Goal: Information Seeking & Learning: Compare options

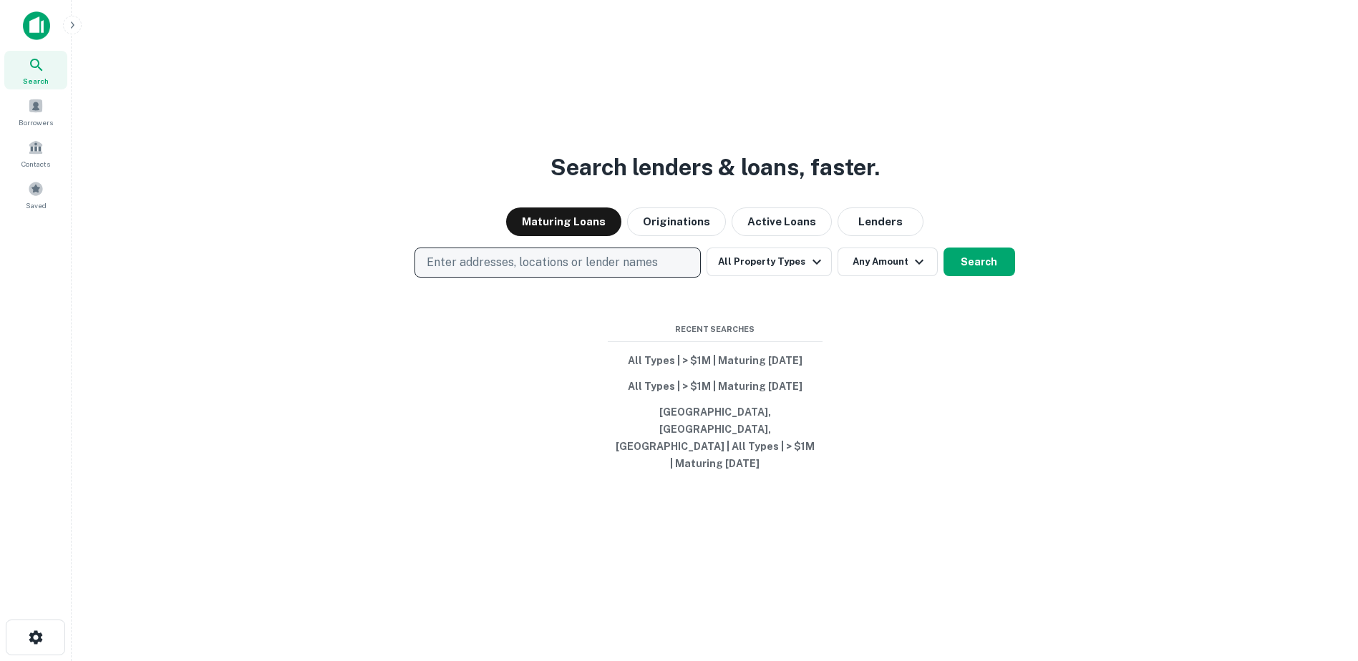
click at [550, 271] on p "Enter addresses, locations or lender names" at bounding box center [542, 262] width 231 height 17
click at [714, 442] on button "Portland, OR, USA | All Types | > $1M | Maturing In 1 Year" at bounding box center [715, 437] width 215 height 77
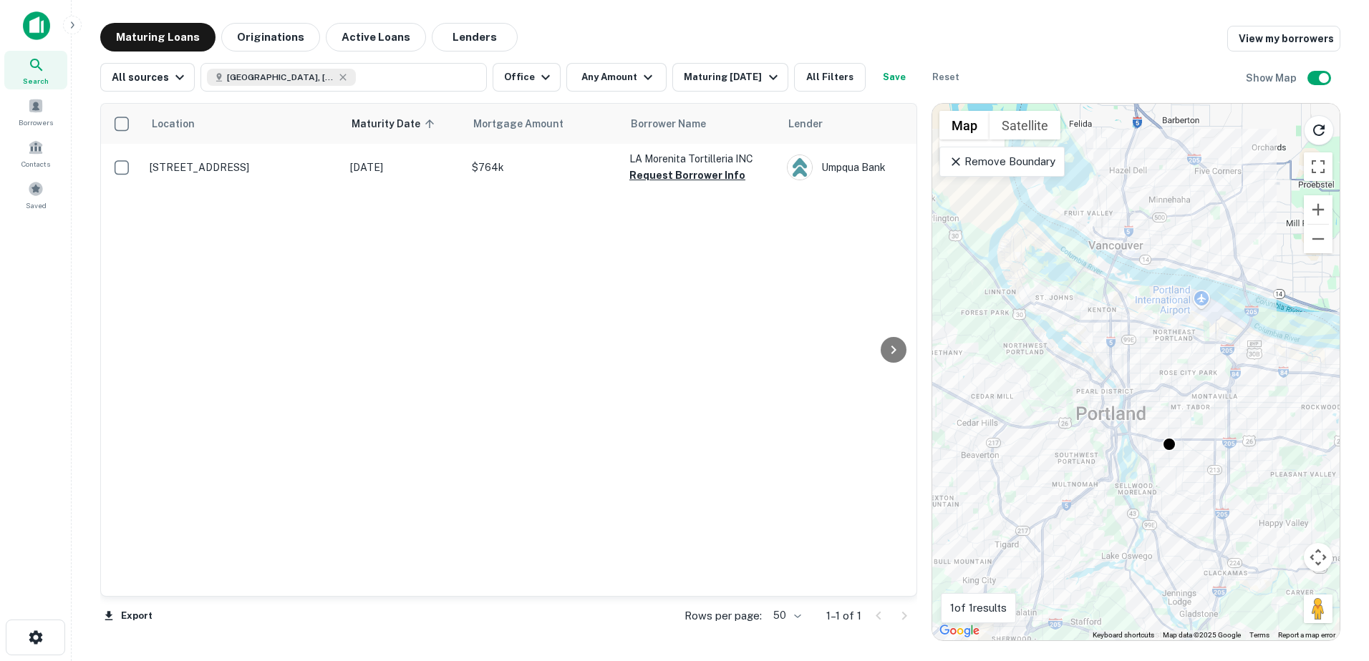
click at [1039, 166] on p "Remove Boundary" at bounding box center [1001, 161] width 107 height 17
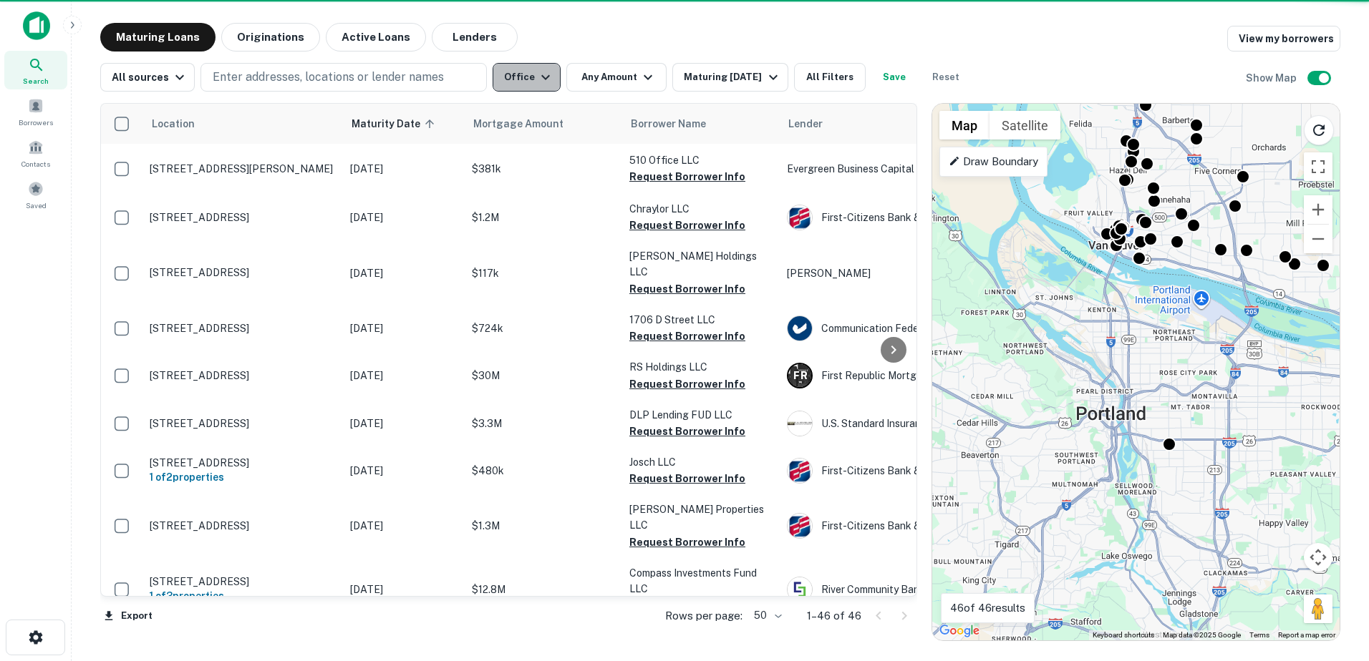
click at [537, 73] on icon "button" at bounding box center [545, 77] width 17 height 17
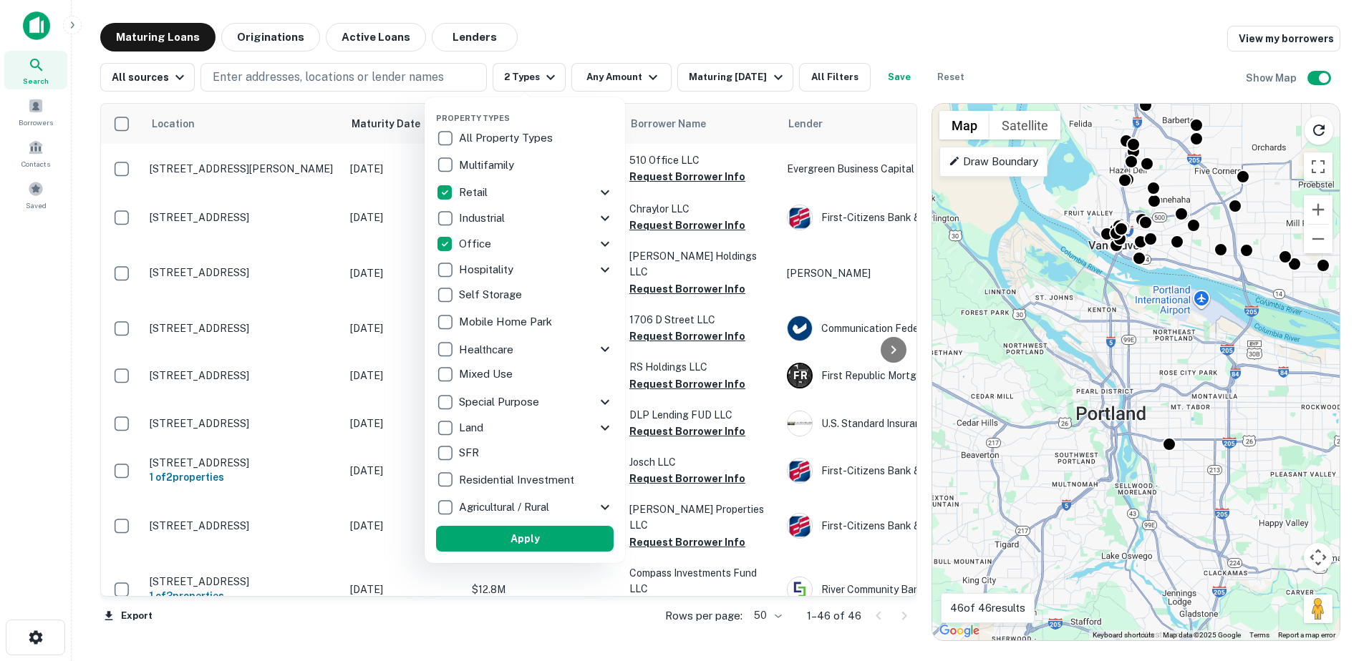
click at [503, 538] on button "Apply" at bounding box center [525, 539] width 178 height 26
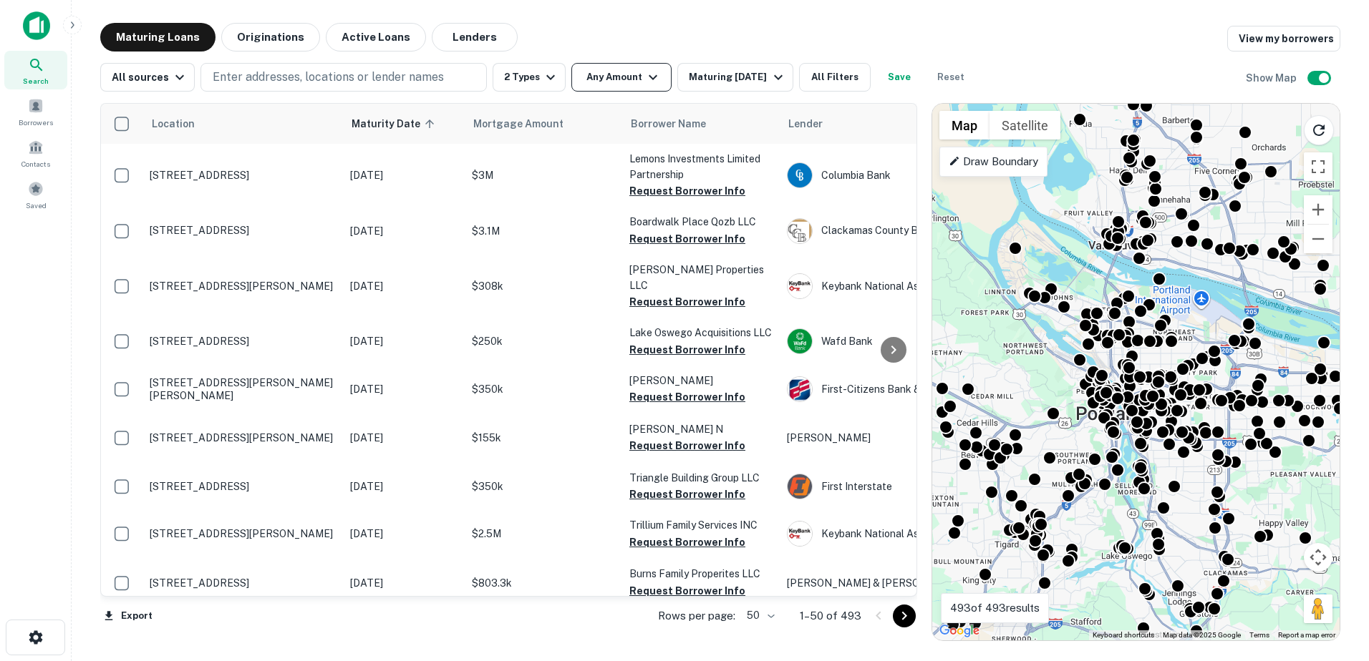
click at [625, 71] on button "Any Amount" at bounding box center [621, 77] width 100 height 29
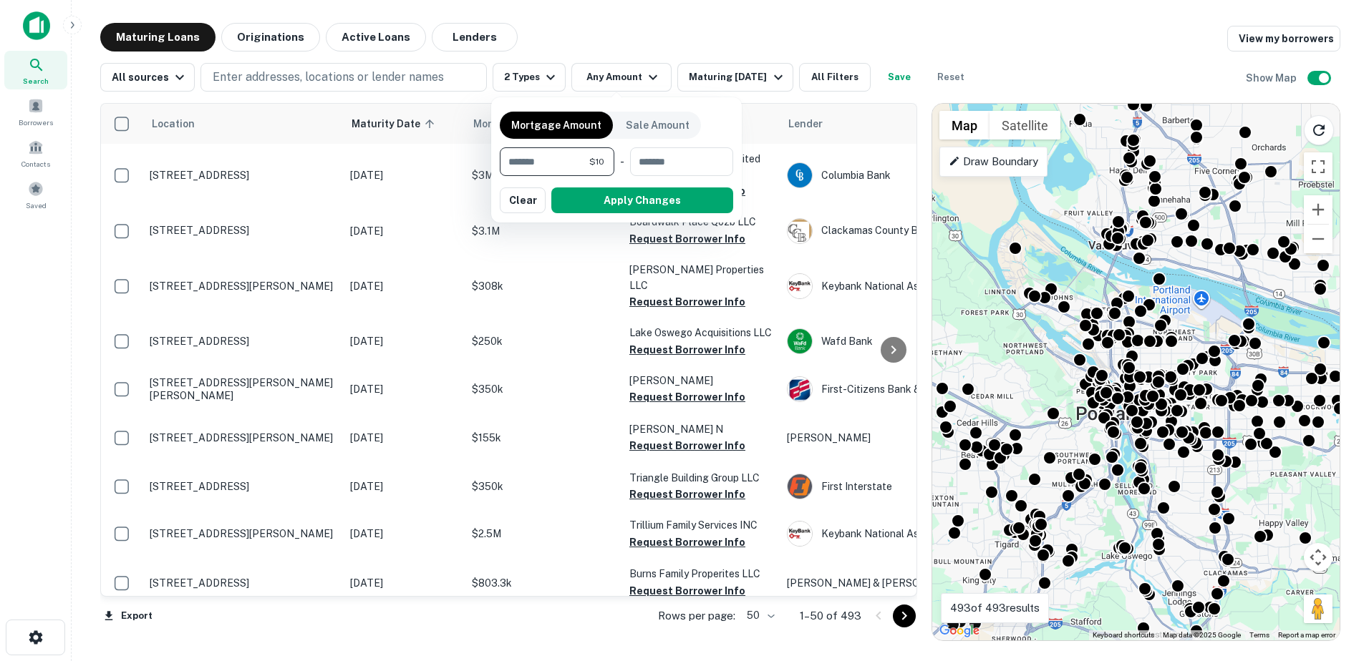
type input "*"
type input "*******"
click at [598, 203] on button "Apply Changes" at bounding box center [642, 201] width 182 height 26
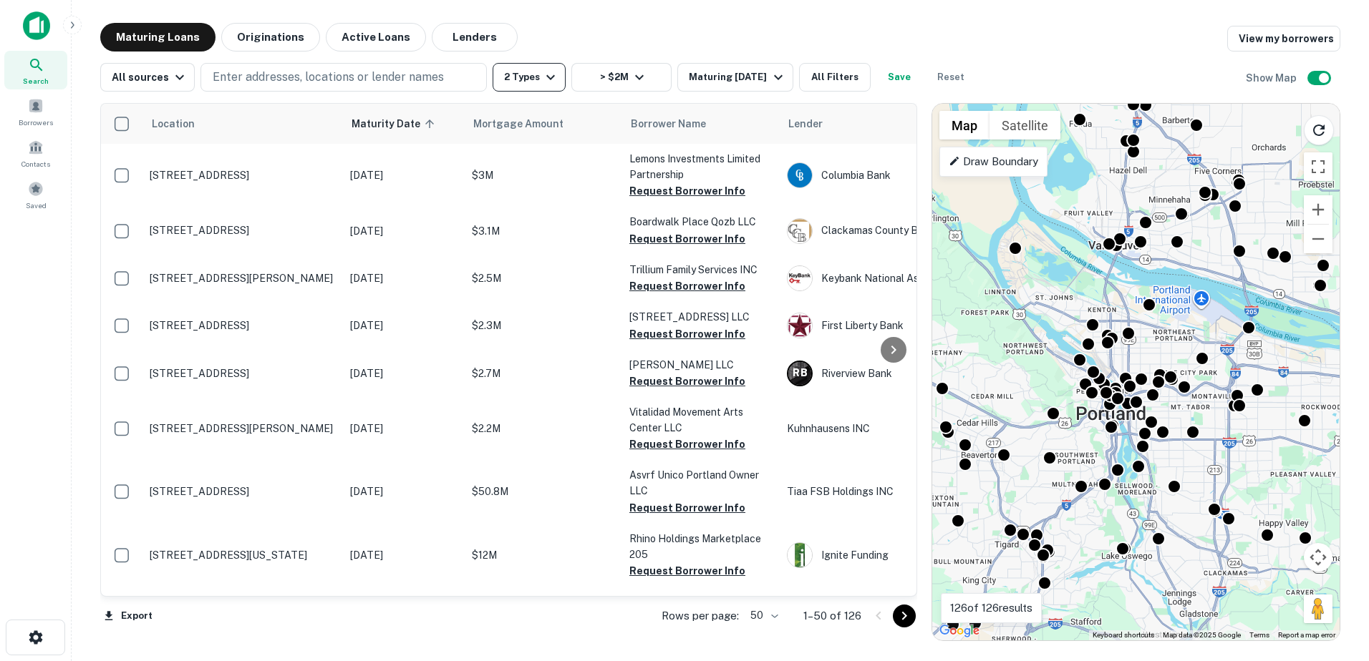
click at [550, 86] on button "2 Types" at bounding box center [528, 77] width 73 height 29
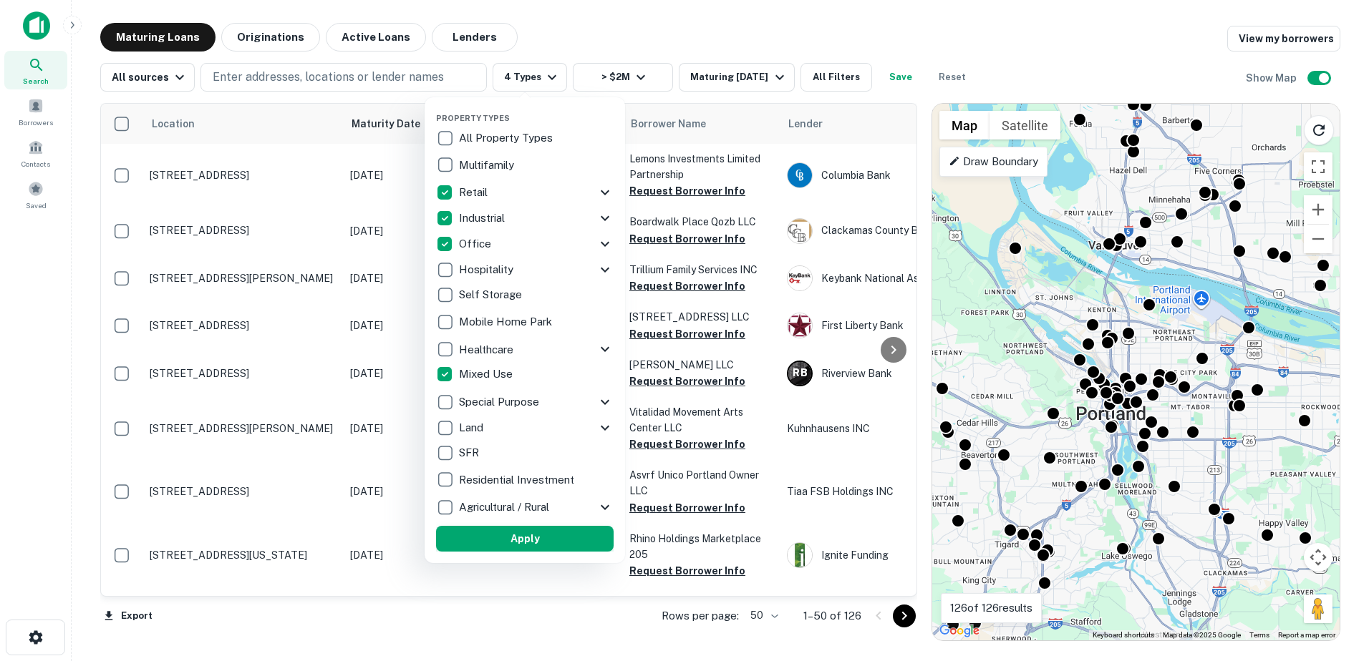
click at [492, 533] on button "Apply" at bounding box center [525, 539] width 178 height 26
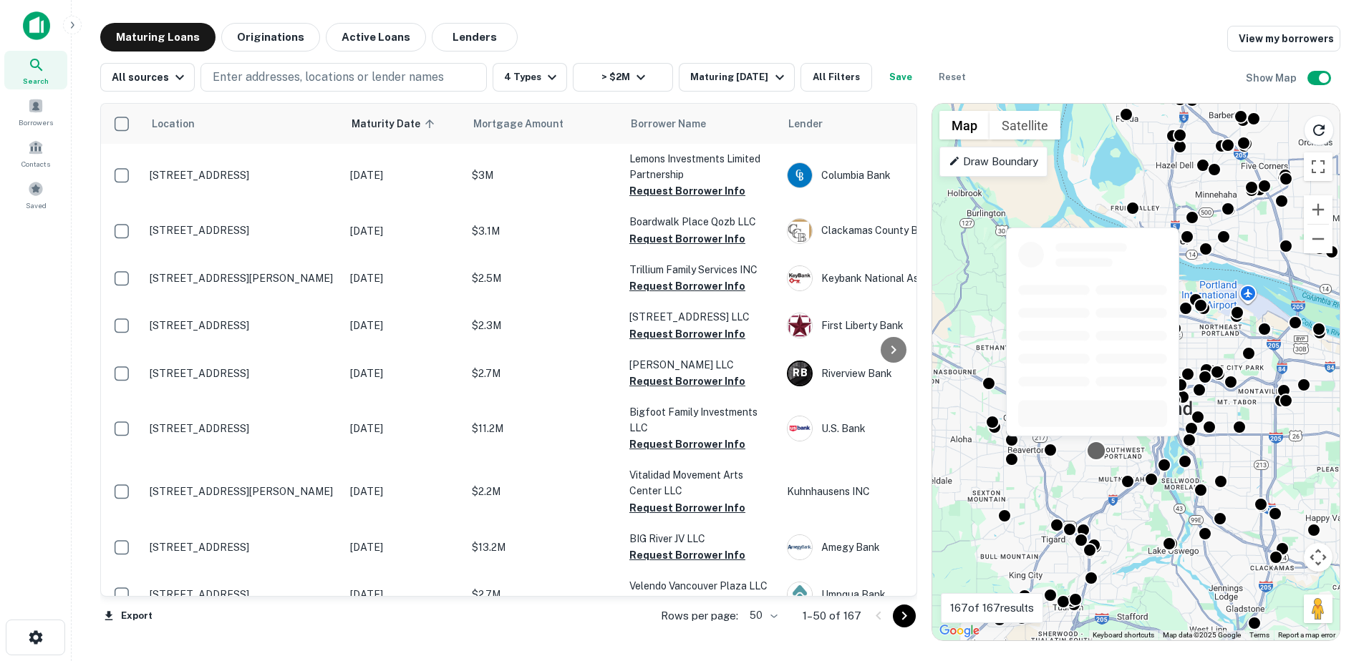
drag, startPoint x: 1042, startPoint y: 454, endPoint x: 1090, endPoint y: 449, distance: 48.2
click at [1090, 449] on div at bounding box center [1095, 451] width 21 height 21
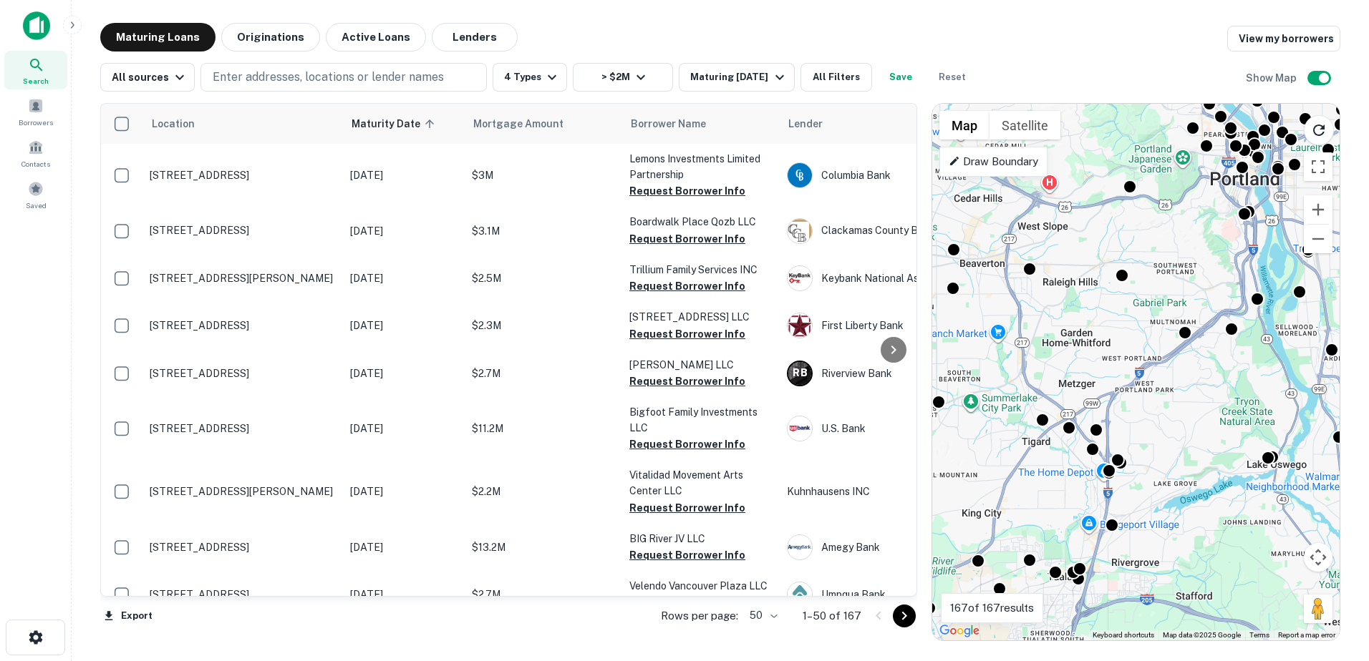
drag, startPoint x: 1084, startPoint y: 509, endPoint x: 1097, endPoint y: 399, distance: 110.3
click at [1097, 399] on div "To activate drag with keyboard, press Alt + Enter. Once in keyboard drag state,…" at bounding box center [1135, 372] width 407 height 537
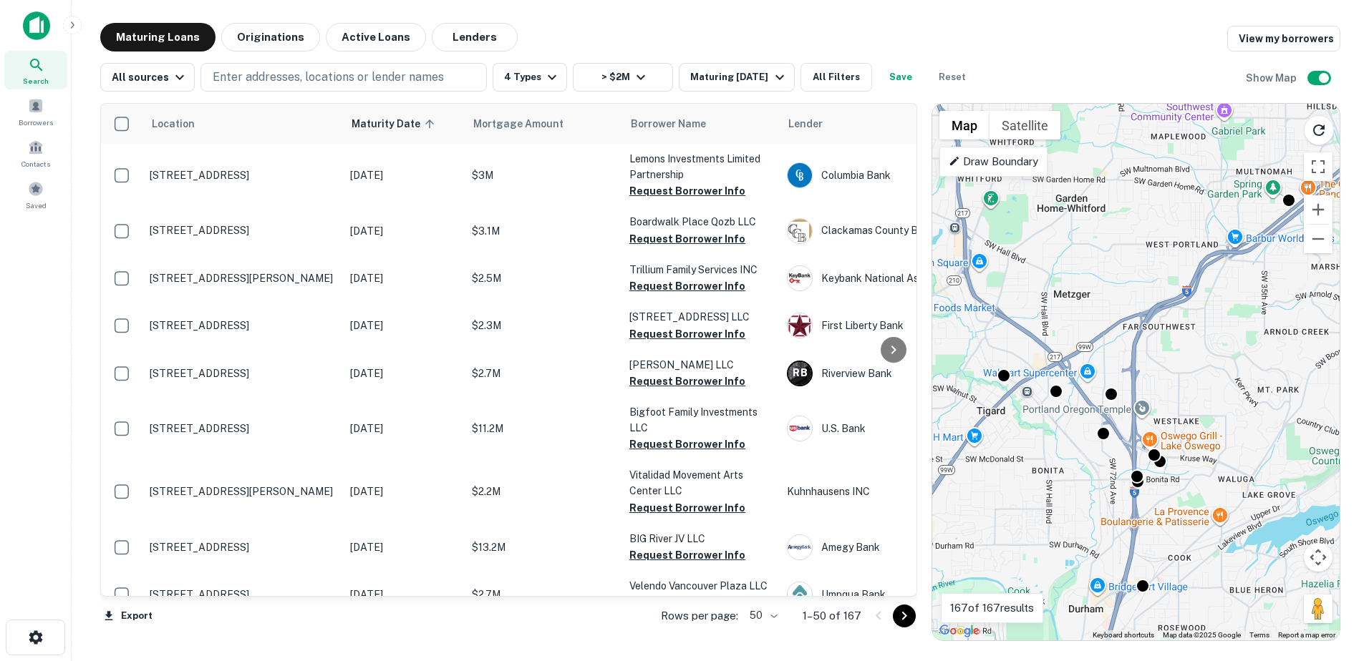
drag, startPoint x: 1142, startPoint y: 437, endPoint x: 1157, endPoint y: 387, distance: 52.1
click at [1157, 387] on div "To activate drag with keyboard, press Alt + Enter. Once in keyboard drag state,…" at bounding box center [1135, 372] width 407 height 537
click at [1007, 374] on div at bounding box center [1003, 373] width 21 height 21
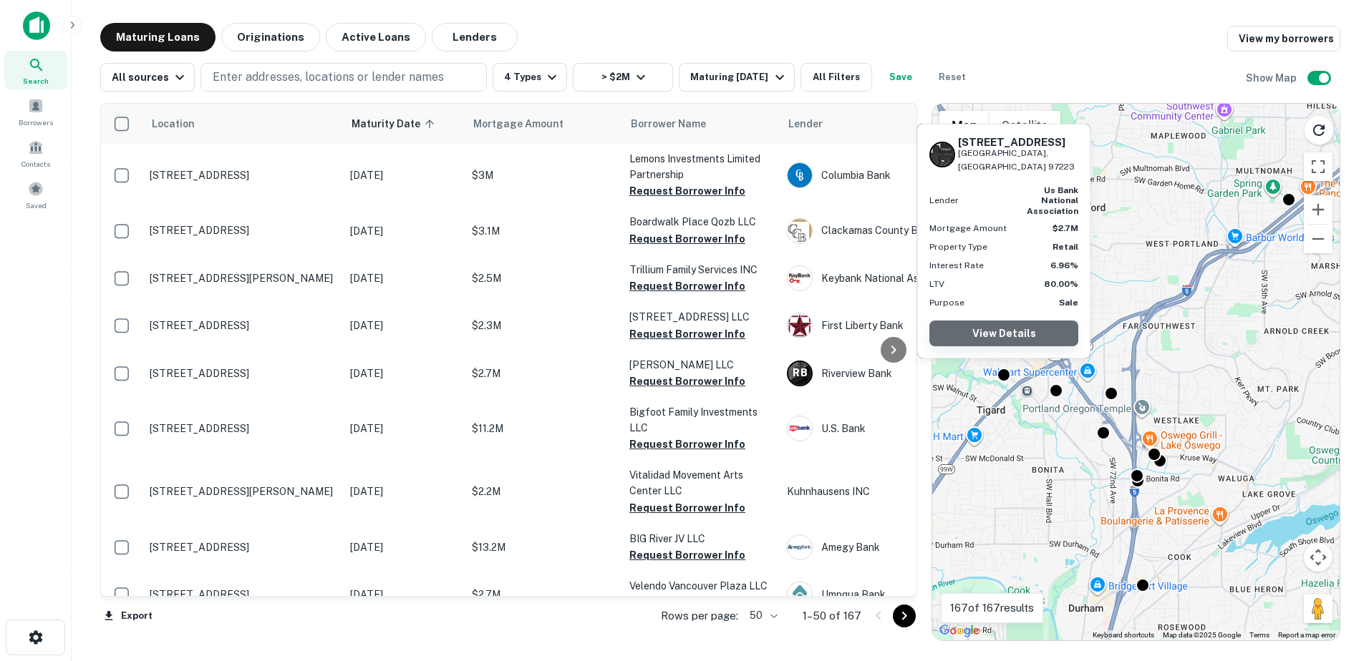
click at [1009, 338] on link "View Details" at bounding box center [1003, 334] width 149 height 26
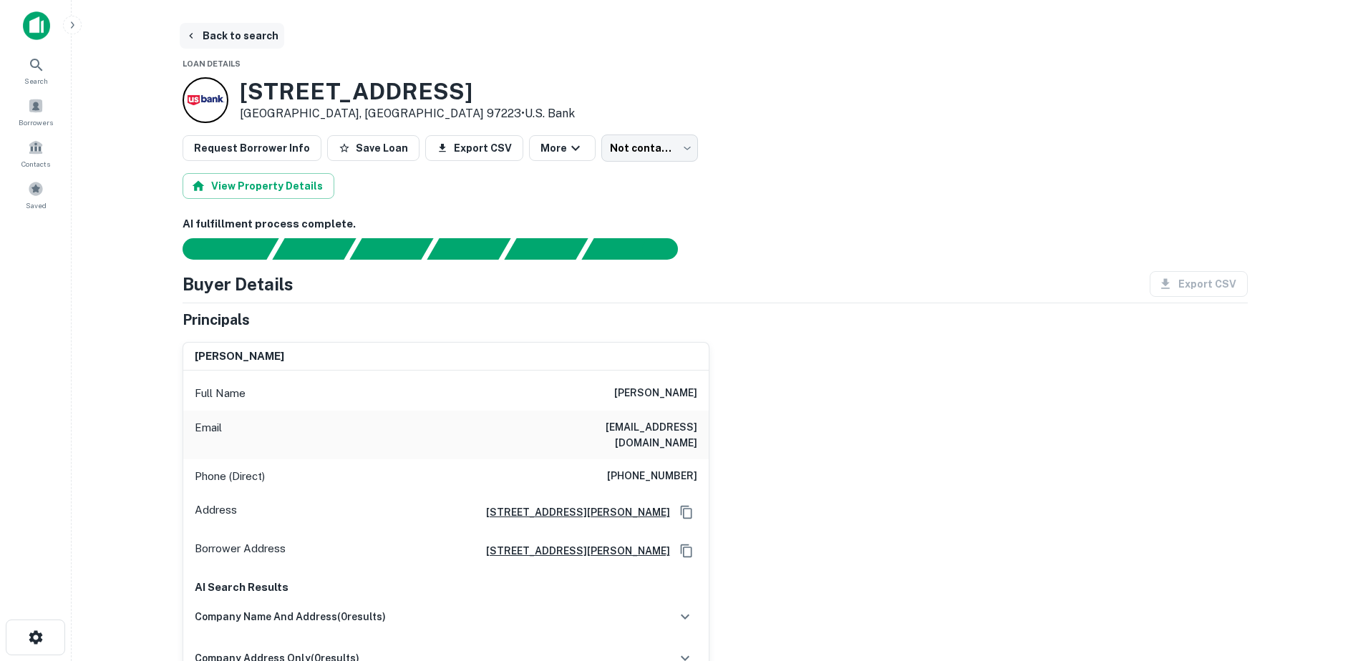
click at [231, 31] on button "Back to search" at bounding box center [232, 36] width 105 height 26
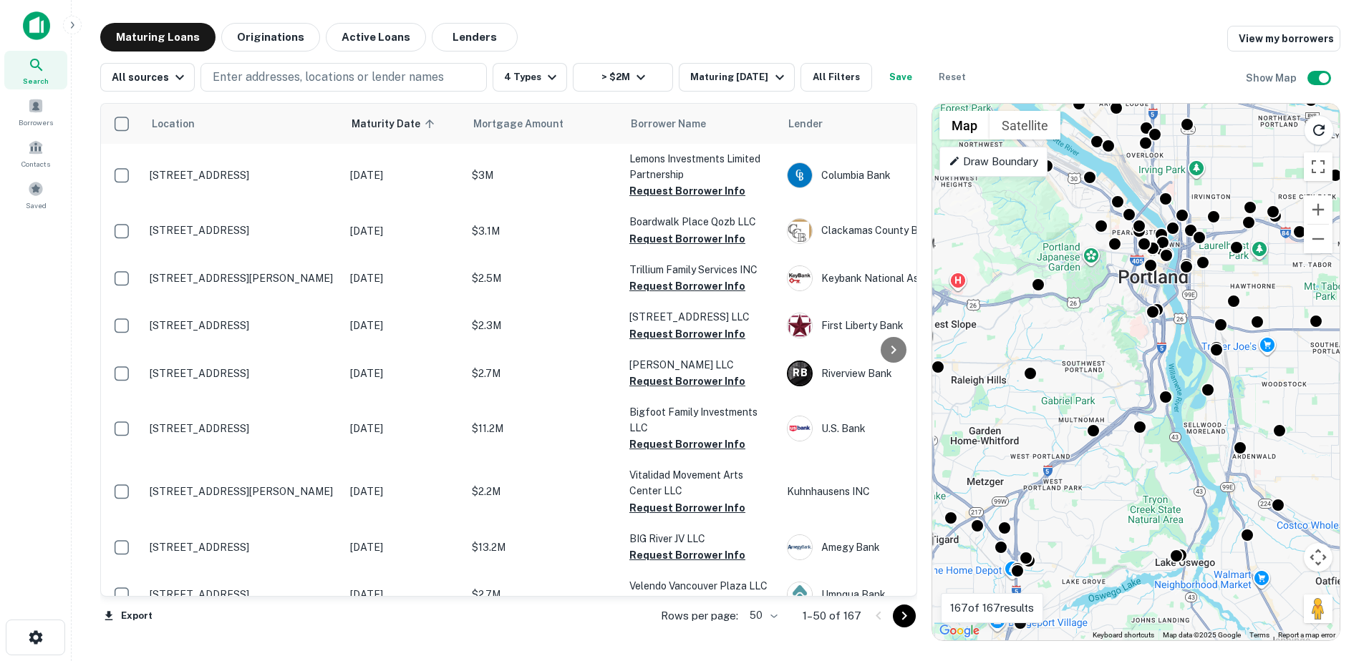
drag, startPoint x: 1046, startPoint y: 543, endPoint x: 1160, endPoint y: 419, distance: 169.2
click at [1160, 419] on div "To activate drag with keyboard, press Alt + Enter. Once in keyboard drag state,…" at bounding box center [1135, 372] width 407 height 537
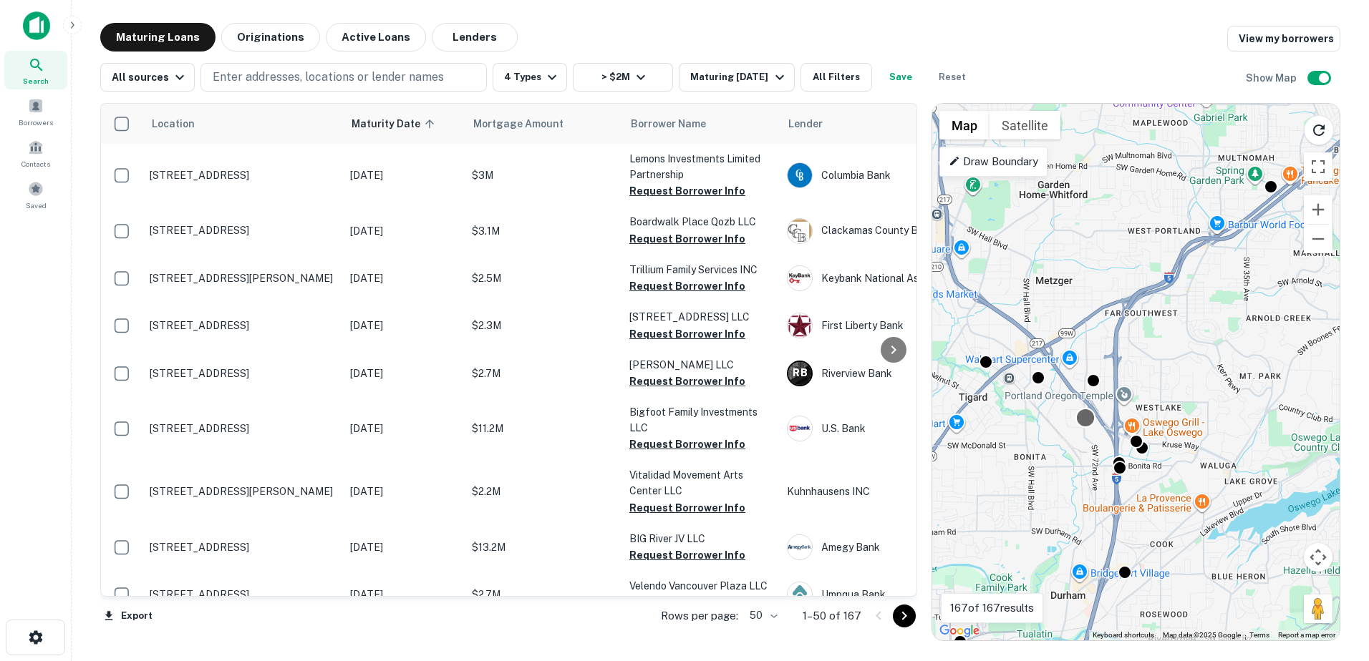
click at [1087, 418] on div at bounding box center [1084, 418] width 21 height 21
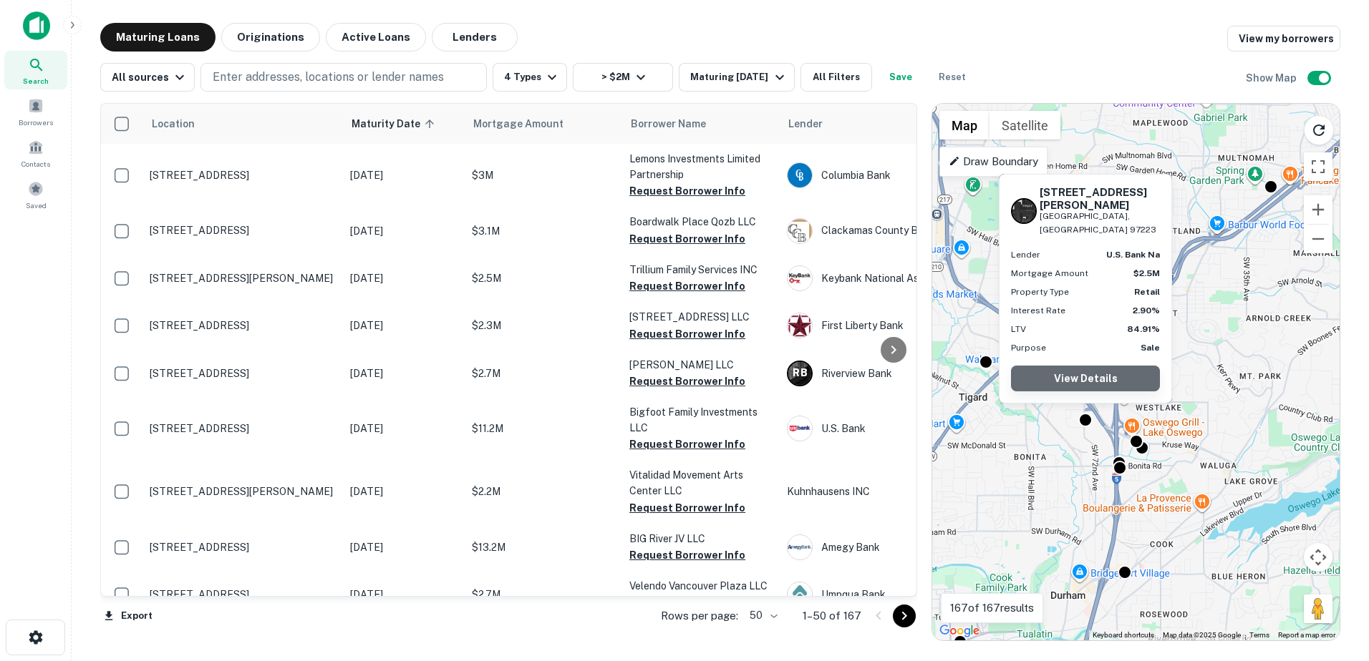
click at [1099, 371] on link "View Details" at bounding box center [1085, 379] width 149 height 26
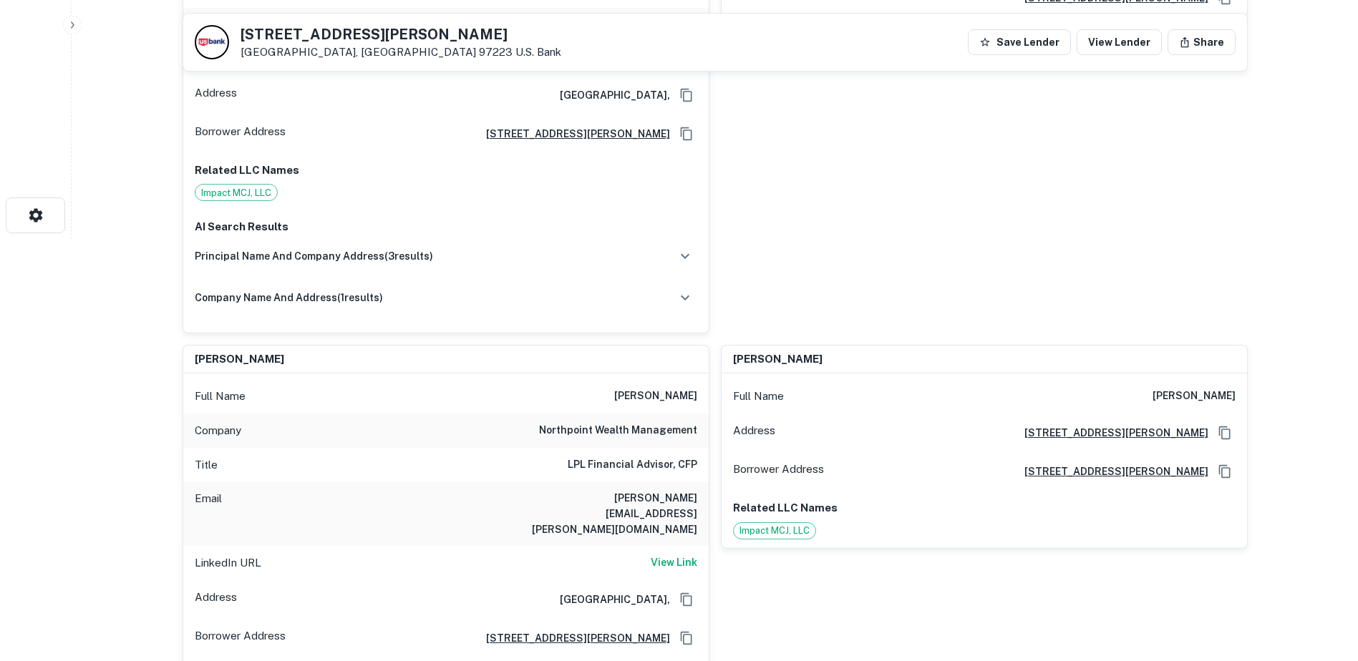
scroll to position [716, 0]
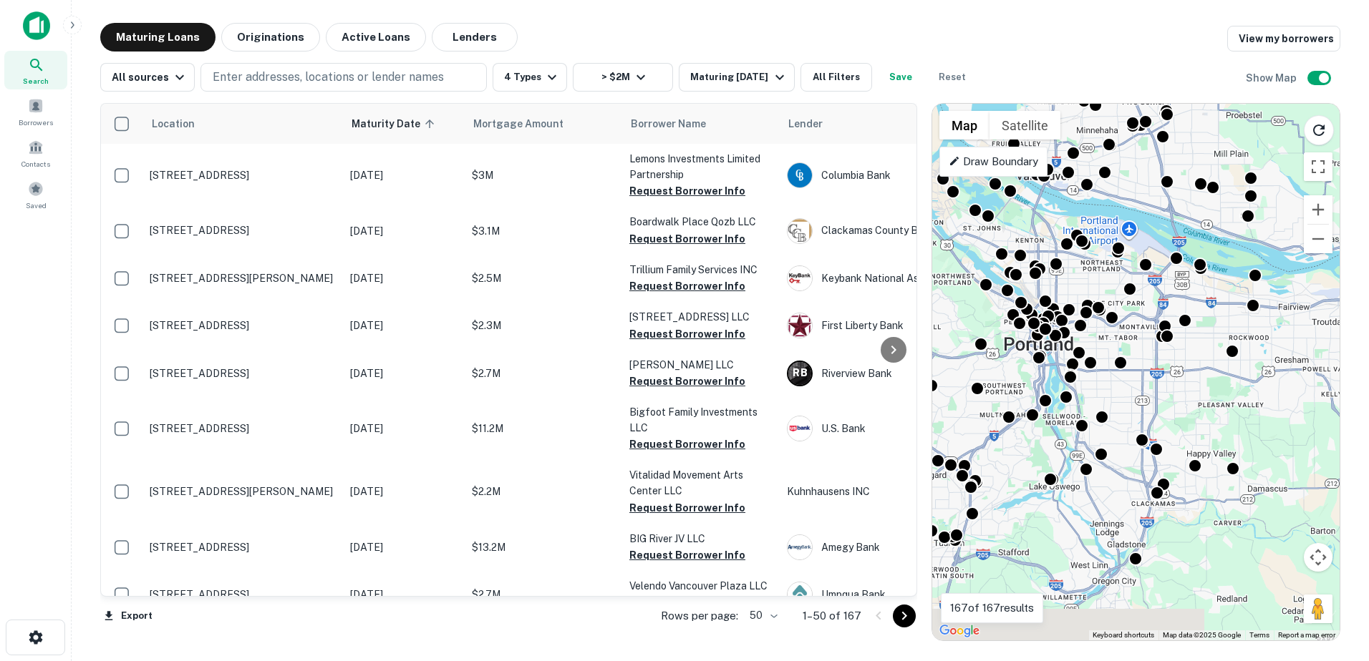
drag, startPoint x: 1240, startPoint y: 470, endPoint x: 1167, endPoint y: 397, distance: 103.8
click at [1167, 397] on div "To activate drag with keyboard, press Alt + Enter. Once in keyboard drag state,…" at bounding box center [1135, 372] width 407 height 537
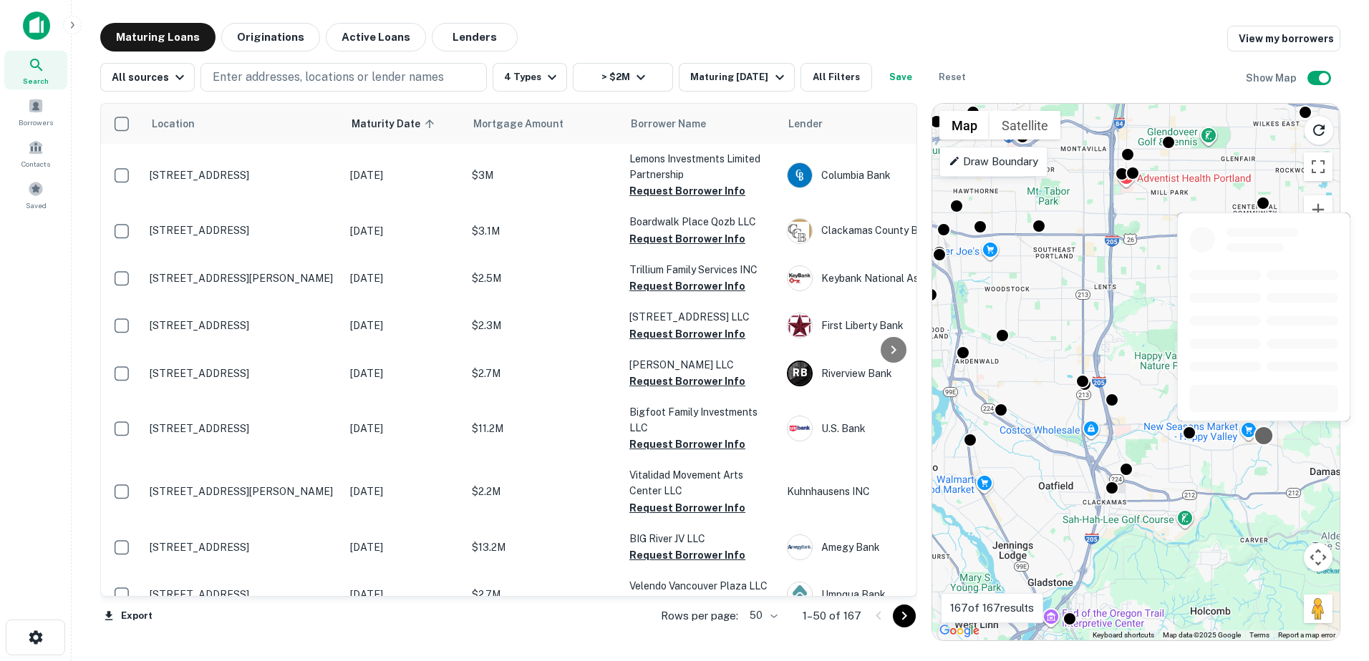
click at [1263, 440] on div at bounding box center [1263, 436] width 21 height 21
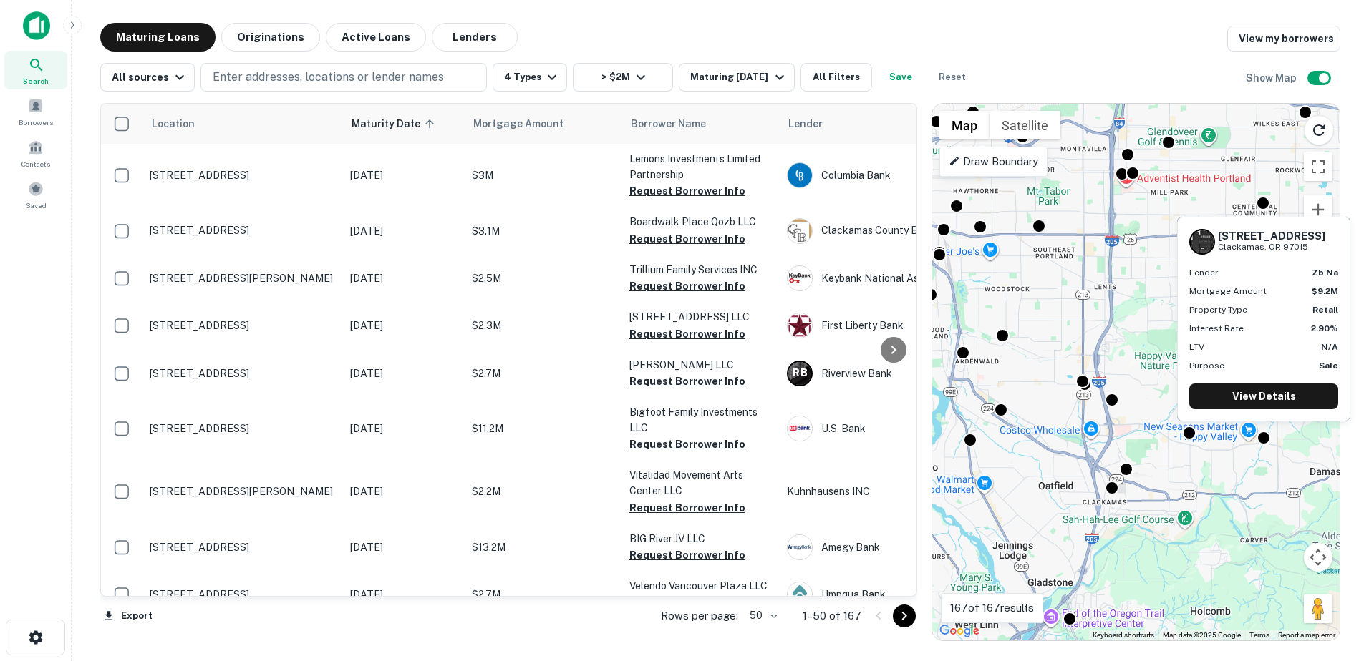
click at [1260, 383] on div "[STREET_ADDRESS] Lender zb na Mortgage Amount $9.2M Property Type Retail Intere…" at bounding box center [1263, 319] width 172 height 203
click at [1261, 387] on link "View Details" at bounding box center [1263, 397] width 149 height 26
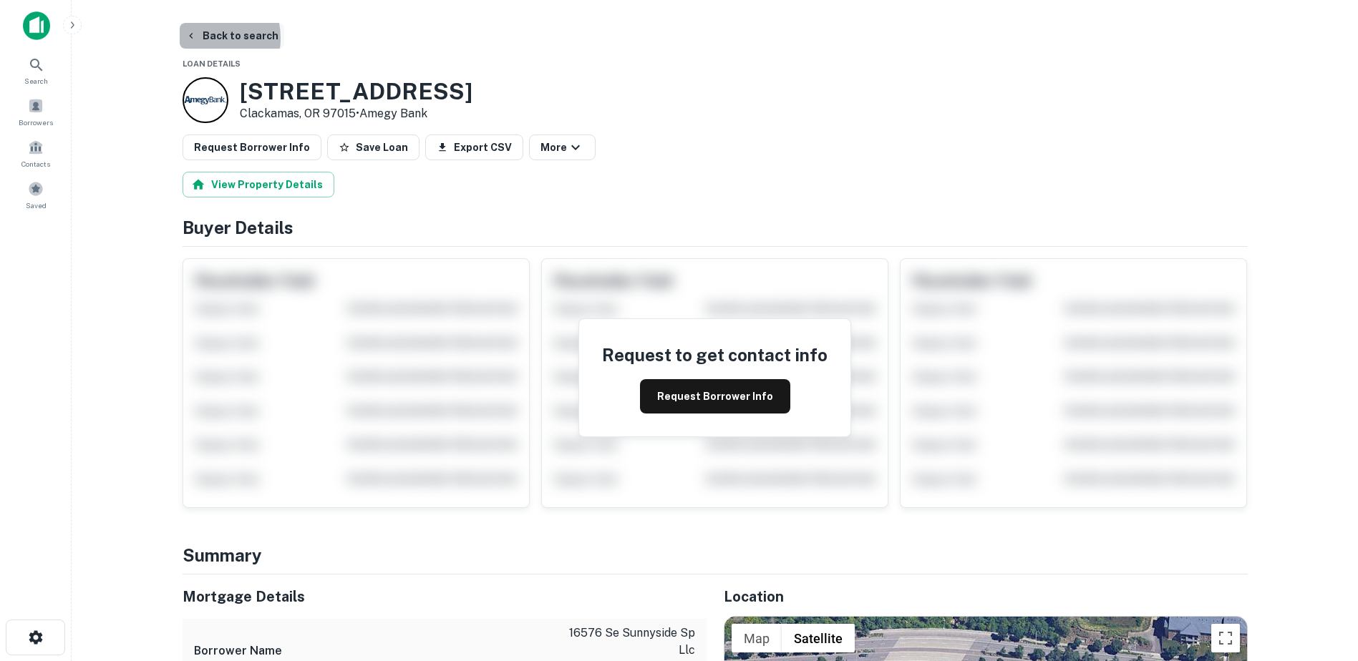
click at [197, 38] on button "Back to search" at bounding box center [232, 36] width 105 height 26
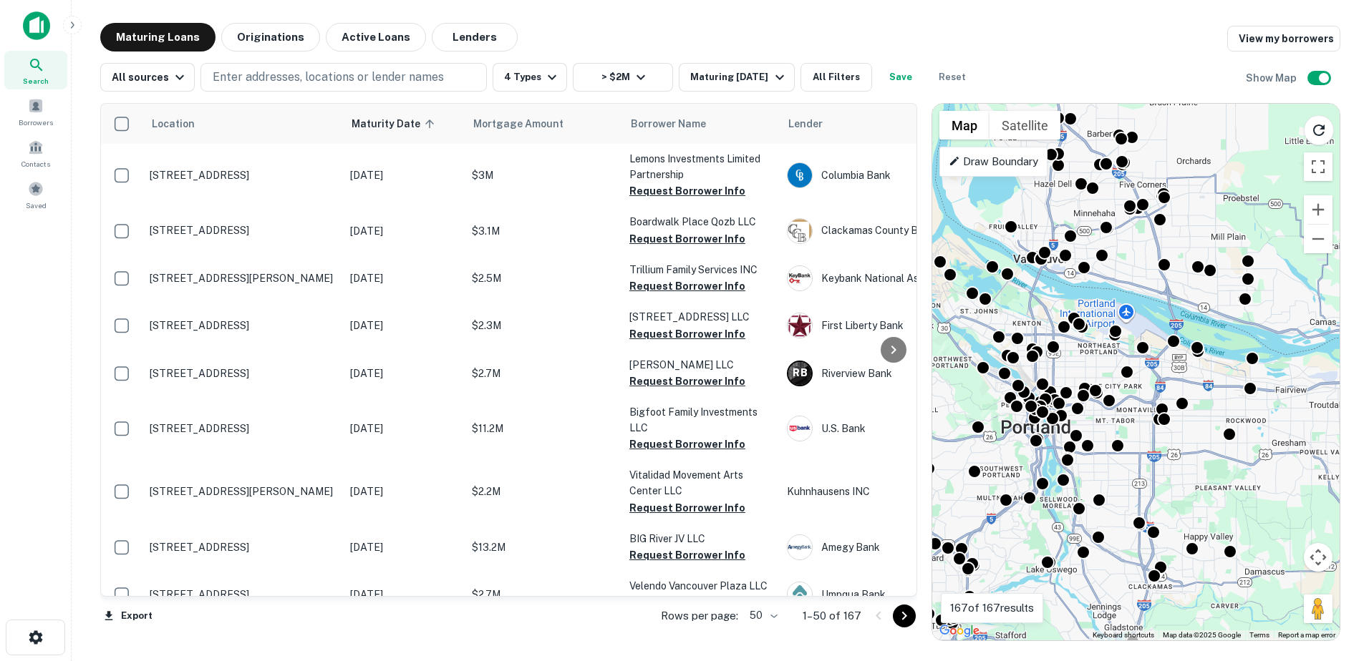
drag, startPoint x: 1174, startPoint y: 564, endPoint x: 1100, endPoint y: 576, distance: 74.7
click at [1100, 576] on div "To activate drag with keyboard, press Alt + Enter. Once in keyboard drag state,…" at bounding box center [1135, 372] width 407 height 537
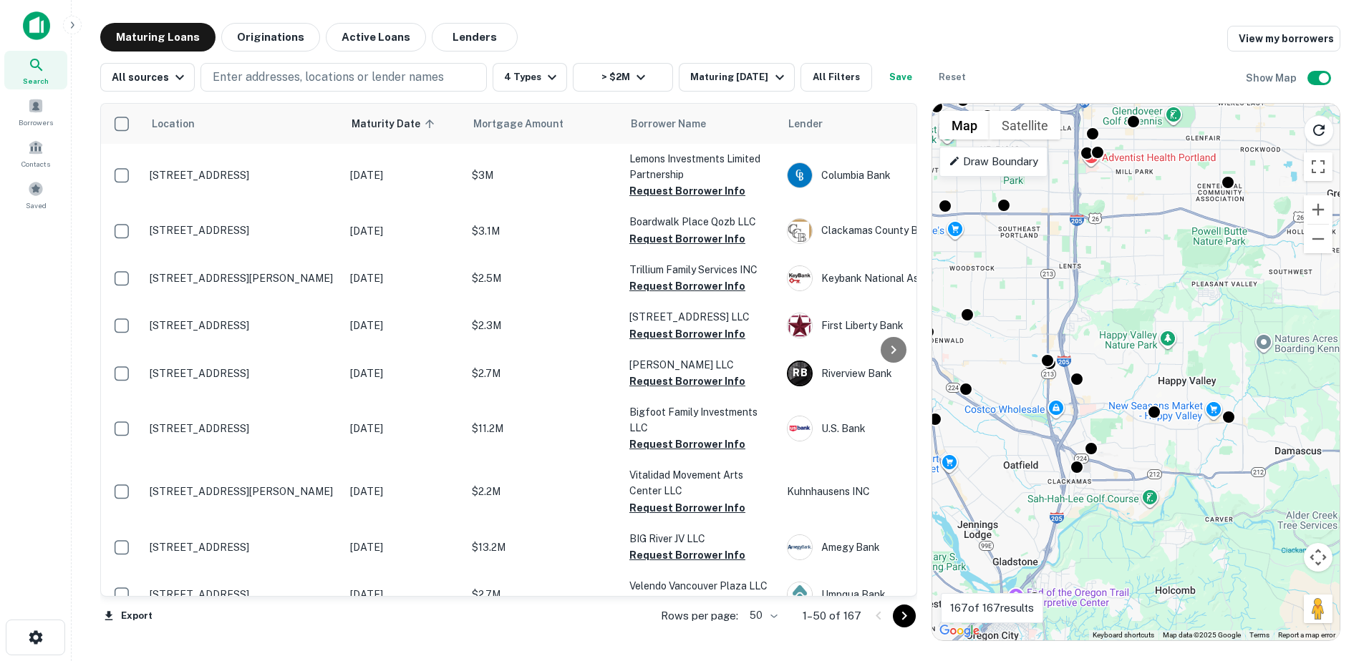
drag, startPoint x: 1200, startPoint y: 543, endPoint x: 1104, endPoint y: 415, distance: 160.5
click at [1103, 415] on div "To activate drag with keyboard, press Alt + Enter. Once in keyboard drag state,…" at bounding box center [1135, 372] width 407 height 537
click at [1156, 406] on div at bounding box center [1153, 407] width 21 height 21
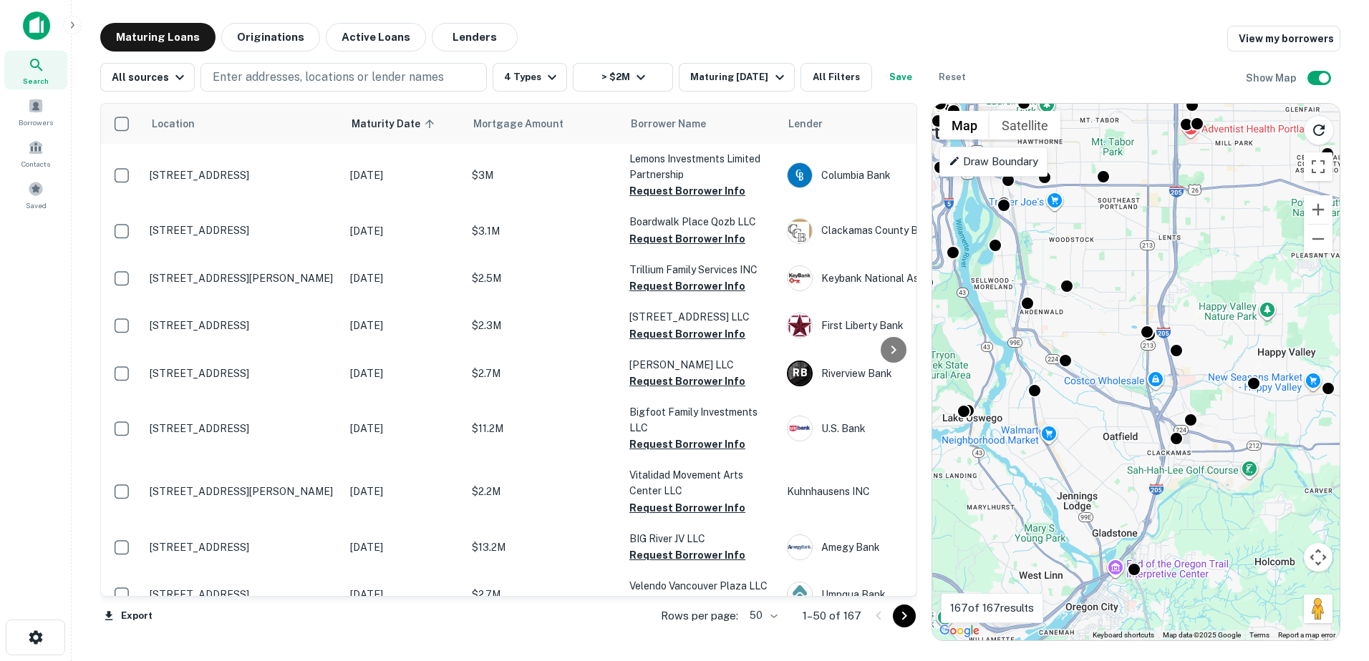
drag, startPoint x: 1167, startPoint y: 492, endPoint x: 1267, endPoint y: 468, distance: 103.1
click at [1267, 468] on div "To activate drag with keyboard, press Alt + Enter. Once in keyboard drag state,…" at bounding box center [1135, 372] width 407 height 537
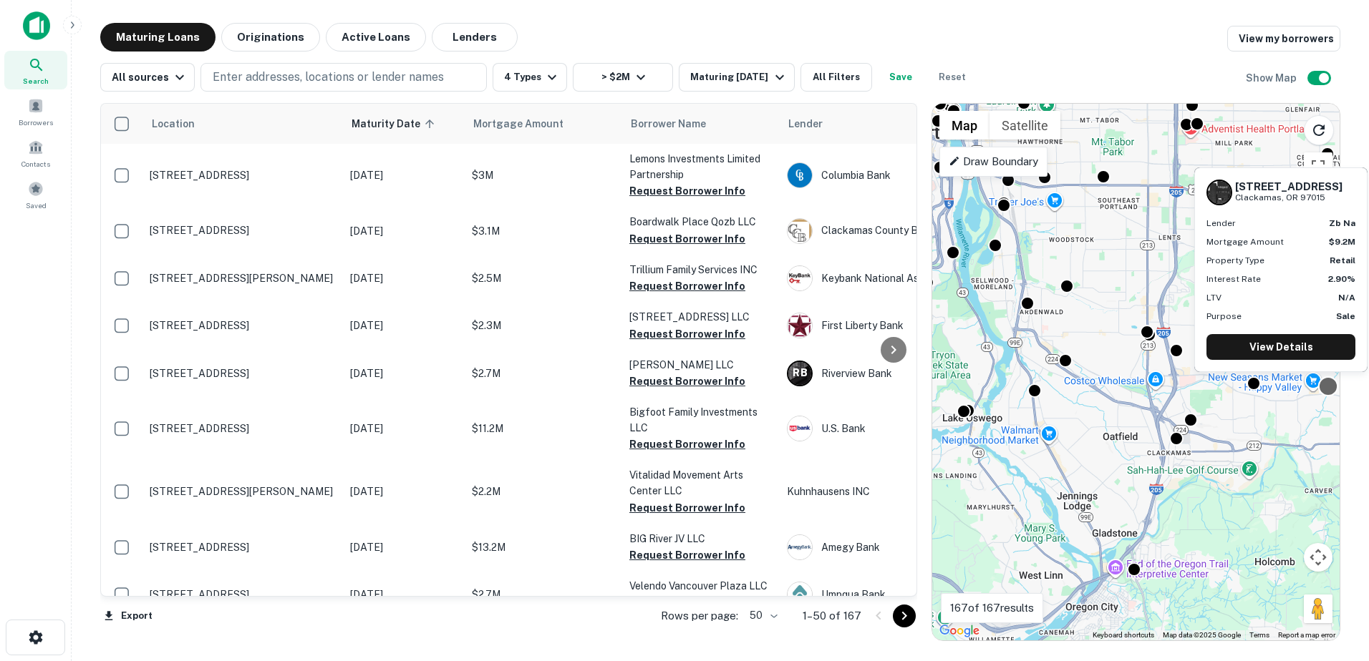
click at [1326, 387] on div at bounding box center [1327, 387] width 21 height 21
click at [1256, 381] on div "16576 SE Sunnyside Rd Clackamas, OR 97015 Lender zb na Mortgage Amount $9.2M Pr…" at bounding box center [1281, 274] width 176 height 216
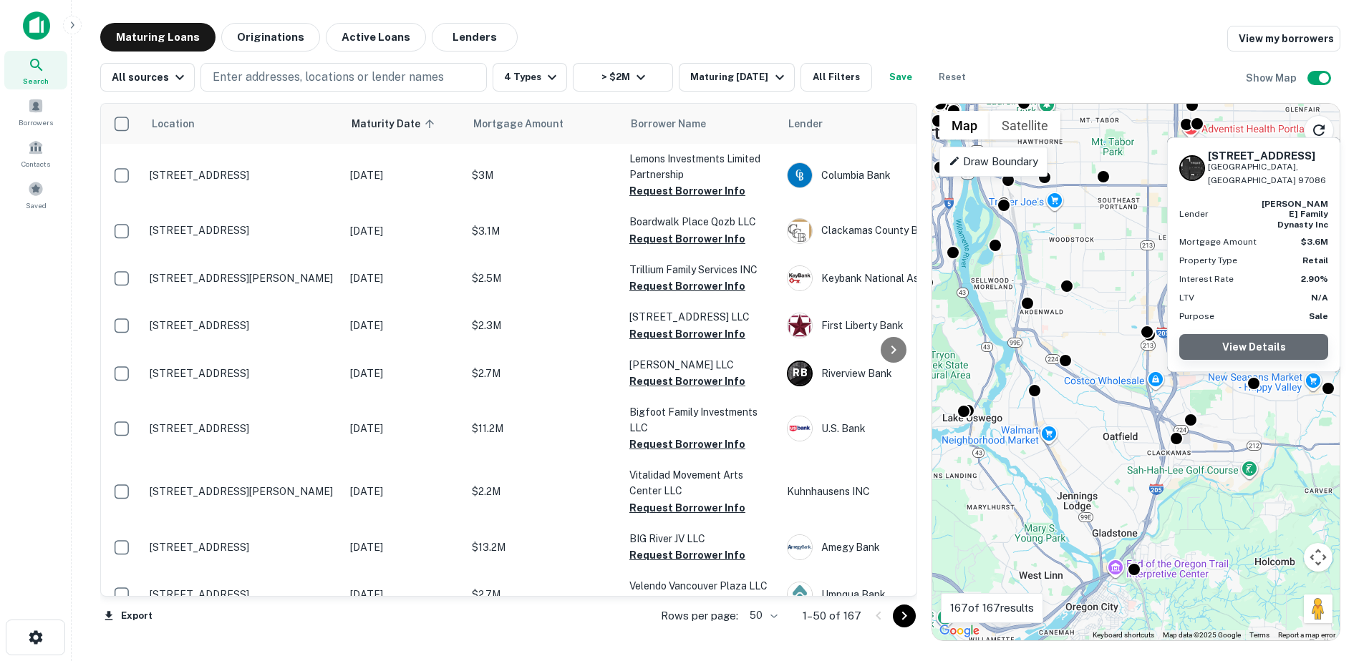
click at [1267, 344] on link "View Details" at bounding box center [1253, 347] width 149 height 26
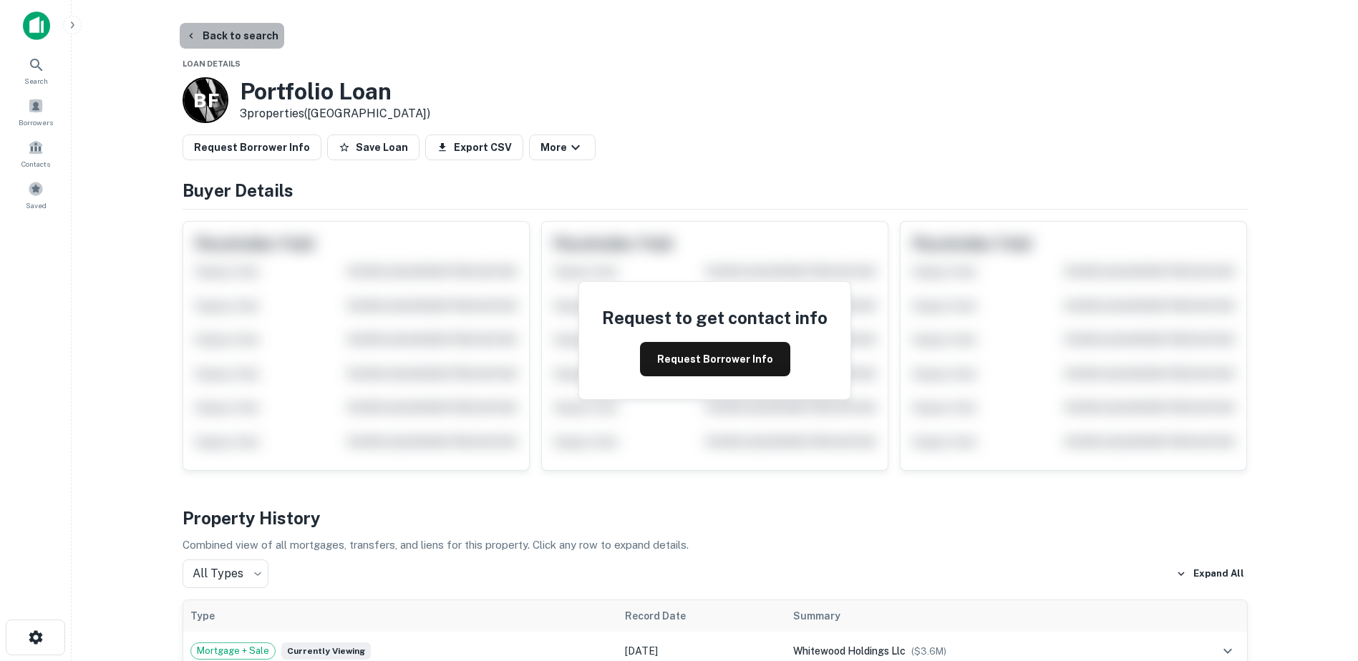
click at [246, 37] on button "Back to search" at bounding box center [232, 36] width 105 height 26
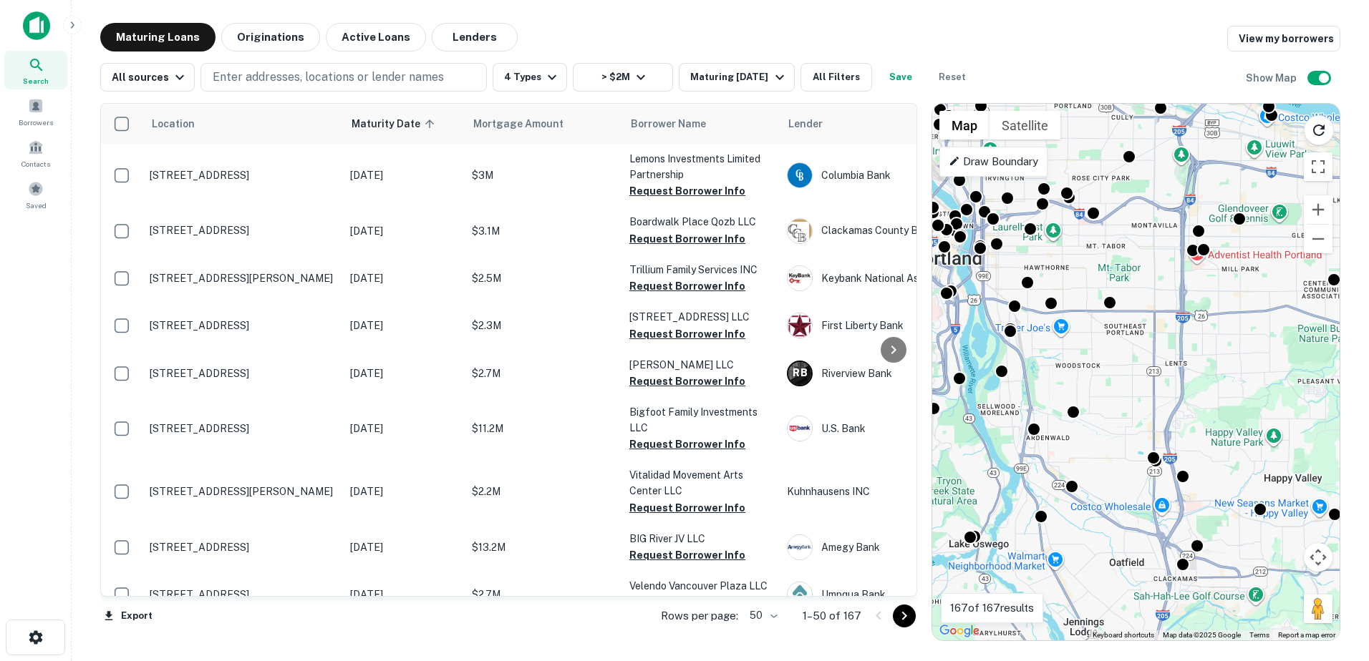
drag, startPoint x: 1258, startPoint y: 541, endPoint x: 1162, endPoint y: 504, distance: 102.2
click at [1162, 504] on div "To activate drag with keyboard, press Alt + Enter. Once in keyboard drag state,…" at bounding box center [1135, 372] width 407 height 537
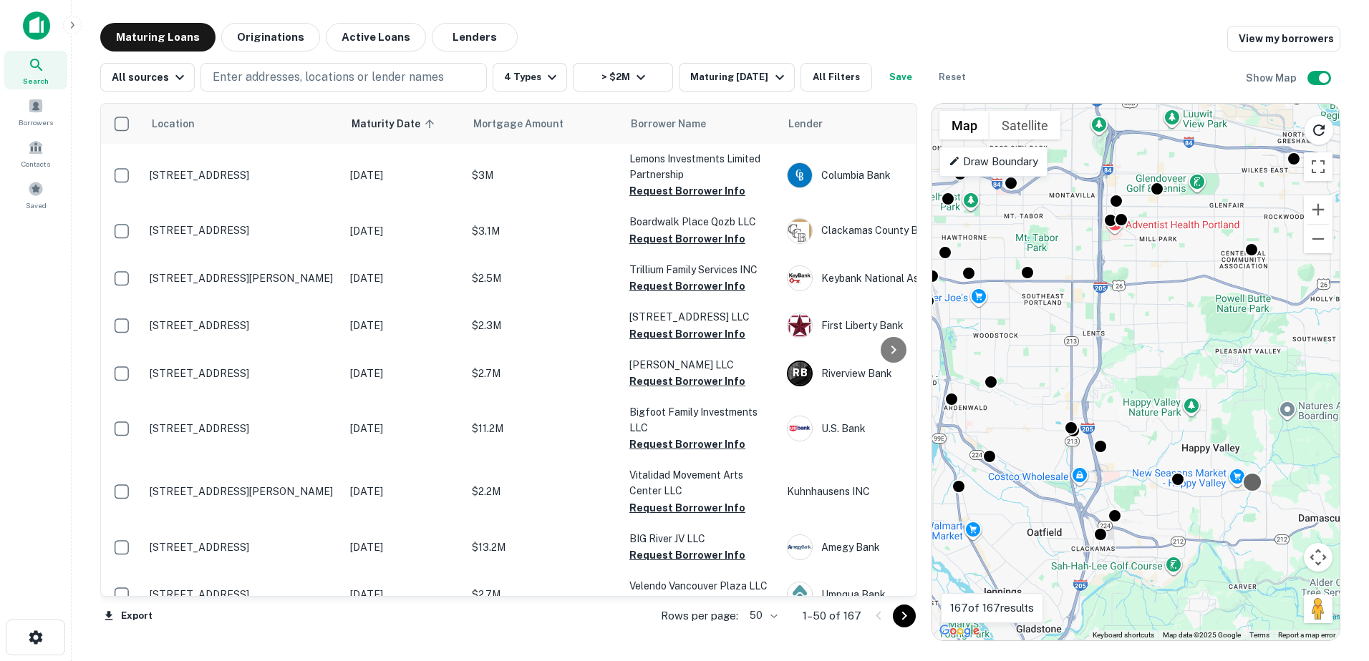
click at [1250, 488] on div at bounding box center [1251, 482] width 21 height 21
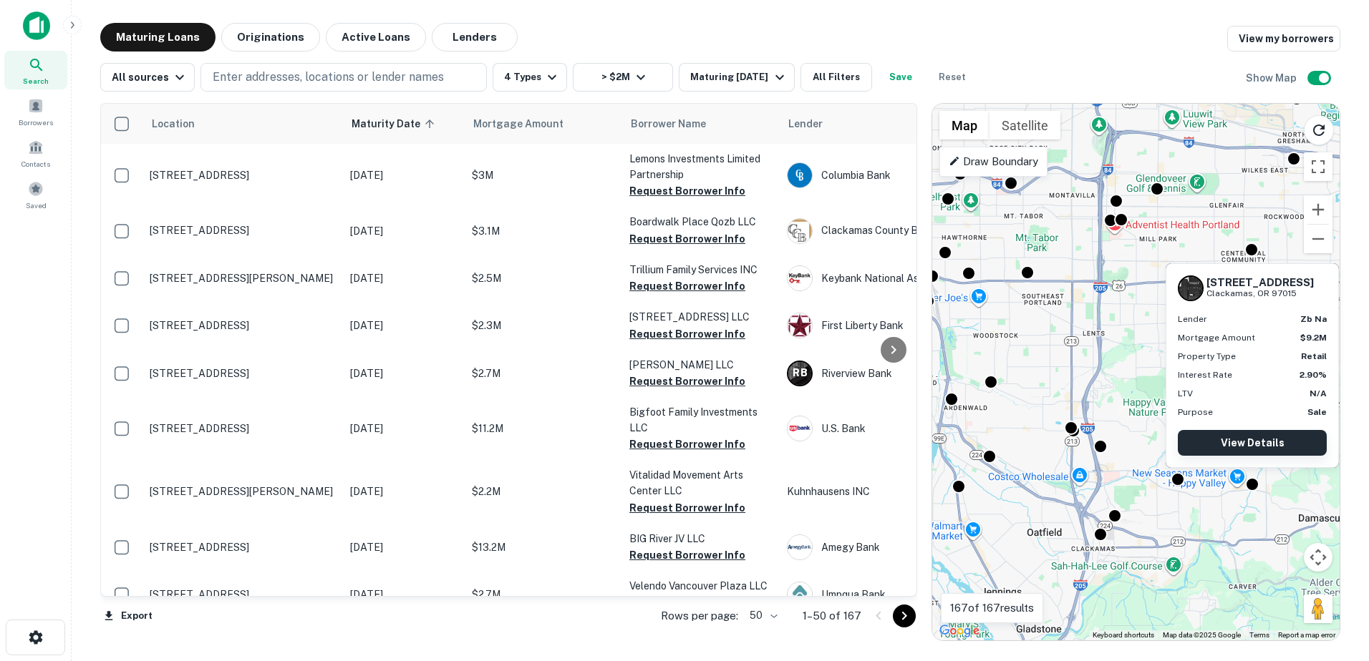
click at [1246, 439] on link "View Details" at bounding box center [1251, 443] width 149 height 26
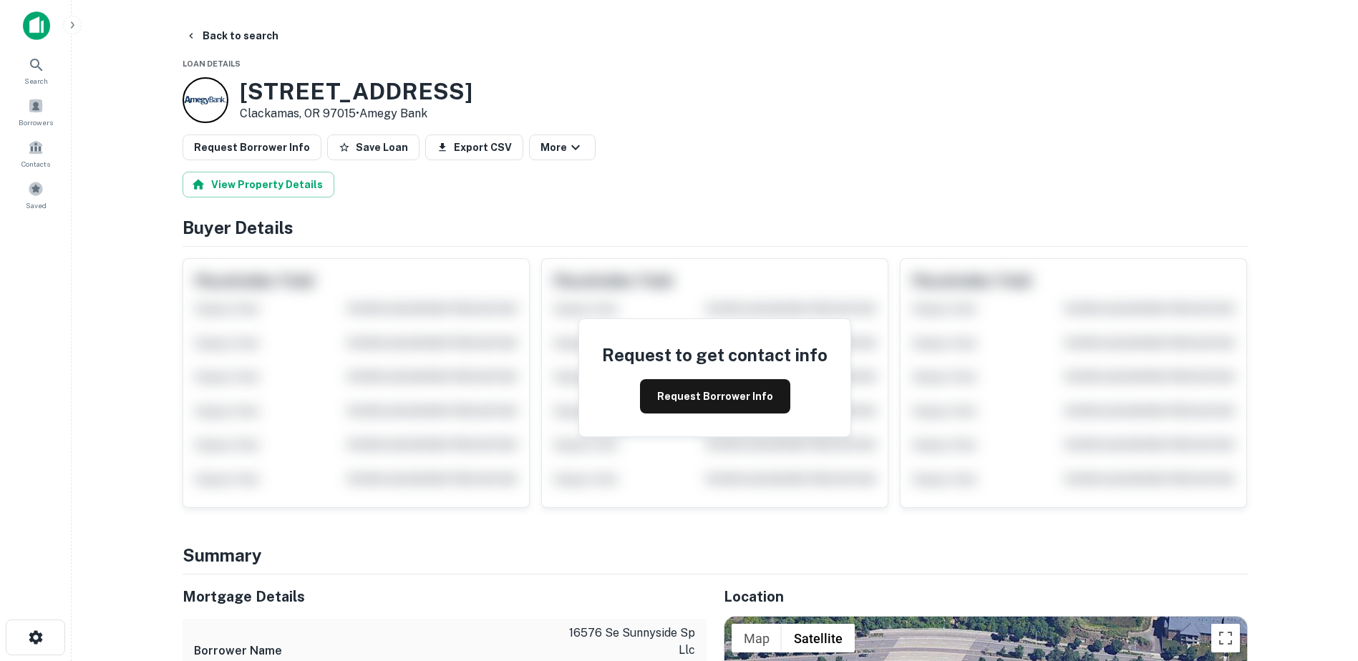
drag, startPoint x: 510, startPoint y: 89, endPoint x: 229, endPoint y: 97, distance: 281.4
click at [229, 97] on div "[STREET_ADDRESS] • Amegy Bank" at bounding box center [715, 100] width 1065 height 46
copy div "[STREET_ADDRESS]"
click at [180, 29] on button "Back to search" at bounding box center [232, 36] width 105 height 26
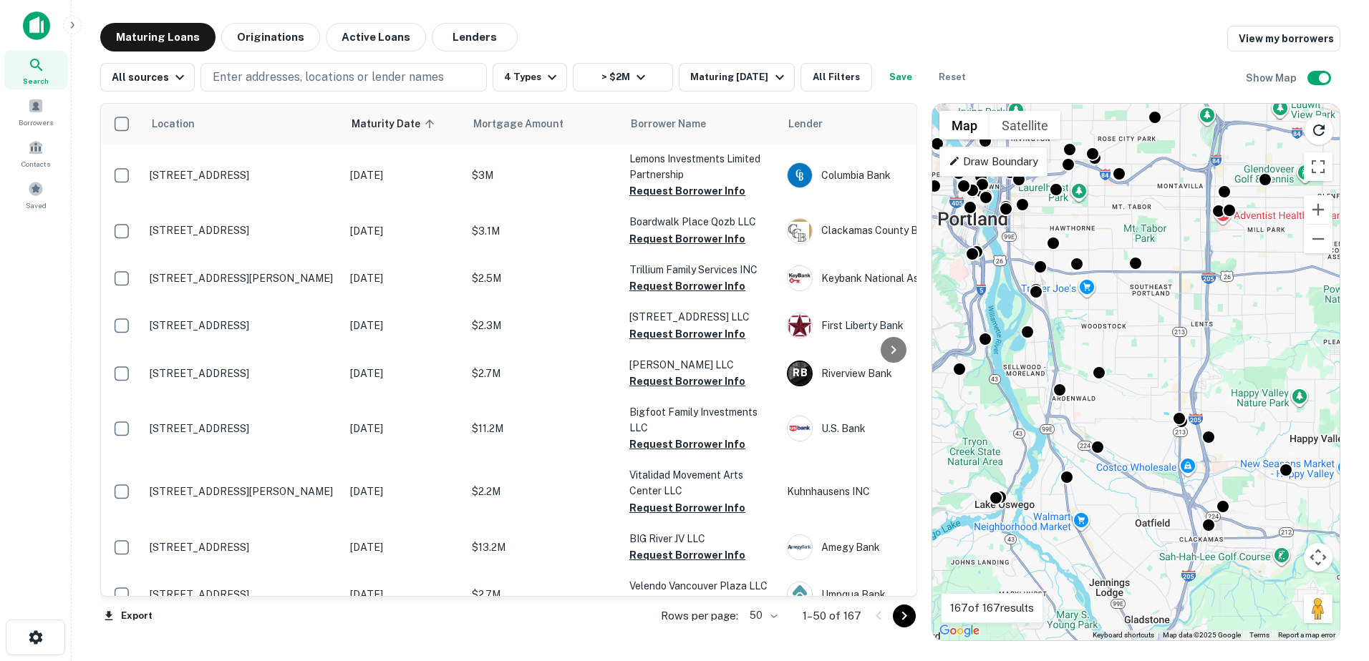
drag, startPoint x: 1233, startPoint y: 475, endPoint x: 1224, endPoint y: 433, distance: 43.1
click at [1224, 433] on div "To activate drag with keyboard, press Alt + Enter. Once in keyboard drag state,…" at bounding box center [1135, 372] width 407 height 537
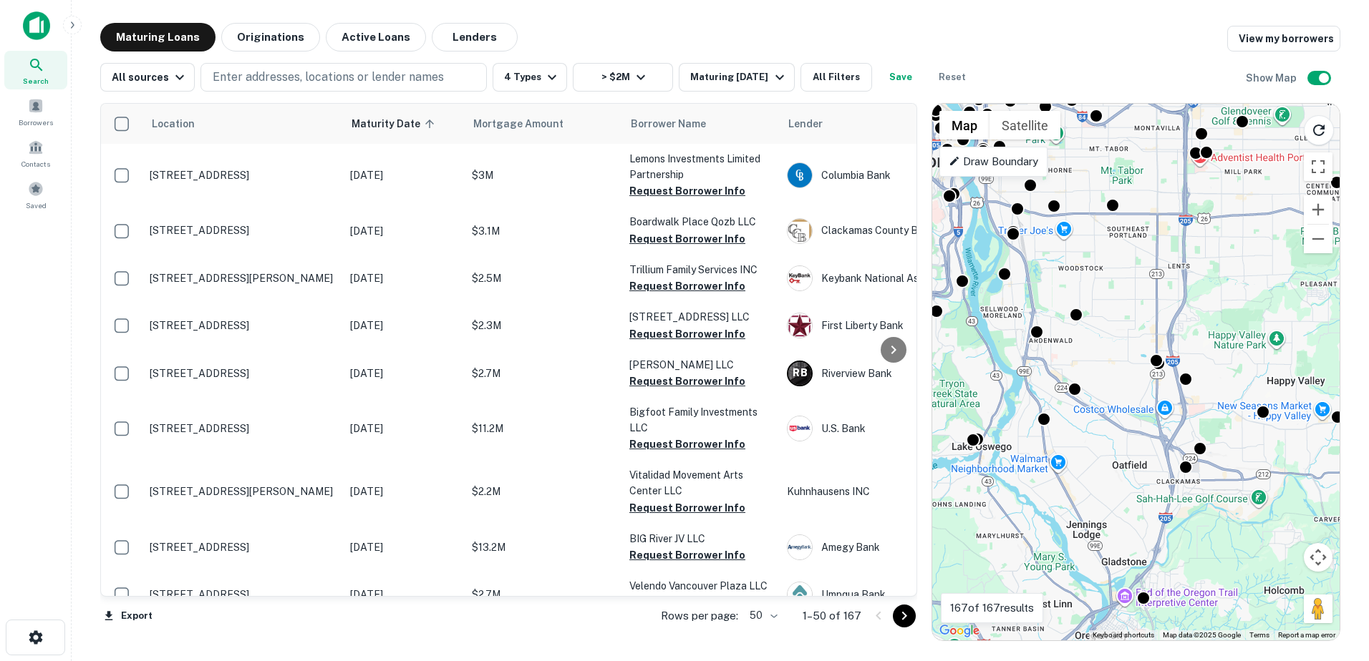
drag, startPoint x: 1250, startPoint y: 444, endPoint x: 1235, endPoint y: 429, distance: 21.8
click at [1235, 429] on div "To activate drag with keyboard, press Alt + Enter. Once in keyboard drag state,…" at bounding box center [1135, 372] width 407 height 537
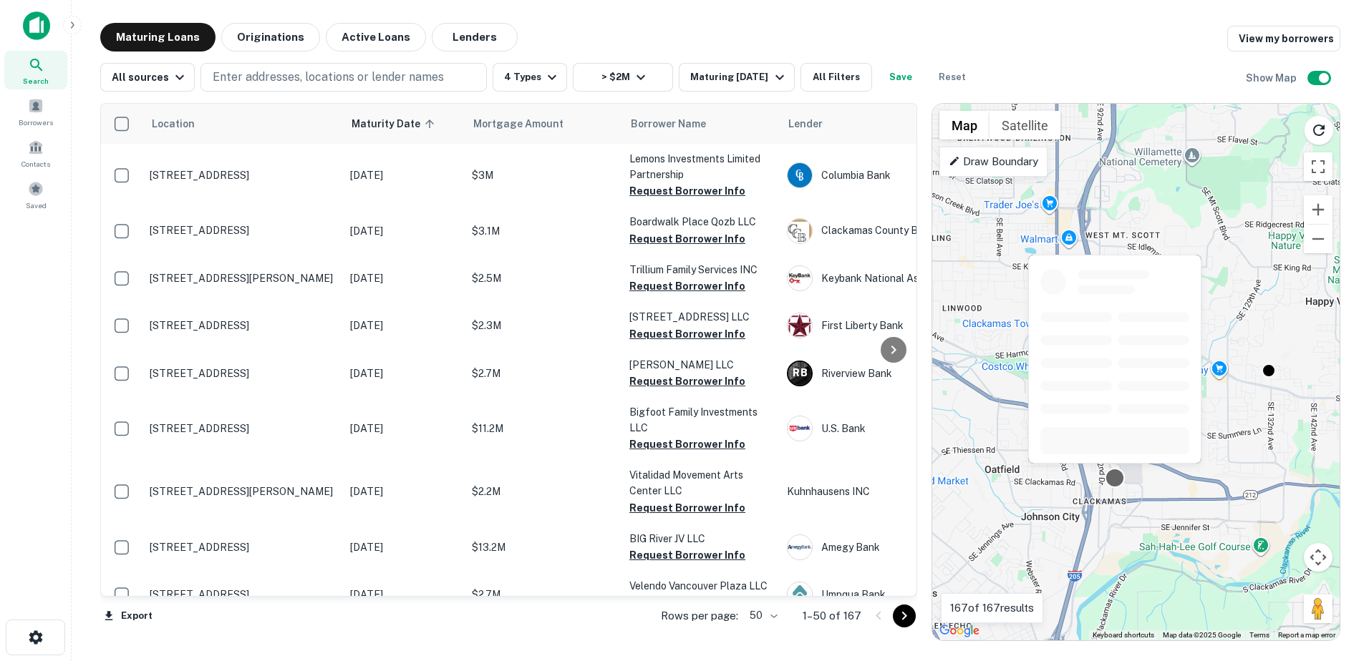
click at [1116, 483] on div at bounding box center [1114, 478] width 21 height 21
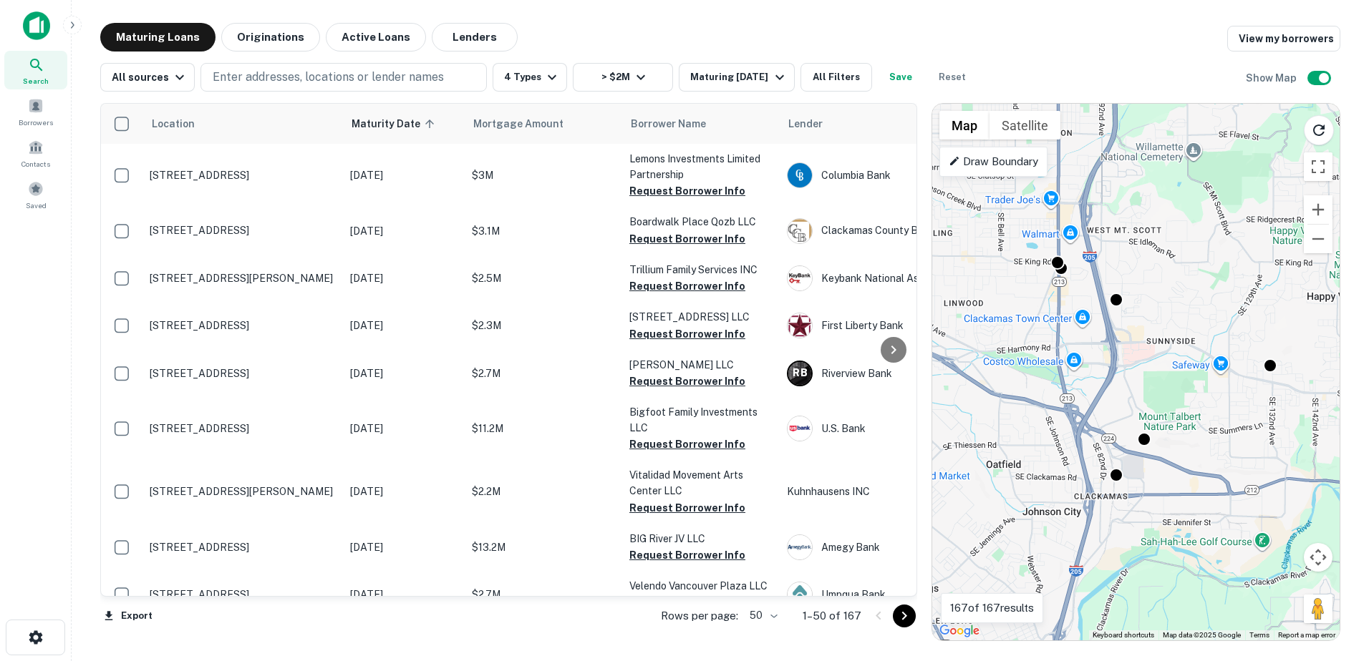
drag, startPoint x: 1200, startPoint y: 447, endPoint x: 1214, endPoint y: 432, distance: 20.8
click at [1214, 432] on div "To navigate, press the arrow keys. To activate drag with keyboard, press Alt + …" at bounding box center [1135, 372] width 407 height 537
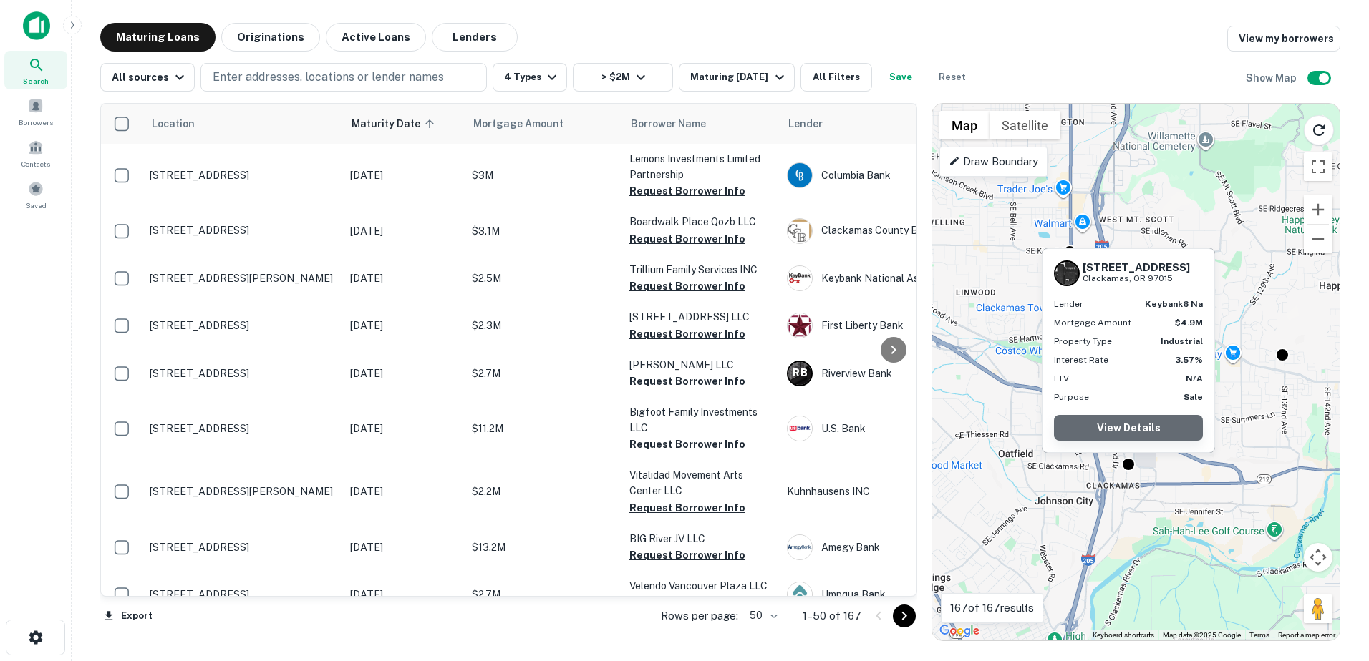
click at [1132, 423] on link "View Details" at bounding box center [1128, 428] width 149 height 26
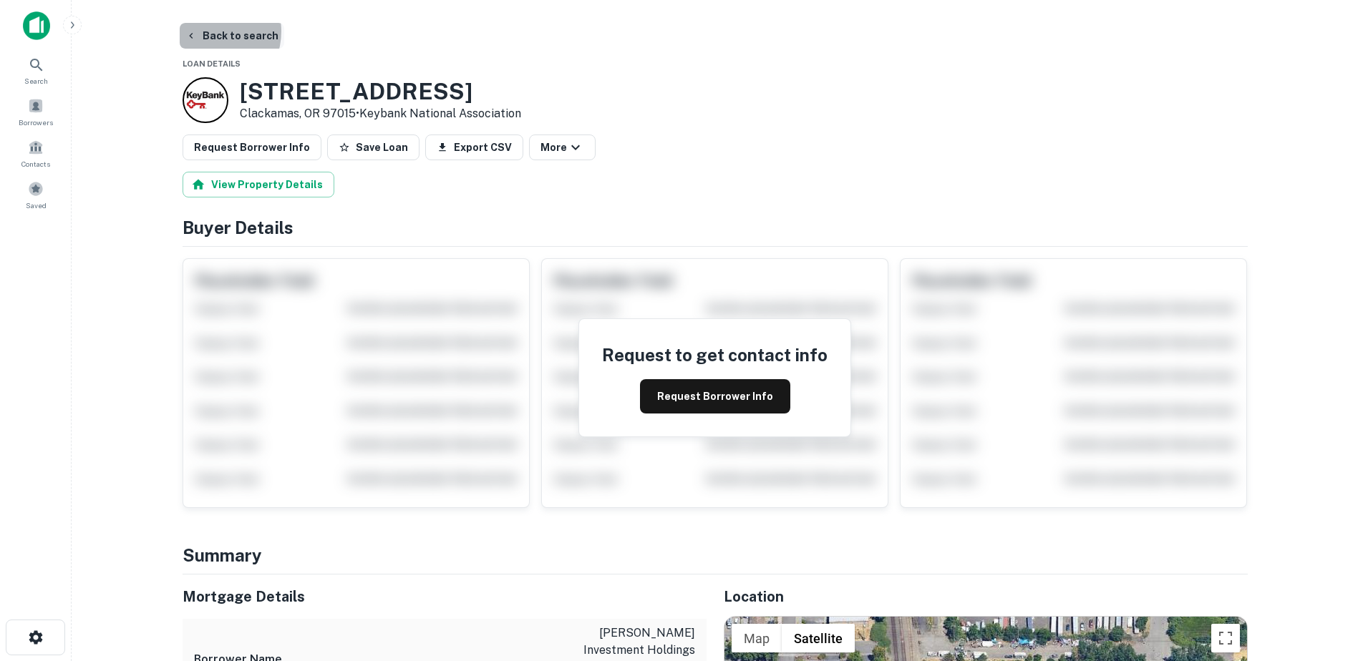
click at [206, 31] on button "Back to search" at bounding box center [232, 36] width 105 height 26
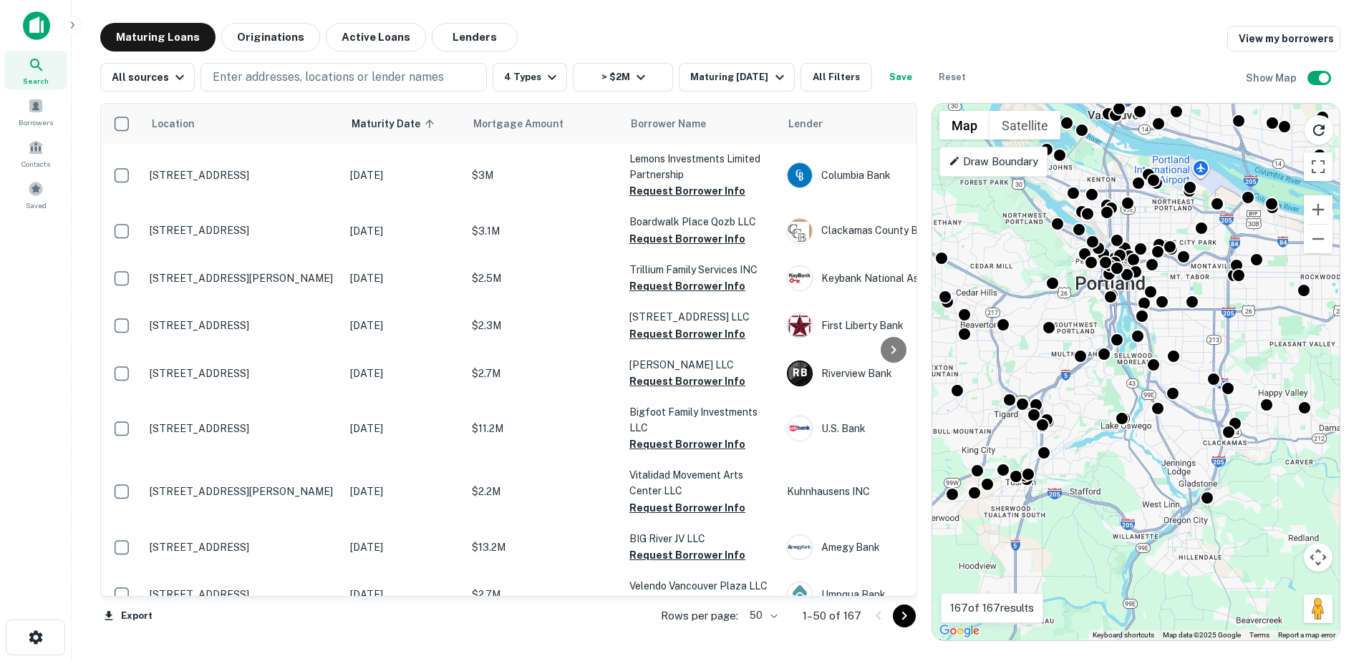
drag, startPoint x: 1245, startPoint y: 543, endPoint x: 1254, endPoint y: 450, distance: 92.7
click at [1254, 450] on div "To activate drag with keyboard, press Alt + Enter. Once in keyboard drag state,…" at bounding box center [1135, 372] width 407 height 537
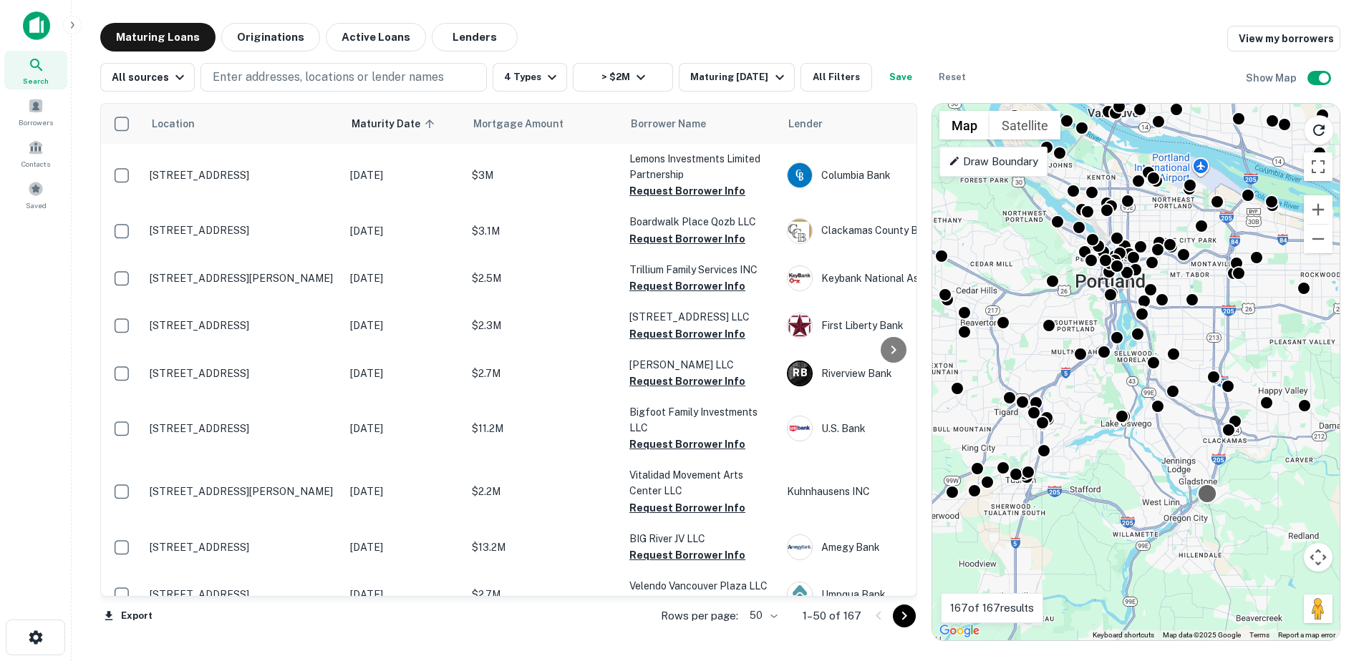
click at [1210, 496] on div at bounding box center [1206, 494] width 21 height 21
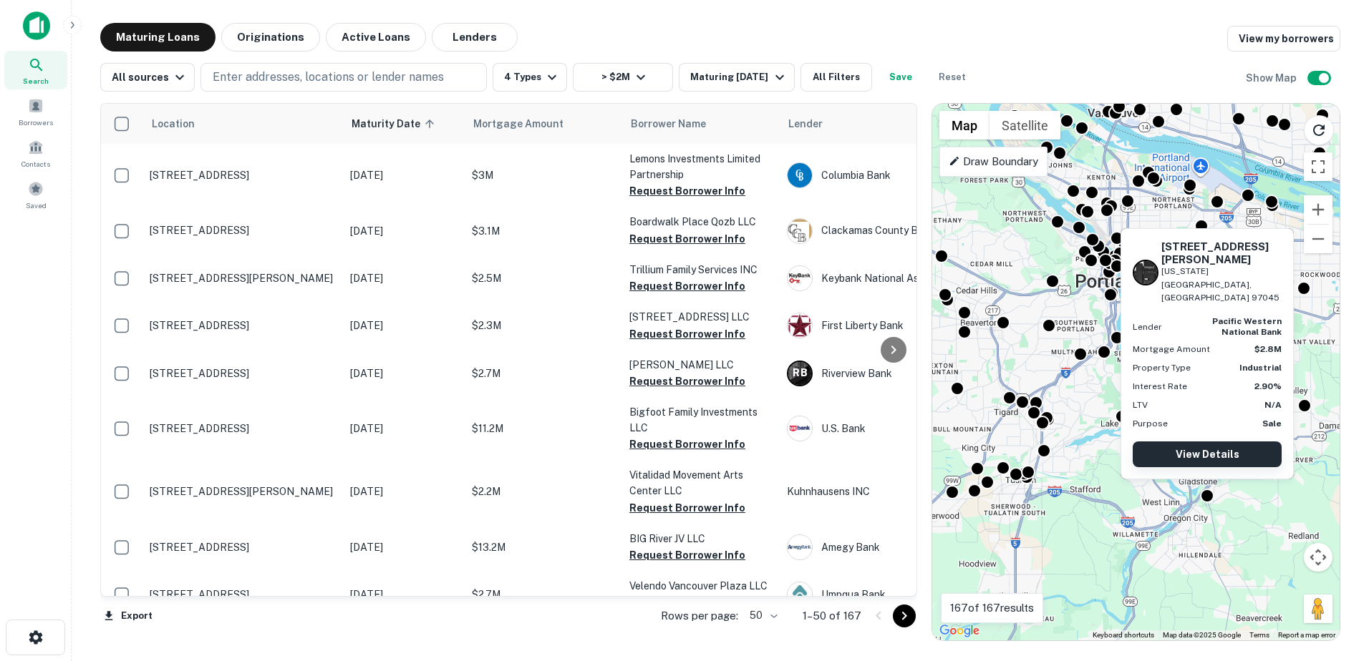
click at [1215, 450] on link "View Details" at bounding box center [1206, 455] width 149 height 26
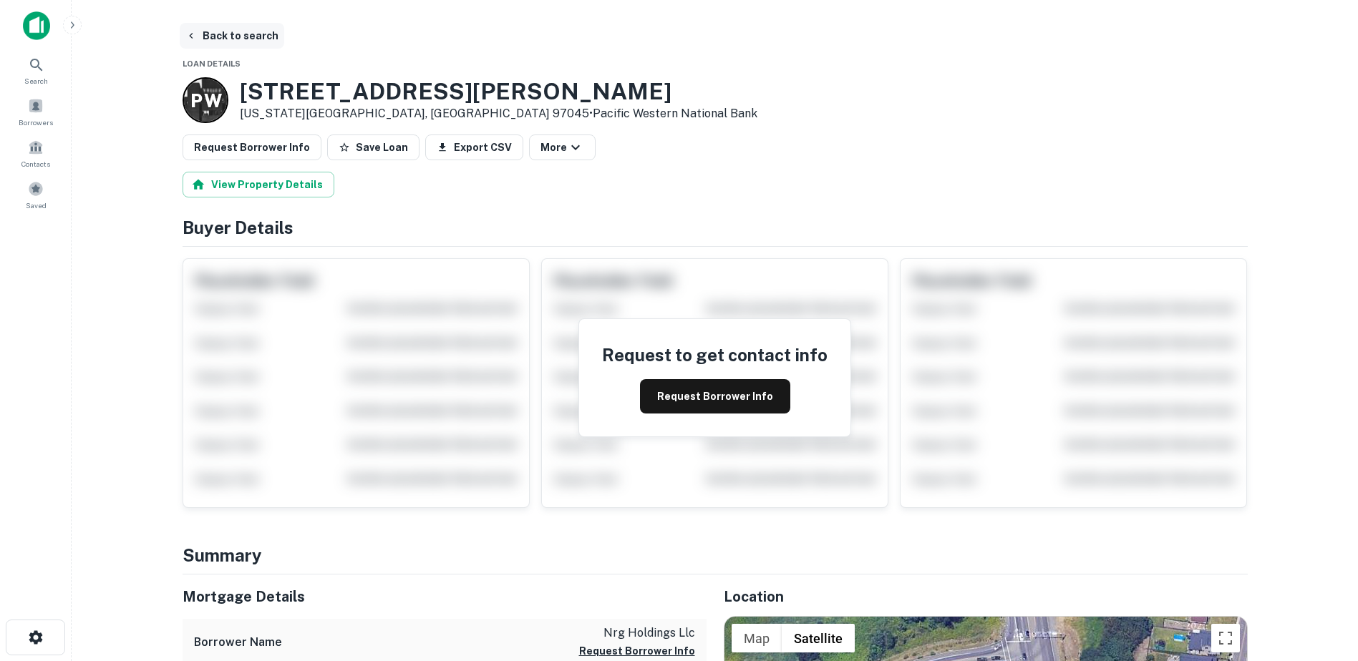
click at [206, 24] on button "Back to search" at bounding box center [232, 36] width 105 height 26
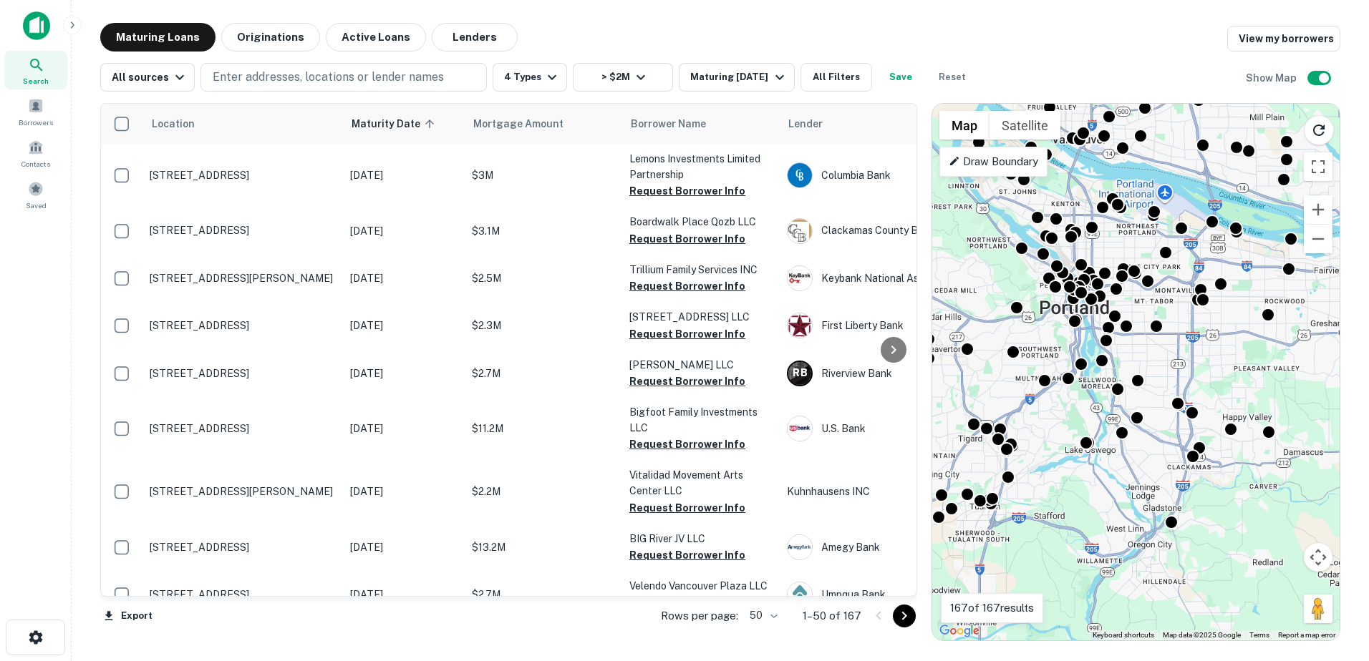
drag, startPoint x: 1183, startPoint y: 548, endPoint x: 1145, endPoint y: 439, distance: 115.9
click at [1145, 439] on div "To activate drag with keyboard, press Alt + Enter. Once in keyboard drag state,…" at bounding box center [1135, 372] width 407 height 537
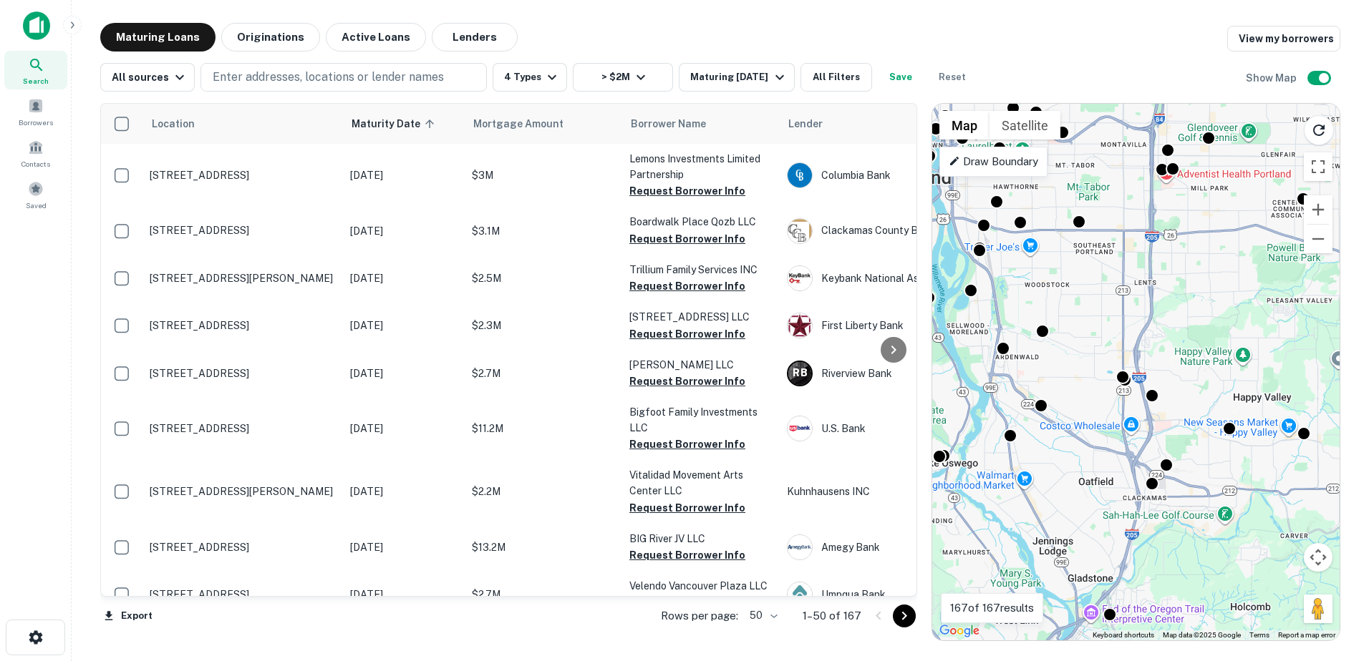
drag, startPoint x: 1213, startPoint y: 399, endPoint x: 1136, endPoint y: 463, distance: 100.1
click at [1136, 463] on div "To activate drag with keyboard, press Alt + Enter. Once in keyboard drag state,…" at bounding box center [1135, 372] width 407 height 537
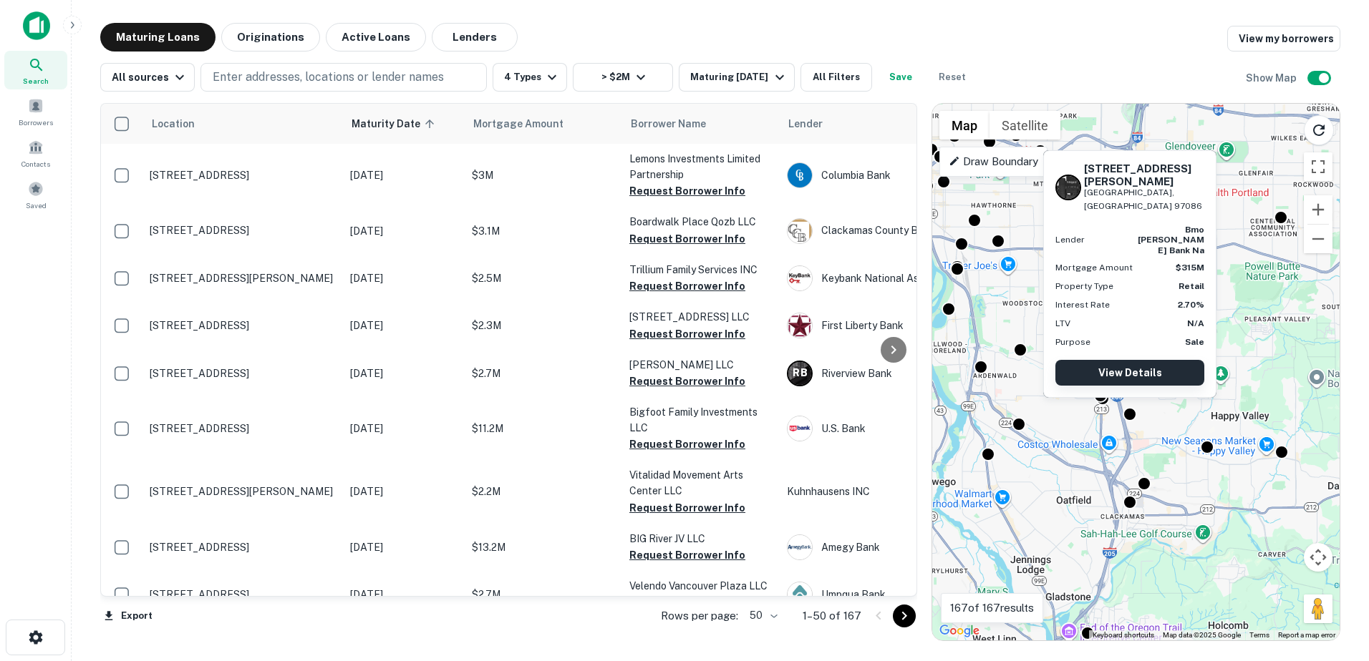
click at [1140, 379] on link "View Details" at bounding box center [1129, 373] width 149 height 26
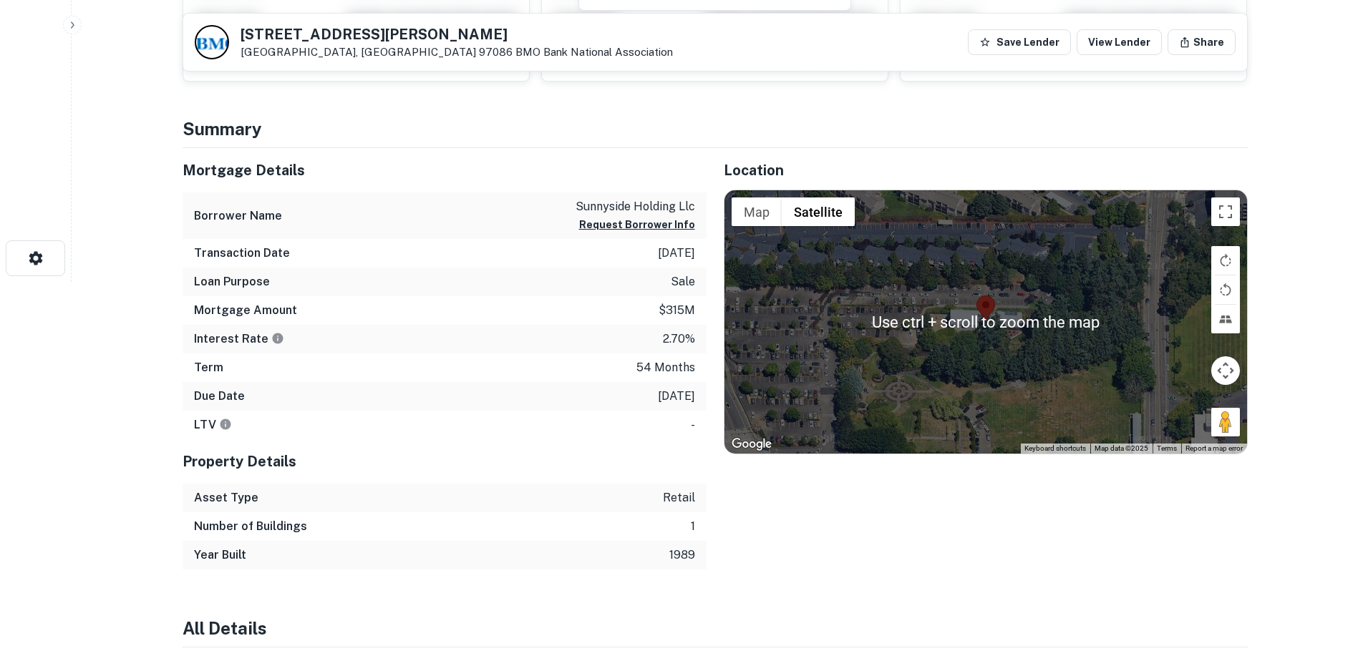
scroll to position [358, 0]
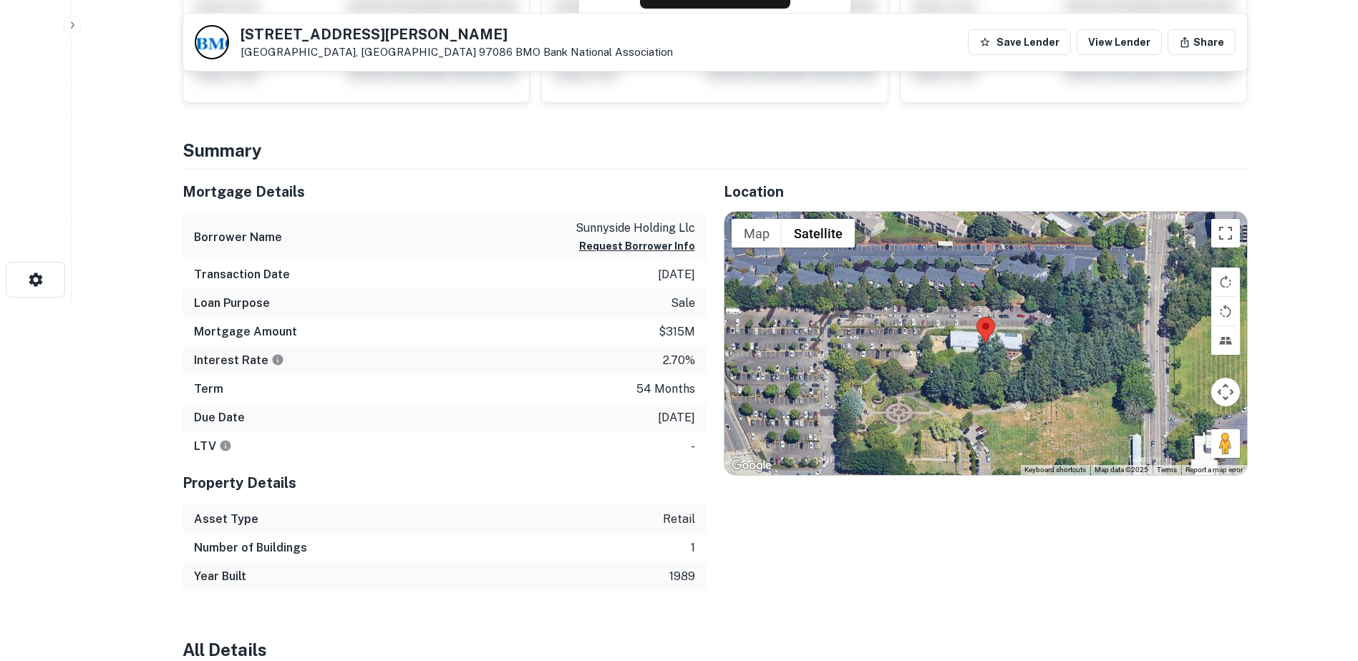
click at [1226, 381] on button "Map camera controls" at bounding box center [1225, 392] width 29 height 29
click at [1190, 424] on button "Zoom out" at bounding box center [1189, 428] width 29 height 29
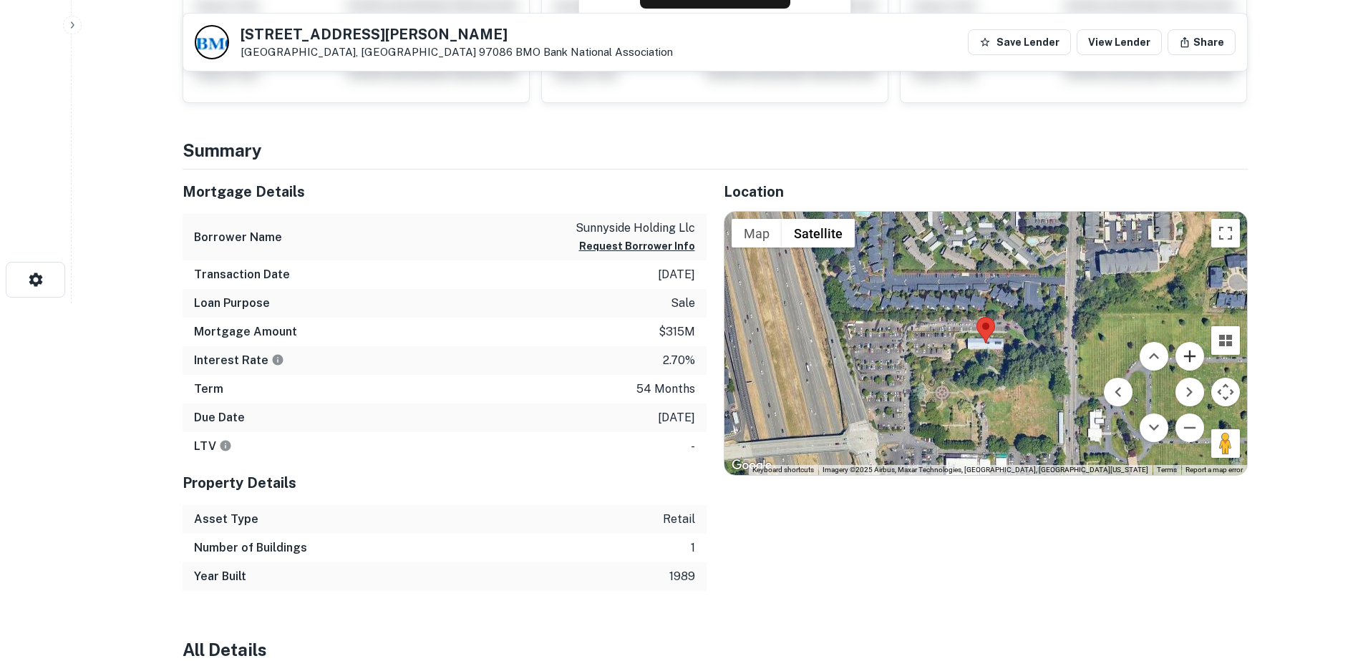
click at [1188, 360] on button "Zoom in" at bounding box center [1189, 356] width 29 height 29
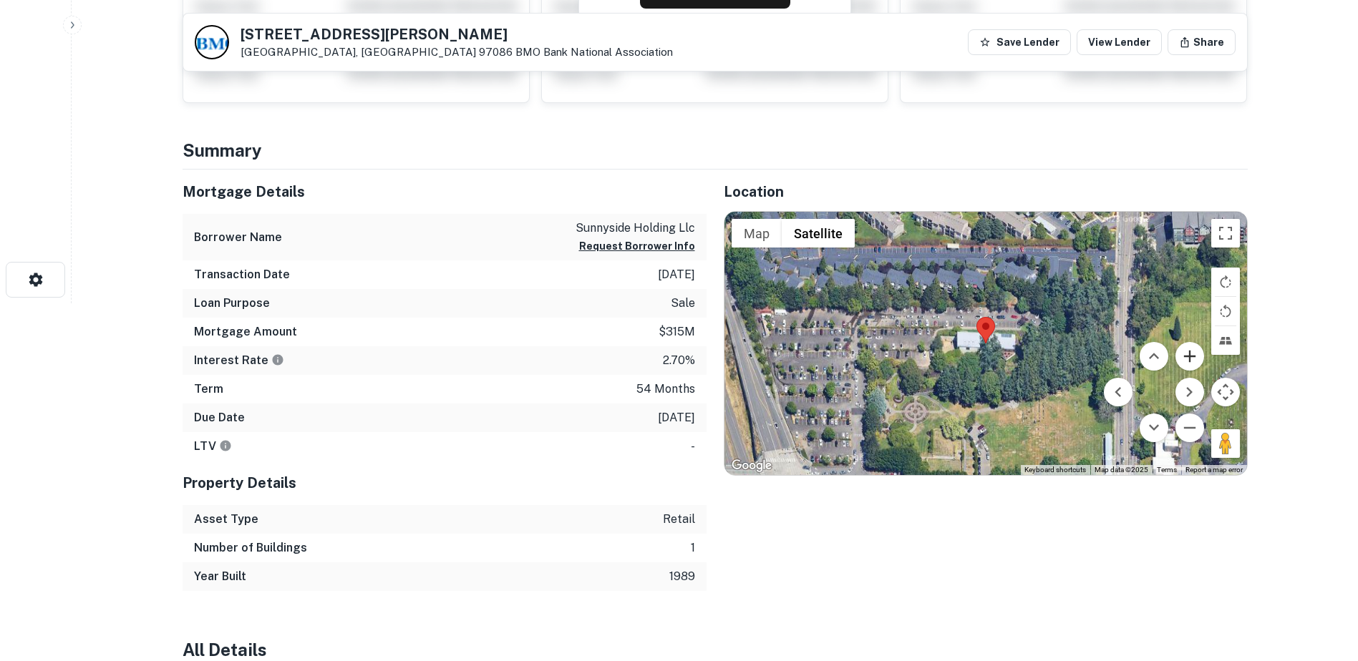
click at [1188, 360] on button "Zoom in" at bounding box center [1189, 356] width 29 height 29
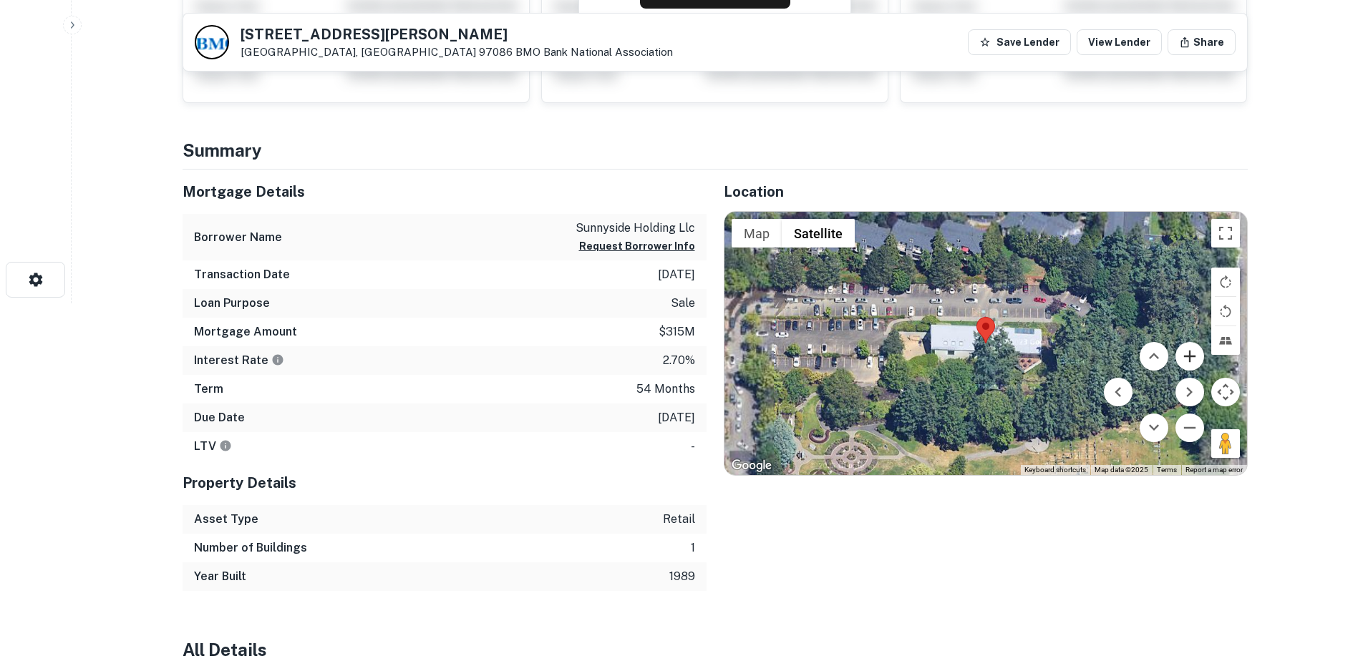
click at [1188, 360] on button "Zoom in" at bounding box center [1189, 356] width 29 height 29
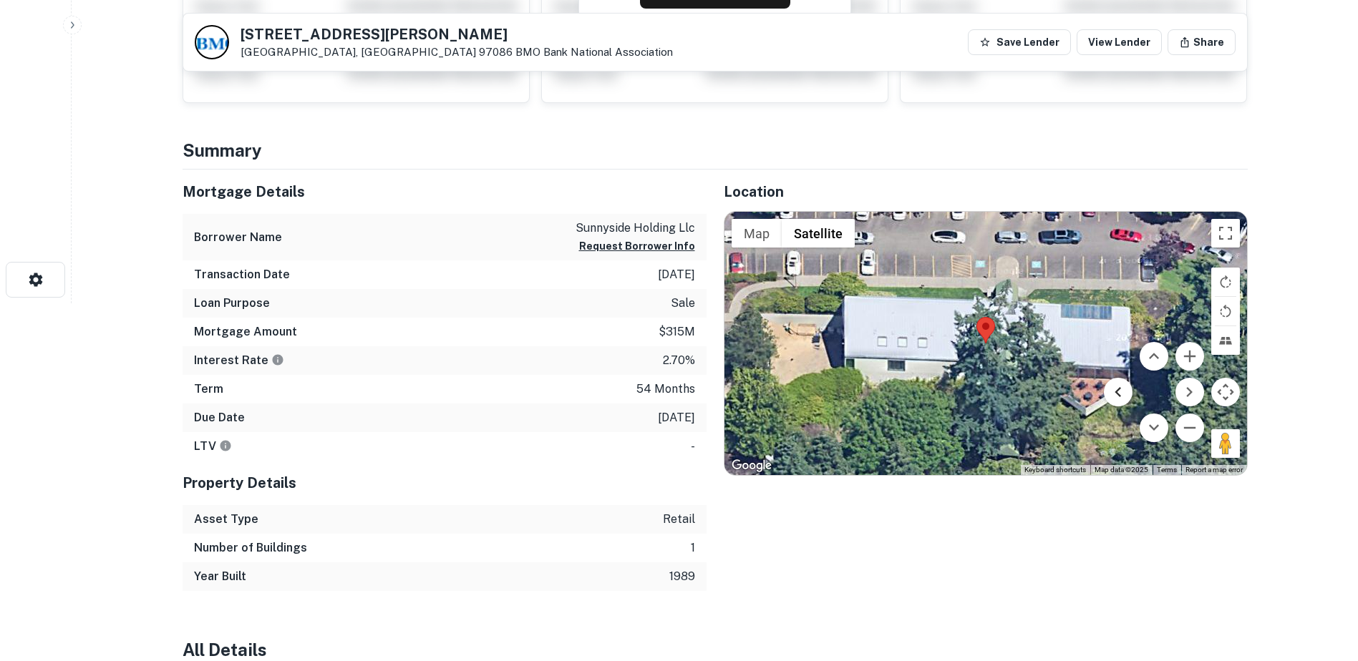
click at [1119, 392] on button "Move left" at bounding box center [1118, 392] width 29 height 29
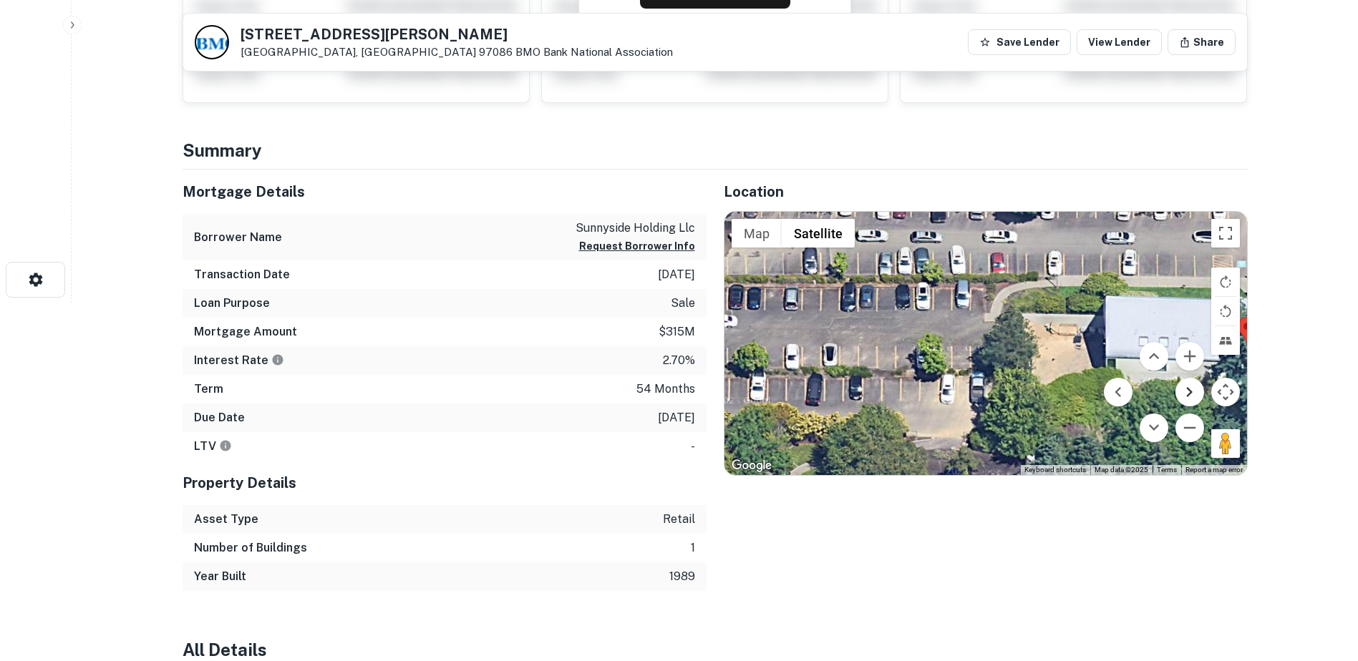
click at [1192, 393] on button "Move right" at bounding box center [1189, 392] width 29 height 29
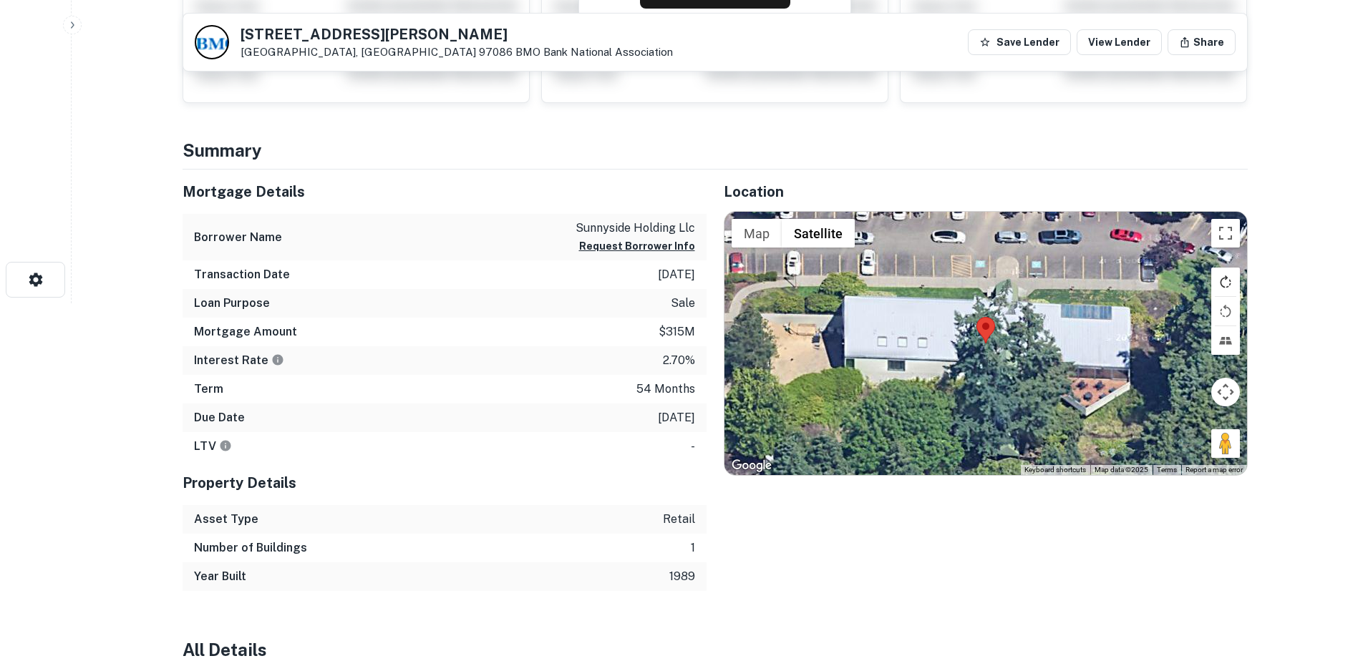
click at [1230, 285] on button "Rotate map clockwise" at bounding box center [1225, 282] width 29 height 29
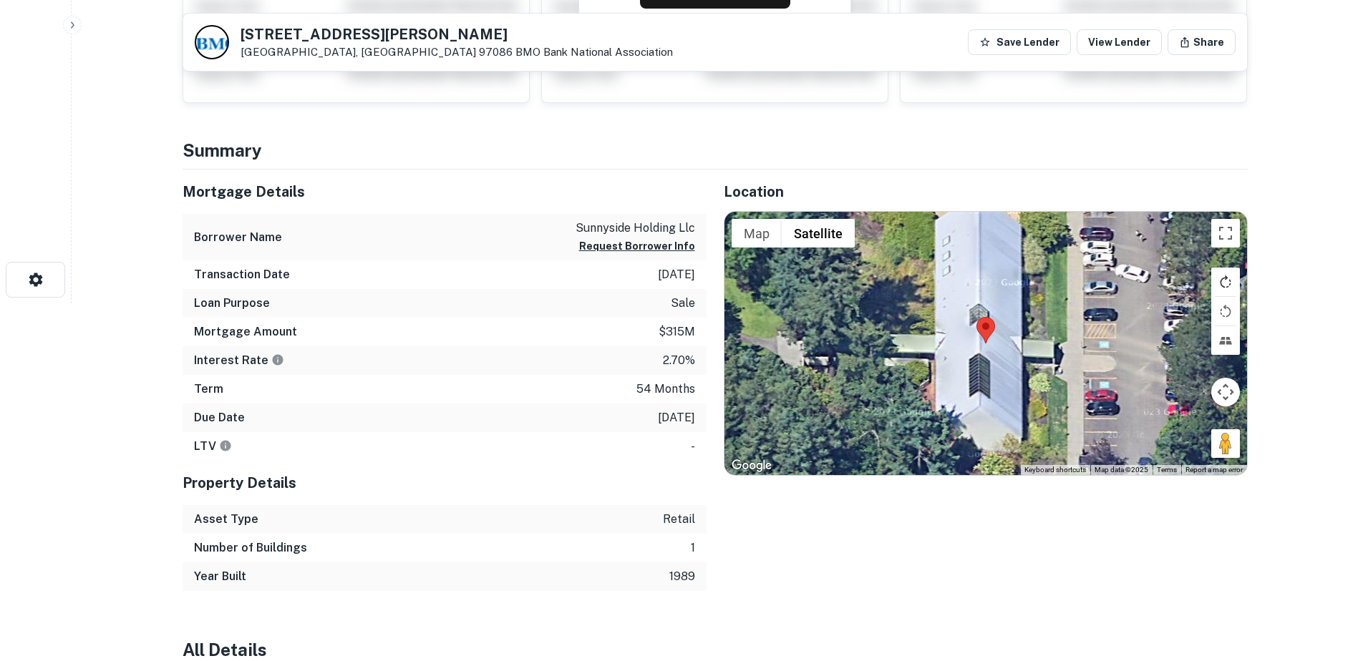
click at [1230, 285] on button "Rotate map clockwise" at bounding box center [1225, 282] width 29 height 29
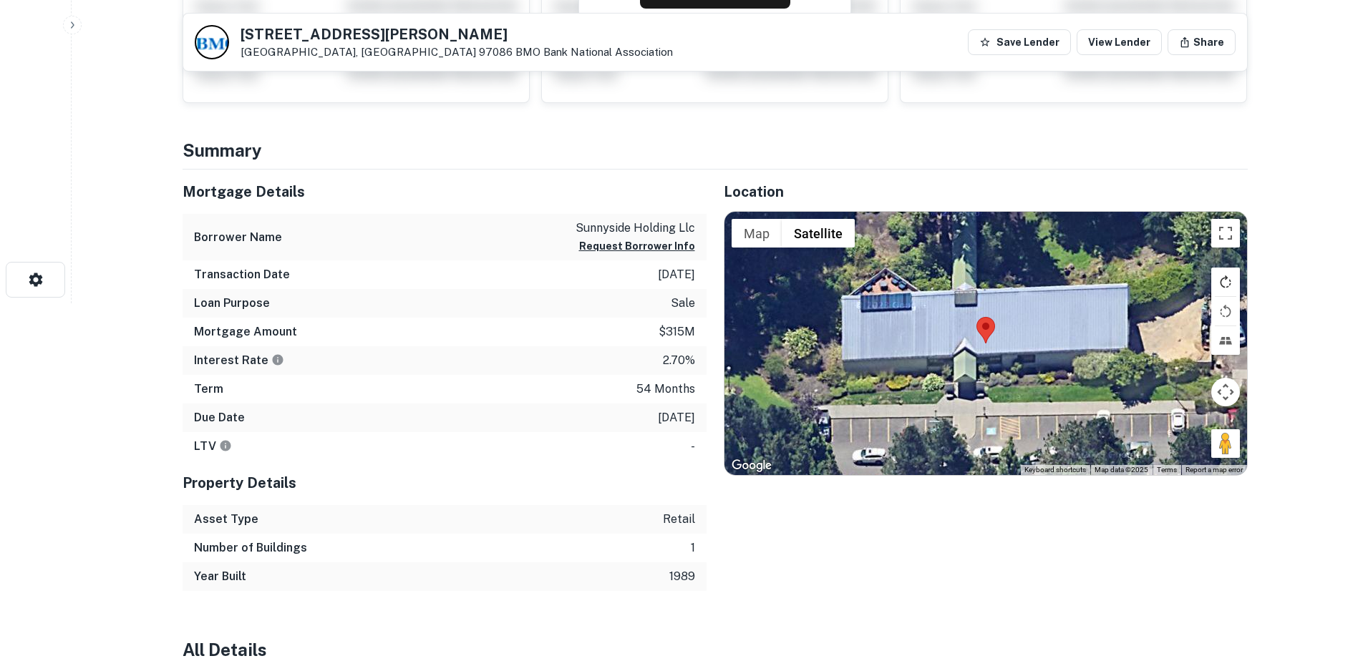
scroll to position [0, 0]
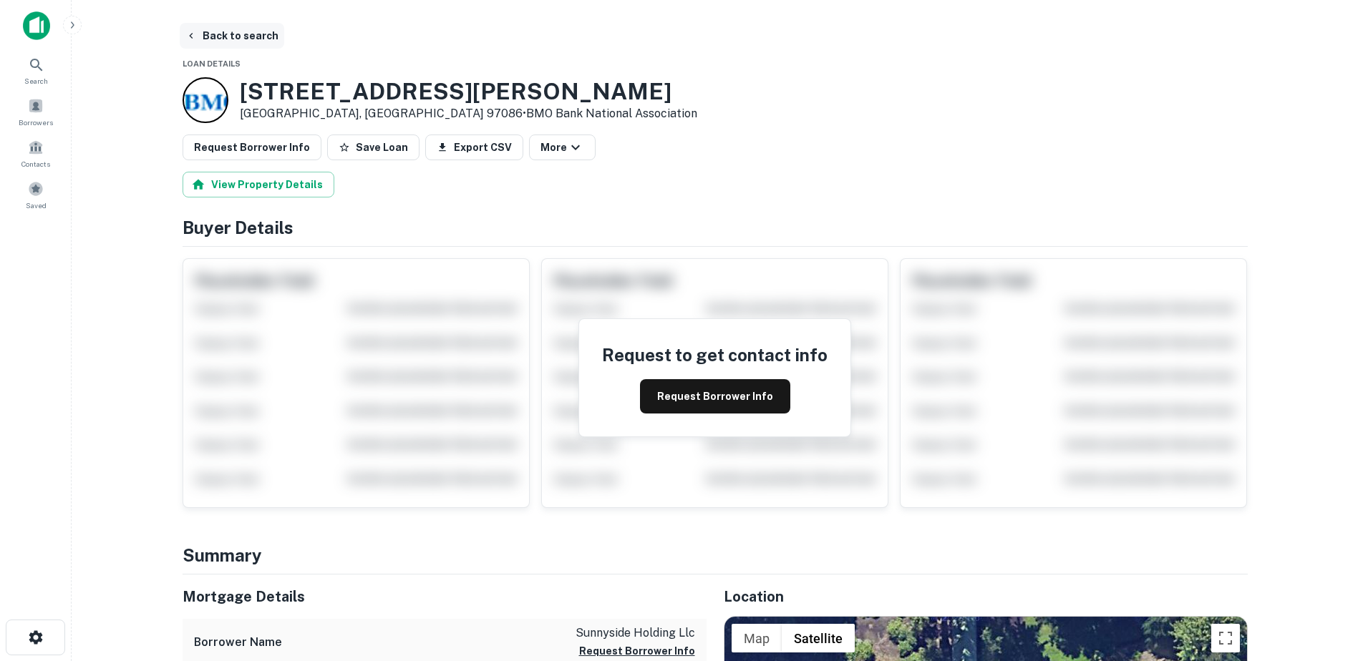
click at [192, 35] on icon "button" at bounding box center [190, 35] width 11 height 11
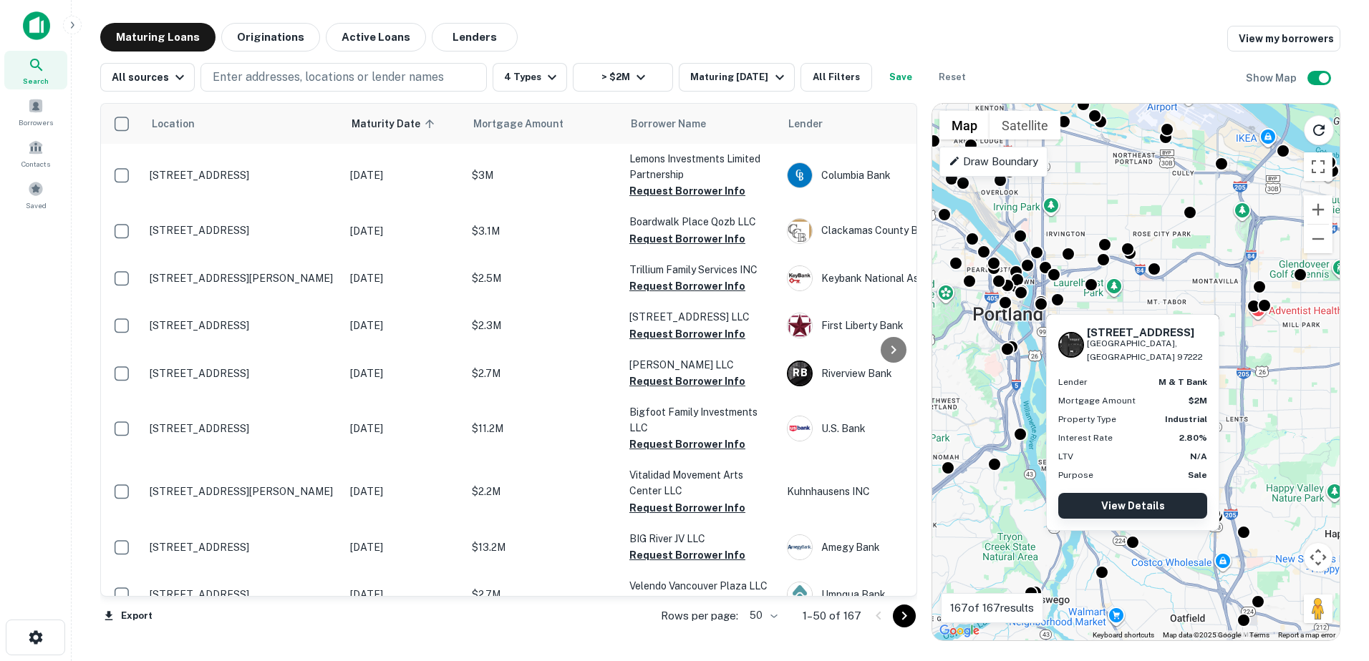
click at [1128, 502] on link "View Details" at bounding box center [1132, 506] width 149 height 26
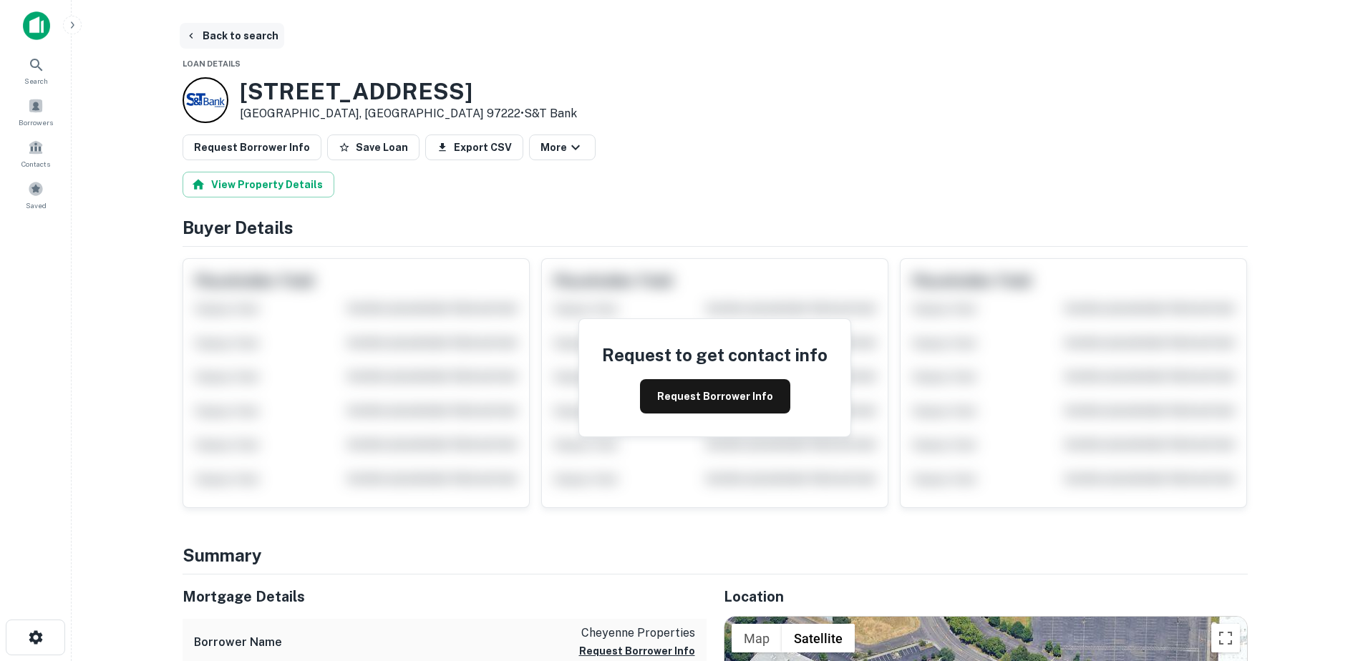
click at [225, 36] on button "Back to search" at bounding box center [232, 36] width 105 height 26
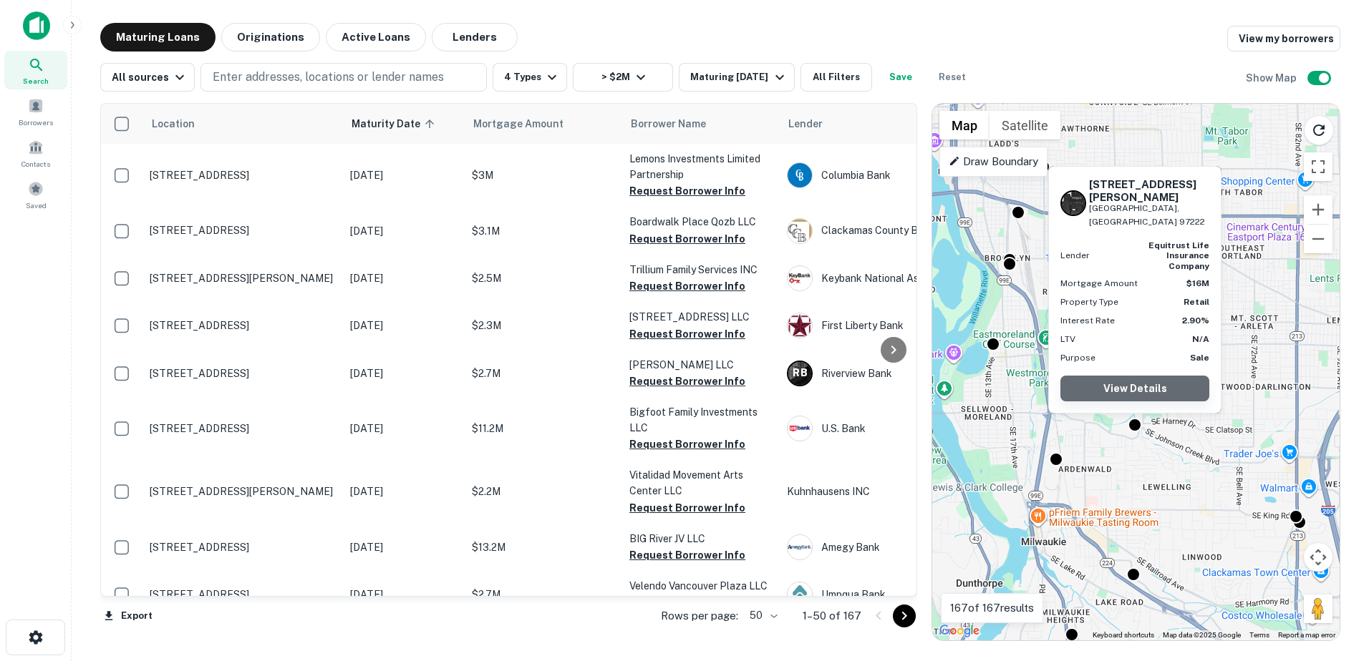
click at [1134, 389] on link "View Details" at bounding box center [1134, 389] width 149 height 26
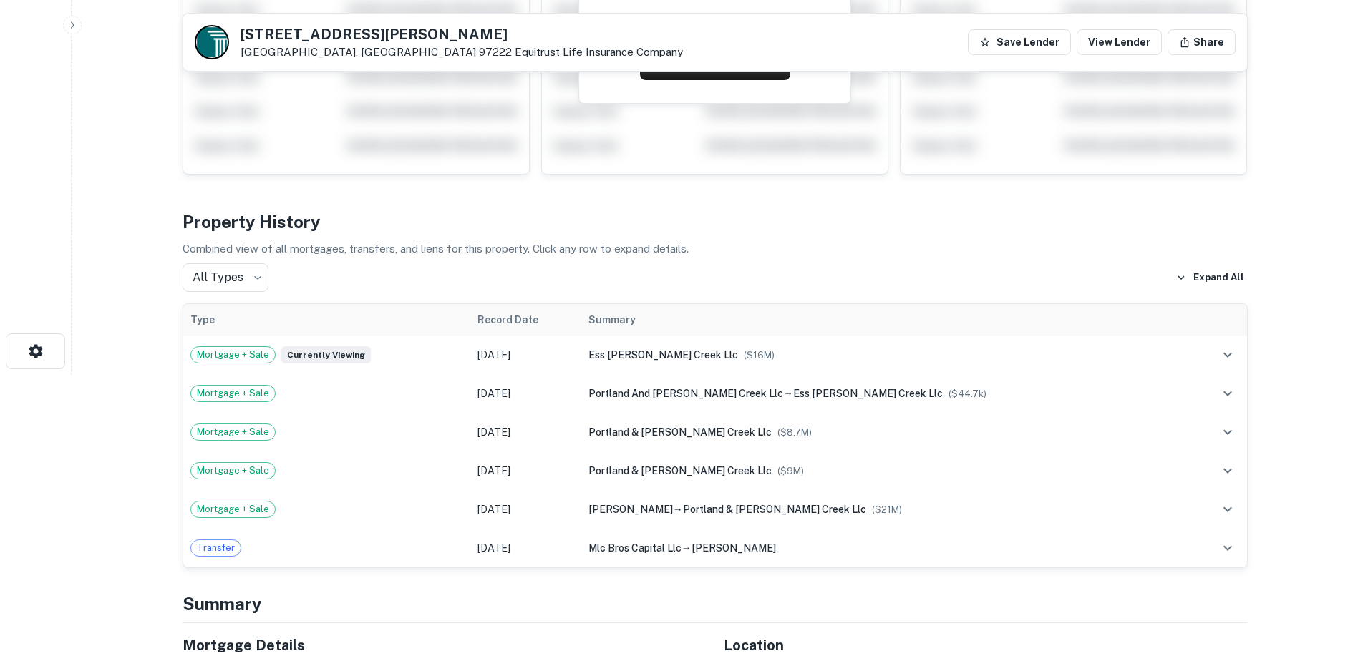
scroll to position [573, 0]
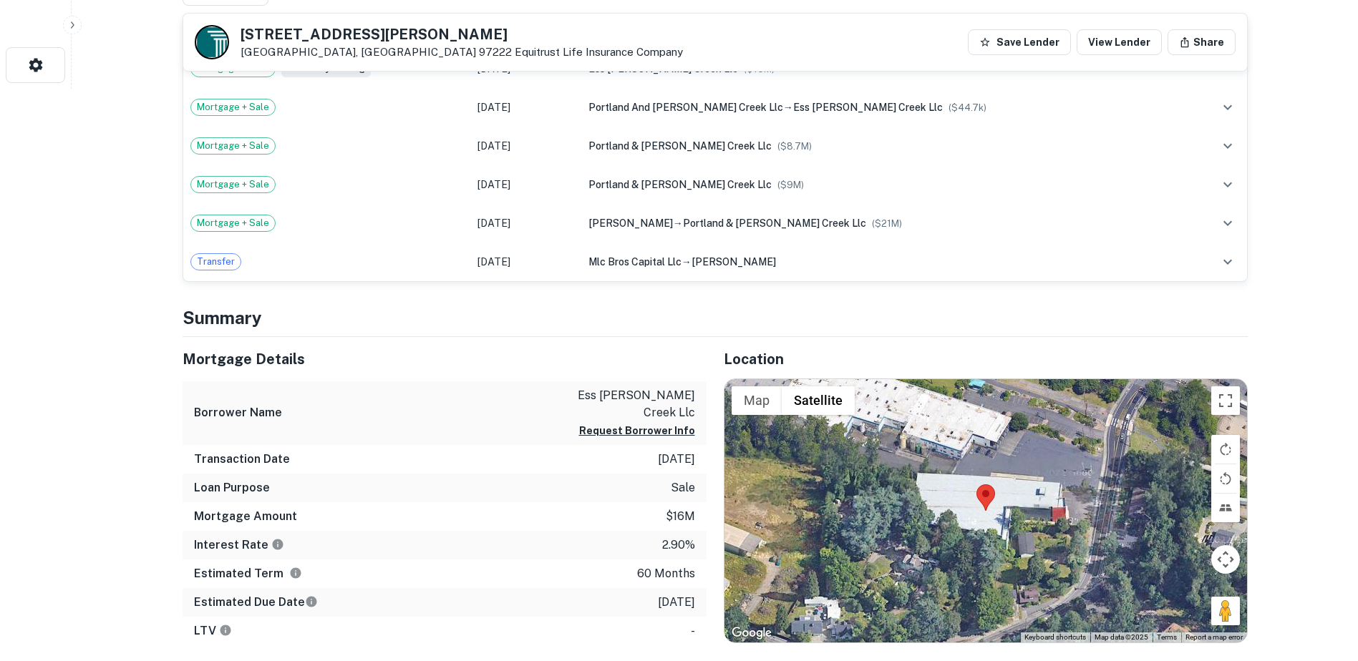
click at [1235, 560] on button "Map camera controls" at bounding box center [1225, 559] width 29 height 29
click at [1182, 556] on button "Move right" at bounding box center [1189, 559] width 29 height 29
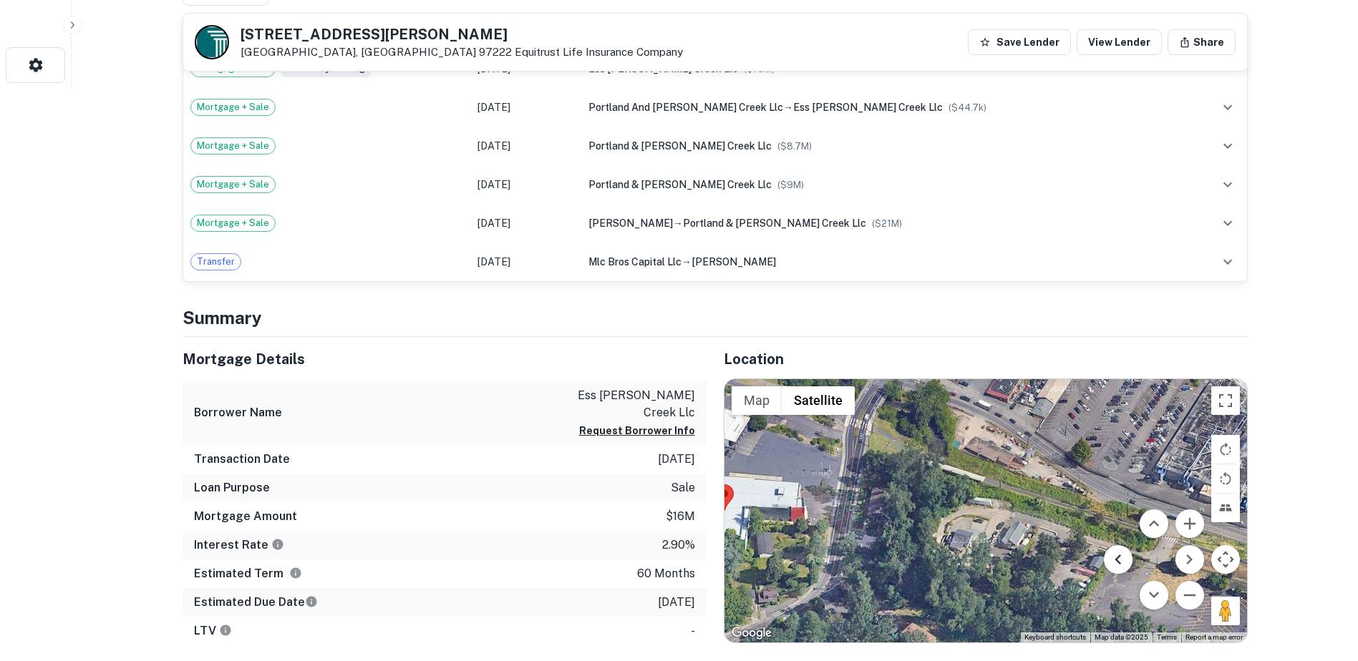
click at [1117, 561] on button "Move left" at bounding box center [1118, 559] width 29 height 29
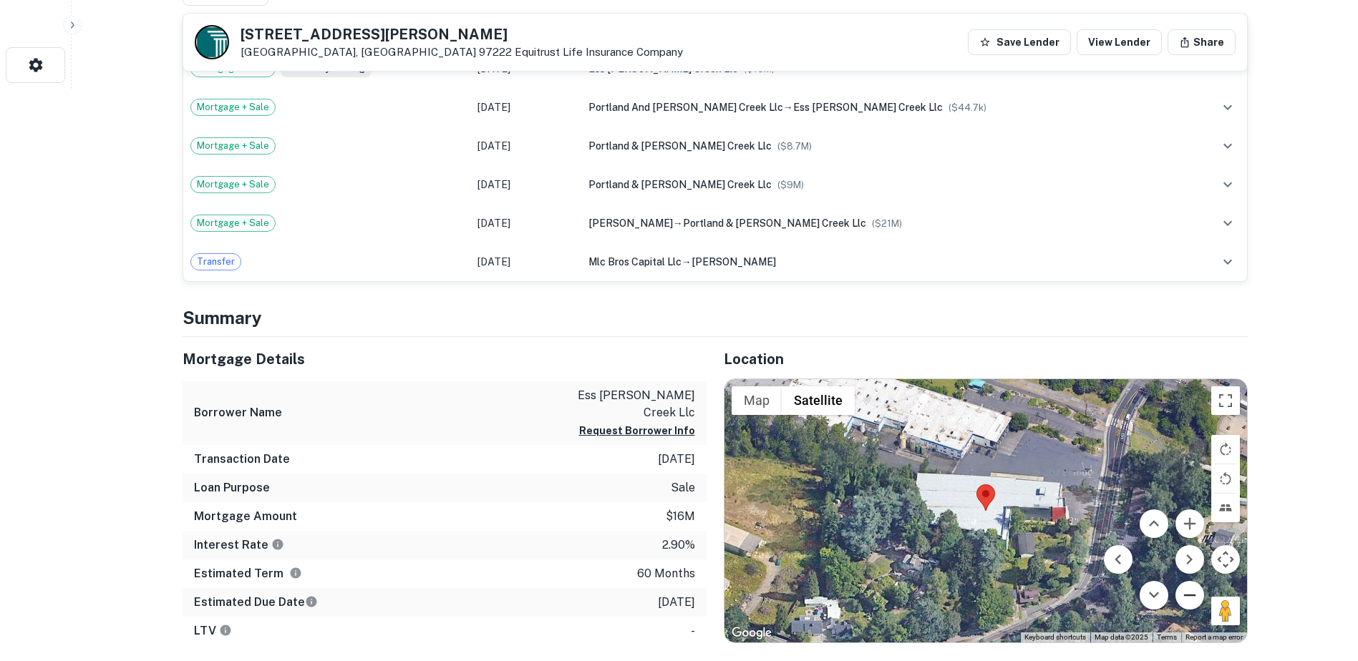
click at [1185, 593] on button "Zoom out" at bounding box center [1189, 595] width 29 height 29
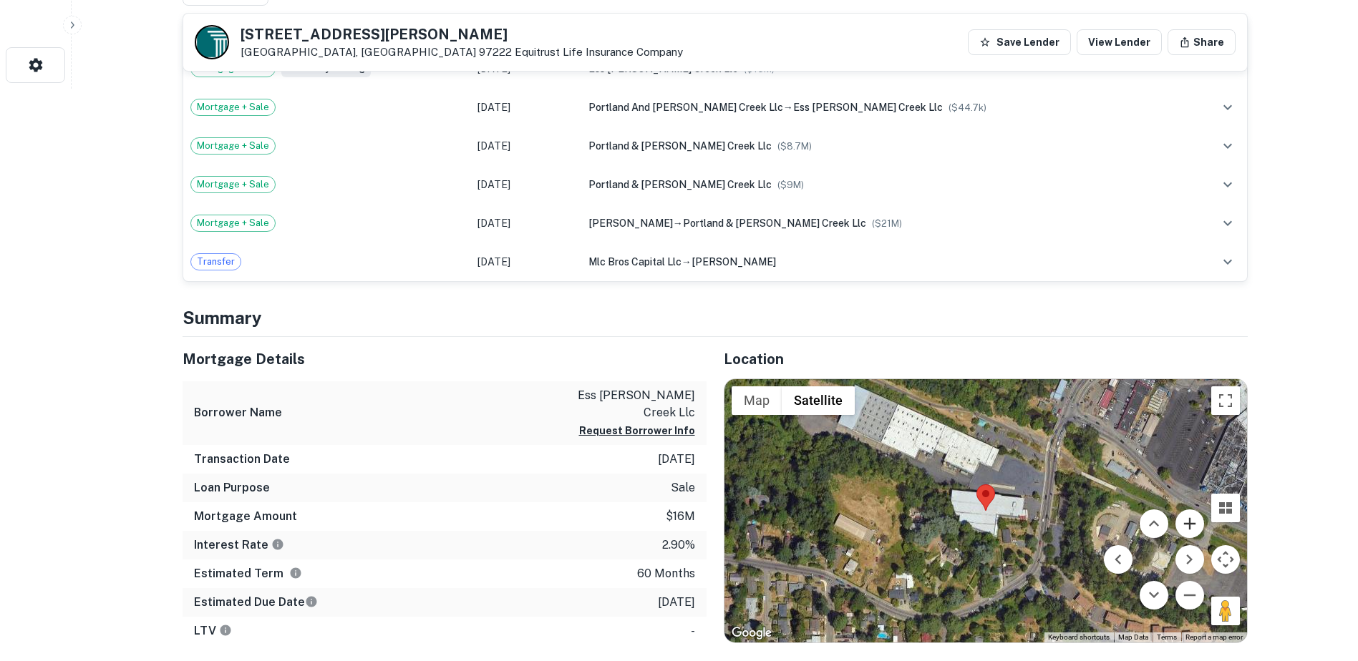
click at [1185, 526] on button "Zoom in" at bounding box center [1189, 524] width 29 height 29
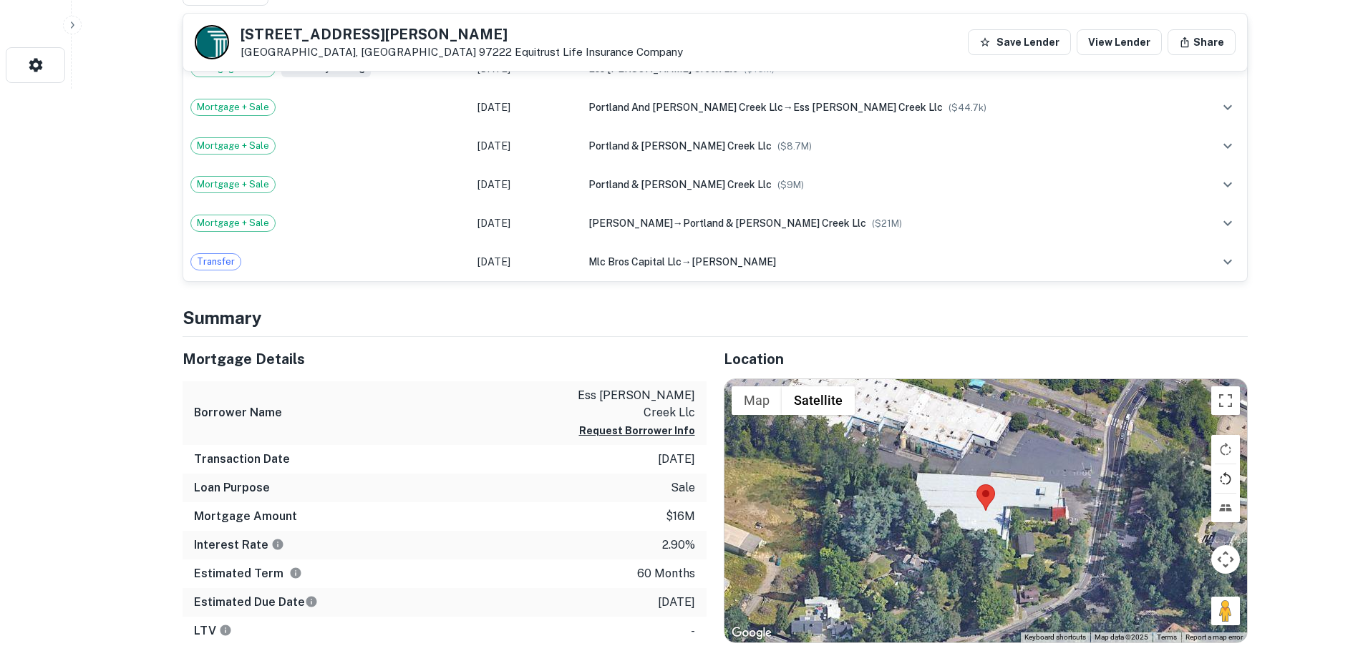
click at [1226, 480] on button "Rotate map counterclockwise" at bounding box center [1225, 479] width 29 height 29
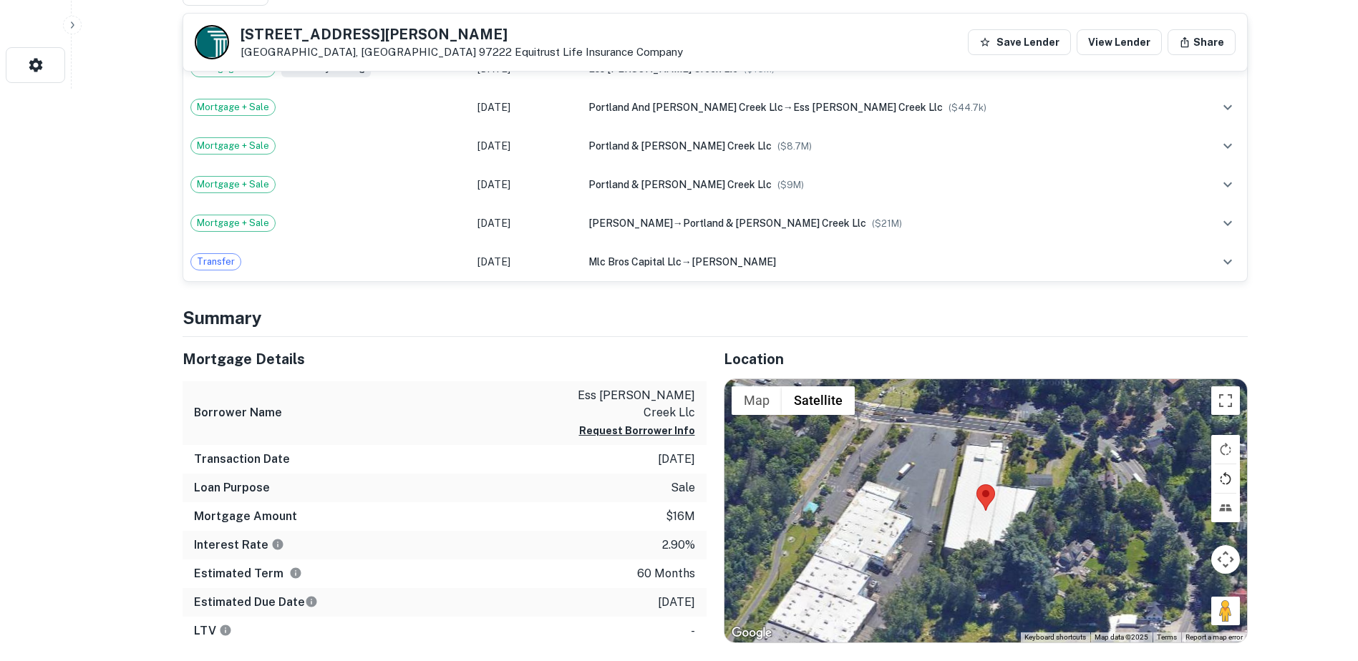
click at [1226, 480] on button "Rotate map counterclockwise" at bounding box center [1225, 479] width 29 height 29
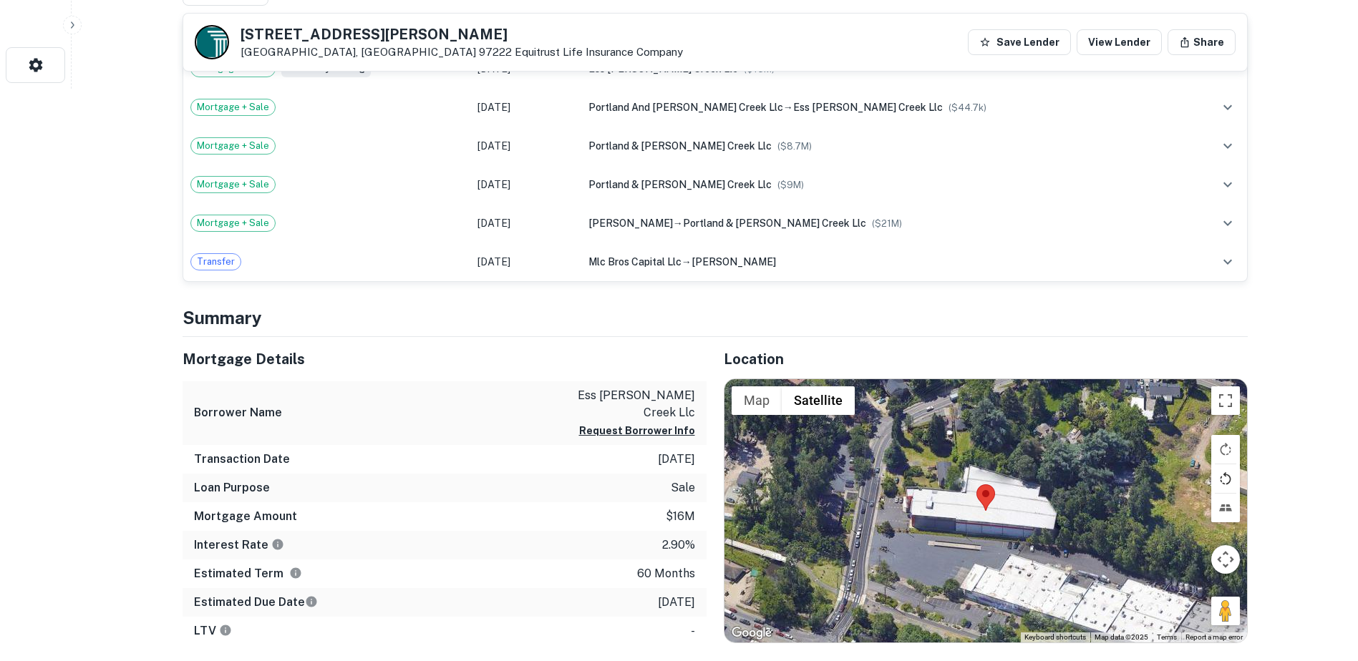
click at [1226, 480] on button "Rotate map counterclockwise" at bounding box center [1225, 479] width 29 height 29
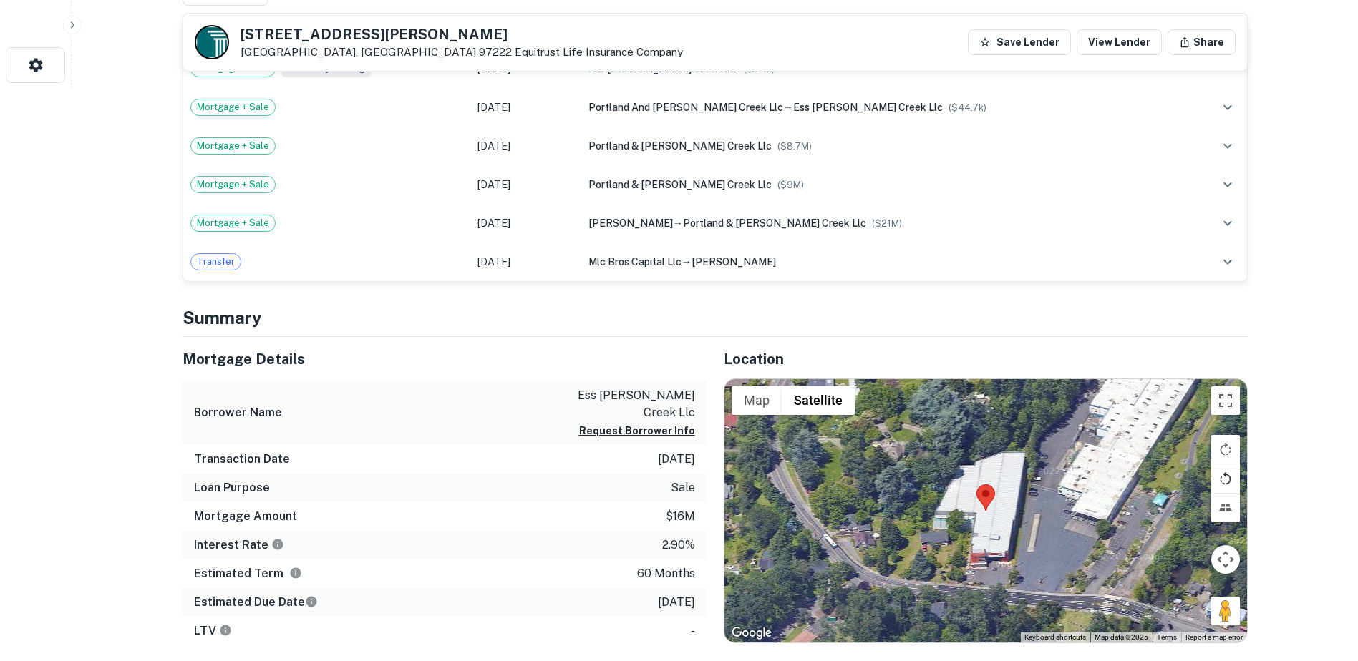
click at [1226, 480] on button "Rotate map counterclockwise" at bounding box center [1225, 479] width 29 height 29
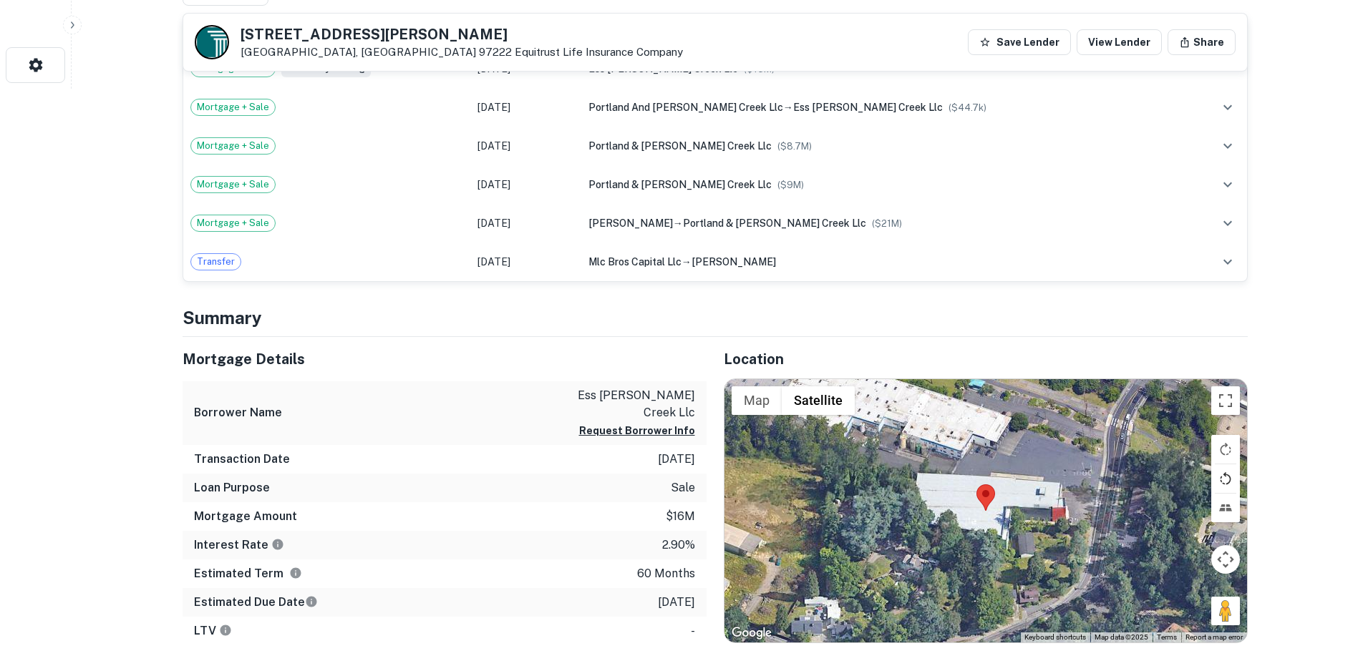
click at [1226, 480] on button "Rotate map counterclockwise" at bounding box center [1225, 479] width 29 height 29
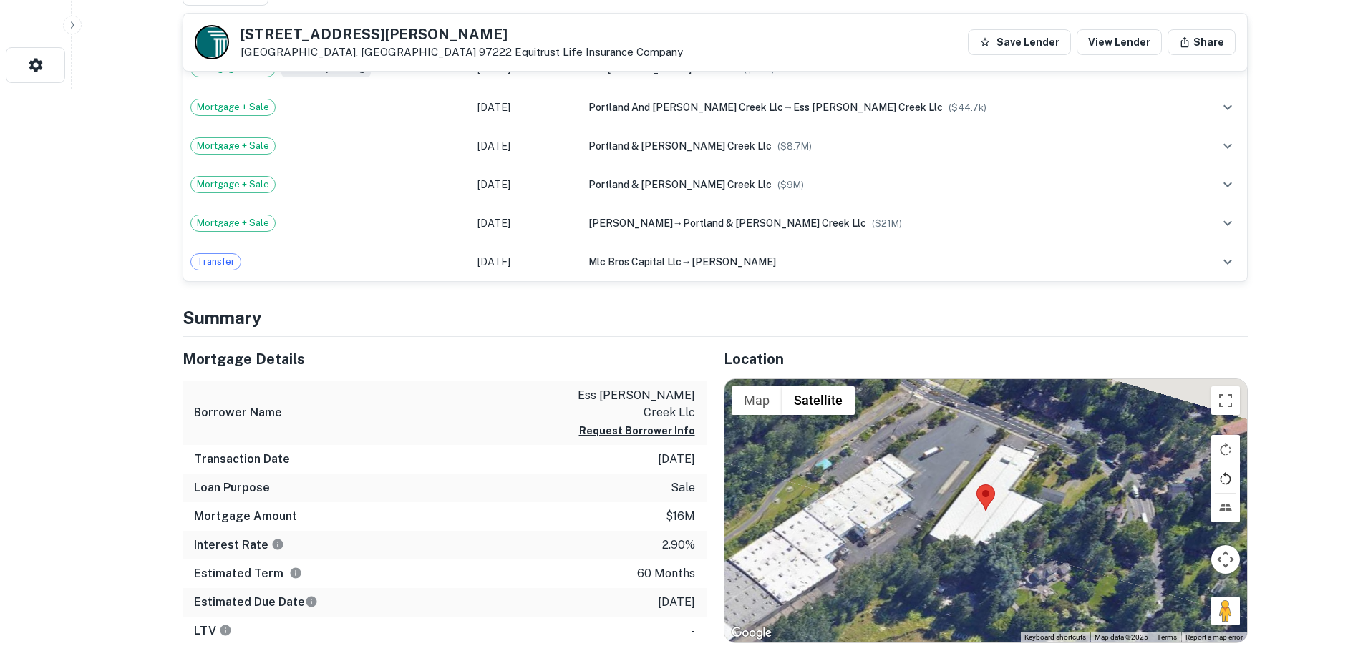
click at [1226, 480] on button "Rotate map counterclockwise" at bounding box center [1225, 479] width 29 height 29
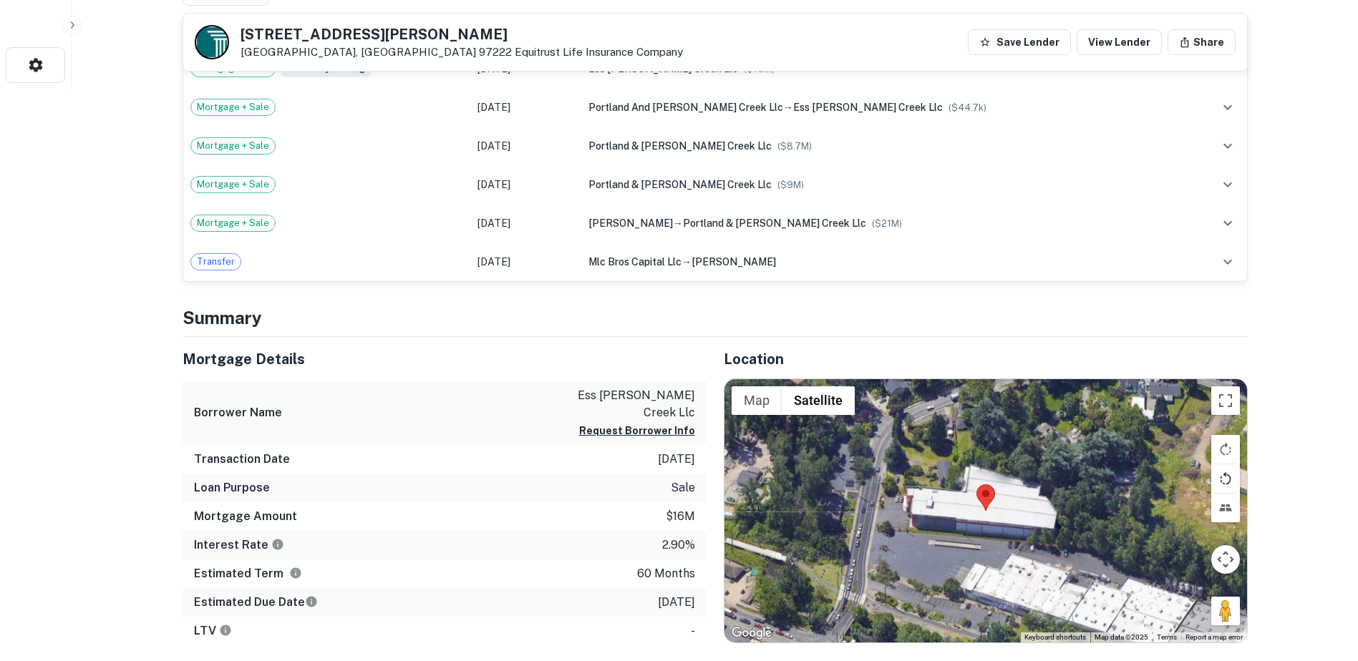
click at [1226, 480] on button "Rotate map counterclockwise" at bounding box center [1225, 479] width 29 height 29
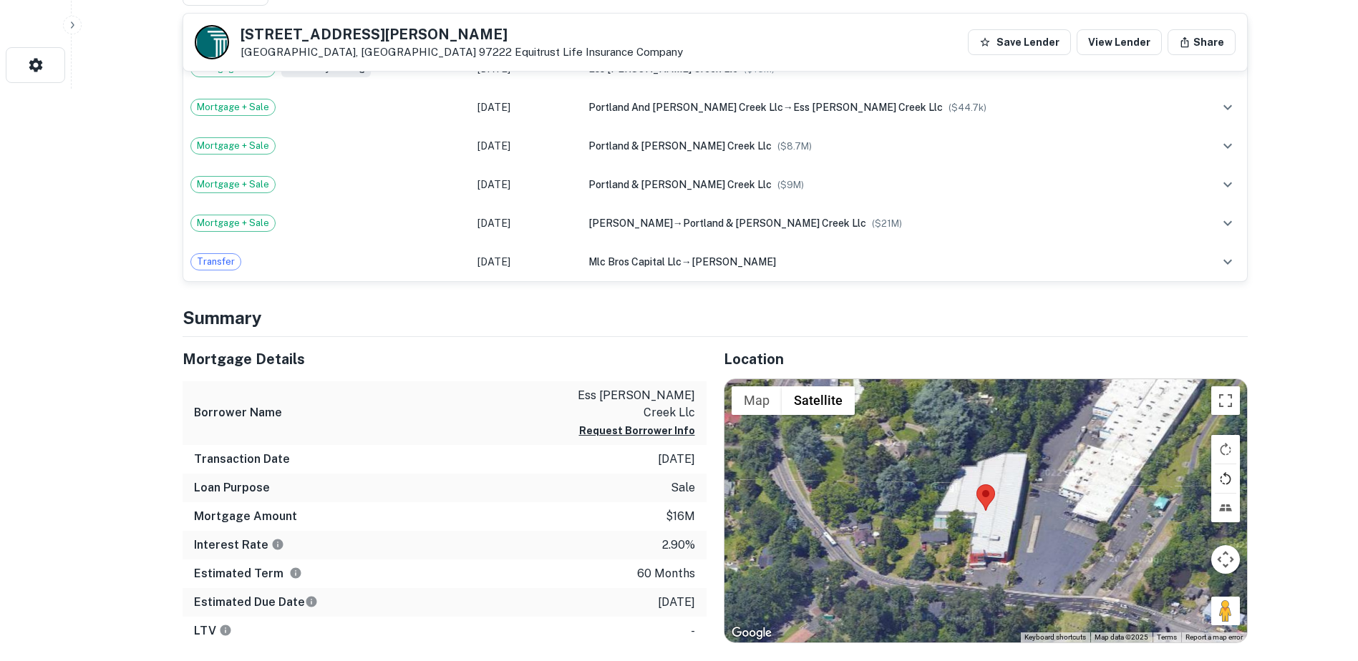
click at [1226, 480] on button "Rotate map counterclockwise" at bounding box center [1225, 479] width 29 height 29
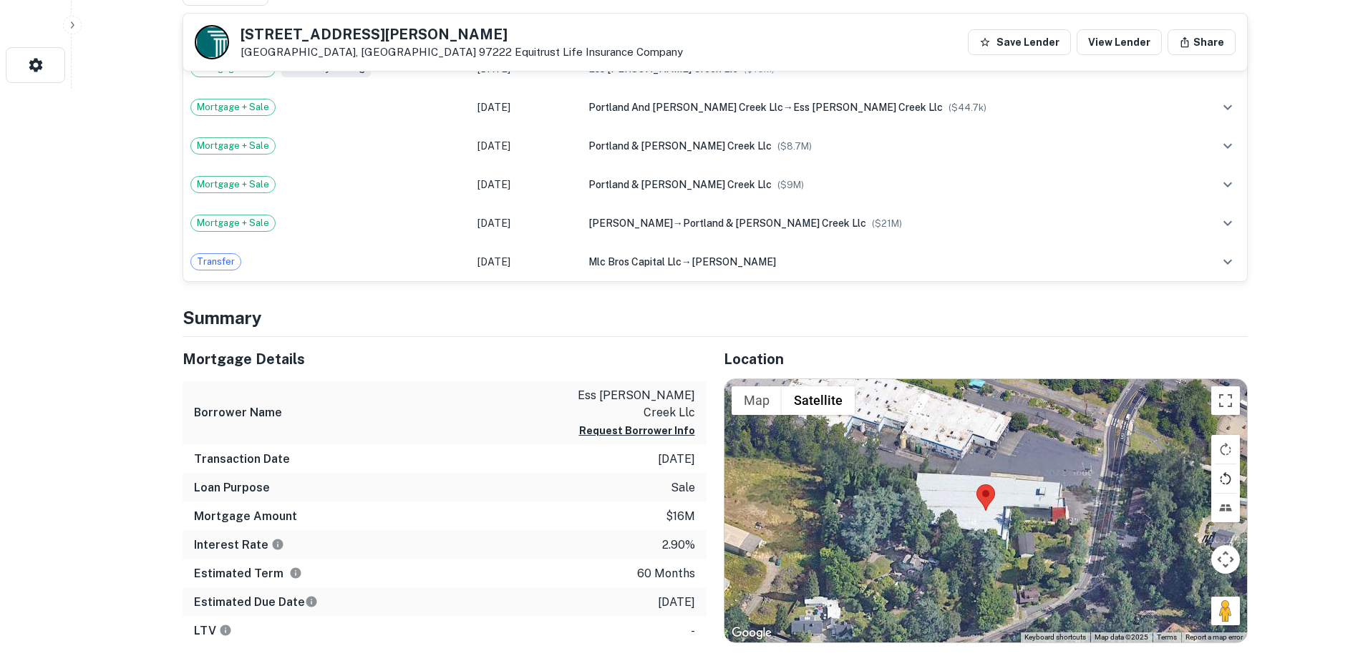
click at [1226, 480] on button "Rotate map counterclockwise" at bounding box center [1225, 479] width 29 height 29
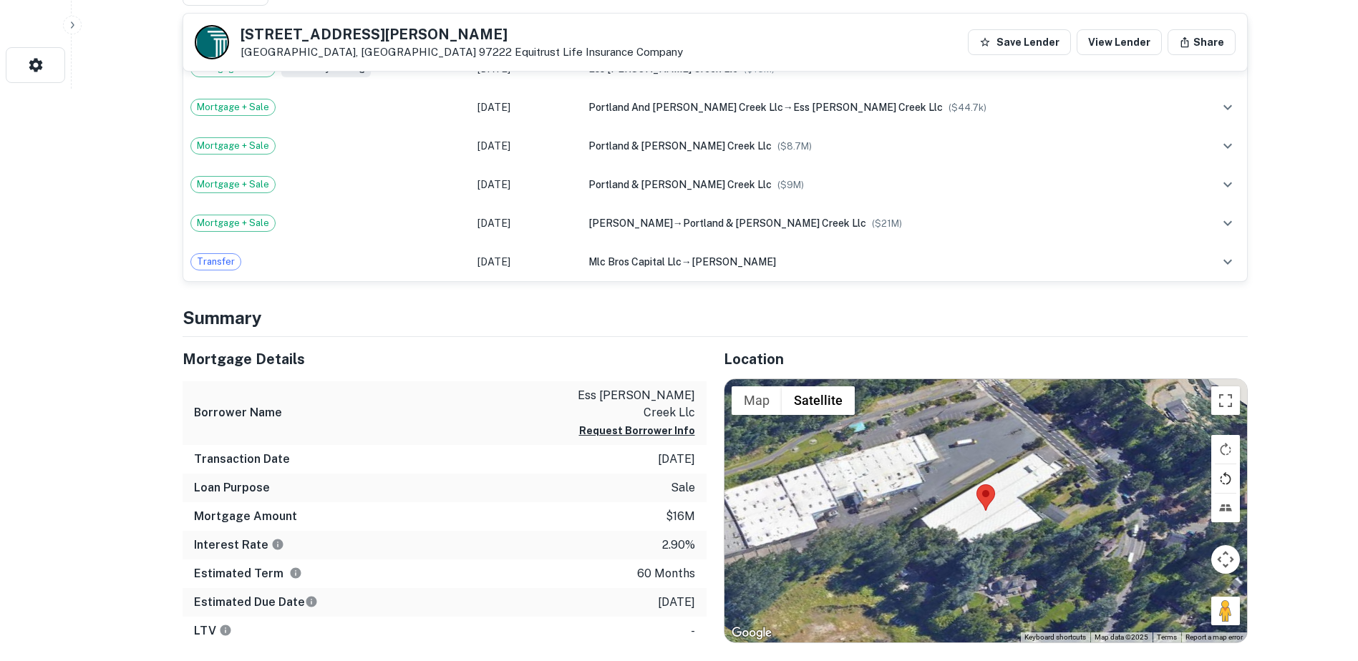
click at [1226, 480] on button "Rotate map counterclockwise" at bounding box center [1225, 479] width 29 height 29
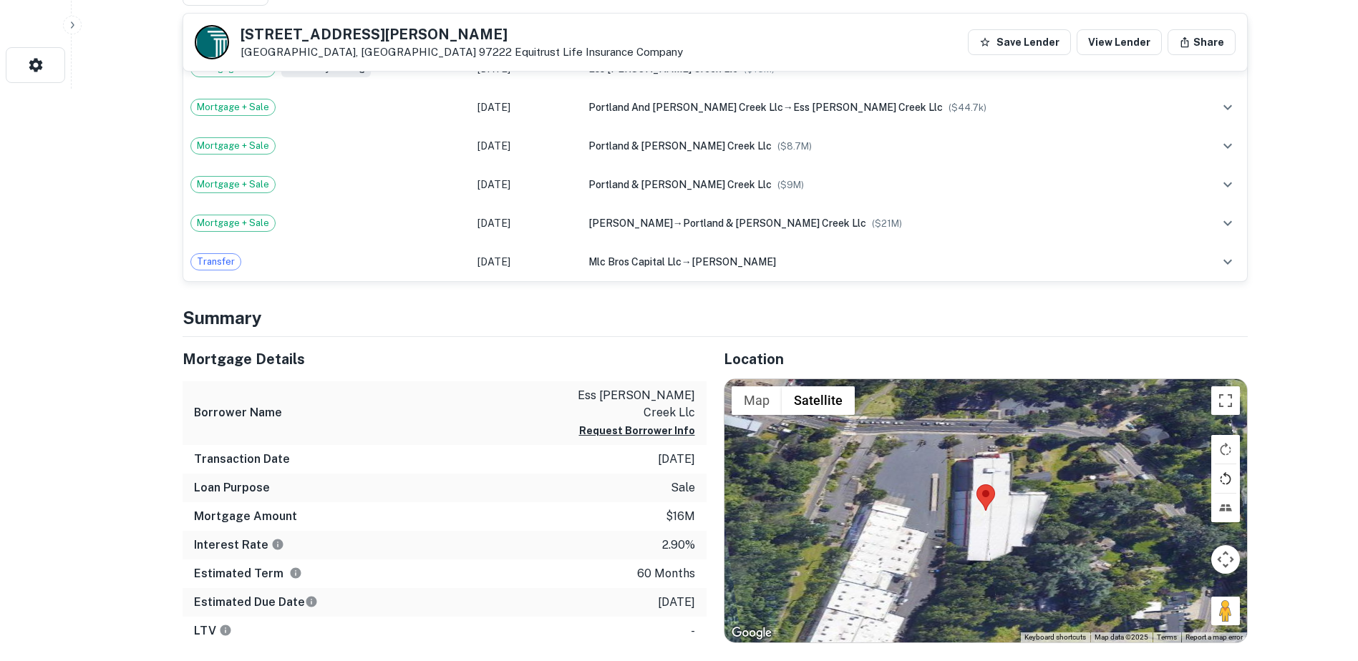
click at [1226, 480] on button "Rotate map counterclockwise" at bounding box center [1225, 479] width 29 height 29
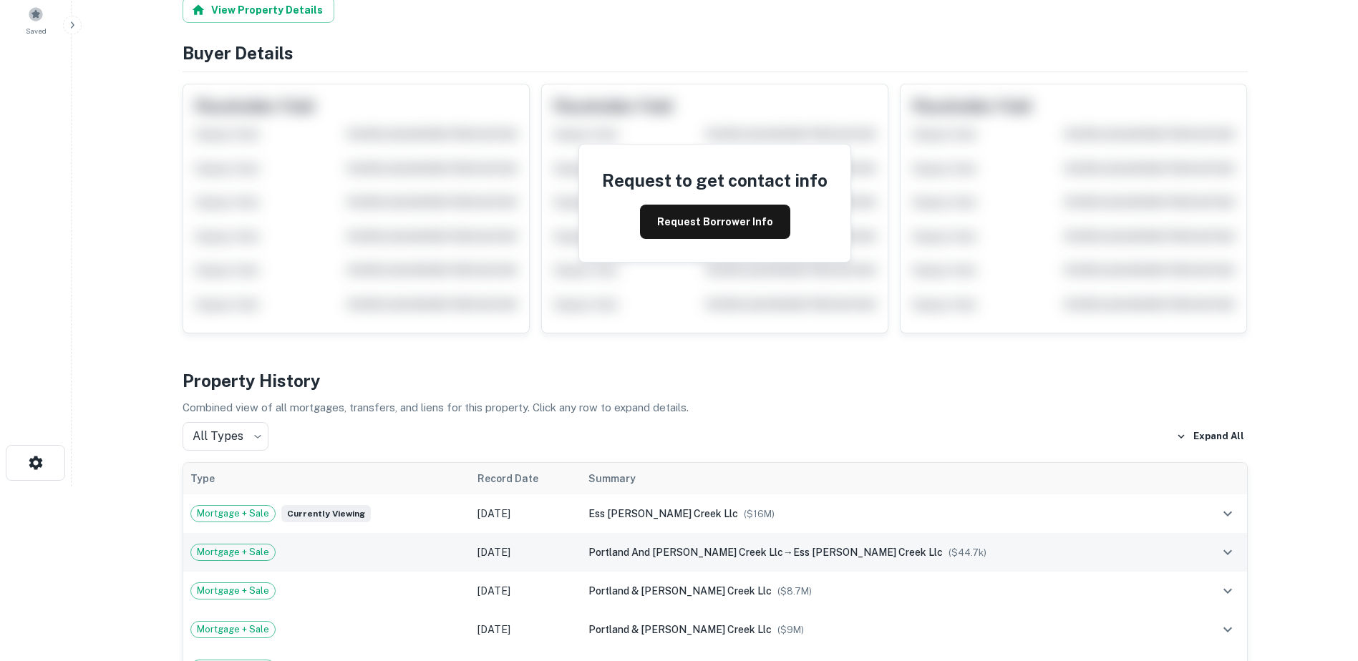
scroll to position [0, 0]
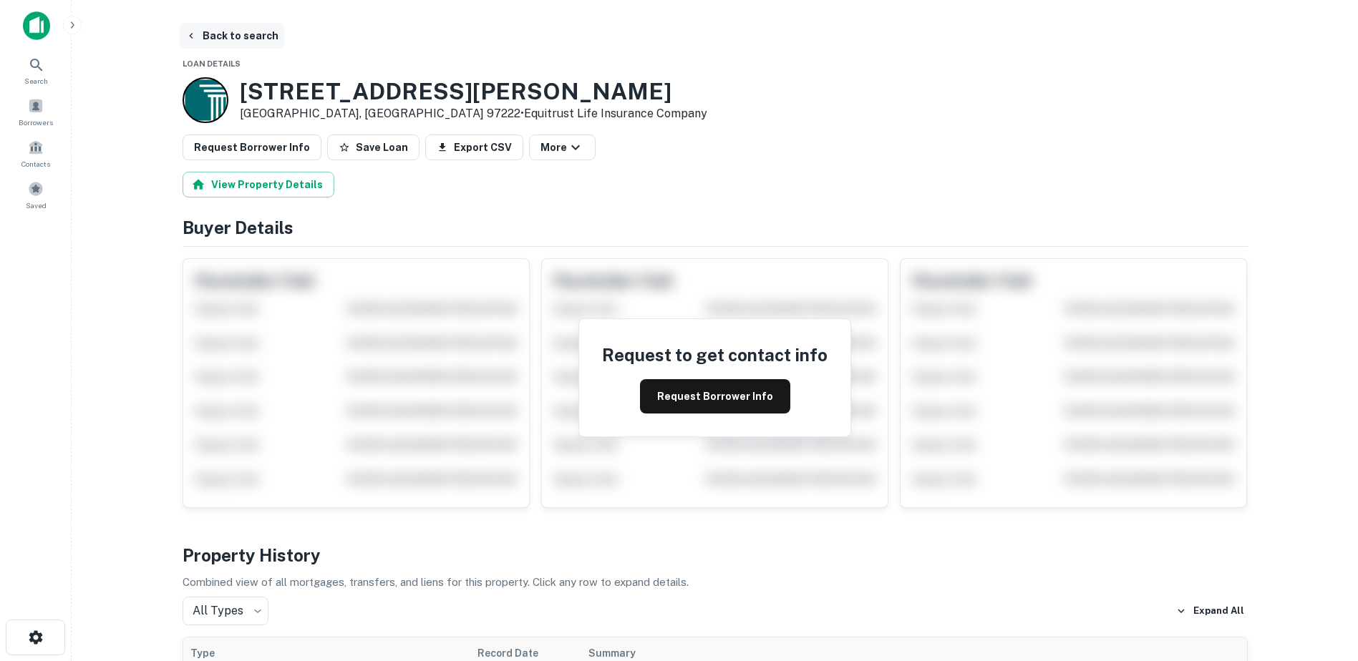
click at [207, 43] on button "Back to search" at bounding box center [232, 36] width 105 height 26
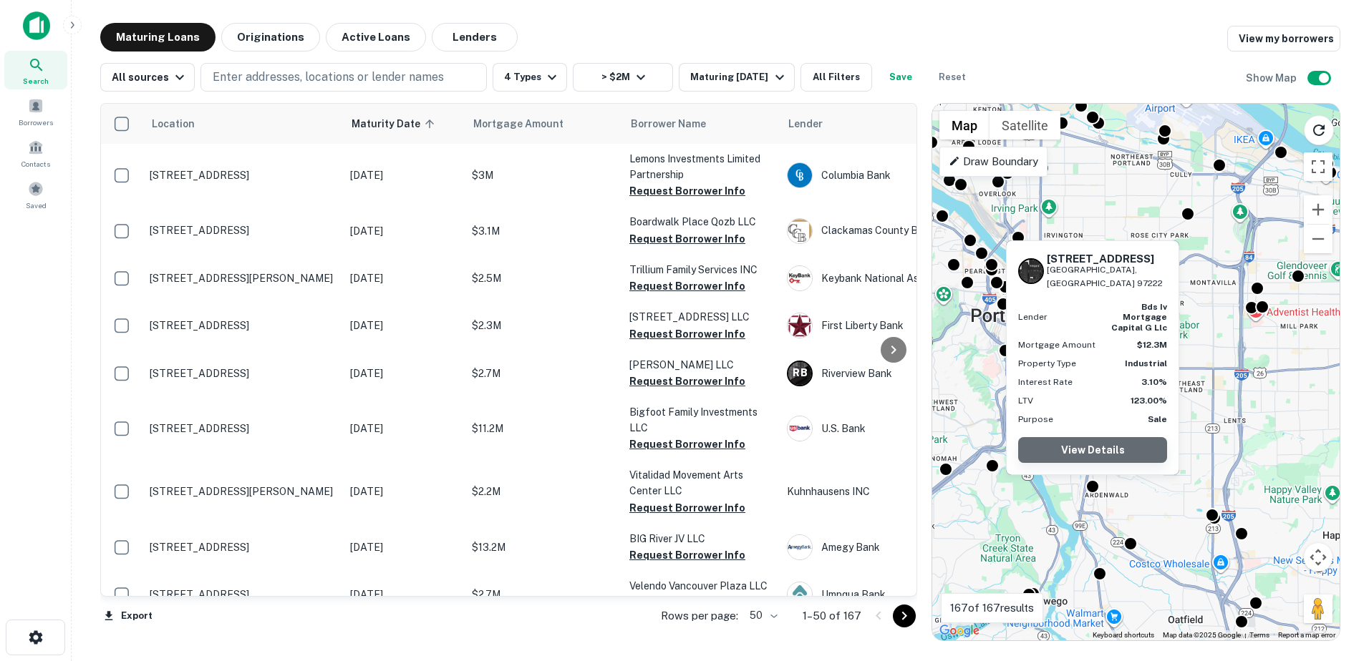
click at [1091, 445] on link "View Details" at bounding box center [1092, 450] width 149 height 26
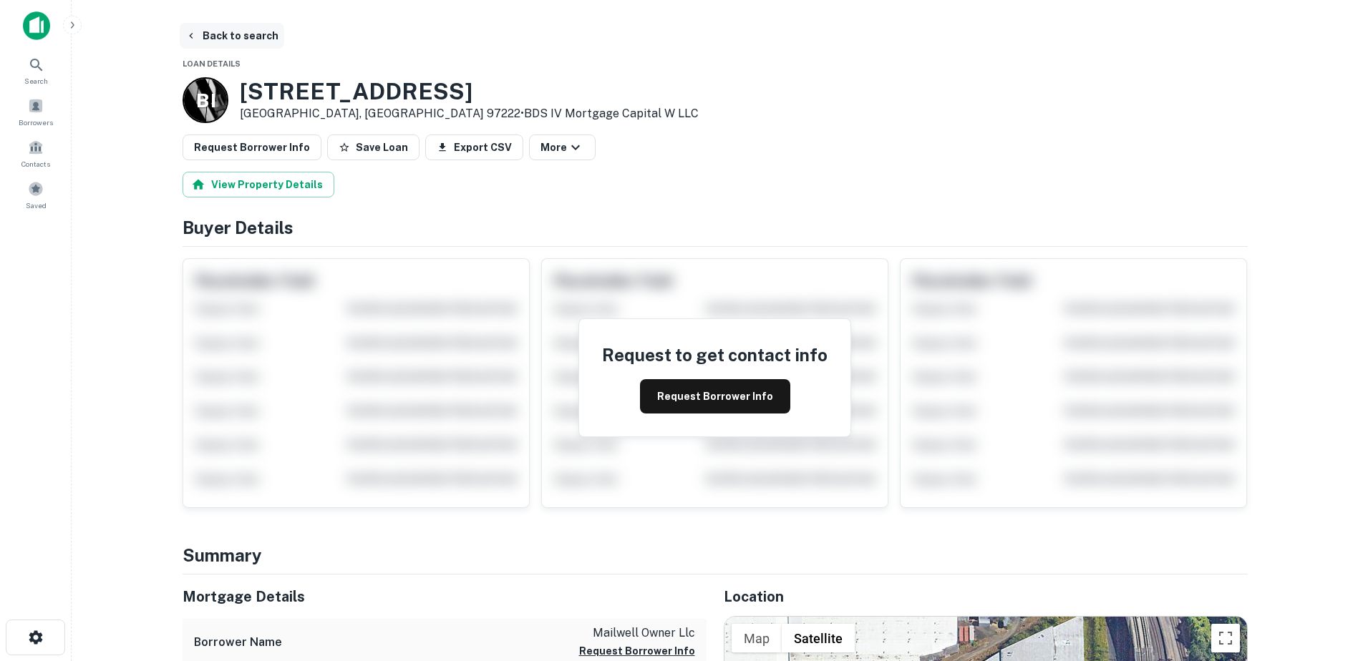
click at [205, 43] on button "Back to search" at bounding box center [232, 36] width 105 height 26
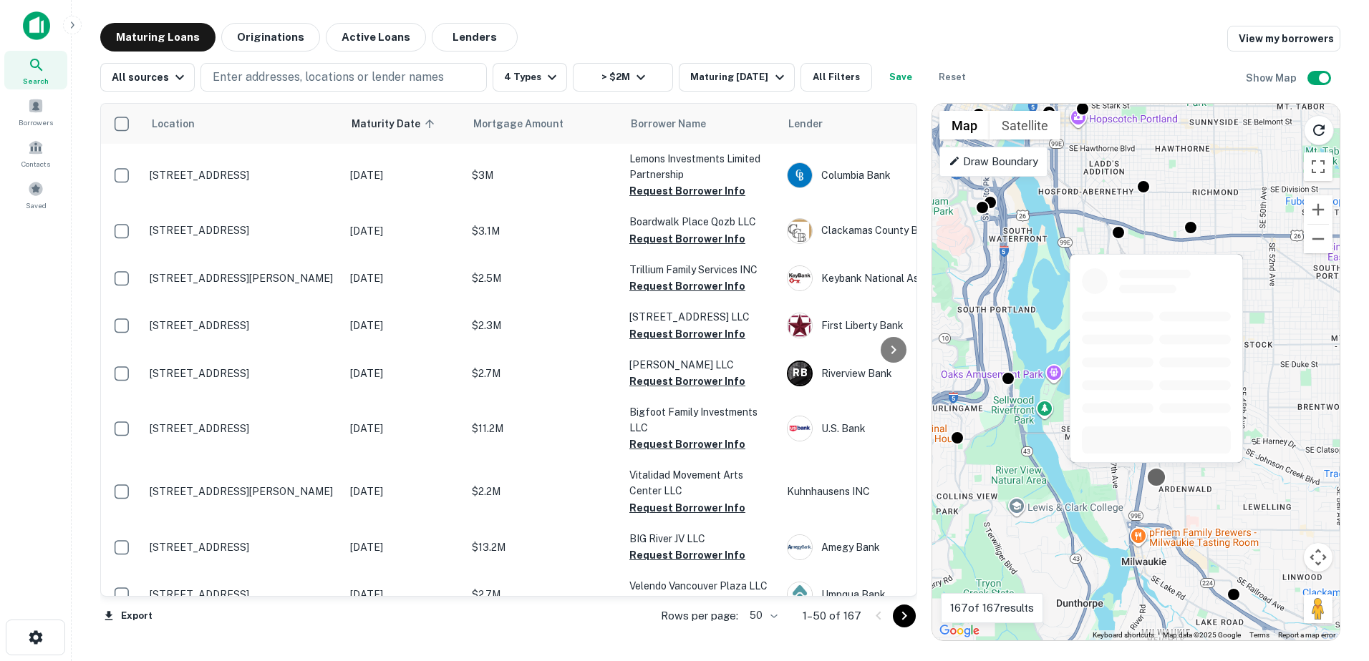
click at [1157, 474] on div at bounding box center [1155, 477] width 21 height 21
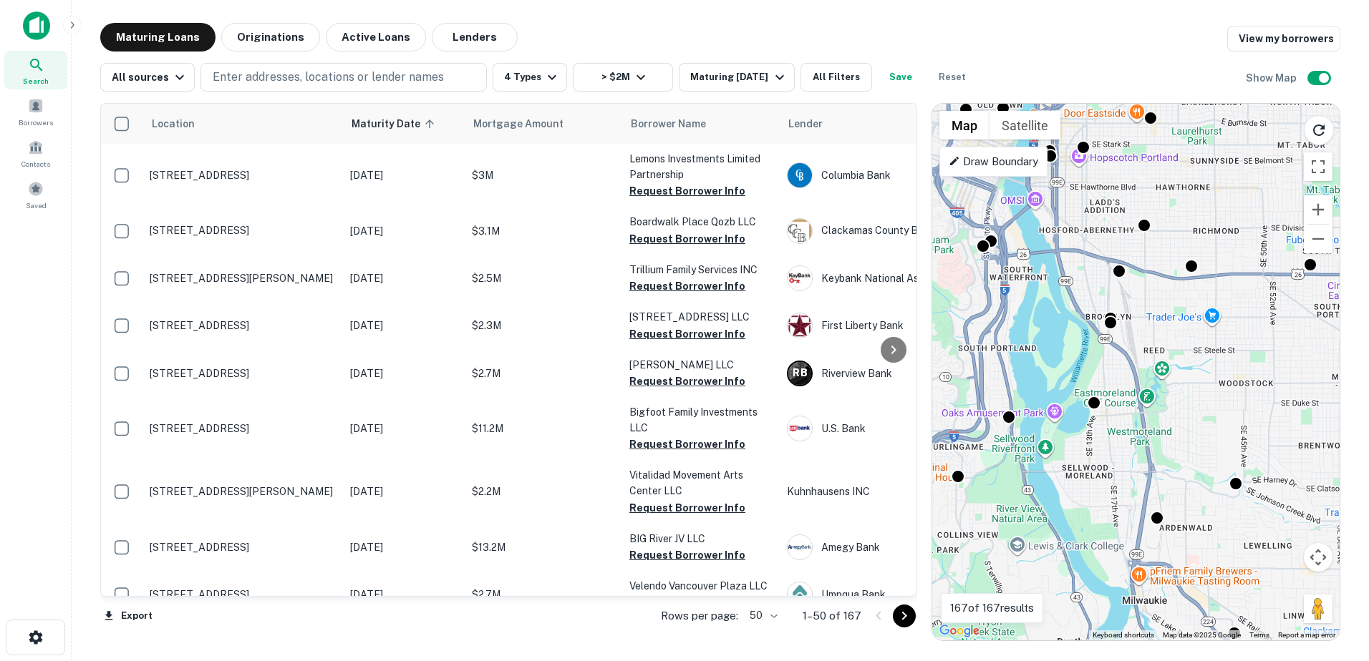
drag, startPoint x: 1191, startPoint y: 407, endPoint x: 1193, endPoint y: 457, distance: 49.4
click at [1193, 457] on div "To activate drag with keyboard, press Alt + Enter. Once in keyboard drag state,…" at bounding box center [1135, 372] width 407 height 537
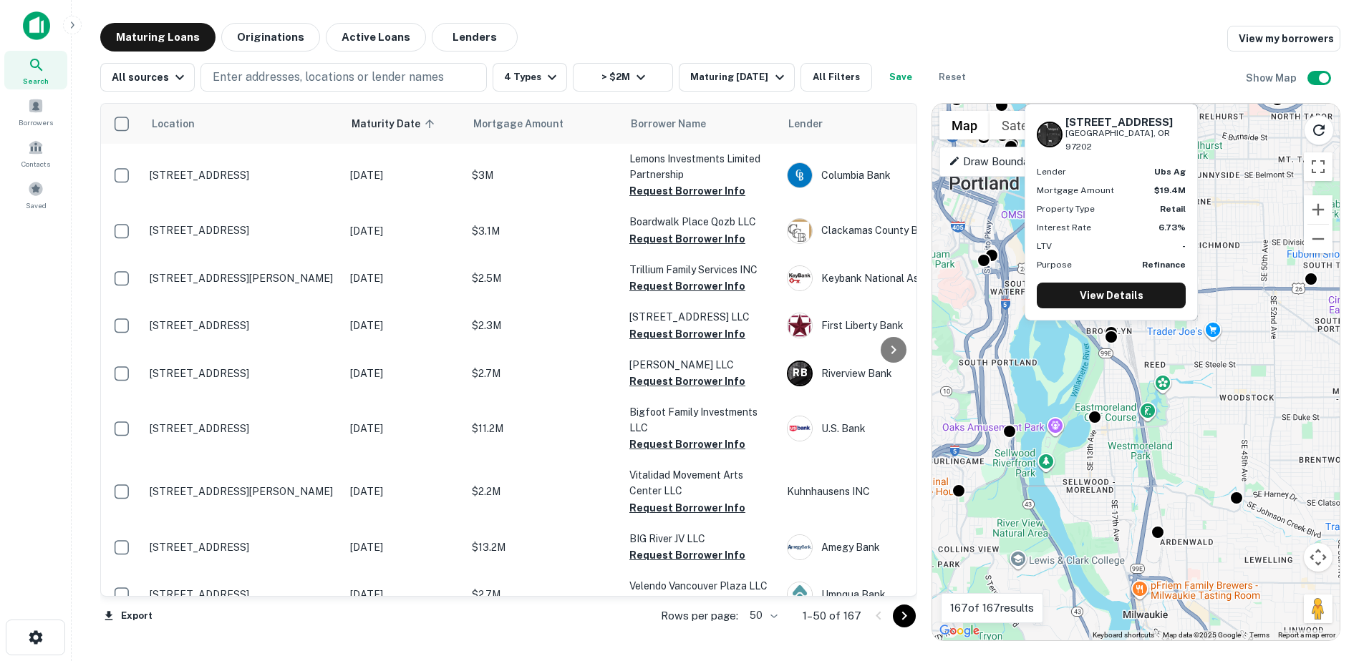
click at [1110, 327] on div "4784 SE 17TH AVE Portland, OR 97202 Lender ubs ag Mortgage Amount $19.4M Proper…" at bounding box center [1111, 216] width 176 height 228
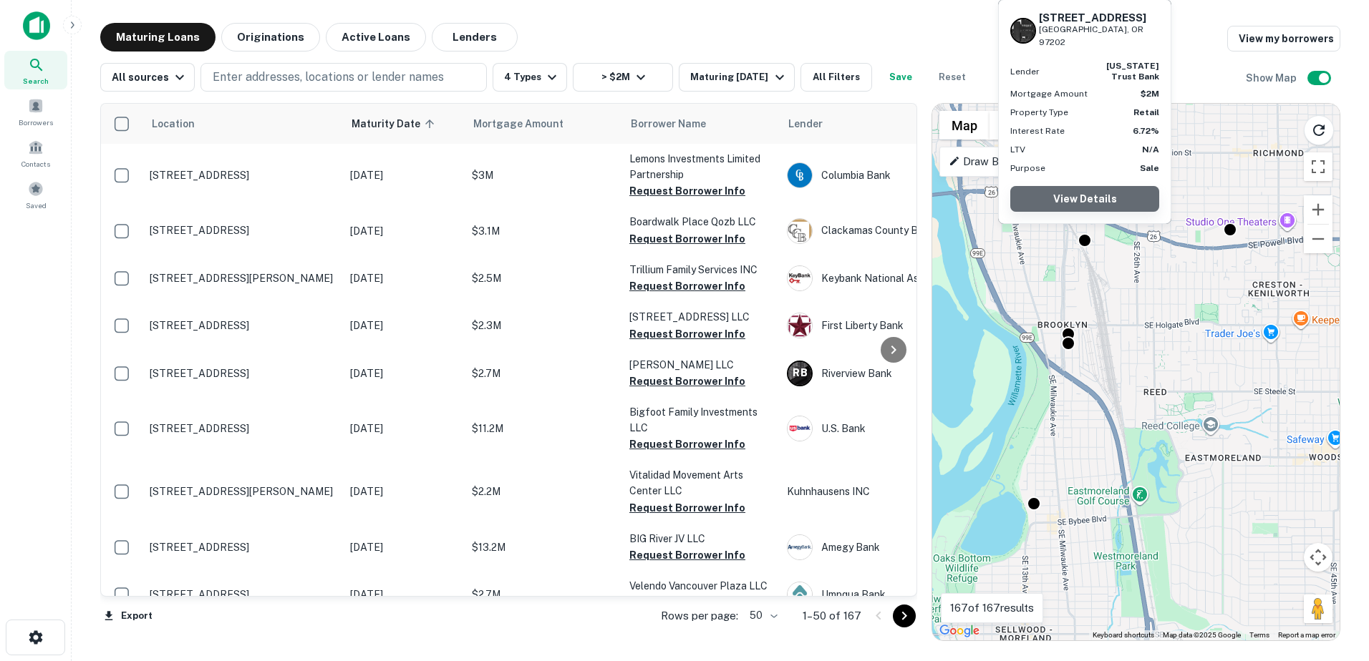
click at [1074, 191] on link "View Details" at bounding box center [1084, 199] width 149 height 26
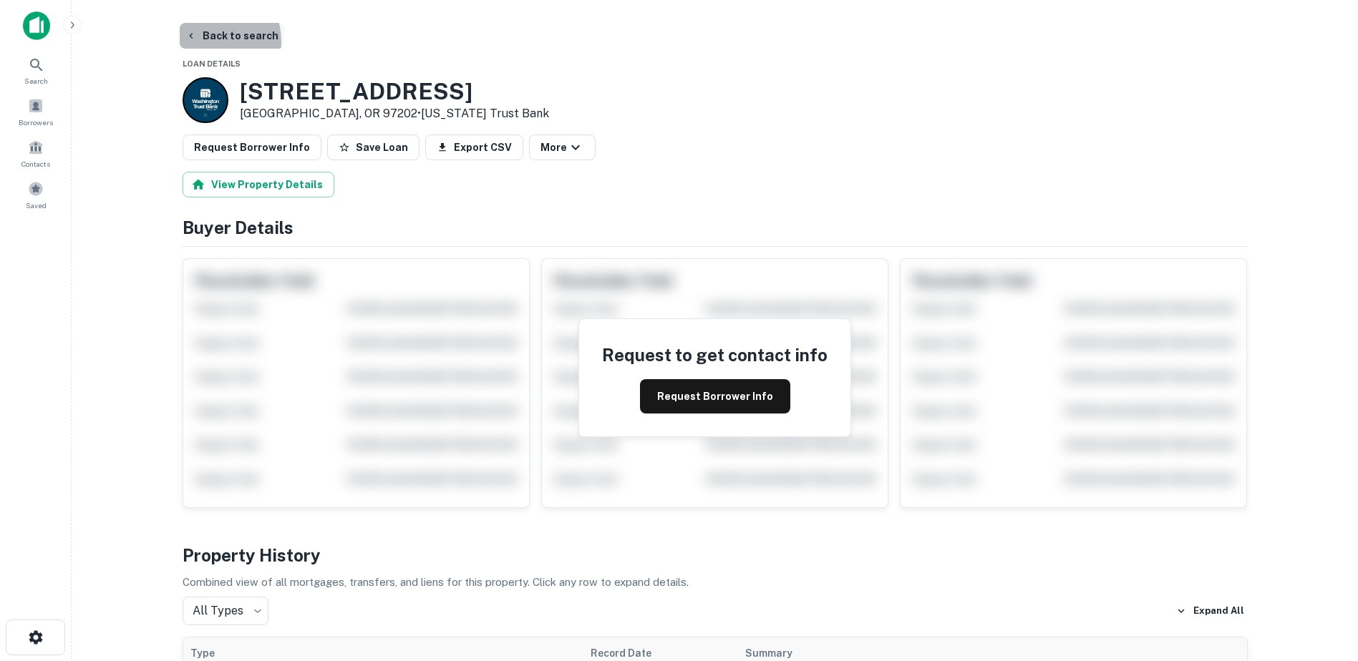
click at [203, 42] on button "Back to search" at bounding box center [232, 36] width 105 height 26
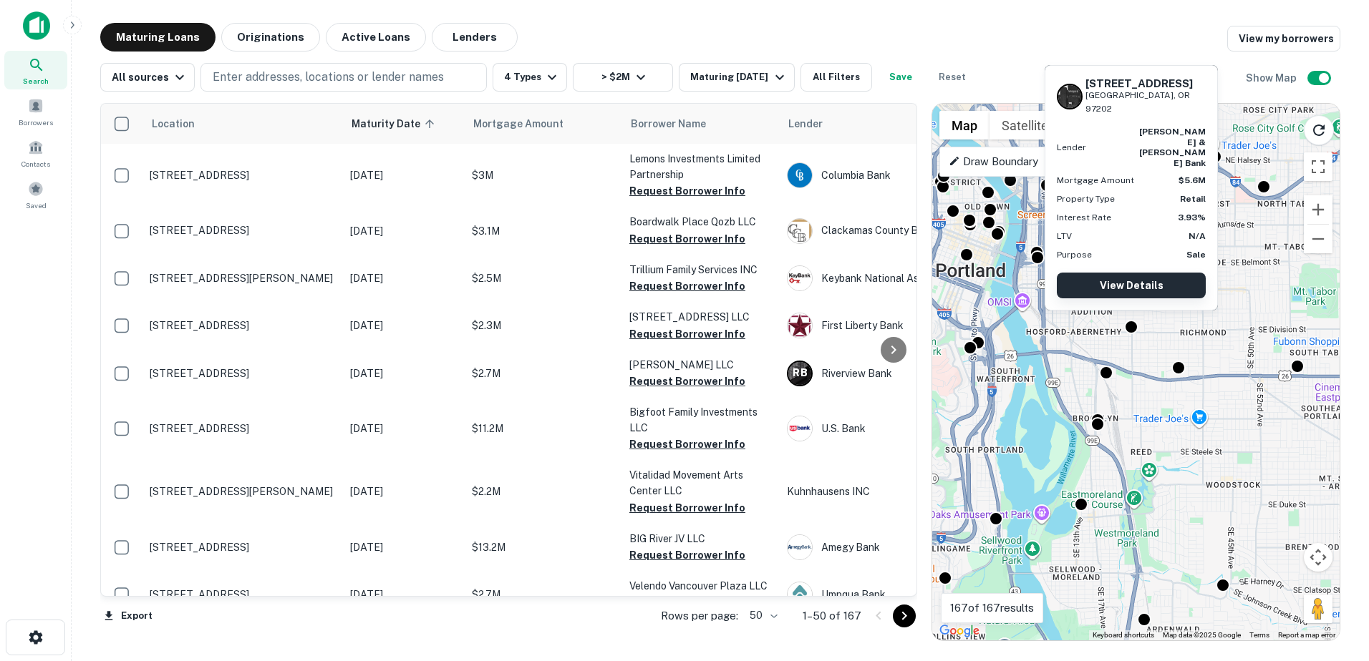
click at [1138, 293] on link "View Details" at bounding box center [1131, 286] width 149 height 26
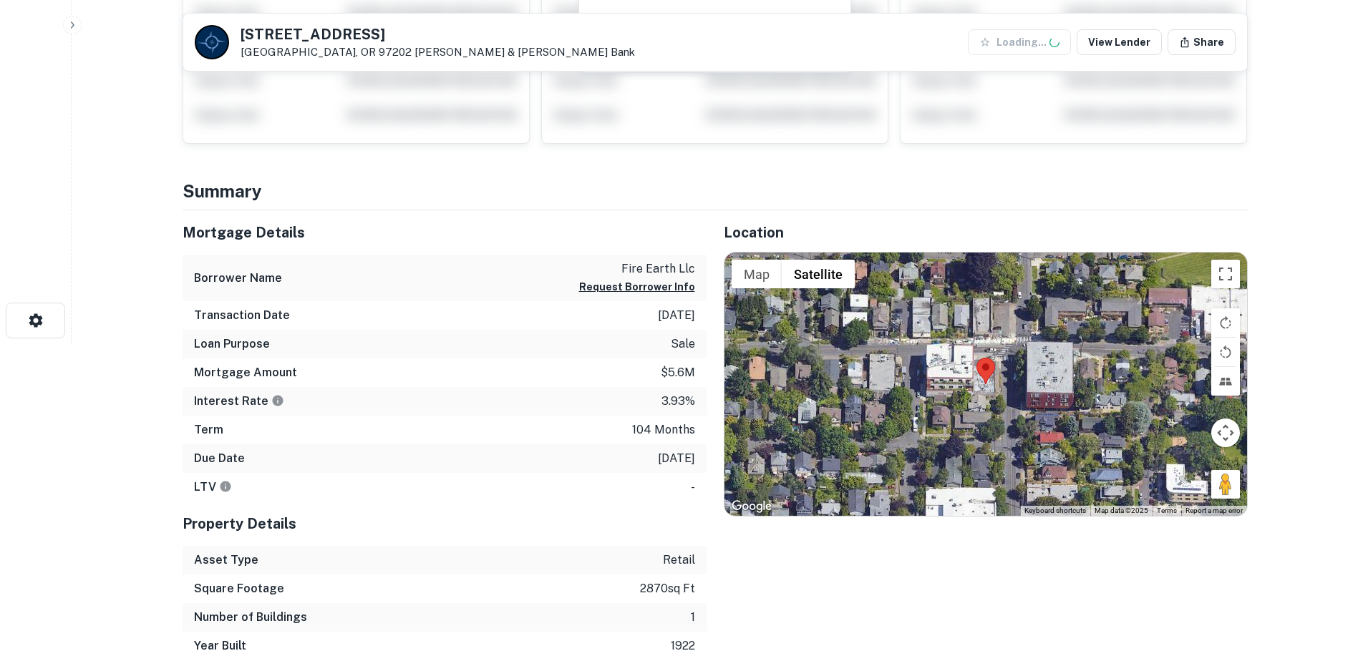
scroll to position [331, 0]
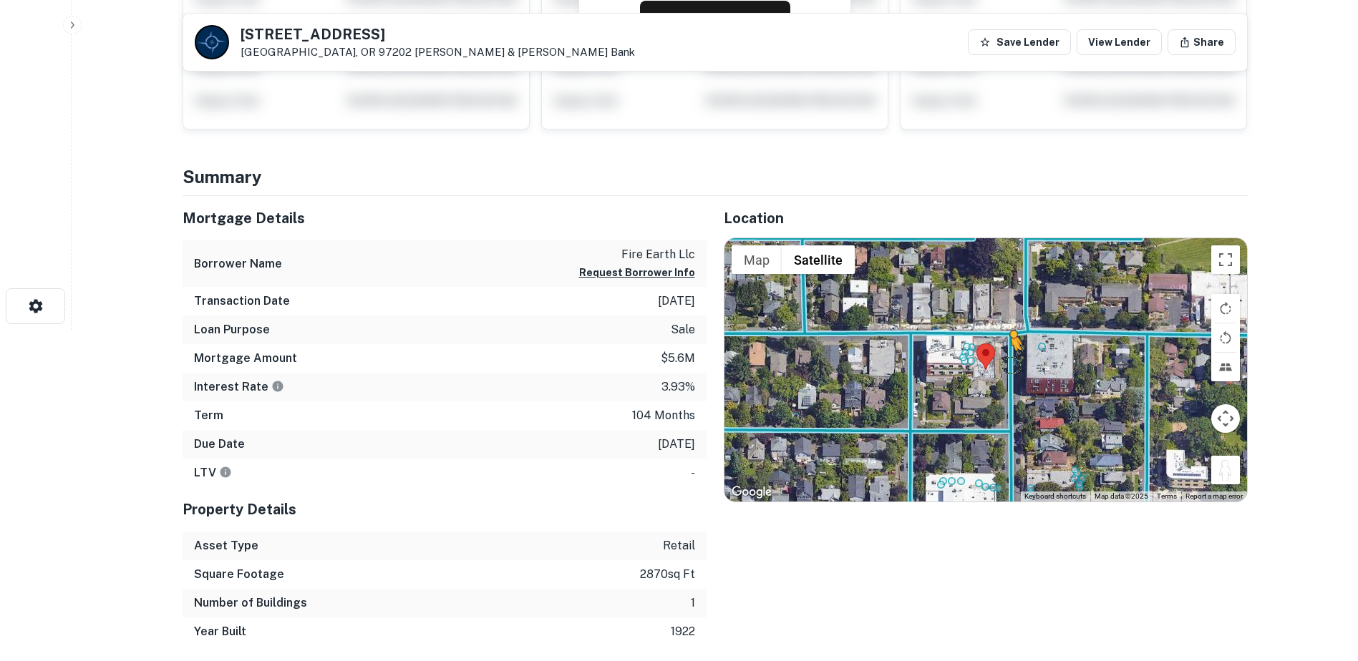
drag, startPoint x: 1216, startPoint y: 473, endPoint x: 1011, endPoint y: 366, distance: 231.8
click at [1011, 366] on div "To activate drag with keyboard, press Alt + Enter. Once in keyboard drag state,…" at bounding box center [985, 369] width 523 height 263
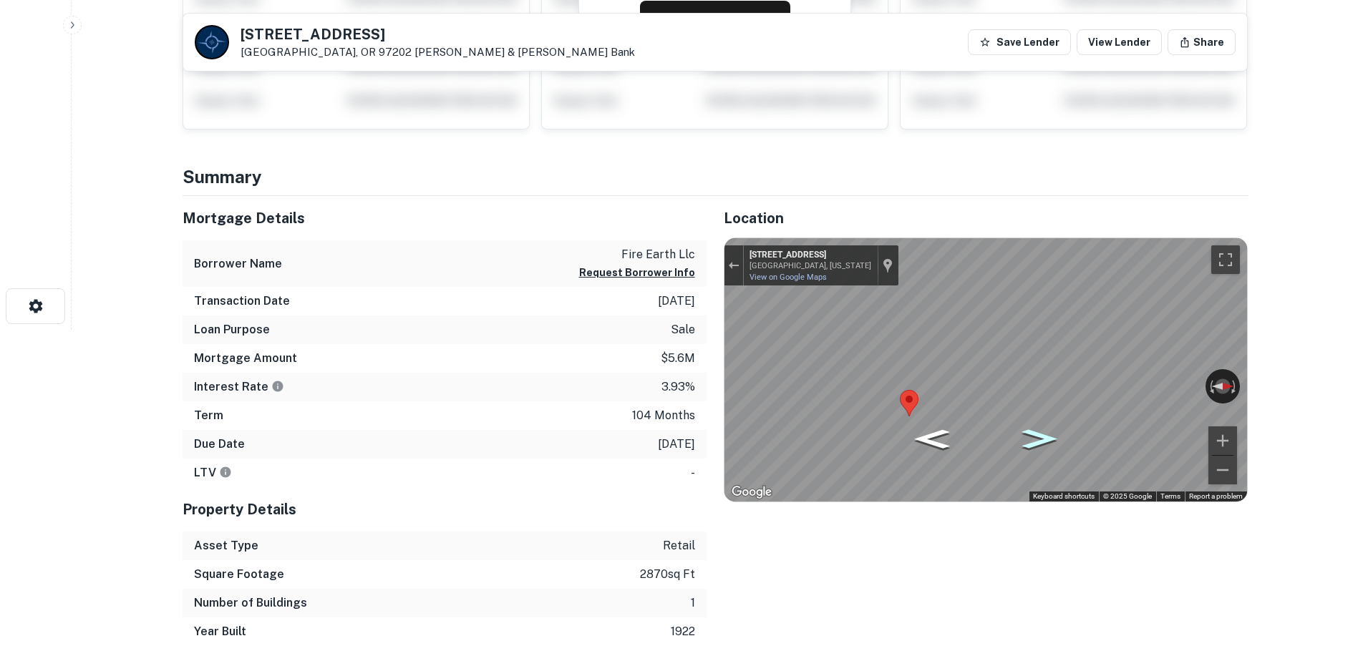
click at [1022, 436] on icon "Go North, SE 26th Ave" at bounding box center [1038, 439] width 65 height 28
click at [1036, 436] on icon "Go North, SE 26th Ave" at bounding box center [1038, 439] width 65 height 28
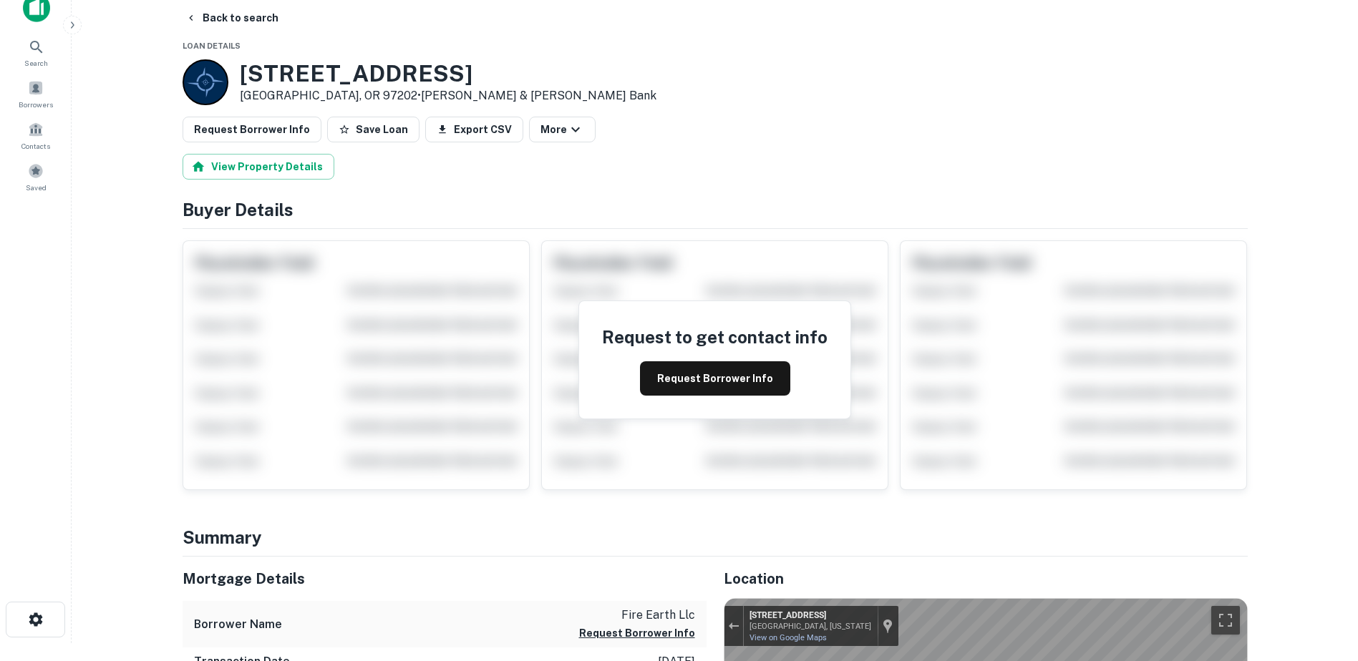
scroll to position [0, 0]
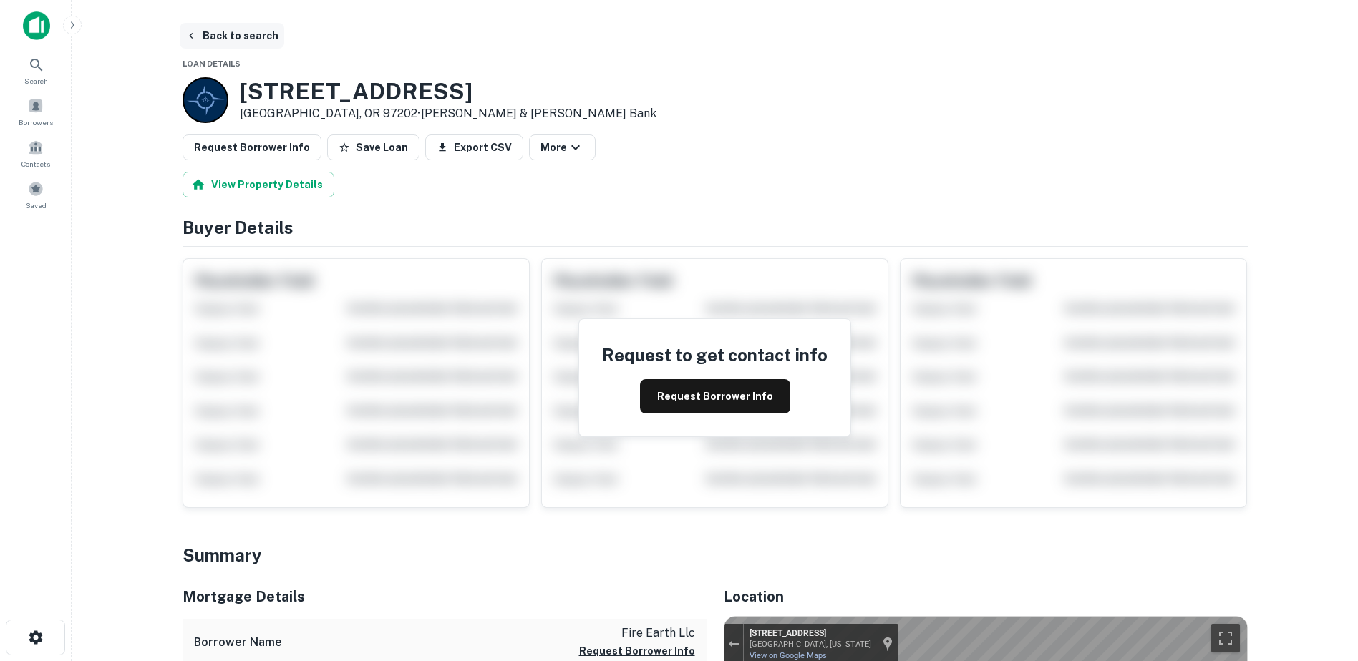
click at [198, 32] on button "Back to search" at bounding box center [232, 36] width 105 height 26
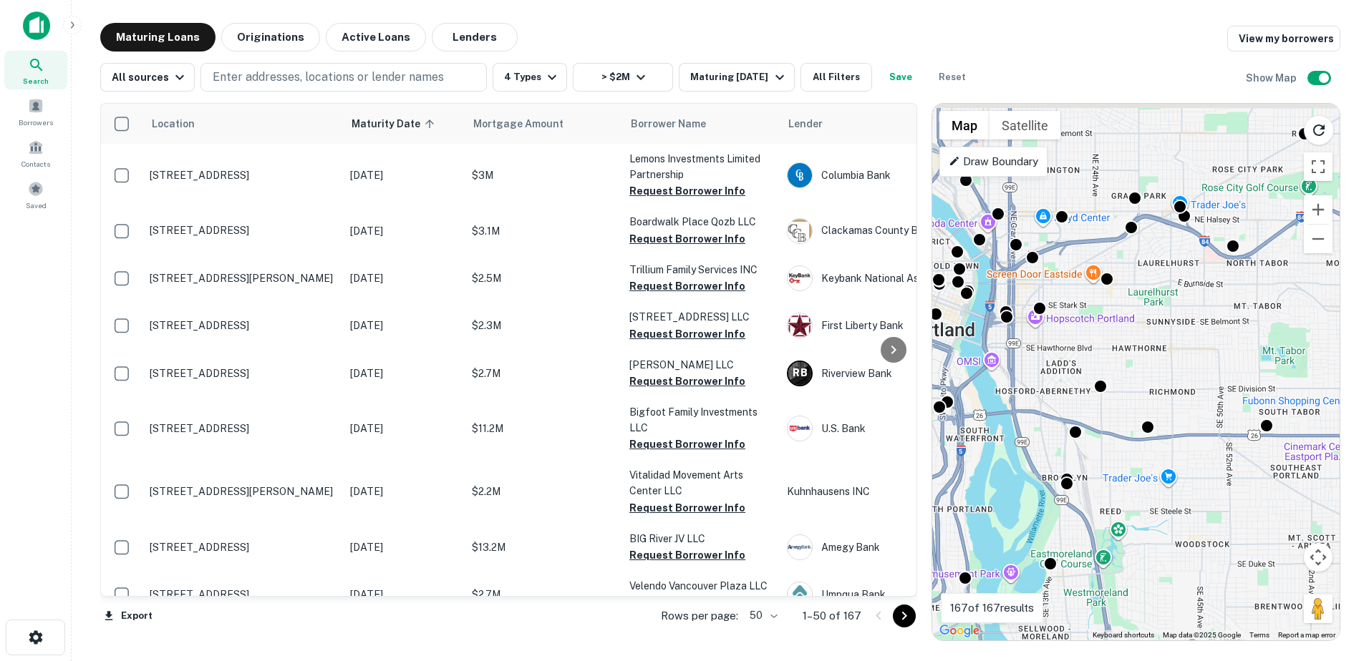
drag, startPoint x: 1132, startPoint y: 375, endPoint x: 1093, endPoint y: 469, distance: 101.7
click at [1093, 469] on div "To activate drag with keyboard, press Alt + Enter. Once in keyboard drag state,…" at bounding box center [1135, 372] width 407 height 537
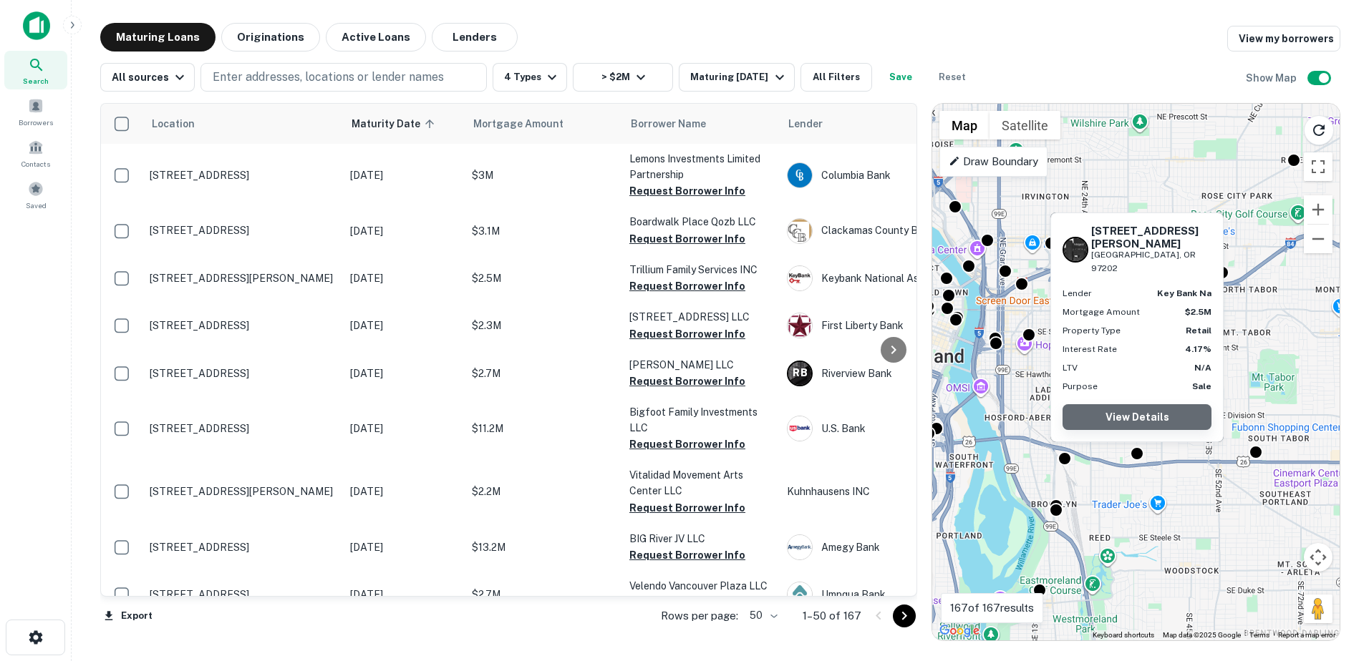
click at [1128, 414] on link "View Details" at bounding box center [1136, 417] width 149 height 26
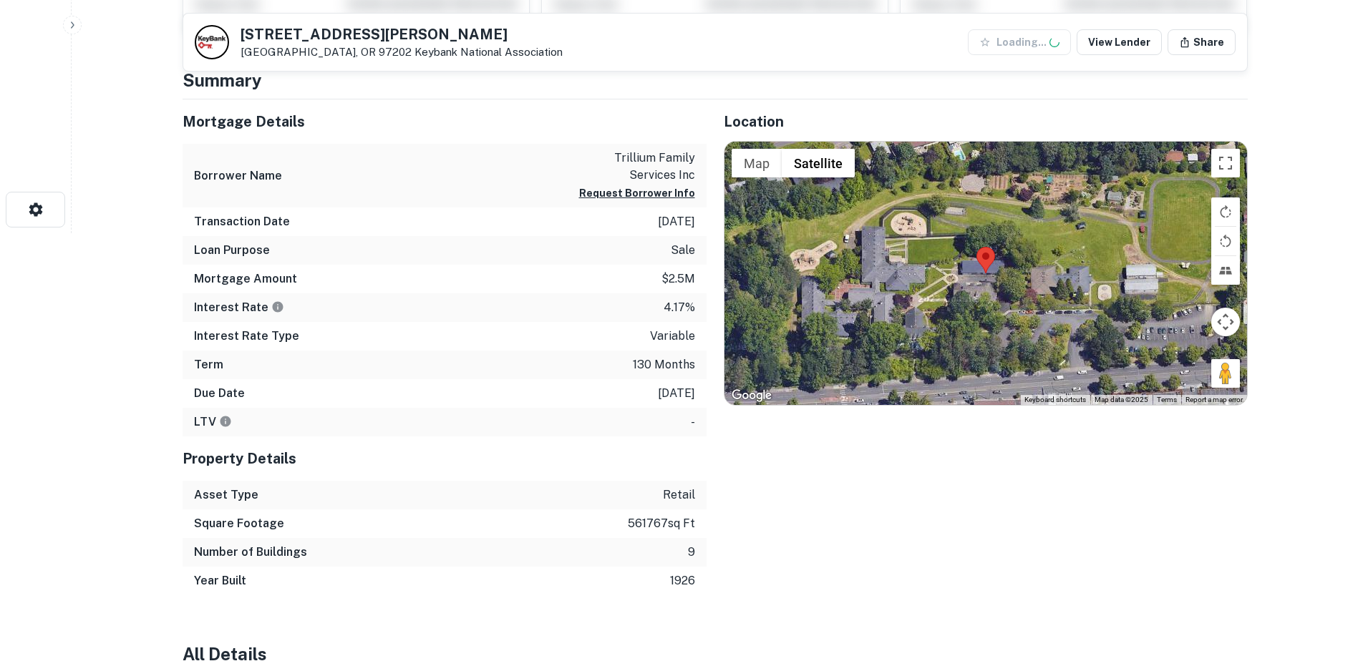
scroll to position [434, 0]
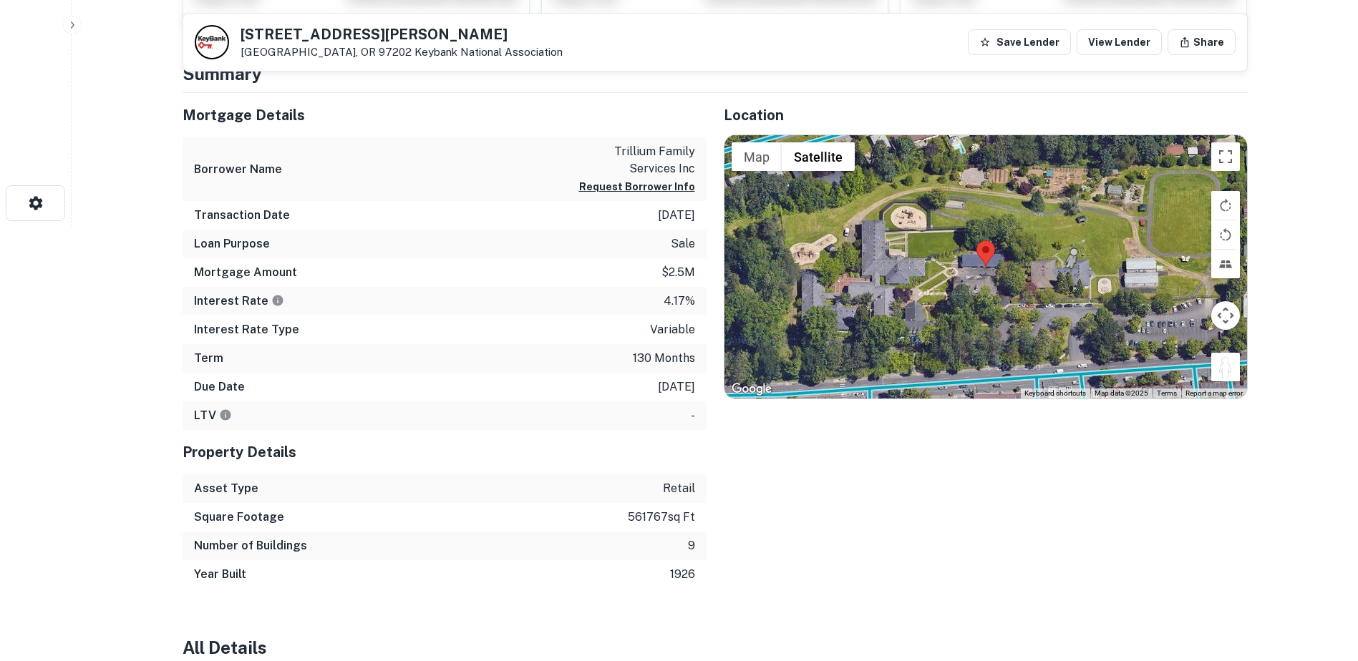
drag, startPoint x: 1223, startPoint y: 359, endPoint x: 1069, endPoint y: 279, distance: 173.2
click at [1069, 279] on div "To activate drag with keyboard, press Alt + Enter. Once in keyboard drag state,…" at bounding box center [985, 266] width 523 height 263
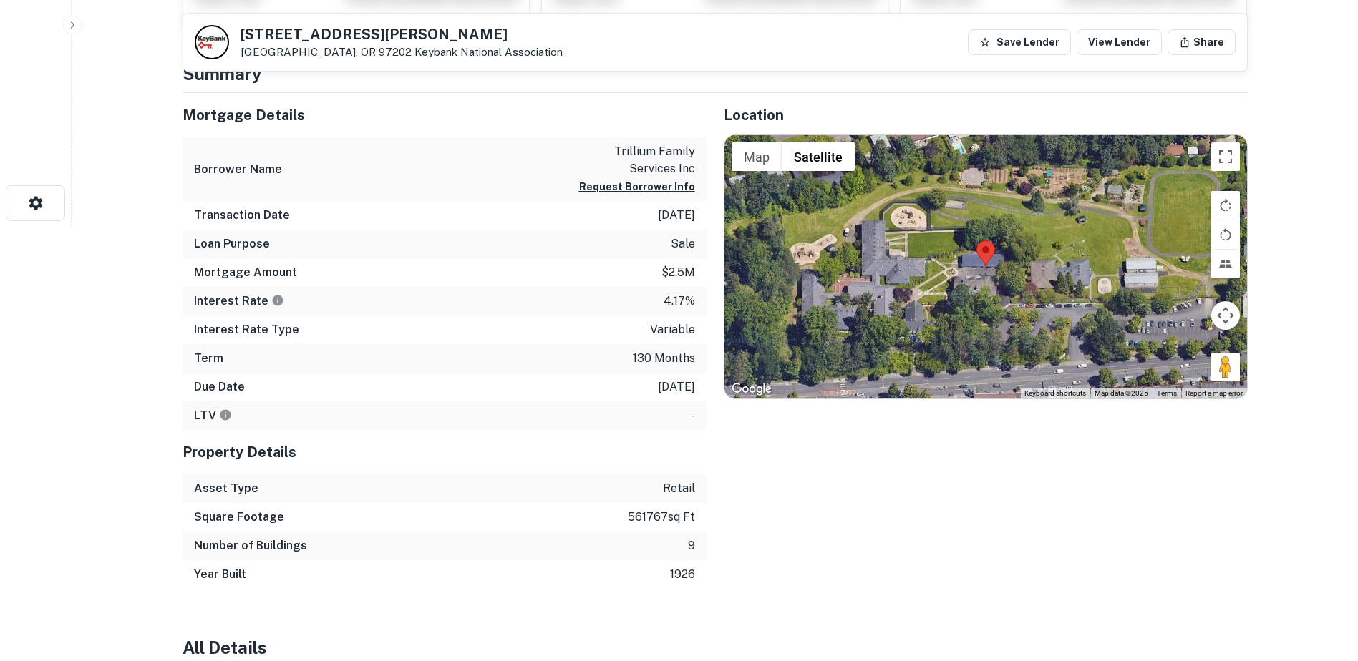
click at [1069, 279] on div "No data available." at bounding box center [985, 266] width 523 height 263
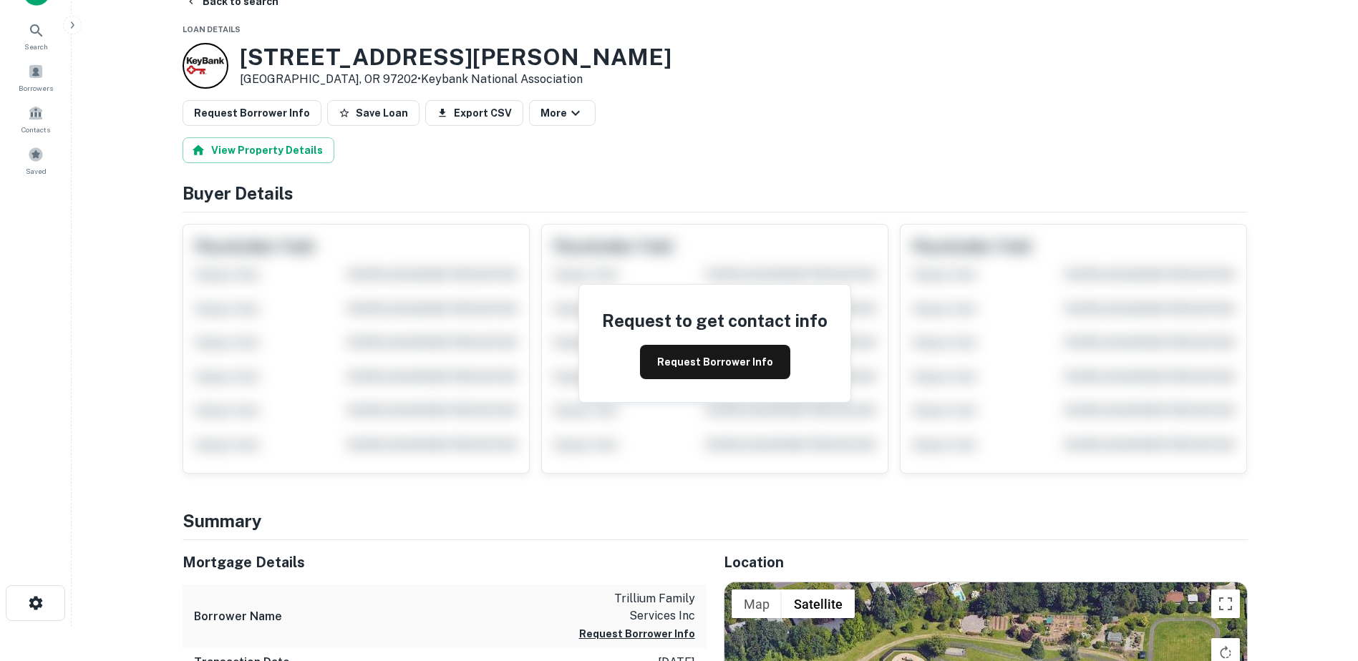
scroll to position [0, 0]
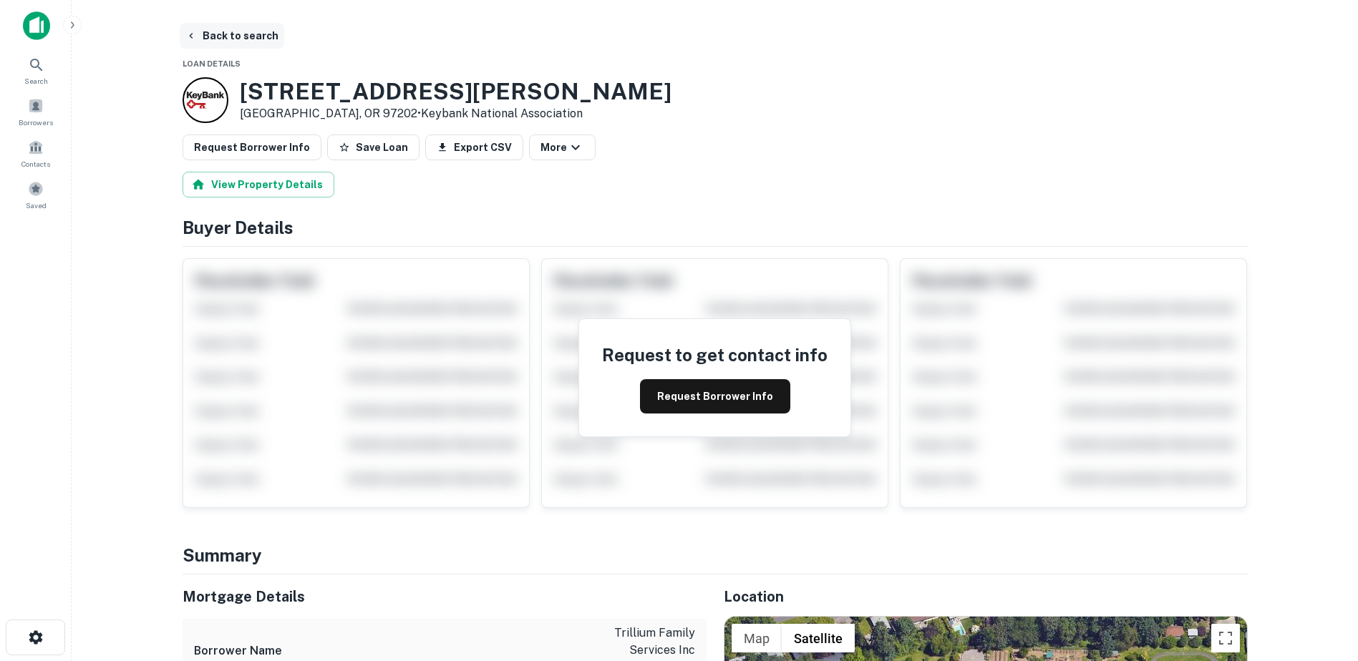
click at [228, 23] on button "Back to search" at bounding box center [232, 36] width 105 height 26
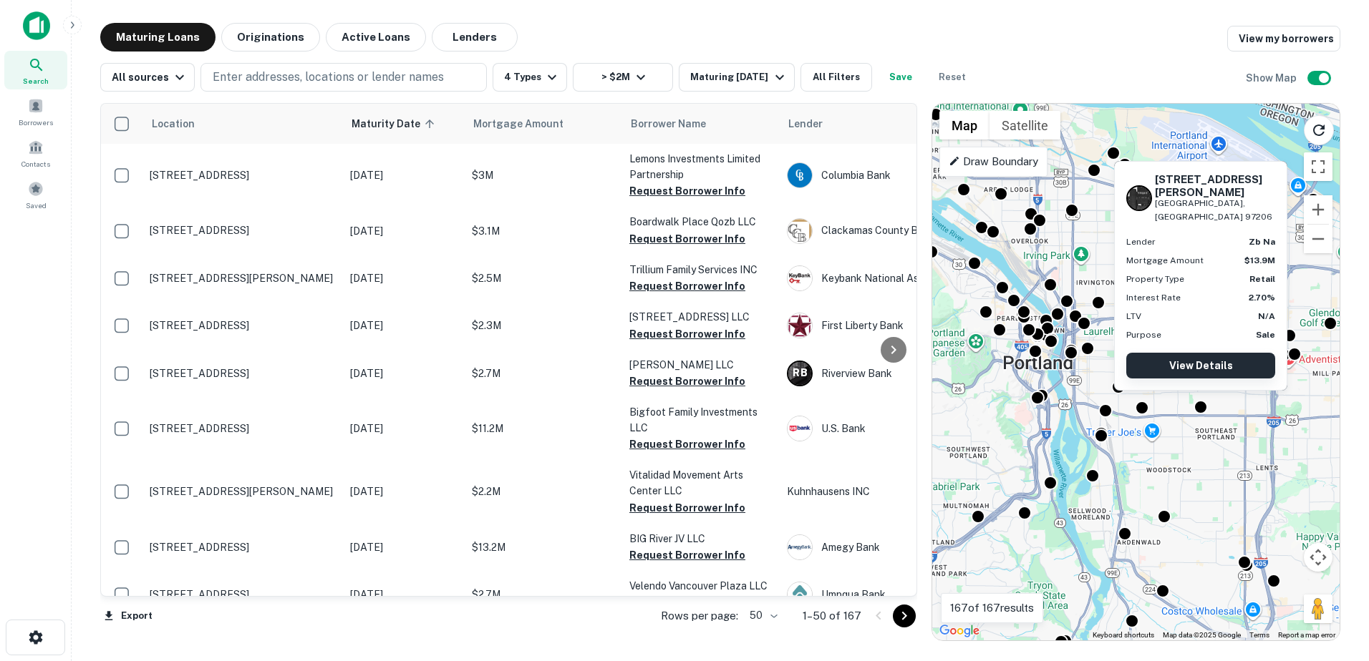
click at [1198, 365] on link "View Details" at bounding box center [1200, 366] width 149 height 26
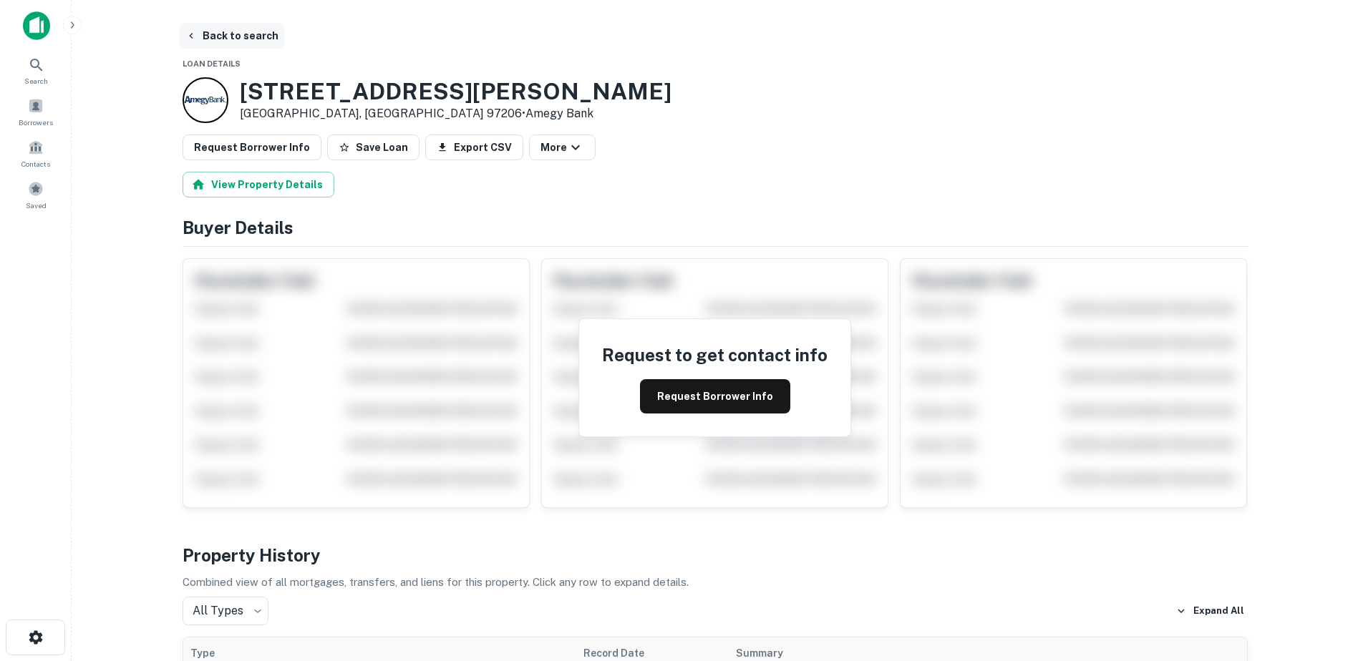
click at [208, 33] on button "Back to search" at bounding box center [232, 36] width 105 height 26
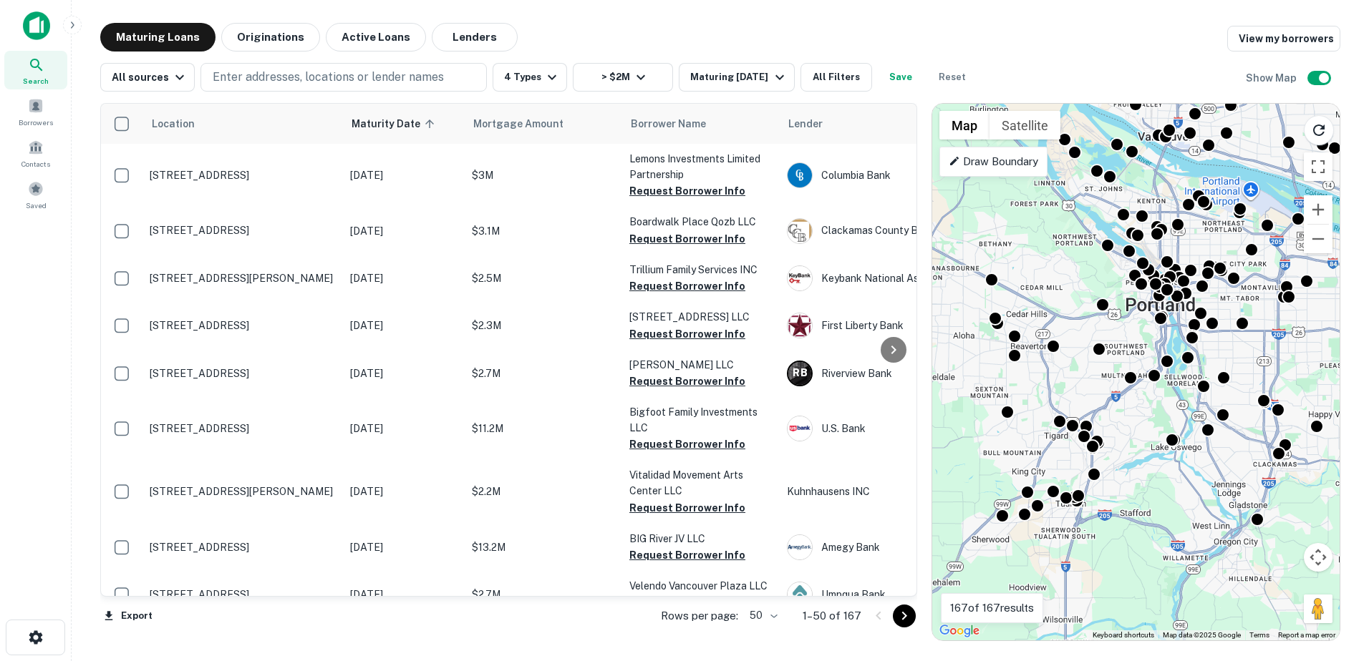
drag, startPoint x: 1187, startPoint y: 469, endPoint x: 1240, endPoint y: 356, distance: 124.5
click at [1240, 356] on div "To activate drag with keyboard, press Alt + Enter. Once in keyboard drag state,…" at bounding box center [1135, 372] width 407 height 537
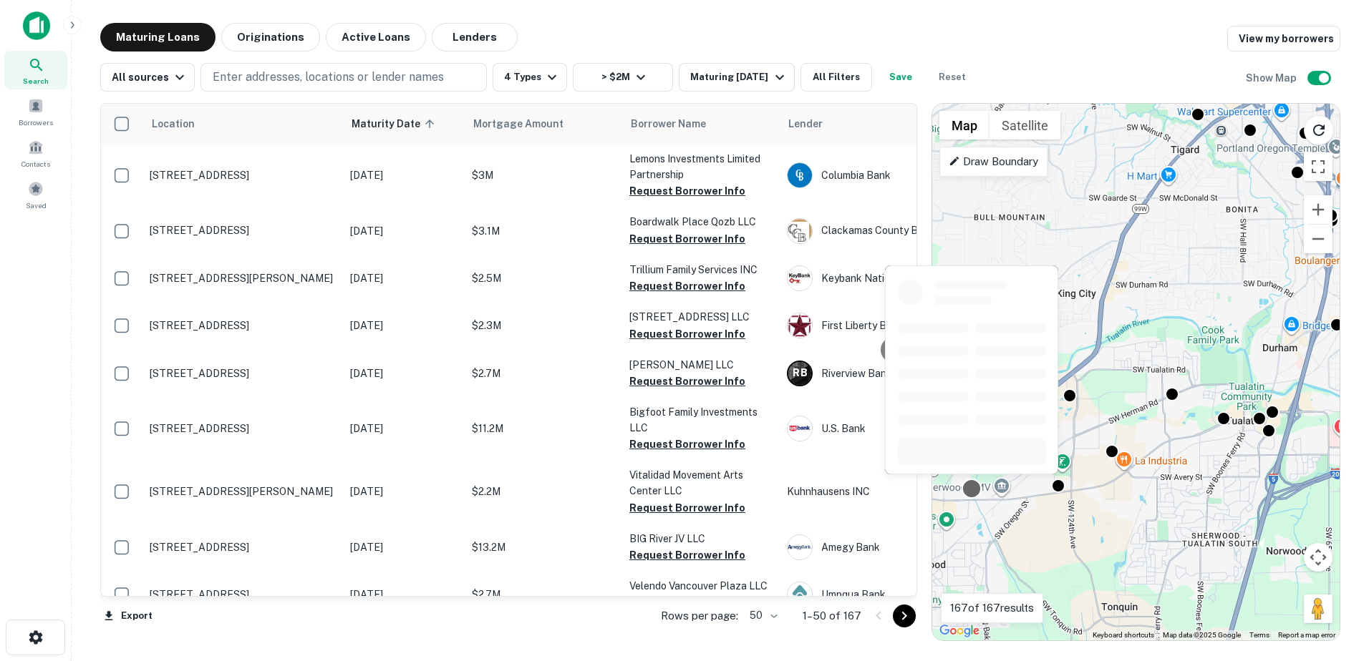
click at [973, 495] on div at bounding box center [971, 489] width 21 height 21
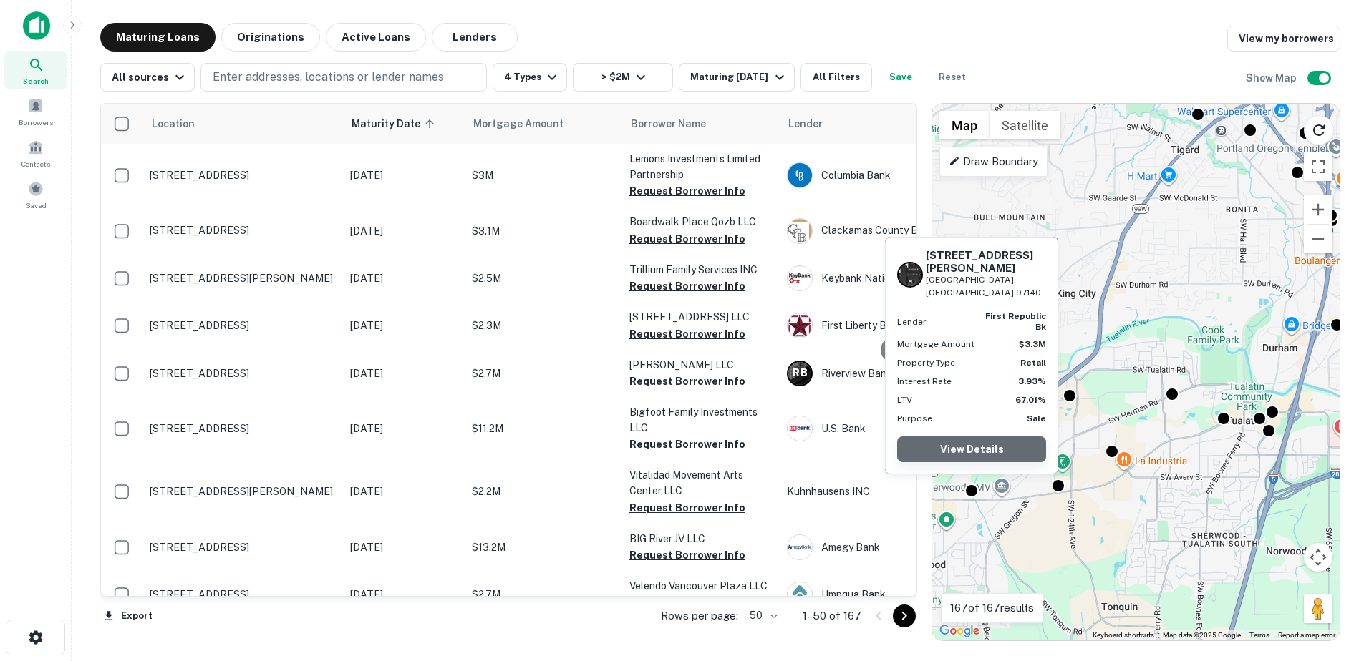
click at [979, 448] on link "View Details" at bounding box center [971, 450] width 149 height 26
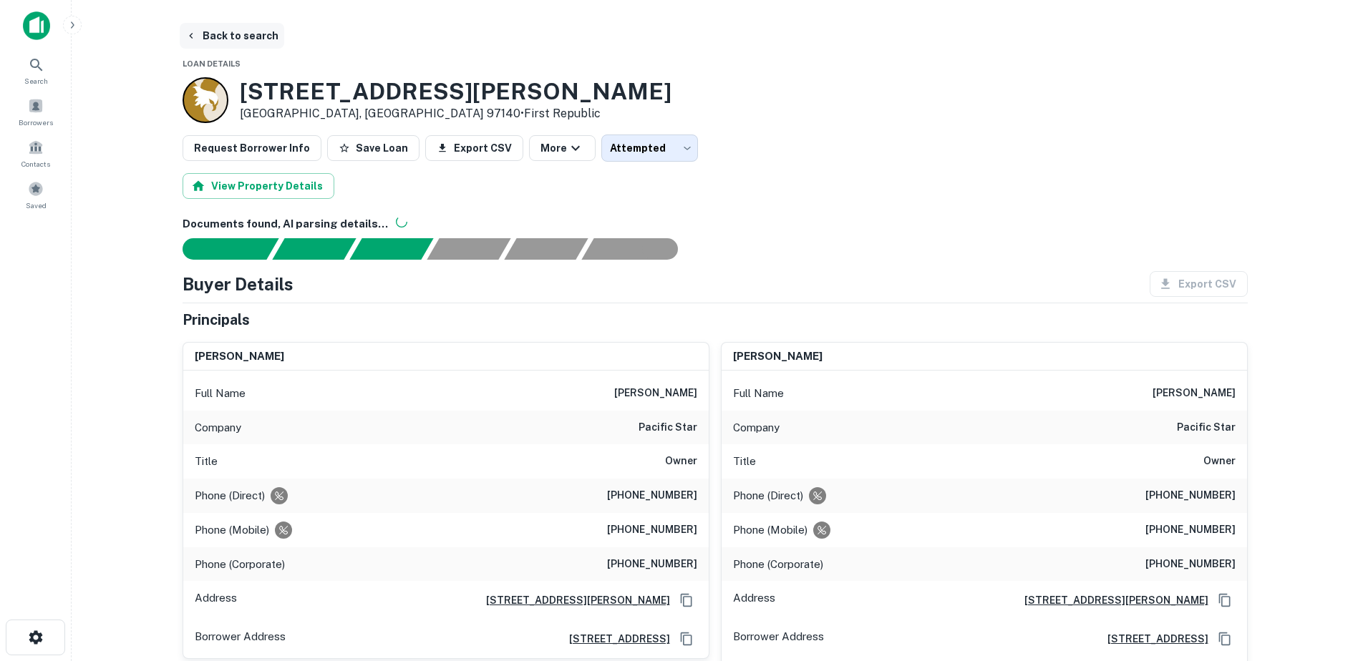
click at [239, 39] on button "Back to search" at bounding box center [232, 36] width 105 height 26
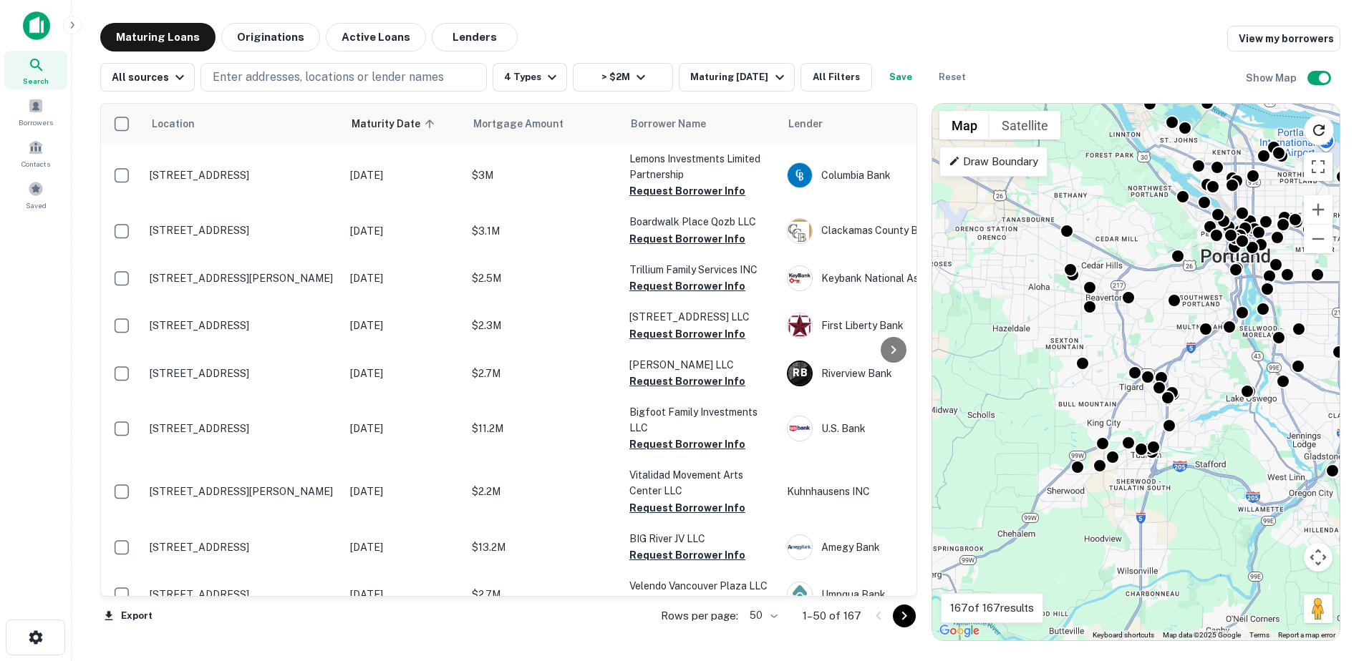
drag, startPoint x: 1085, startPoint y: 526, endPoint x: 1205, endPoint y: 382, distance: 187.1
click at [1205, 382] on div "To activate drag with keyboard, press Alt + Enter. Once in keyboard drag state,…" at bounding box center [1135, 372] width 407 height 537
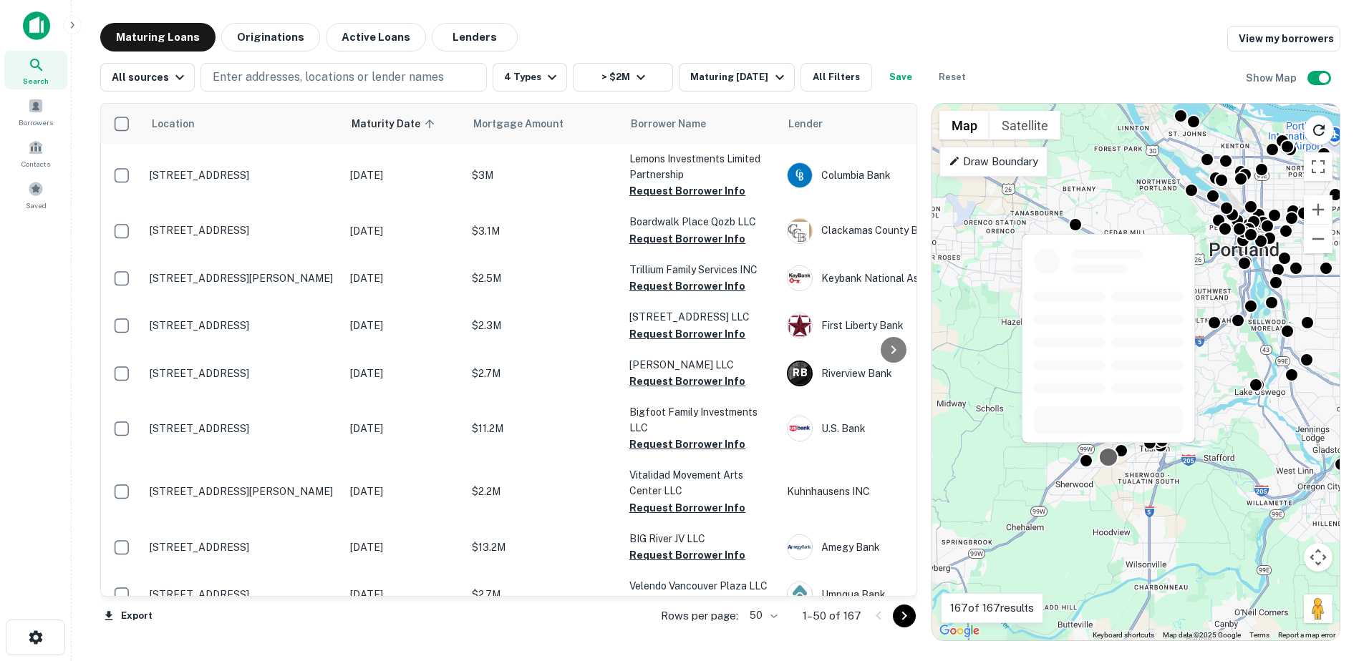
click at [1104, 458] on div at bounding box center [1107, 457] width 21 height 21
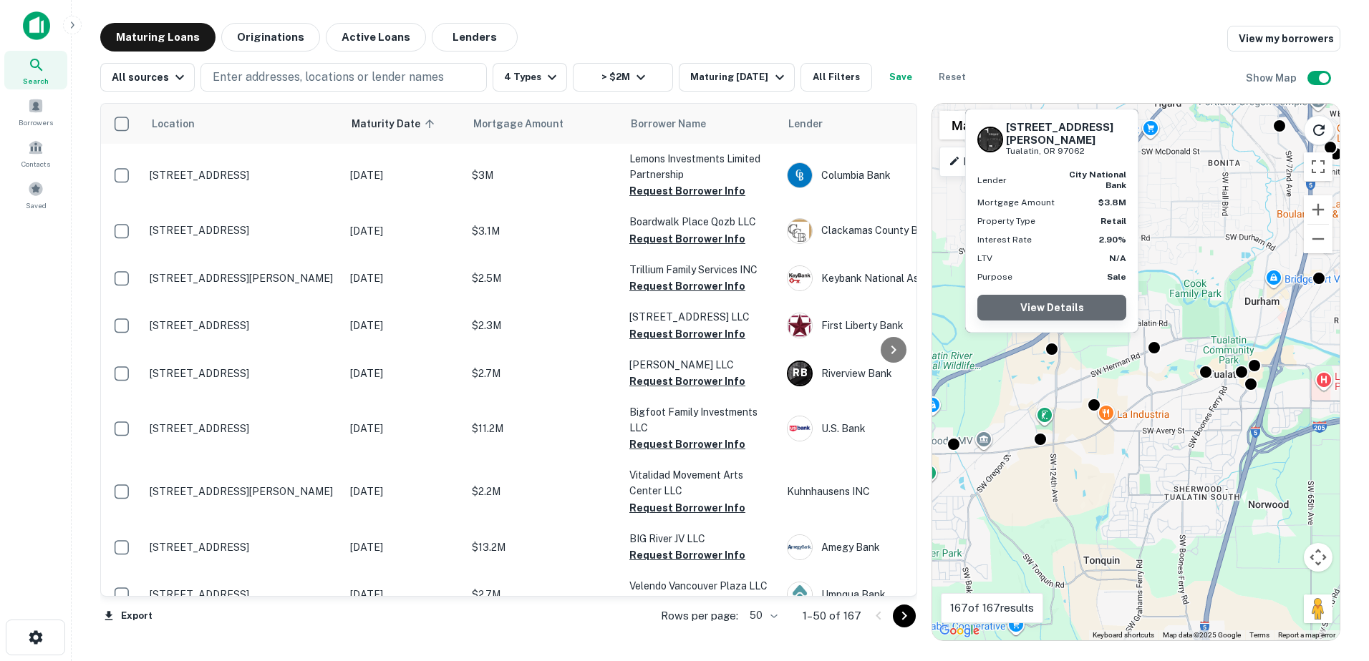
click at [1069, 306] on link "View Details" at bounding box center [1051, 308] width 149 height 26
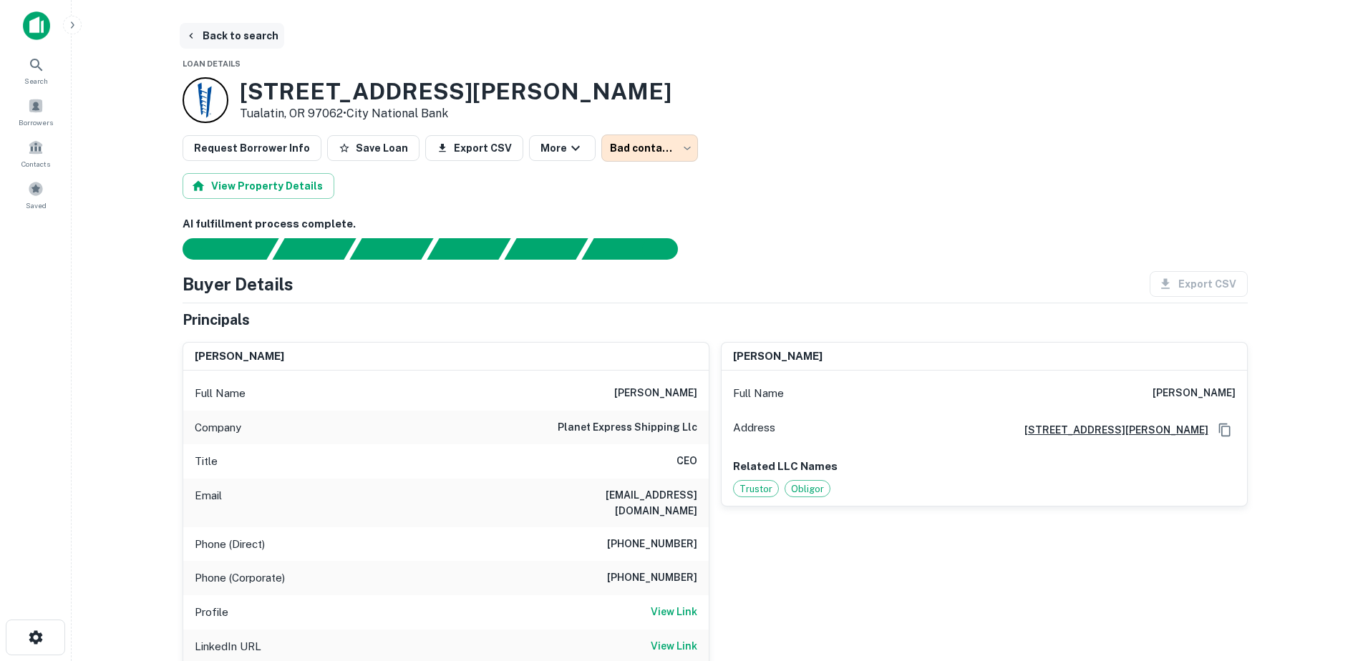
click at [220, 37] on button "Back to search" at bounding box center [232, 36] width 105 height 26
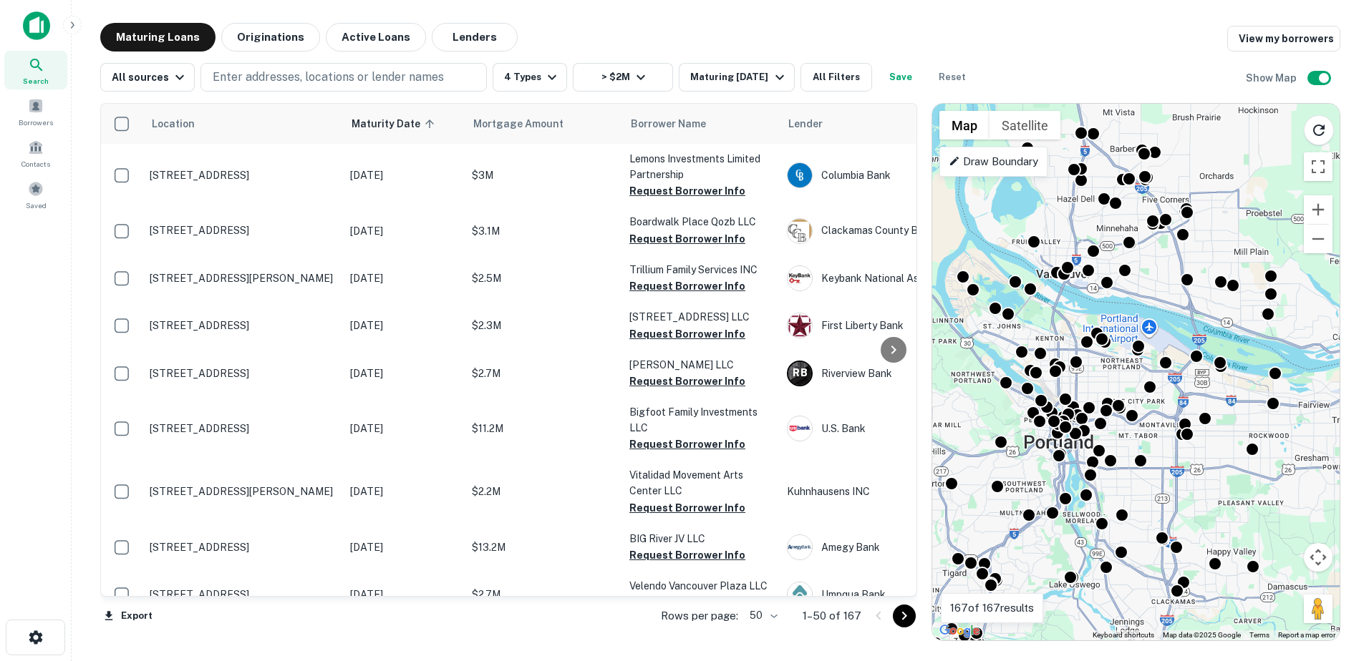
drag, startPoint x: 1195, startPoint y: 447, endPoint x: 1153, endPoint y: 487, distance: 58.2
click at [1153, 487] on div "To activate drag with keyboard, press Alt + Enter. Once in keyboard drag state,…" at bounding box center [1135, 372] width 407 height 537
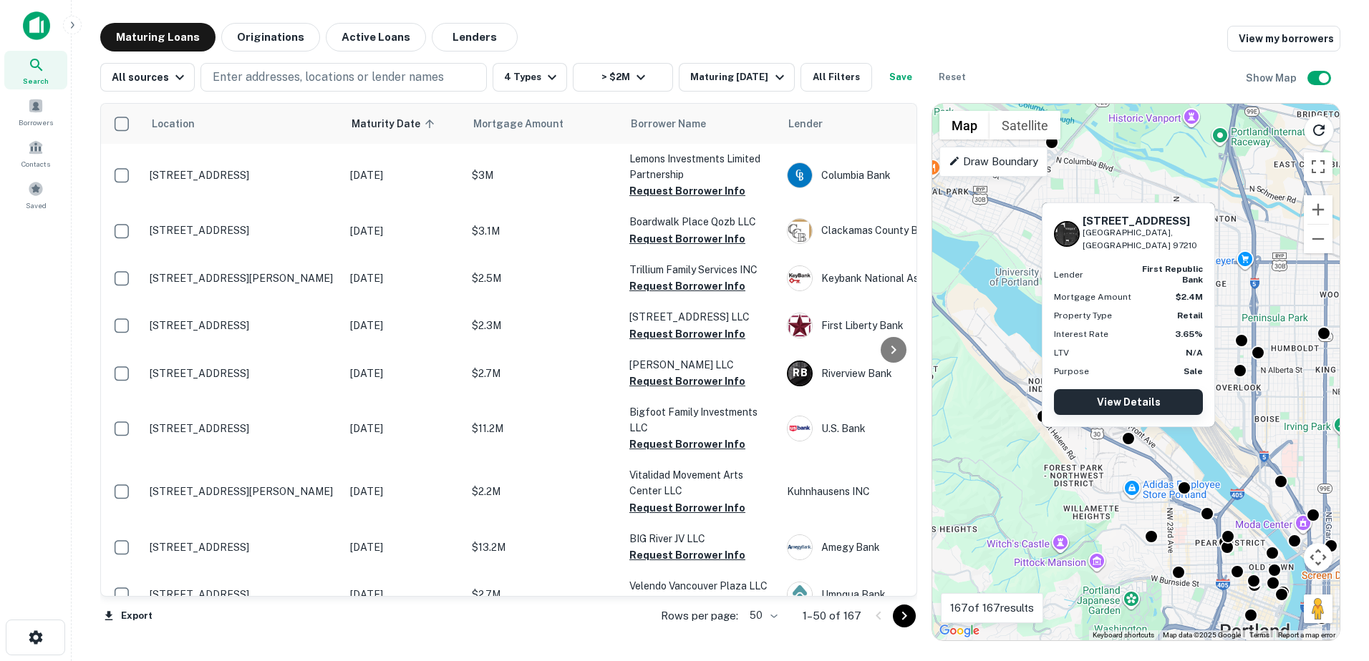
click at [1124, 409] on link "View Details" at bounding box center [1128, 402] width 149 height 26
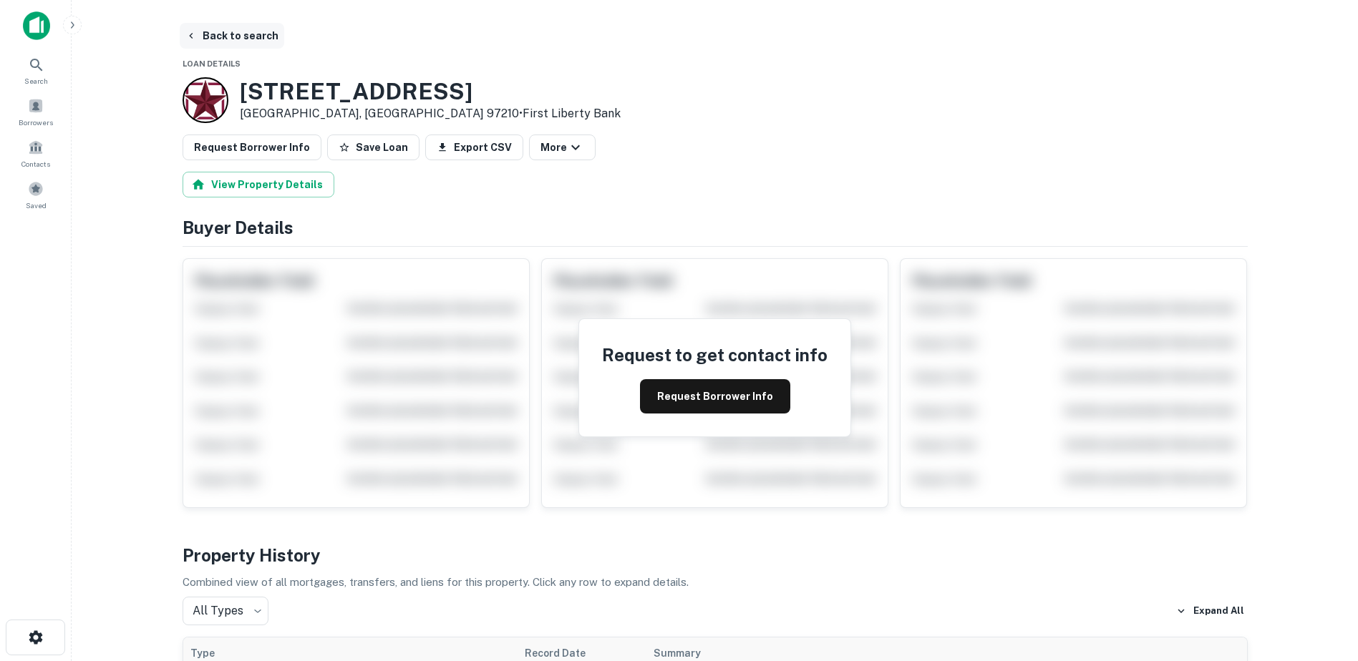
click at [203, 40] on button "Back to search" at bounding box center [232, 36] width 105 height 26
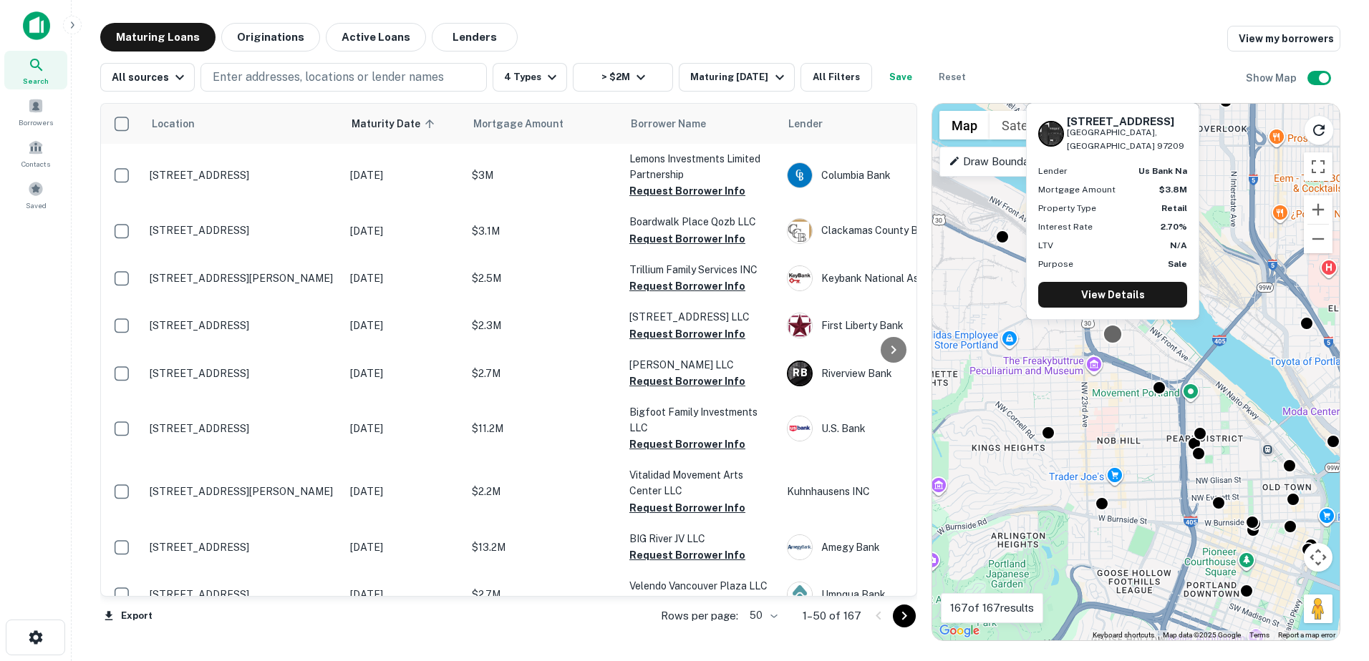
click at [1113, 338] on div at bounding box center [1112, 334] width 21 height 21
click at [1120, 296] on link "View Details" at bounding box center [1112, 295] width 149 height 26
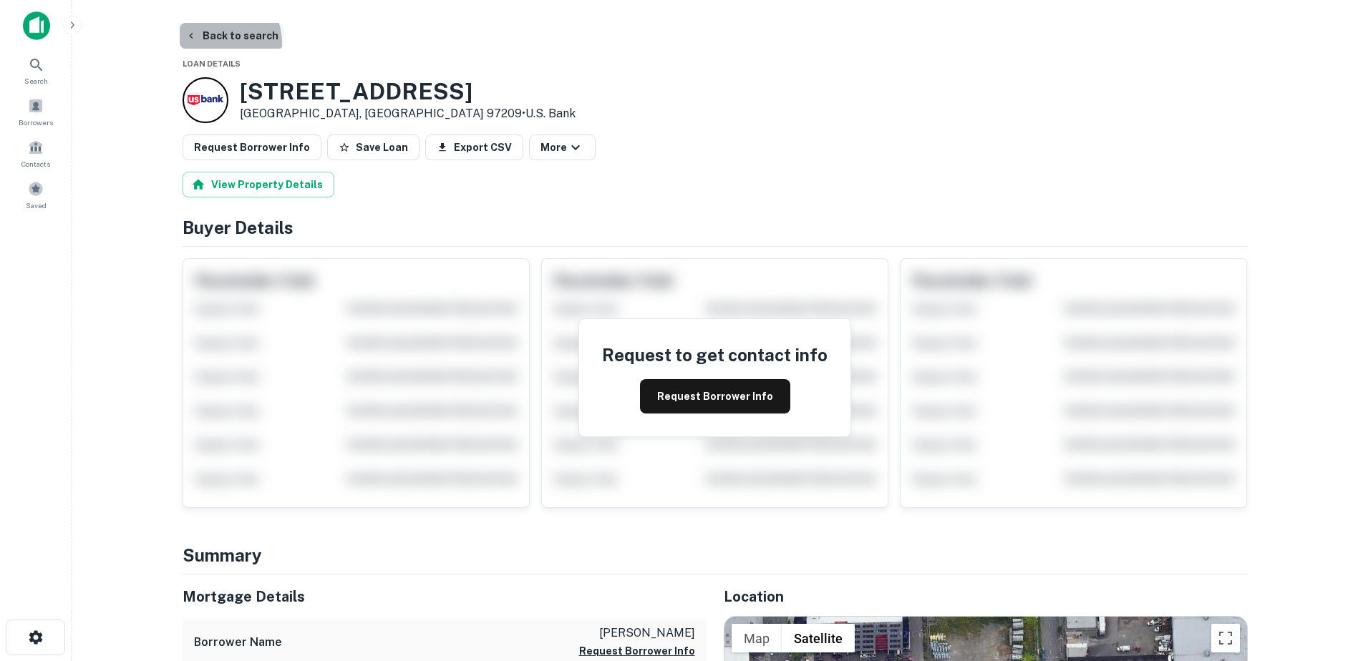
click at [212, 44] on button "Back to search" at bounding box center [232, 36] width 105 height 26
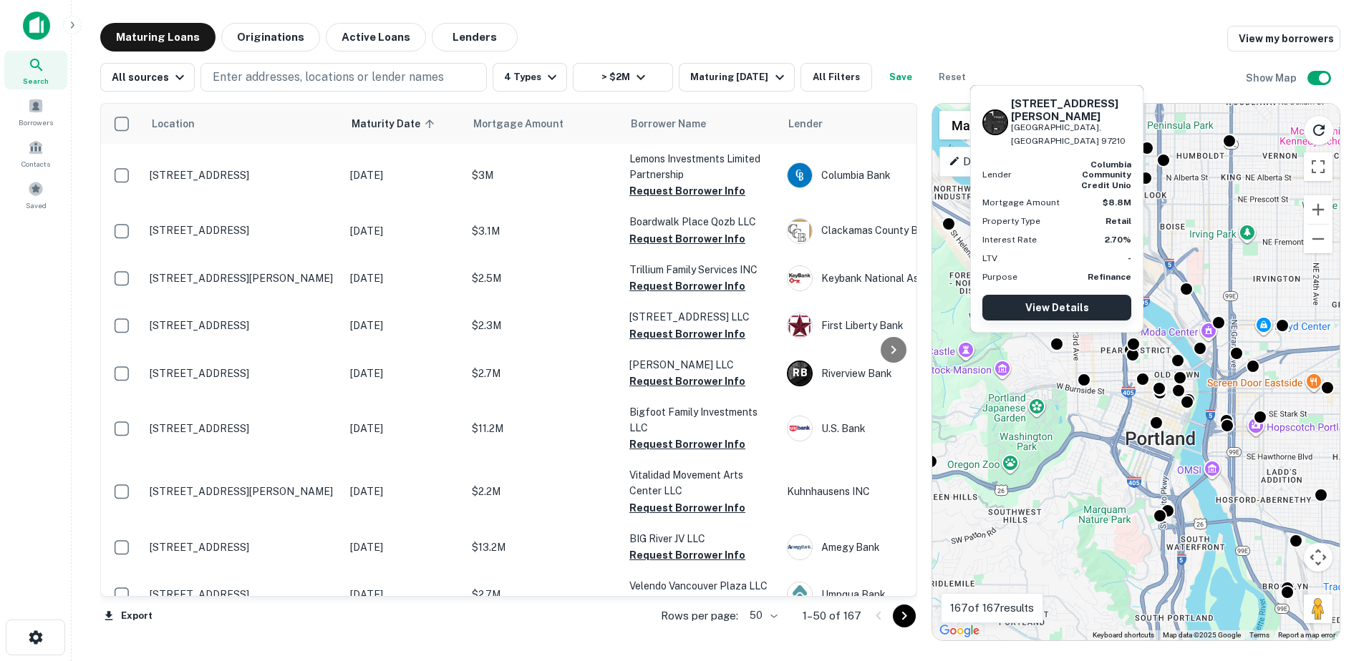
click at [1059, 309] on link "View Details" at bounding box center [1056, 308] width 149 height 26
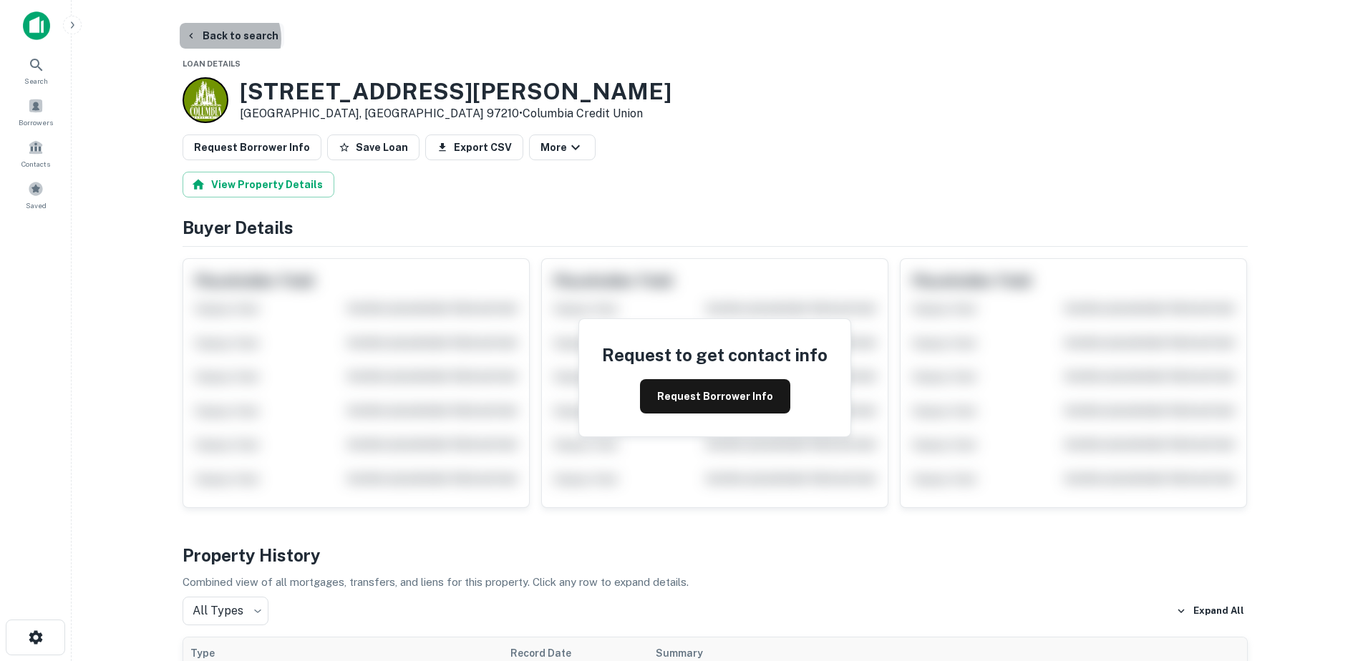
click at [224, 39] on button "Back to search" at bounding box center [232, 36] width 105 height 26
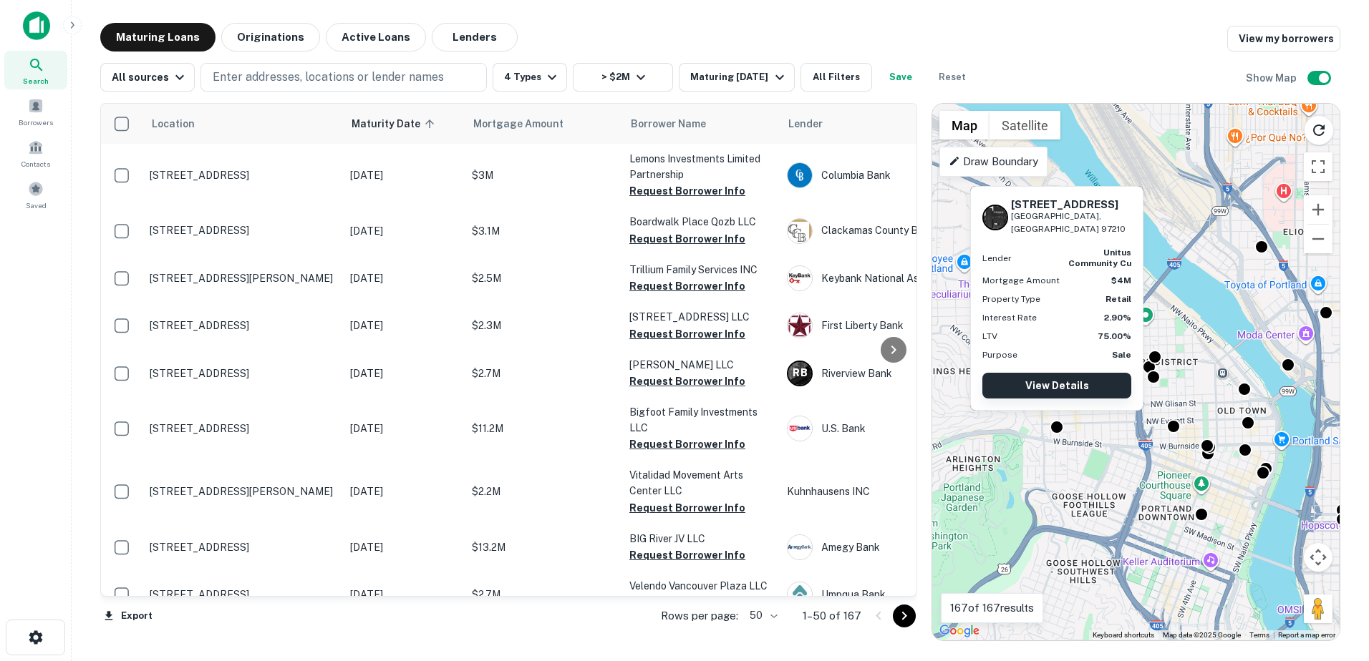
click at [1064, 391] on link "View Details" at bounding box center [1056, 386] width 149 height 26
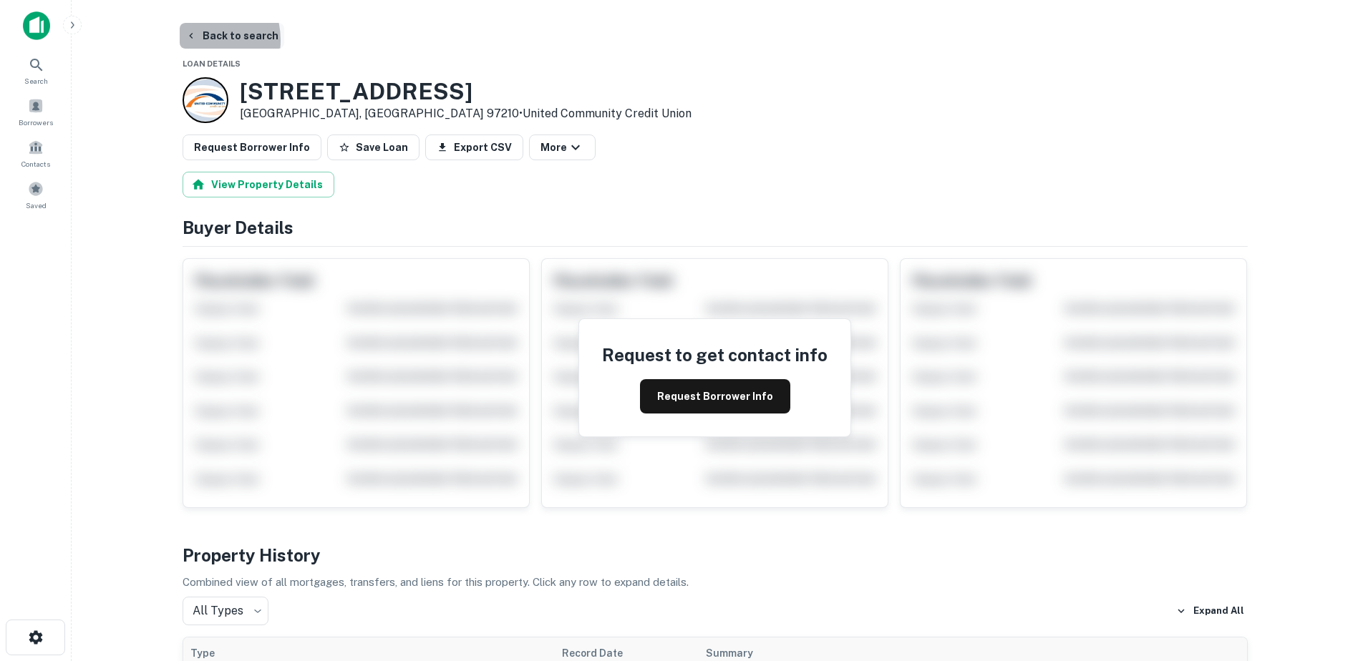
click at [198, 40] on button "Back to search" at bounding box center [232, 36] width 105 height 26
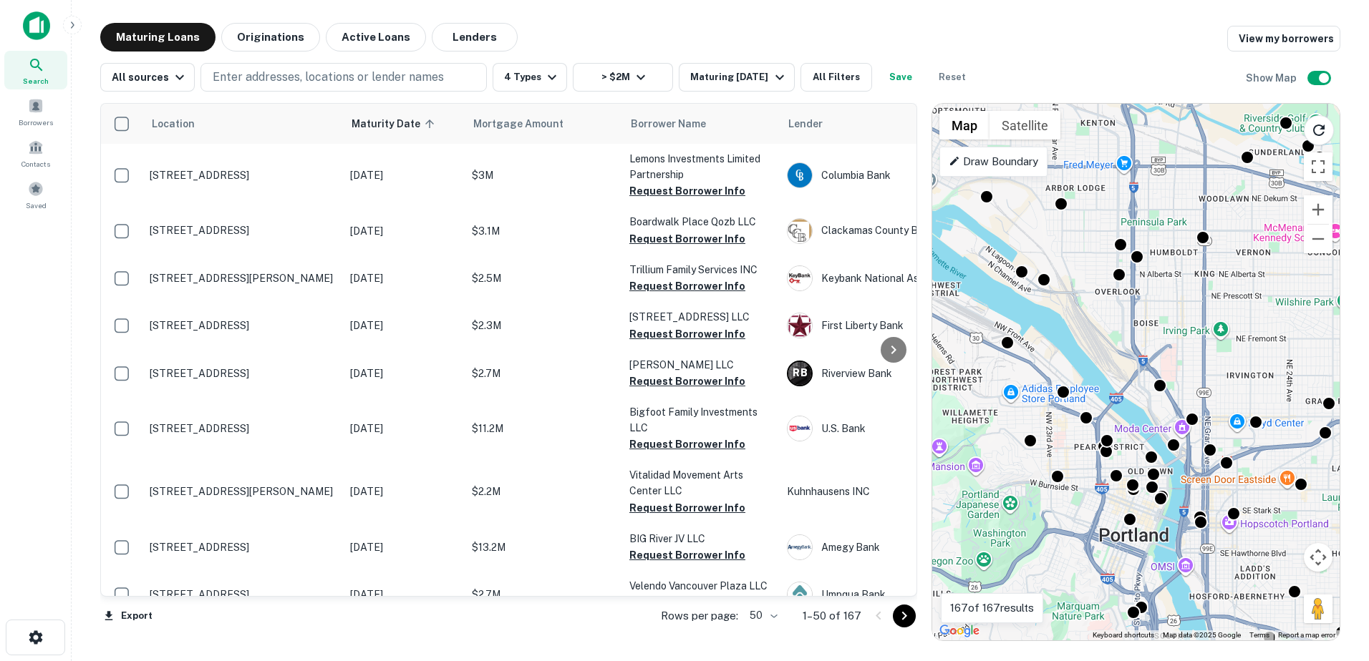
drag, startPoint x: 1140, startPoint y: 246, endPoint x: 1165, endPoint y: 350, distance: 106.8
click at [1165, 350] on div "To activate drag with keyboard, press Alt + Enter. Once in keyboard drag state,…" at bounding box center [1135, 372] width 407 height 537
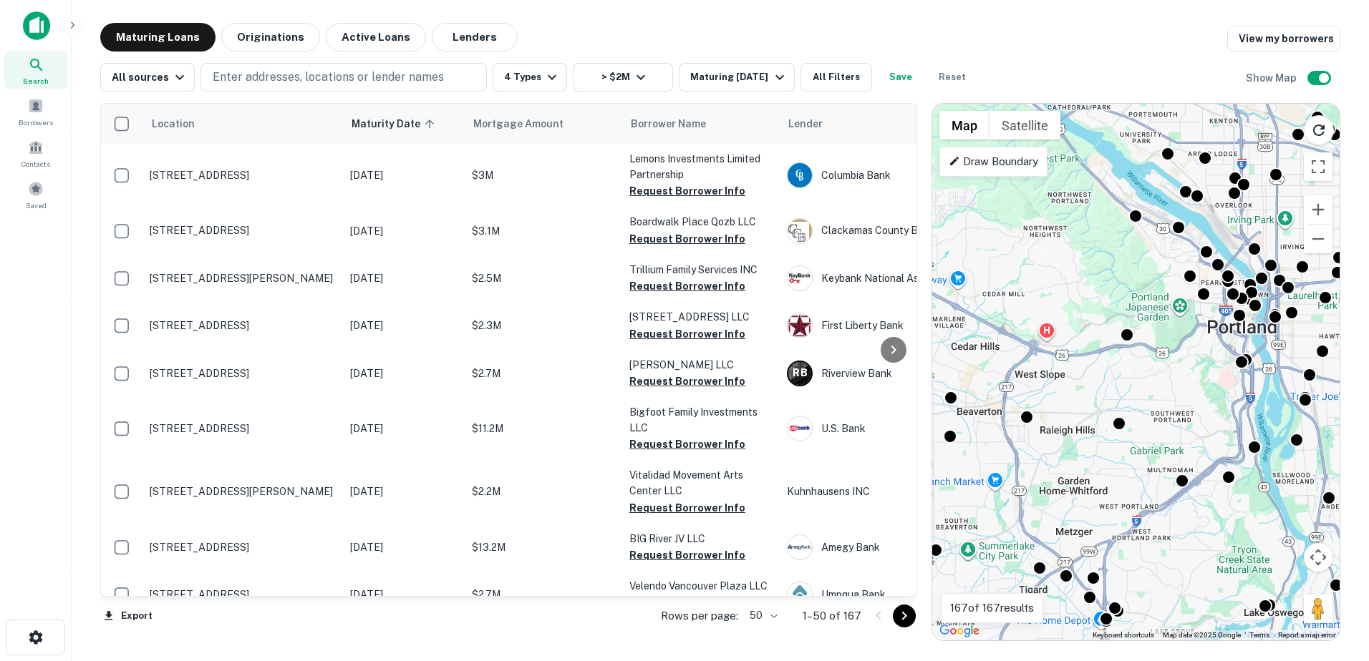
drag, startPoint x: 1238, startPoint y: 511, endPoint x: 1316, endPoint y: 323, distance: 203.8
click at [1316, 314] on div "To activate drag with keyboard, press Alt + Enter. Once in keyboard drag state,…" at bounding box center [1135, 372] width 407 height 537
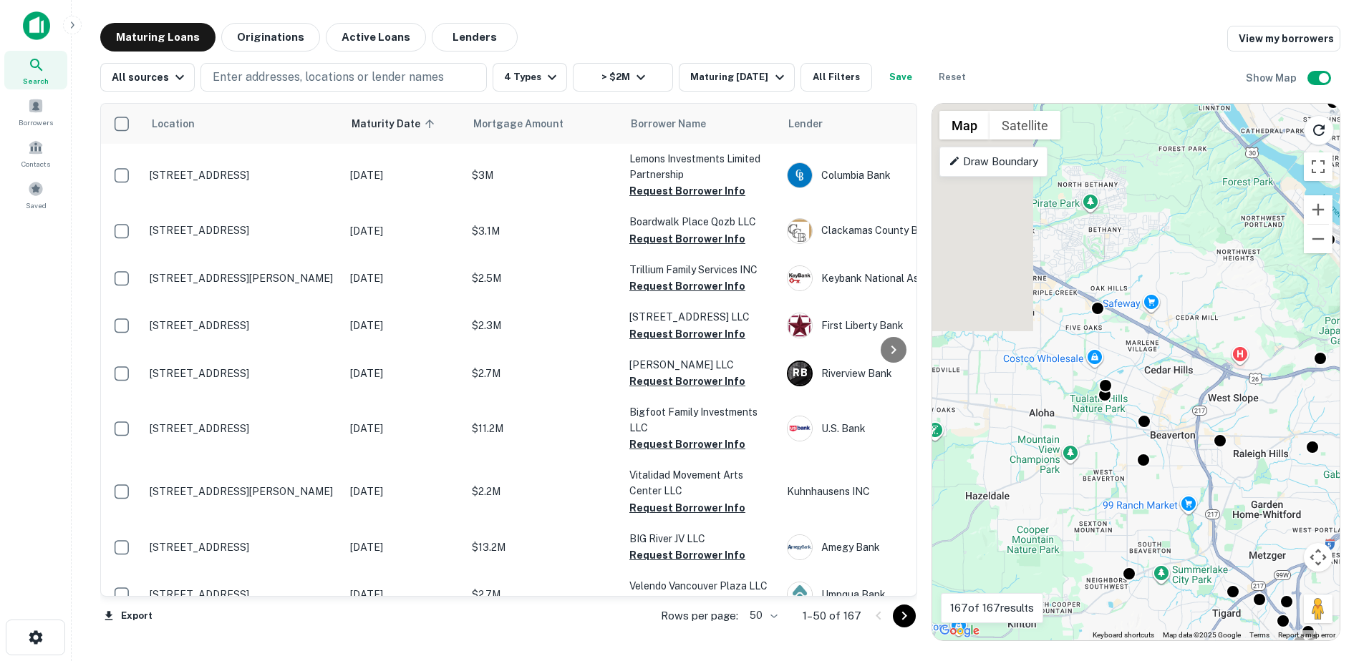
drag, startPoint x: 1049, startPoint y: 373, endPoint x: 1231, endPoint y: 406, distance: 185.5
click at [1231, 406] on div "To activate drag with keyboard, press Alt + Enter. Once in keyboard drag state,…" at bounding box center [1135, 372] width 407 height 537
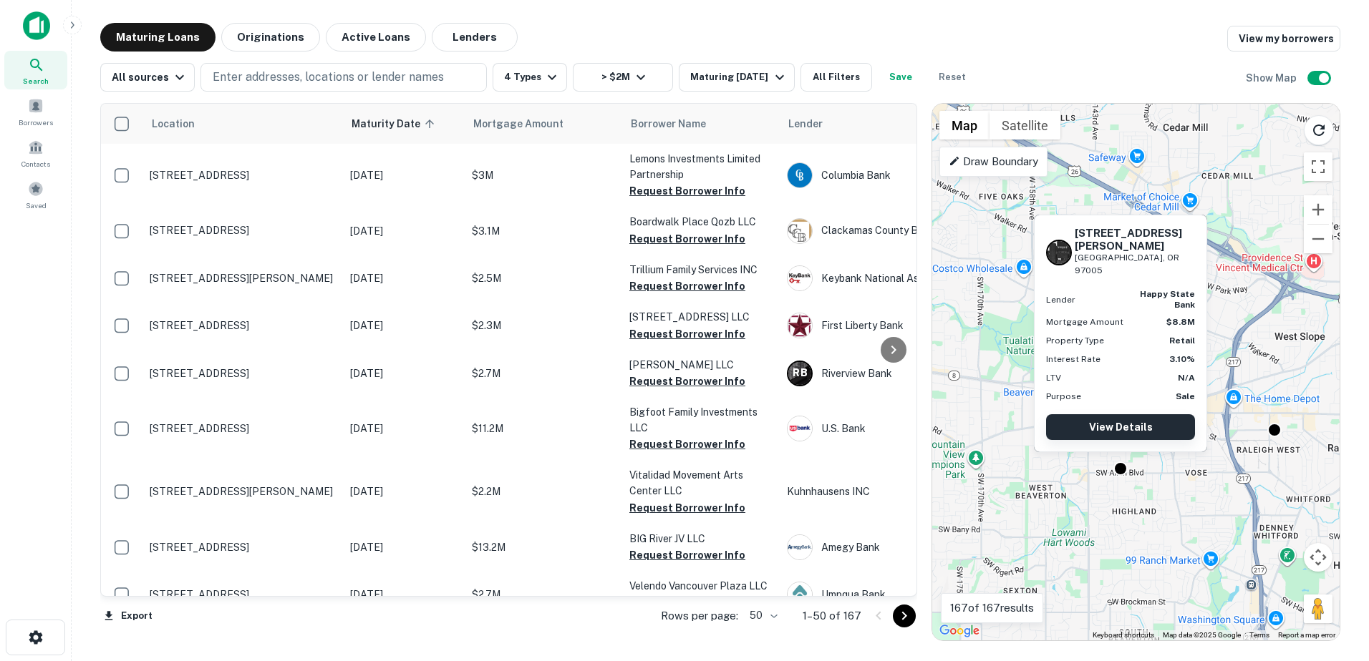
click at [1127, 432] on link "View Details" at bounding box center [1120, 427] width 149 height 26
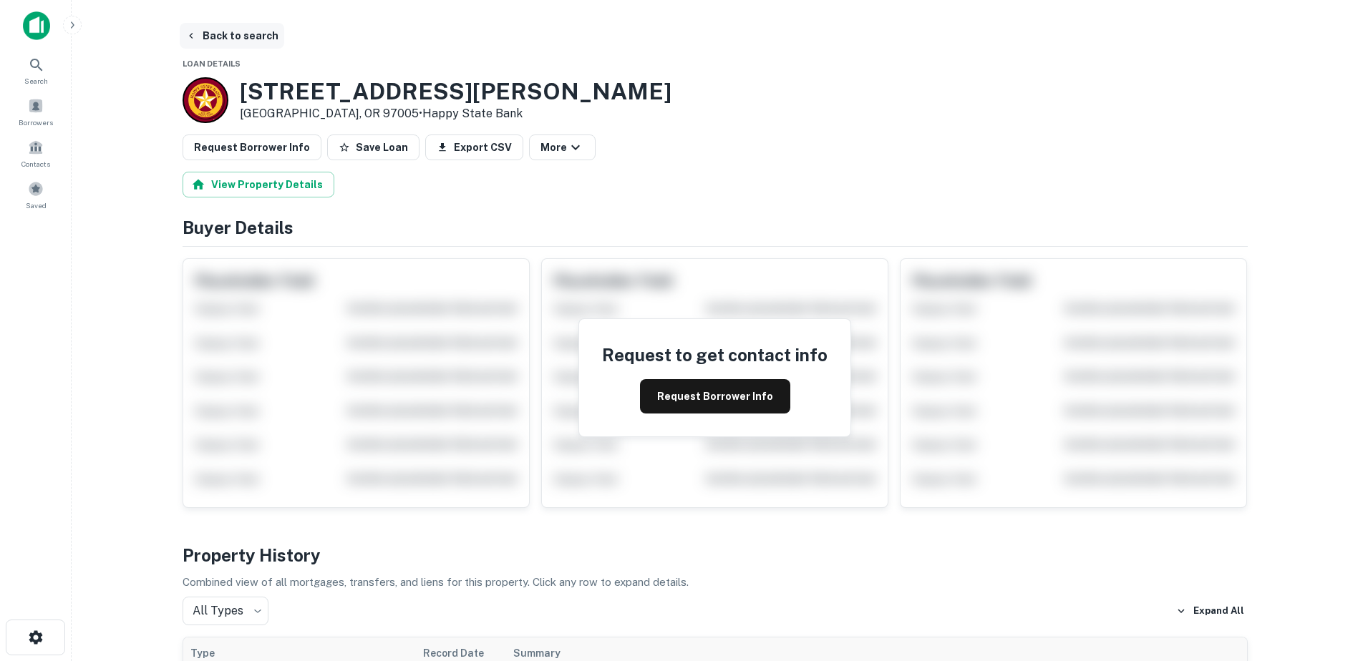
click at [185, 38] on icon "button" at bounding box center [190, 35] width 11 height 11
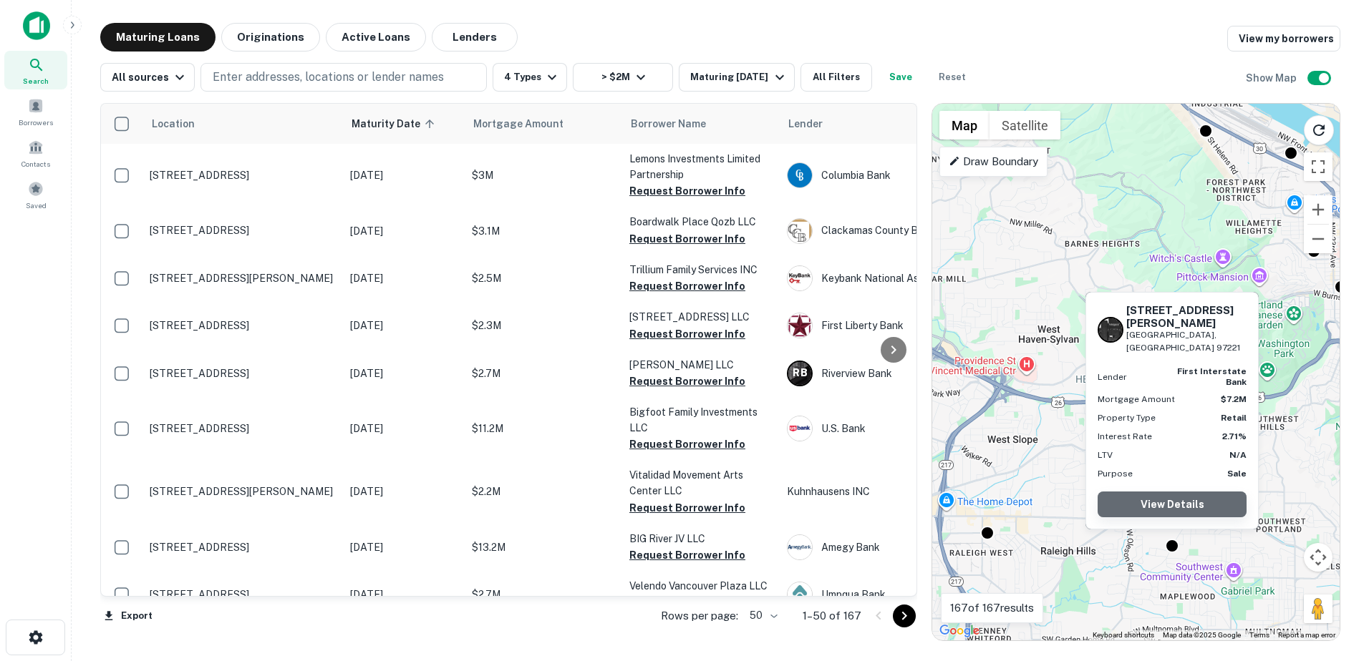
click at [1171, 506] on link "View Details" at bounding box center [1171, 505] width 149 height 26
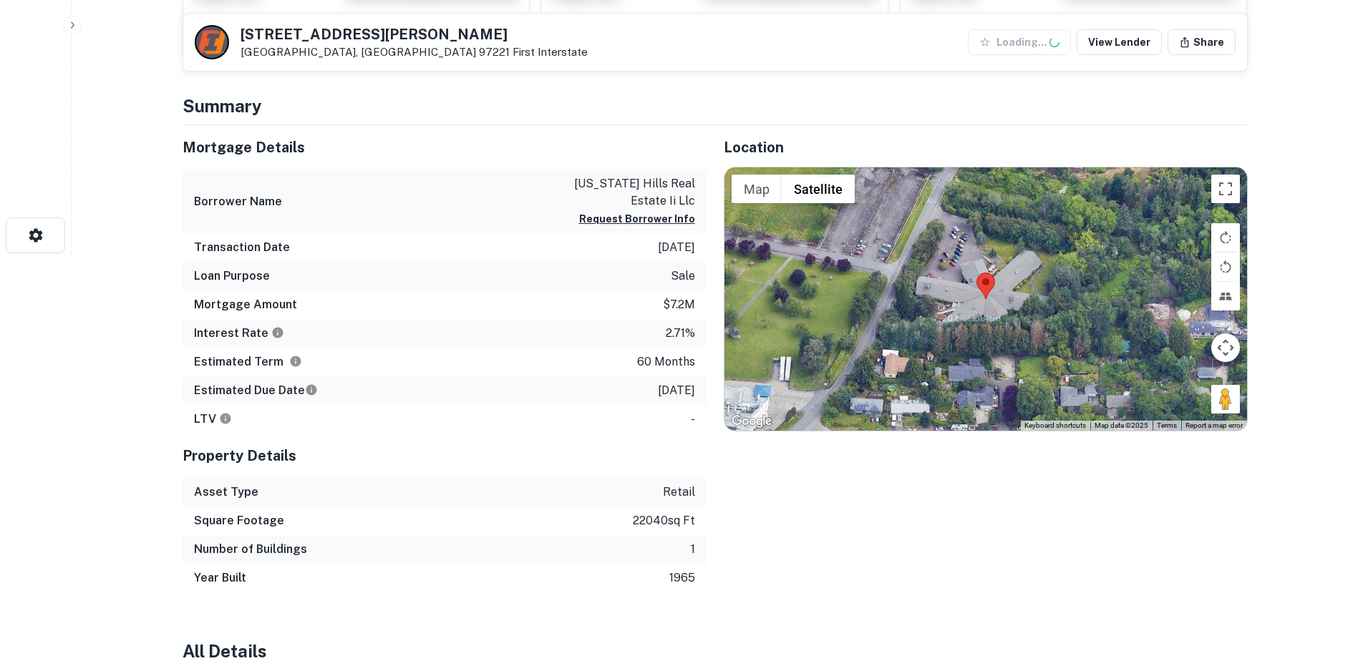
scroll to position [405, 0]
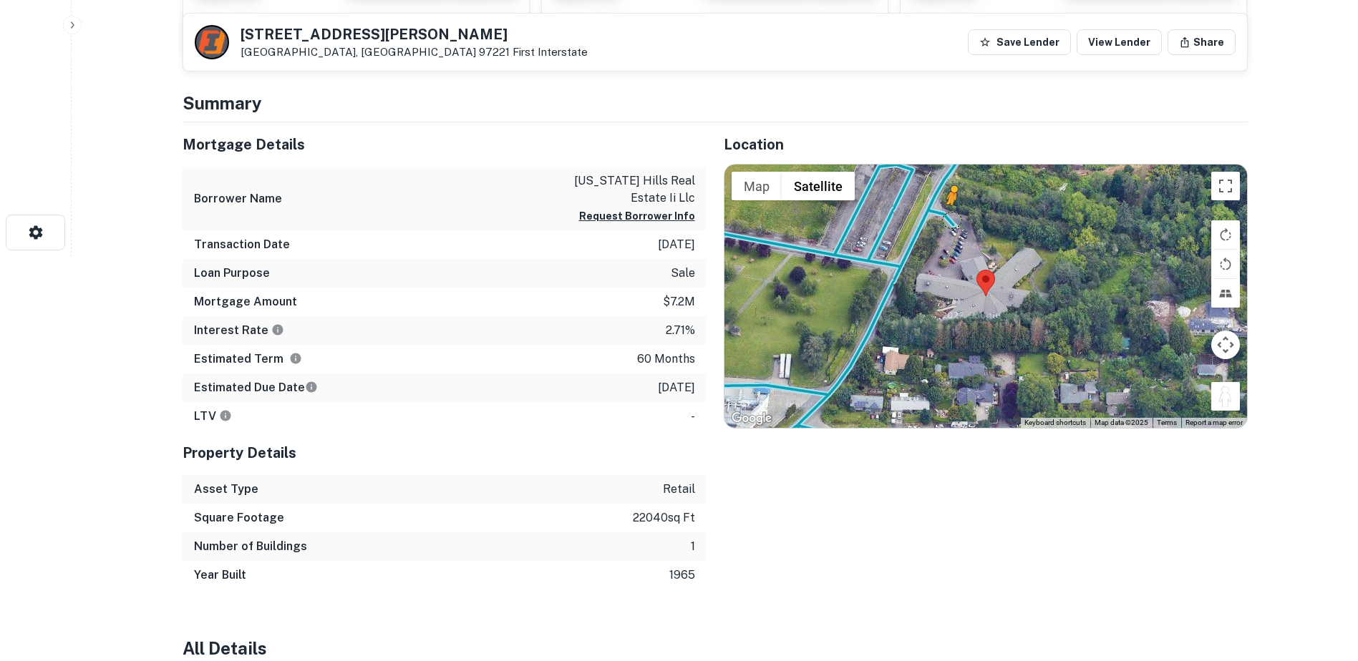
drag, startPoint x: 1225, startPoint y: 388, endPoint x: 951, endPoint y: 218, distance: 321.8
click at [951, 218] on div "To activate drag with keyboard, press Alt + Enter. Once in keyboard drag state,…" at bounding box center [985, 296] width 523 height 263
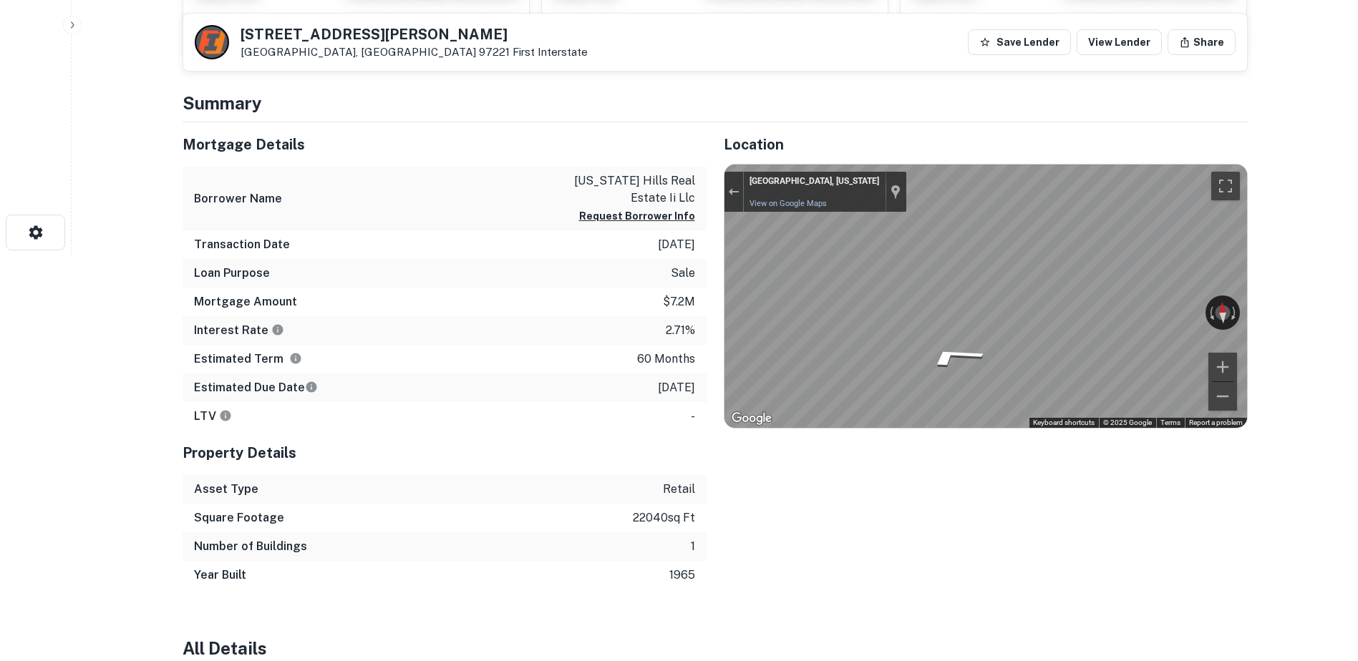
click at [684, 256] on div "Mortgage Details Borrower Name [US_STATE] hills real estate ii llc Request Borr…" at bounding box center [706, 355] width 1082 height 467
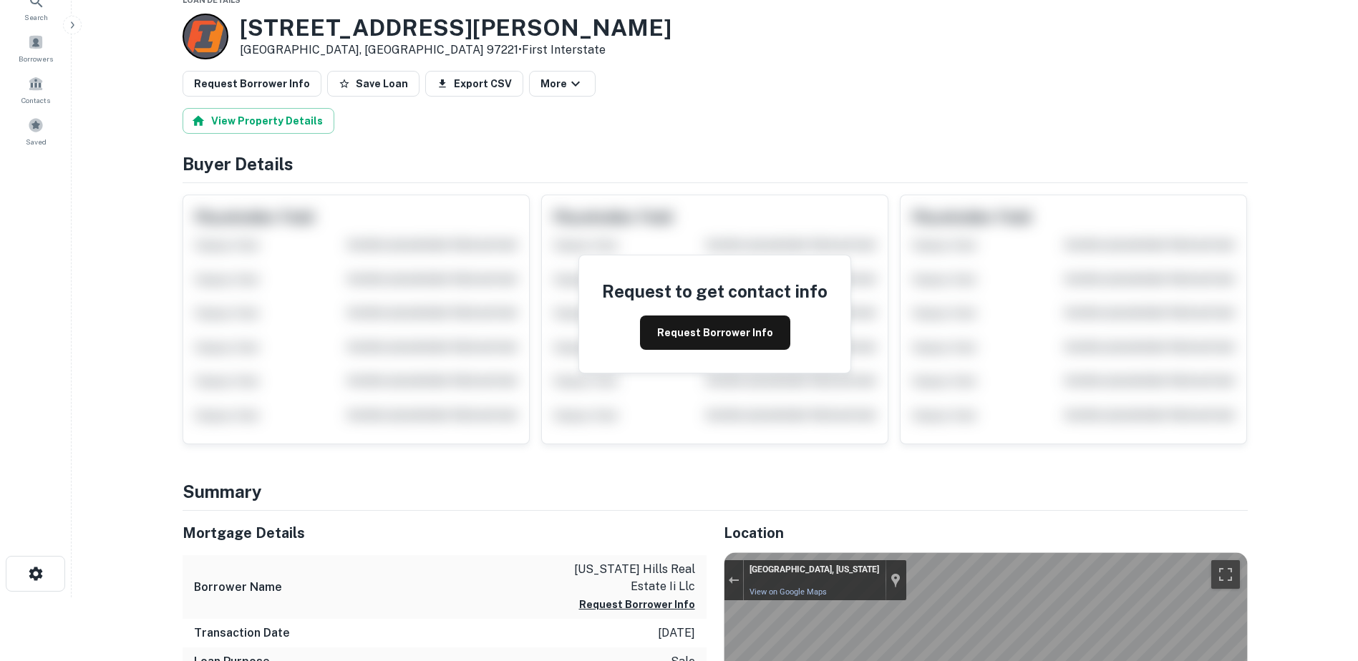
scroll to position [0, 0]
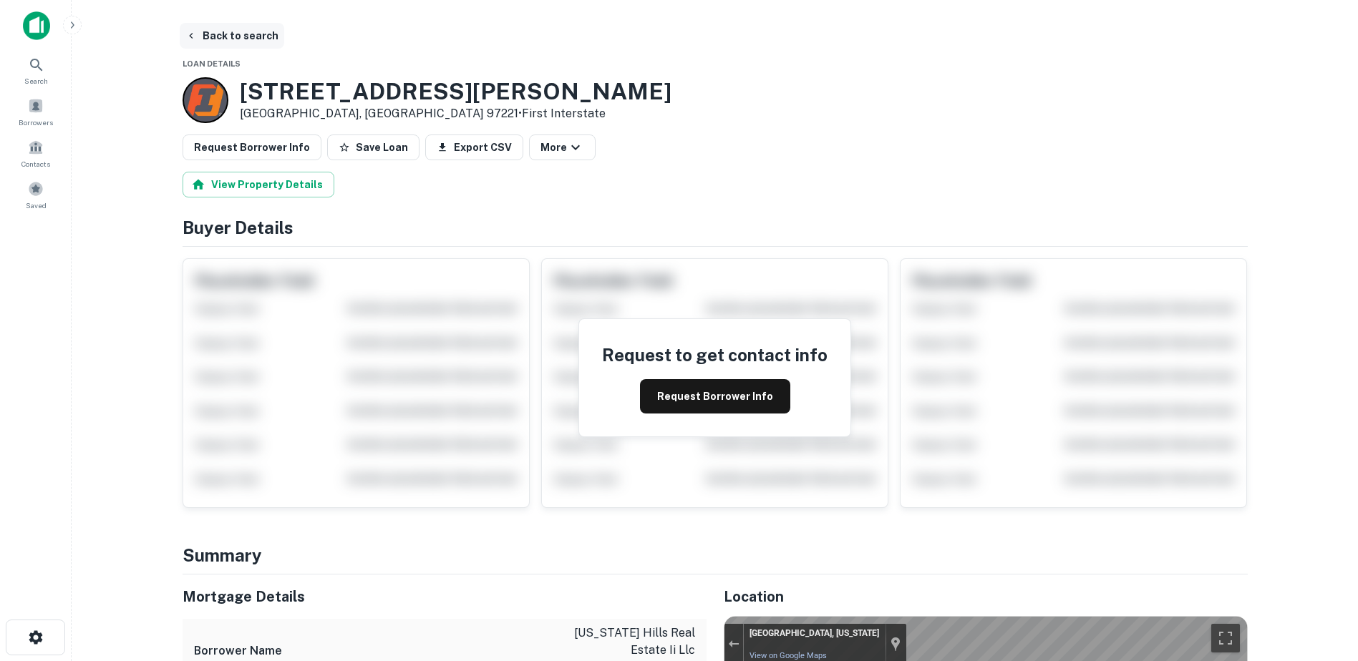
click at [185, 34] on icon "button" at bounding box center [190, 35] width 11 height 11
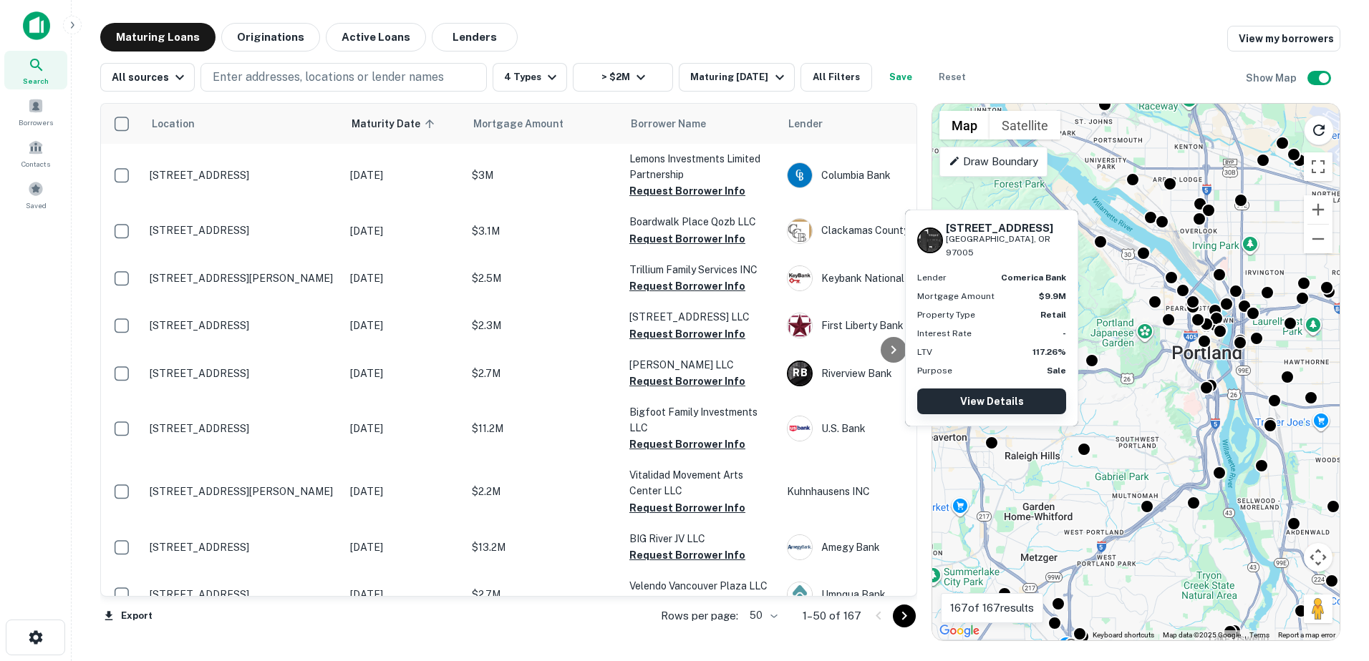
click at [989, 405] on link "View Details" at bounding box center [991, 402] width 149 height 26
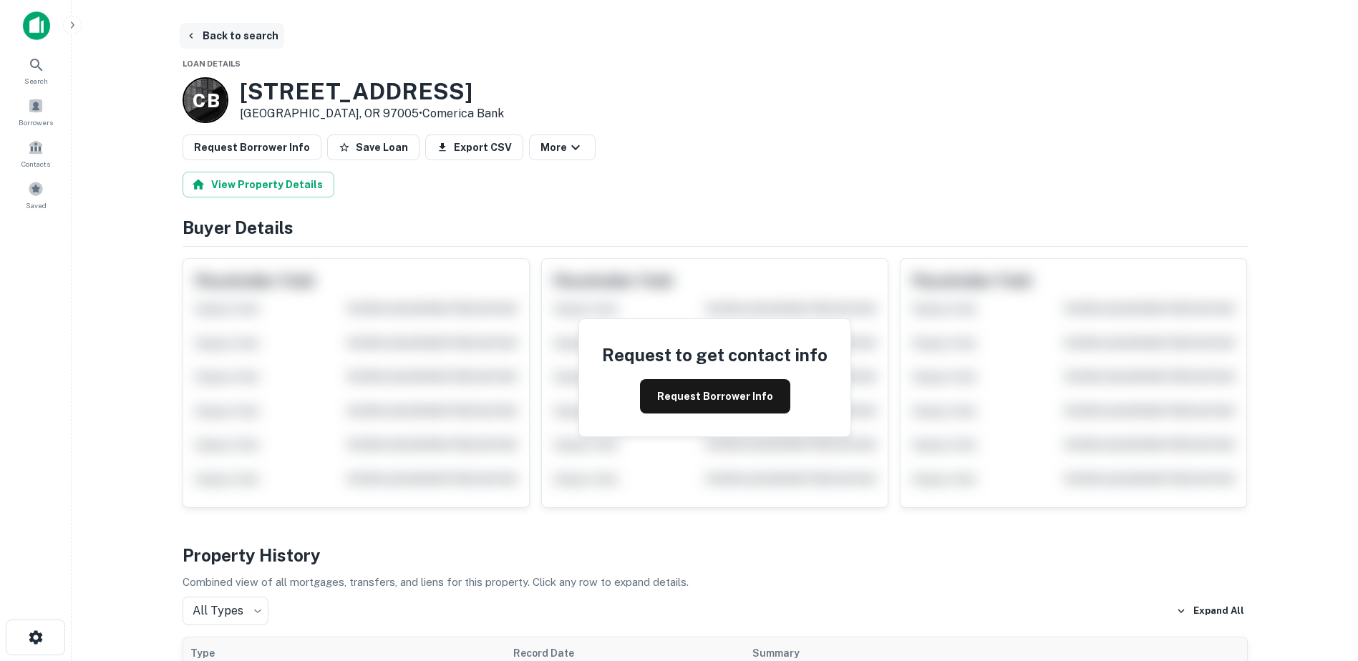
click at [216, 37] on button "Back to search" at bounding box center [232, 36] width 105 height 26
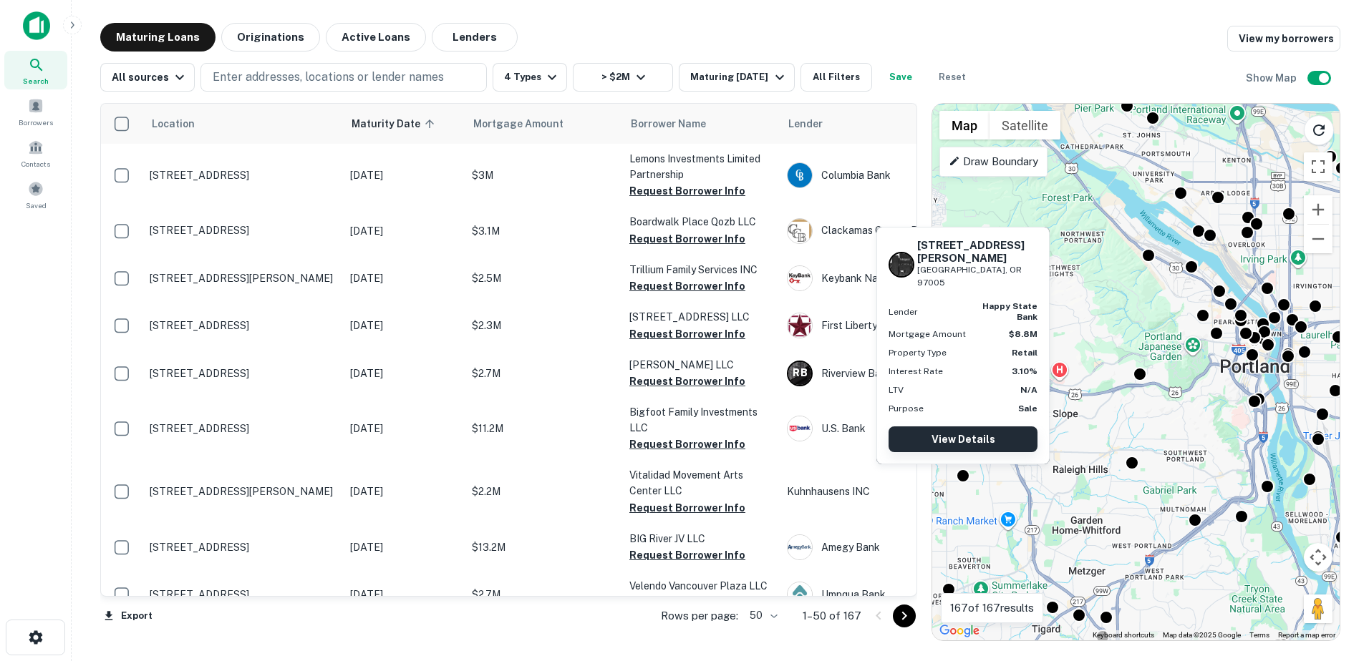
click at [961, 443] on link "View Details" at bounding box center [962, 440] width 149 height 26
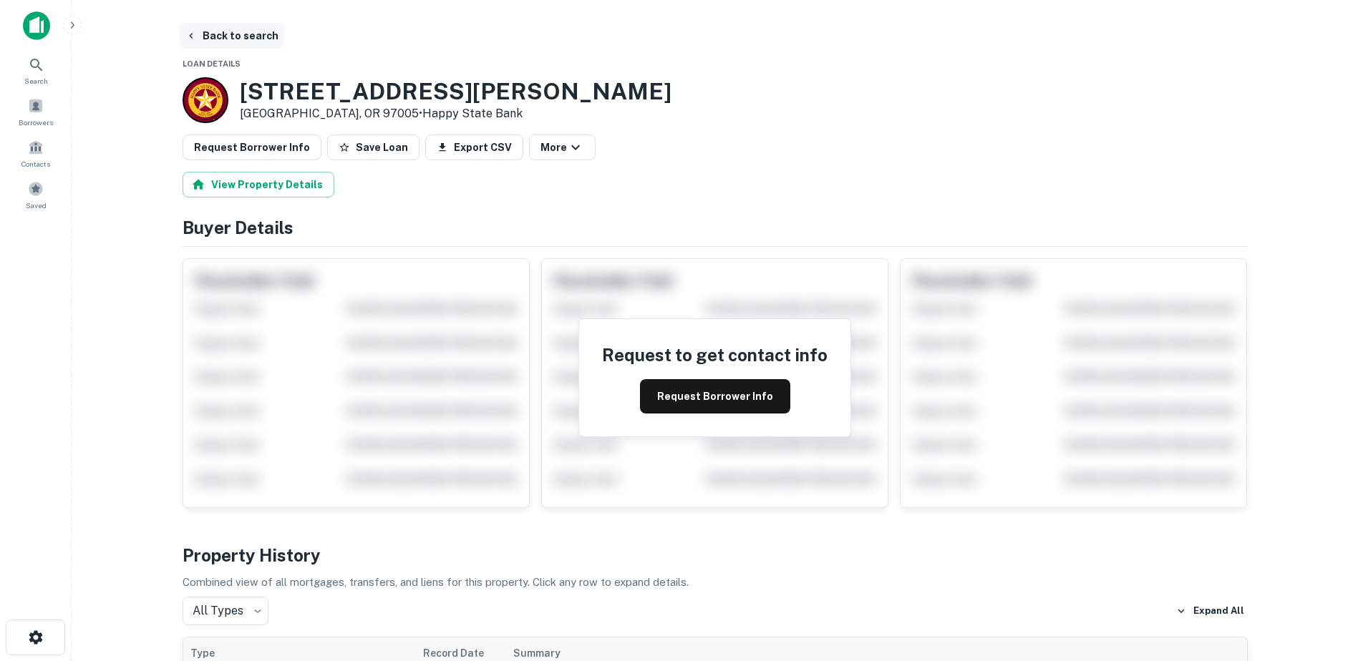
click at [208, 27] on button "Back to search" at bounding box center [232, 36] width 105 height 26
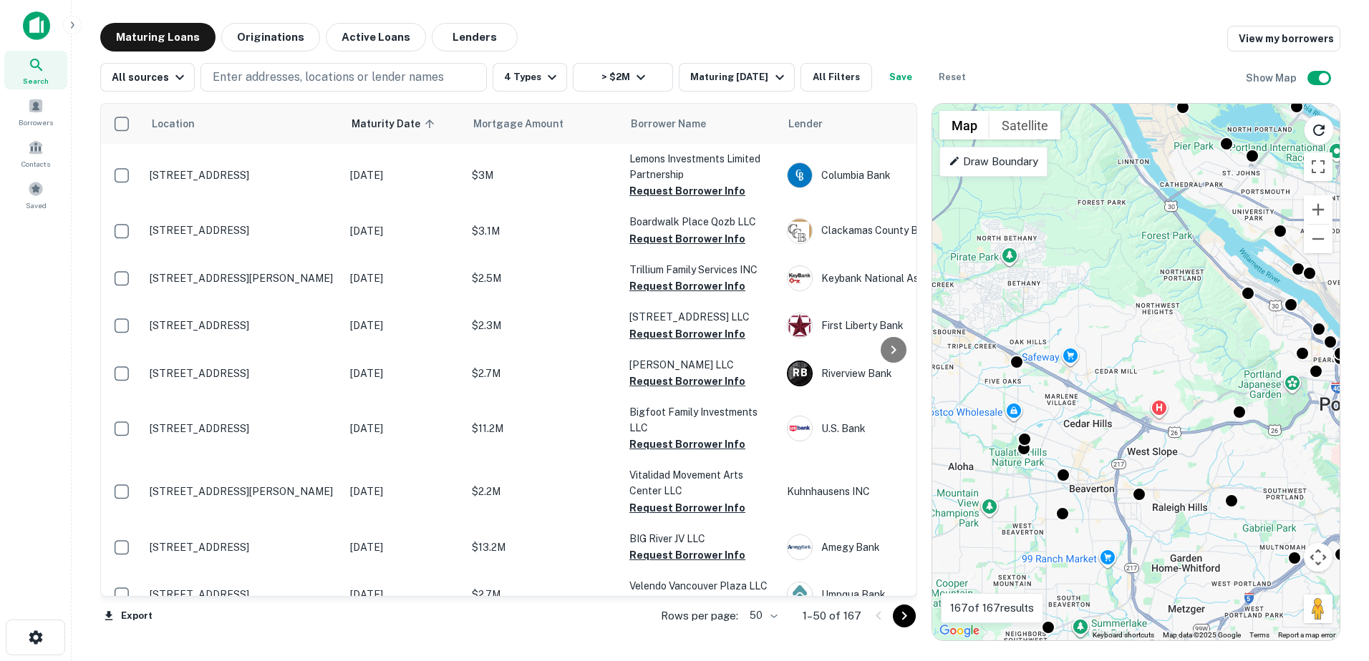
drag, startPoint x: 1011, startPoint y: 480, endPoint x: 1084, endPoint y: 480, distance: 73.0
click at [1106, 515] on div "To activate drag with keyboard, press Alt + Enter. Once in keyboard drag state,…" at bounding box center [1135, 372] width 407 height 537
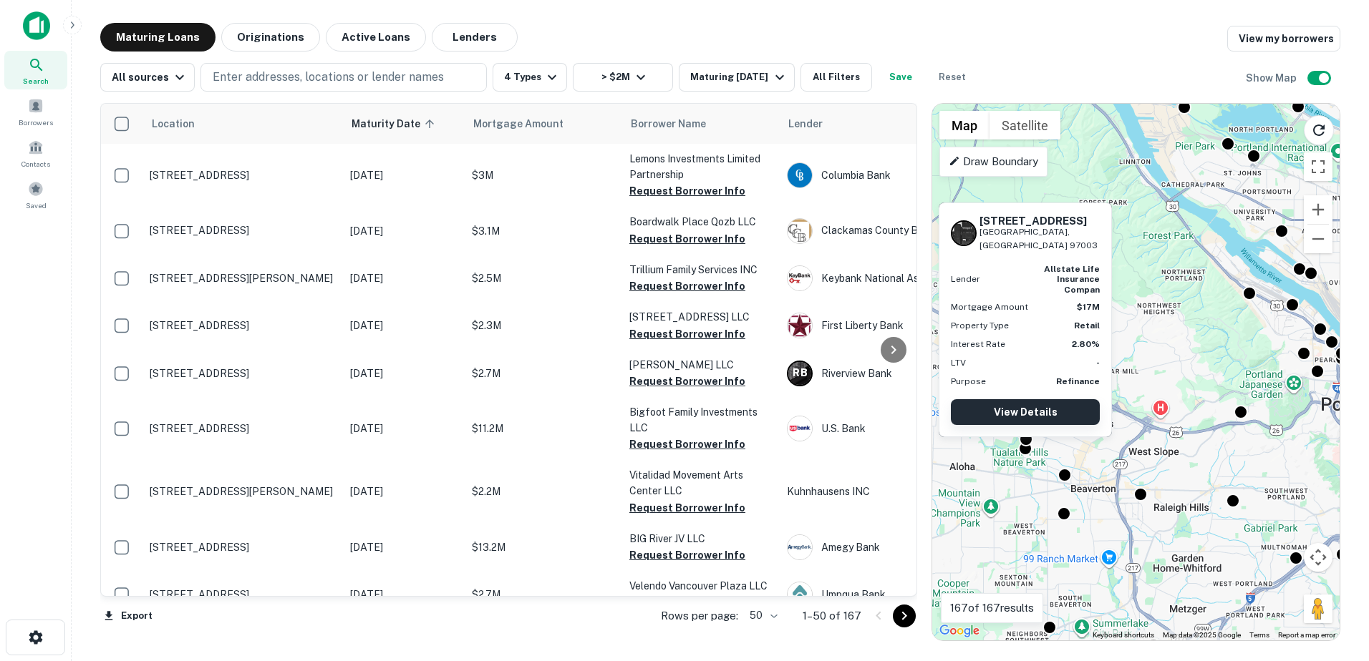
click at [1029, 422] on link "View Details" at bounding box center [1025, 412] width 149 height 26
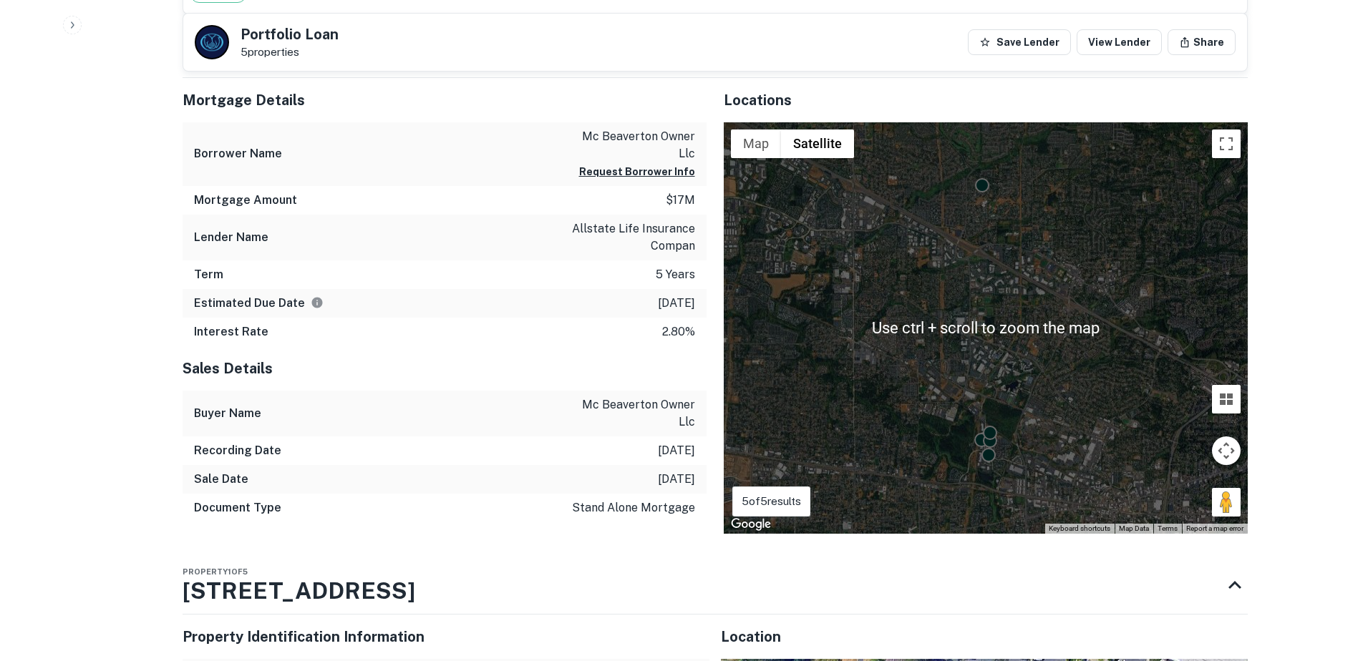
scroll to position [767, 0]
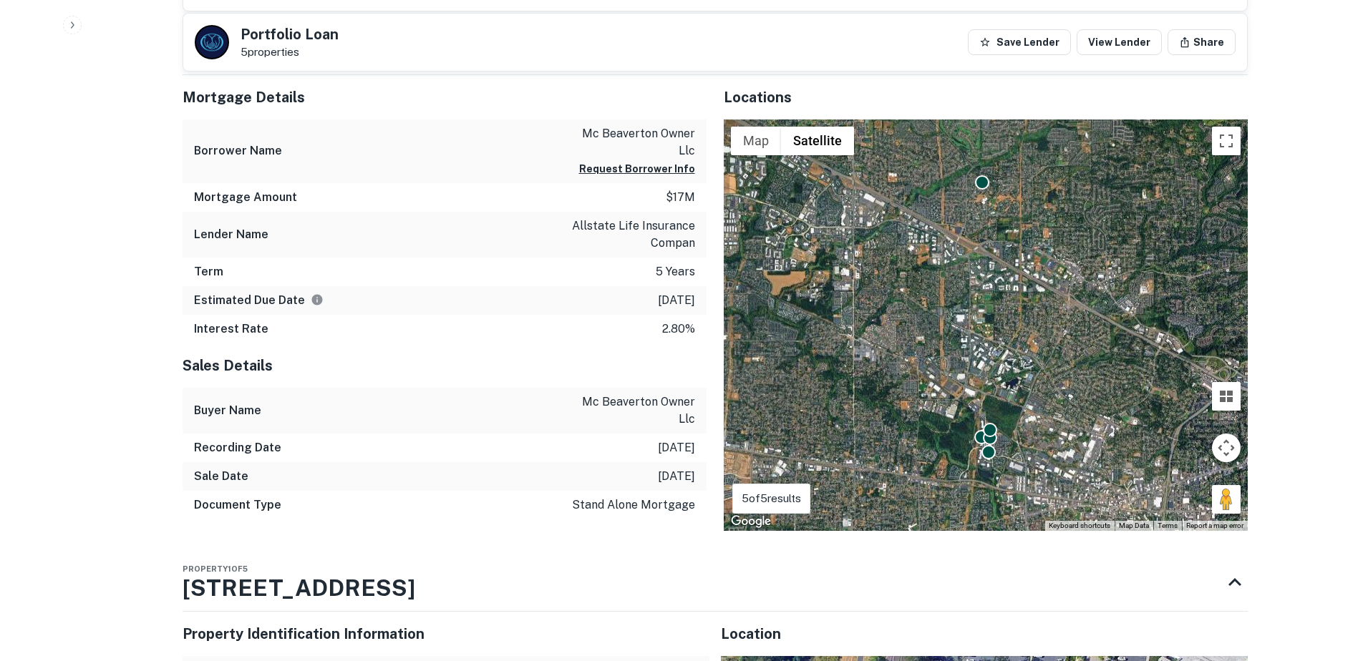
click at [1229, 440] on button "Map camera controls" at bounding box center [1226, 448] width 29 height 29
click at [1188, 407] on button "Zoom in" at bounding box center [1190, 412] width 29 height 29
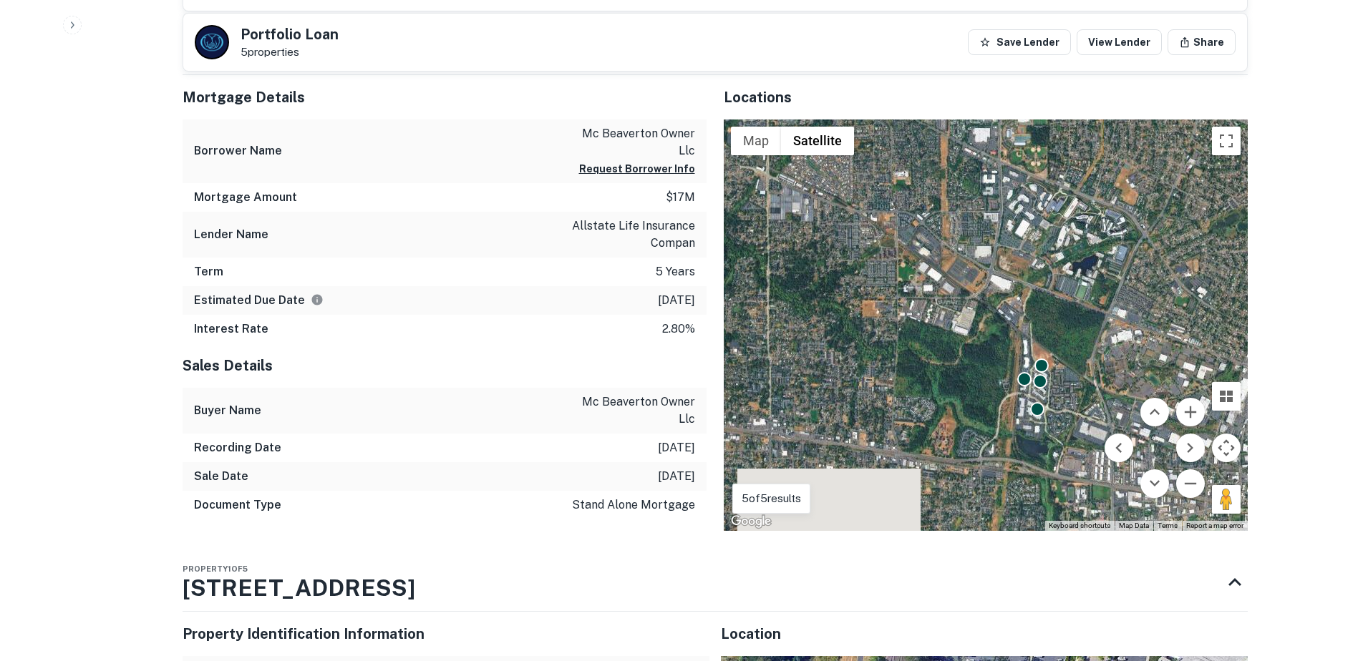
drag, startPoint x: 968, startPoint y: 403, endPoint x: 1014, endPoint y: 223, distance: 185.4
click at [1014, 223] on div "To activate drag with keyboard, press Alt + Enter. Once in keyboard drag state,…" at bounding box center [986, 326] width 524 height 412
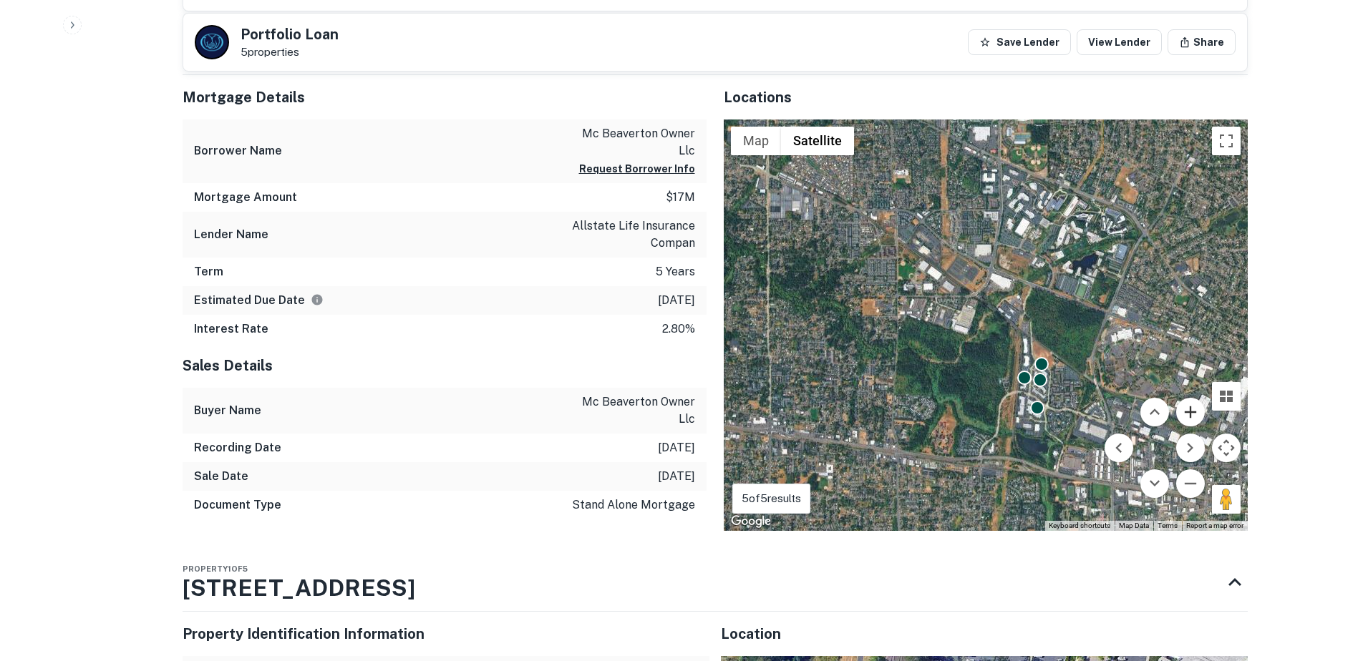
click at [1205, 416] on div "To activate drag with keyboard, press Alt + Enter. Once in keyboard drag state,…" at bounding box center [986, 326] width 524 height 412
click at [1193, 416] on button "Zoom in" at bounding box center [1190, 412] width 29 height 29
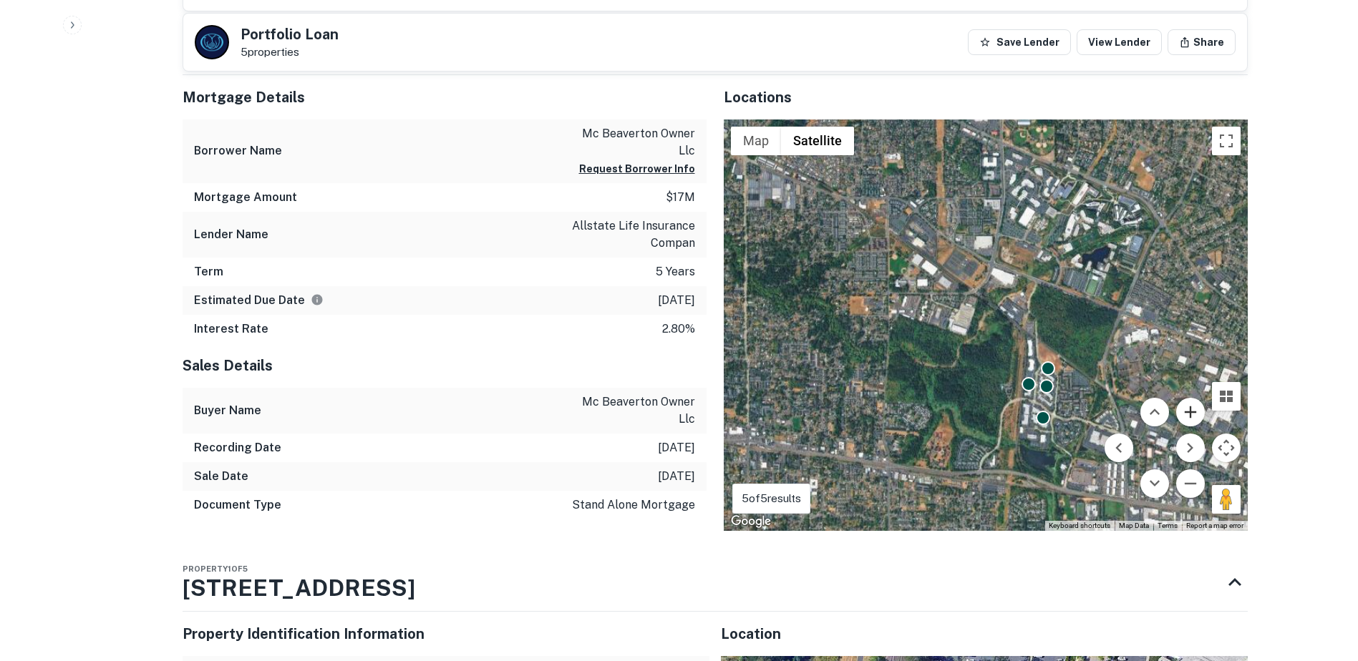
click at [1193, 416] on button "Zoom in" at bounding box center [1190, 412] width 29 height 29
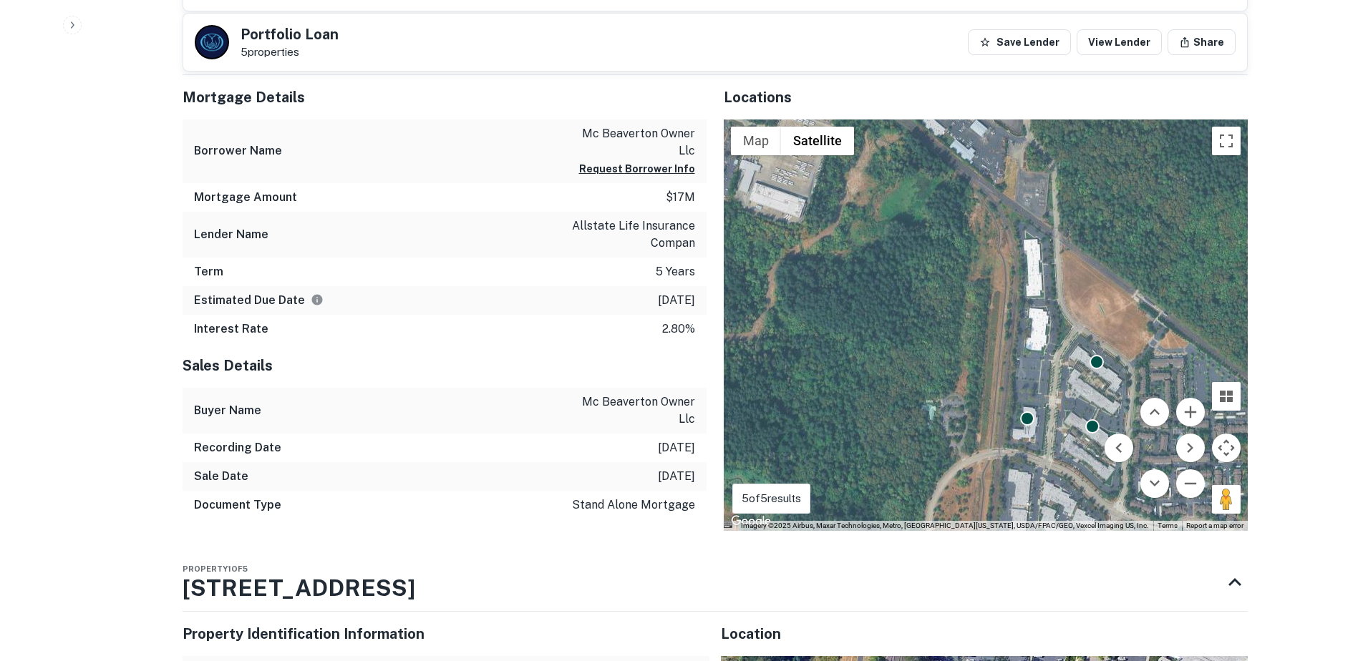
drag, startPoint x: 1050, startPoint y: 329, endPoint x: 943, endPoint y: 193, distance: 172.8
click at [943, 193] on div "To activate drag with keyboard, press Alt + Enter. Once in keyboard drag state,…" at bounding box center [986, 326] width 524 height 412
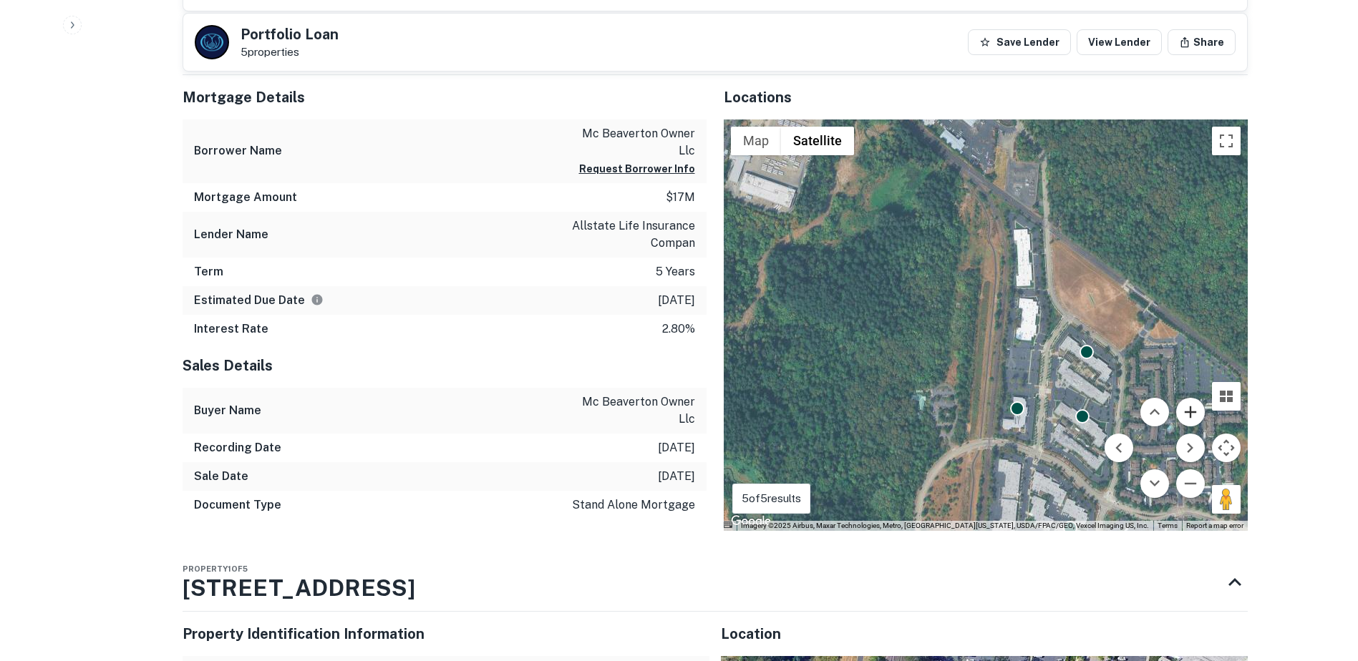
click at [1188, 420] on button "Zoom in" at bounding box center [1190, 412] width 29 height 29
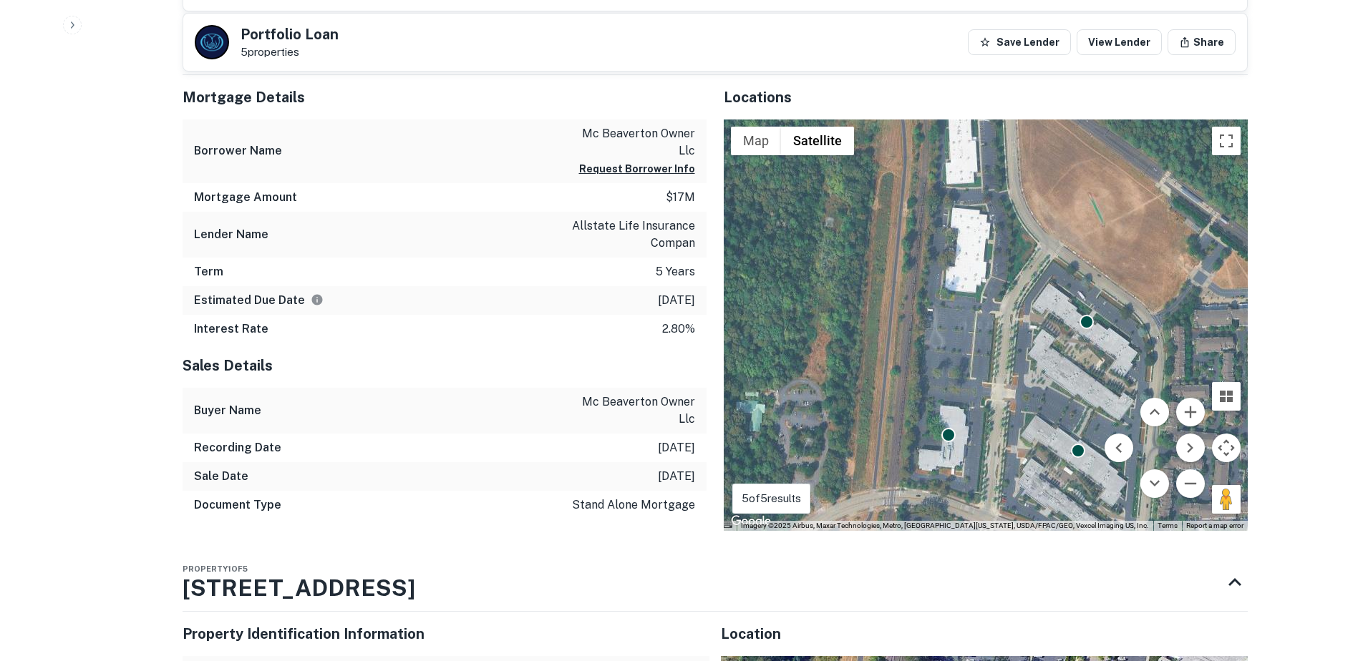
drag, startPoint x: 1082, startPoint y: 340, endPoint x: 980, endPoint y: 276, distance: 120.0
click at [980, 276] on div "To activate drag with keyboard, press Alt + Enter. Once in keyboard drag state,…" at bounding box center [986, 326] width 524 height 412
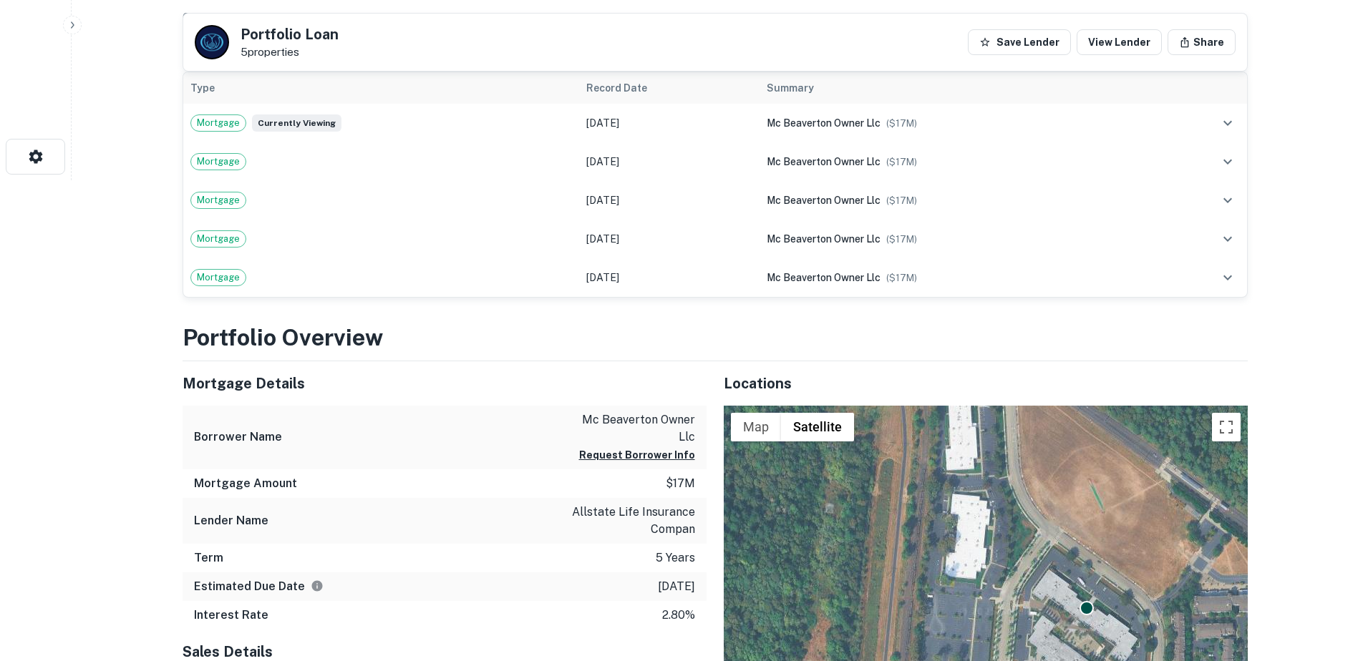
scroll to position [0, 0]
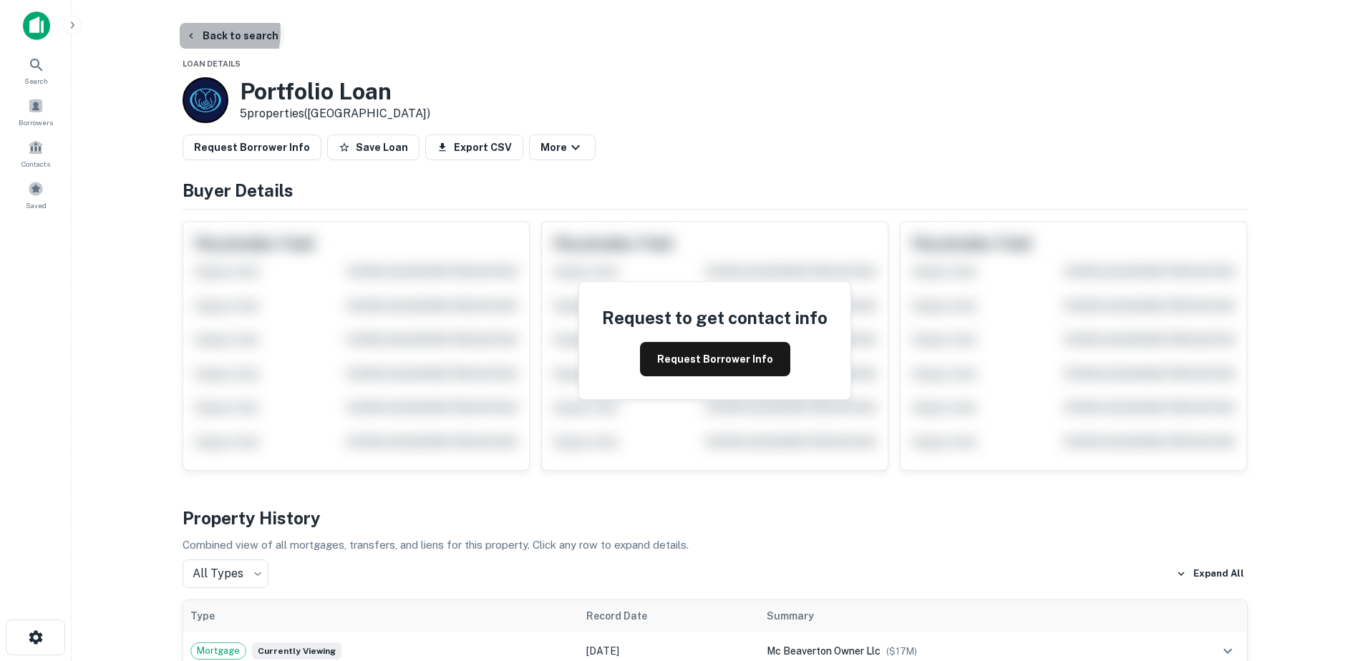
click at [197, 32] on button "Back to search" at bounding box center [232, 36] width 105 height 26
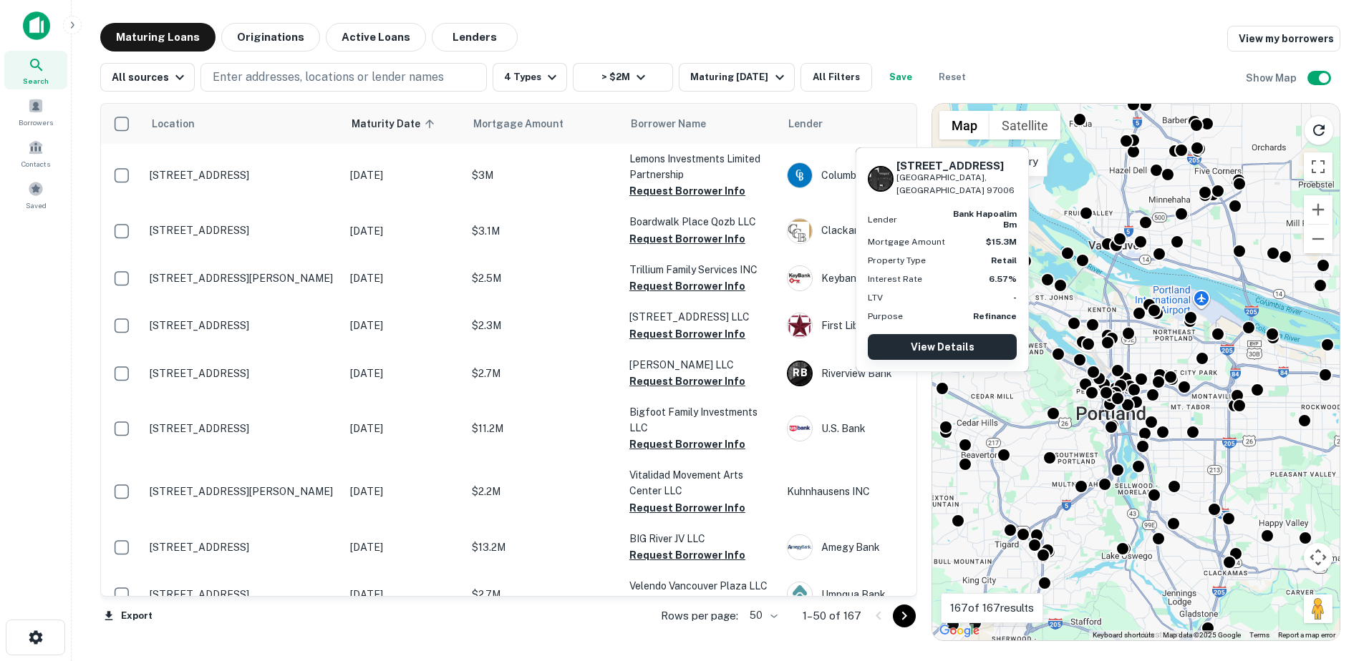
click at [946, 350] on link "View Details" at bounding box center [942, 347] width 149 height 26
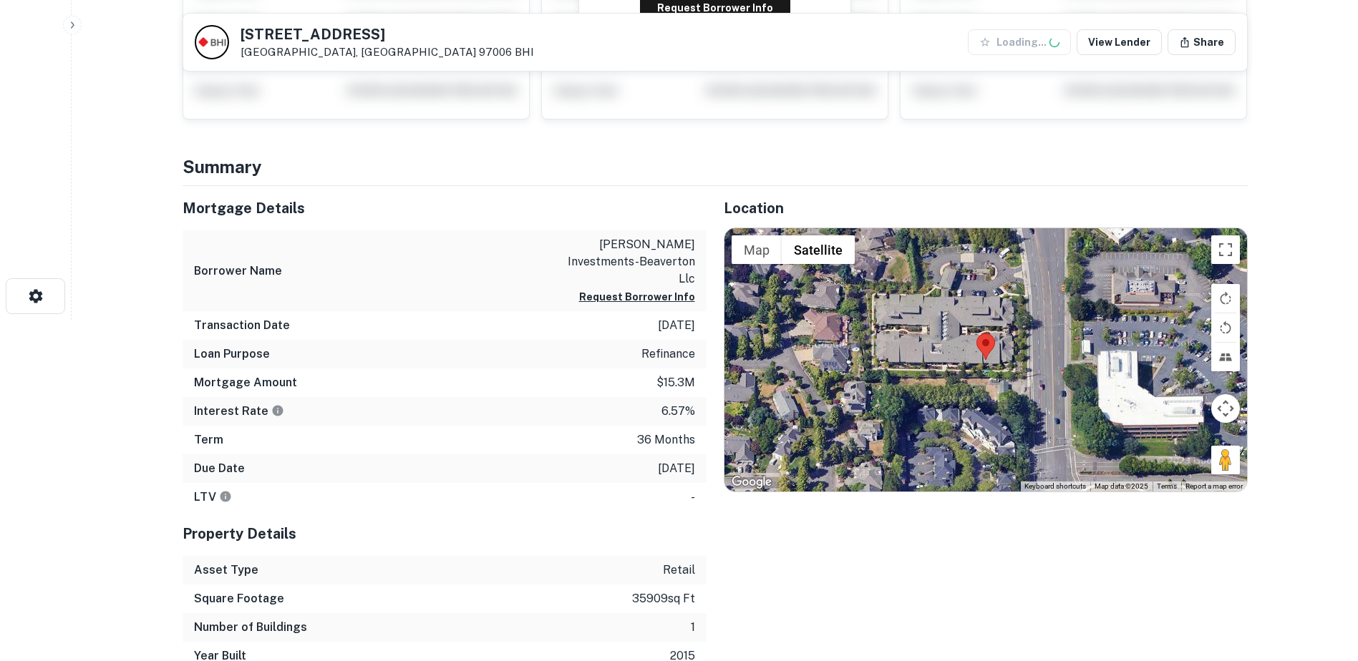
scroll to position [349, 0]
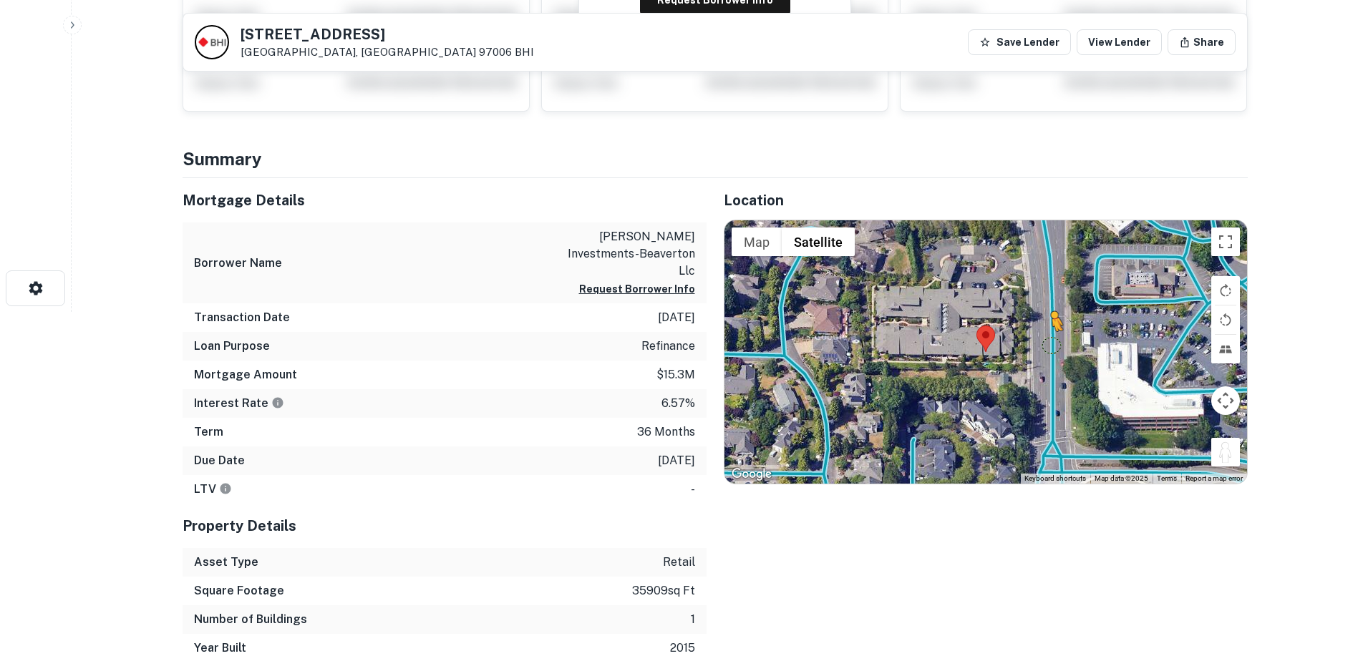
drag, startPoint x: 1226, startPoint y: 452, endPoint x: 1051, endPoint y: 344, distance: 205.6
click at [1051, 344] on div "To activate drag with keyboard, press Alt + Enter. Once in keyboard drag state,…" at bounding box center [985, 351] width 523 height 263
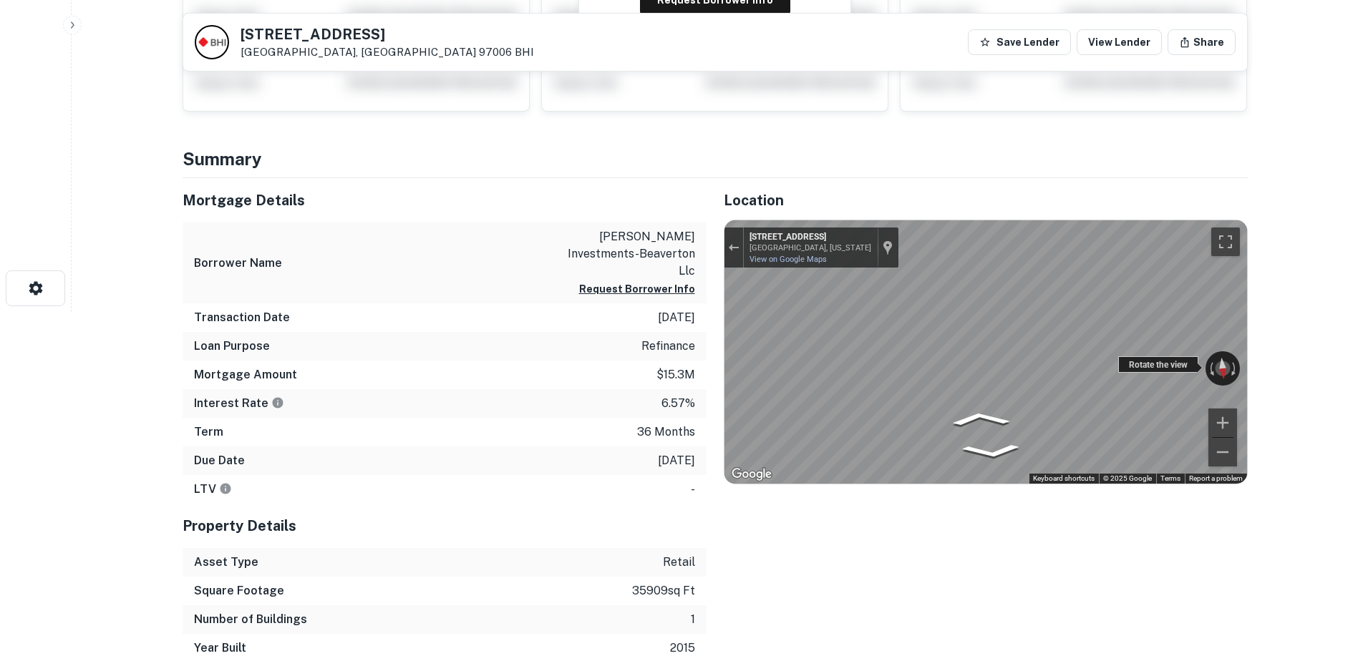
click at [774, 336] on div "← Move left → Move right ↑ Move up ↓ Move down + Zoom in - Zoom out 1115 NW 158…" at bounding box center [985, 351] width 523 height 263
click at [732, 251] on div "Exit the Street View" at bounding box center [733, 247] width 11 height 9
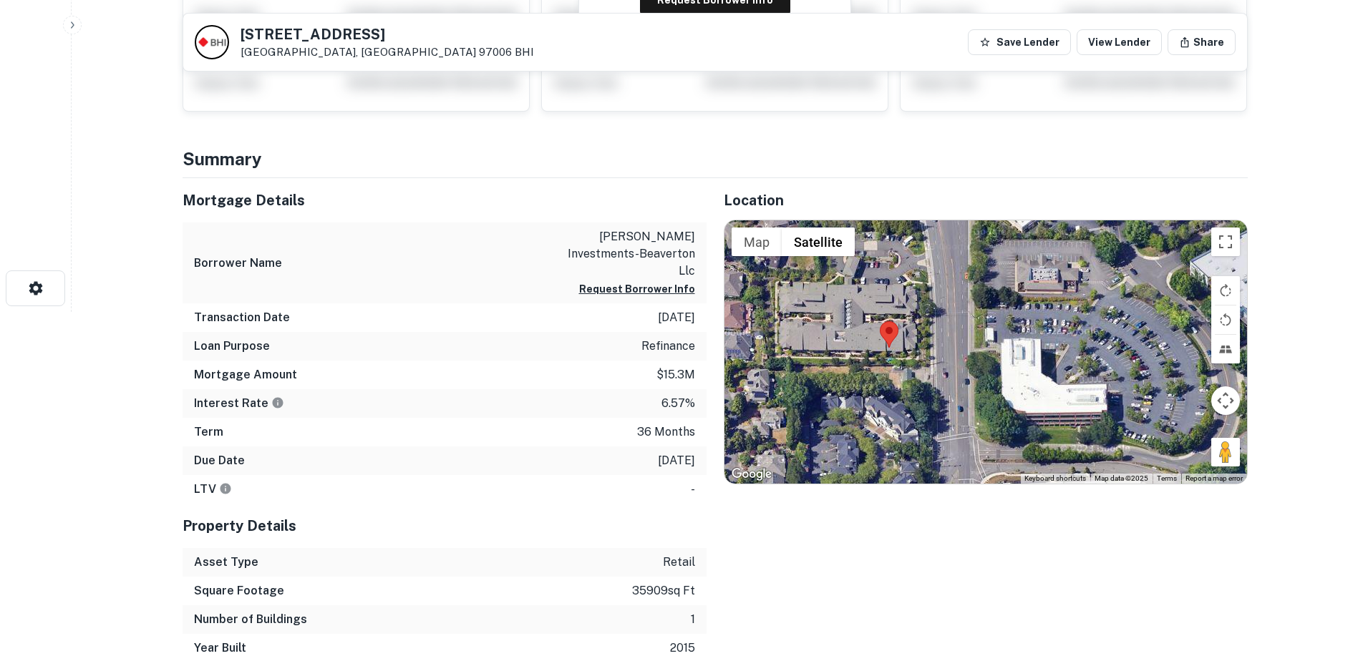
drag, startPoint x: 1014, startPoint y: 405, endPoint x: 973, endPoint y: 405, distance: 40.8
click at [973, 405] on div "Loading..." at bounding box center [985, 351] width 523 height 263
click at [1046, 404] on div "Loading..." at bounding box center [985, 351] width 523 height 263
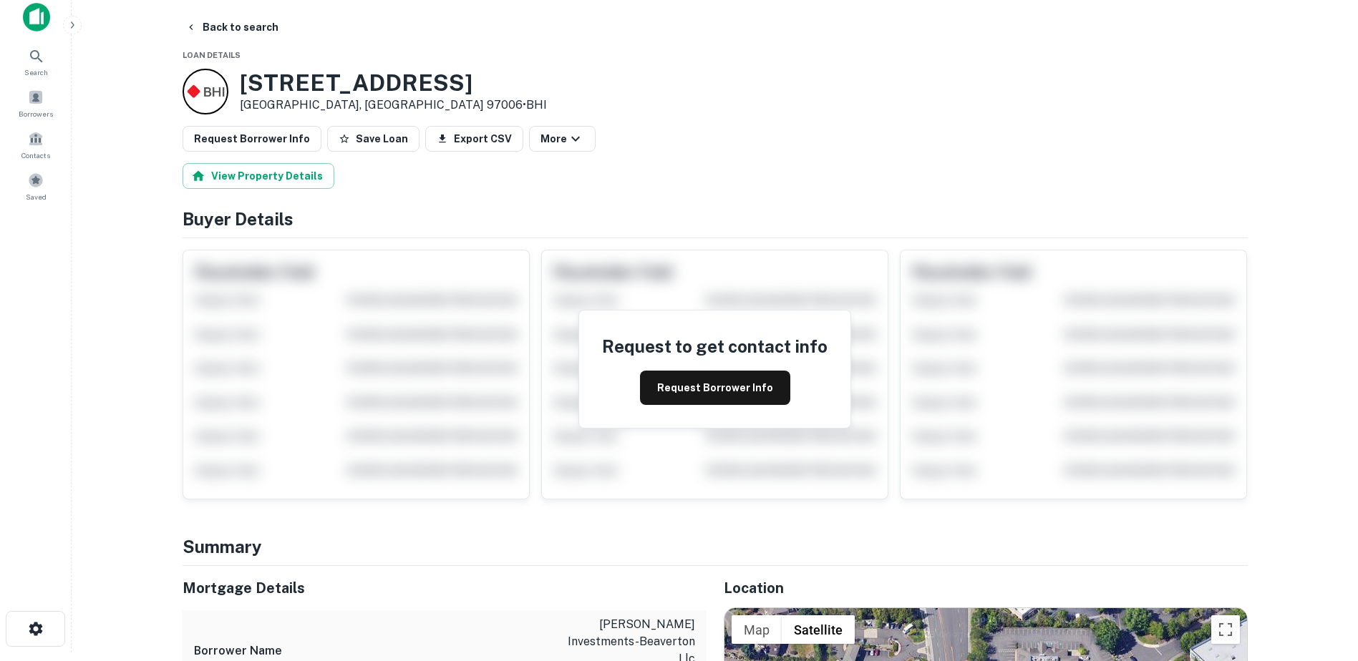
scroll to position [0, 0]
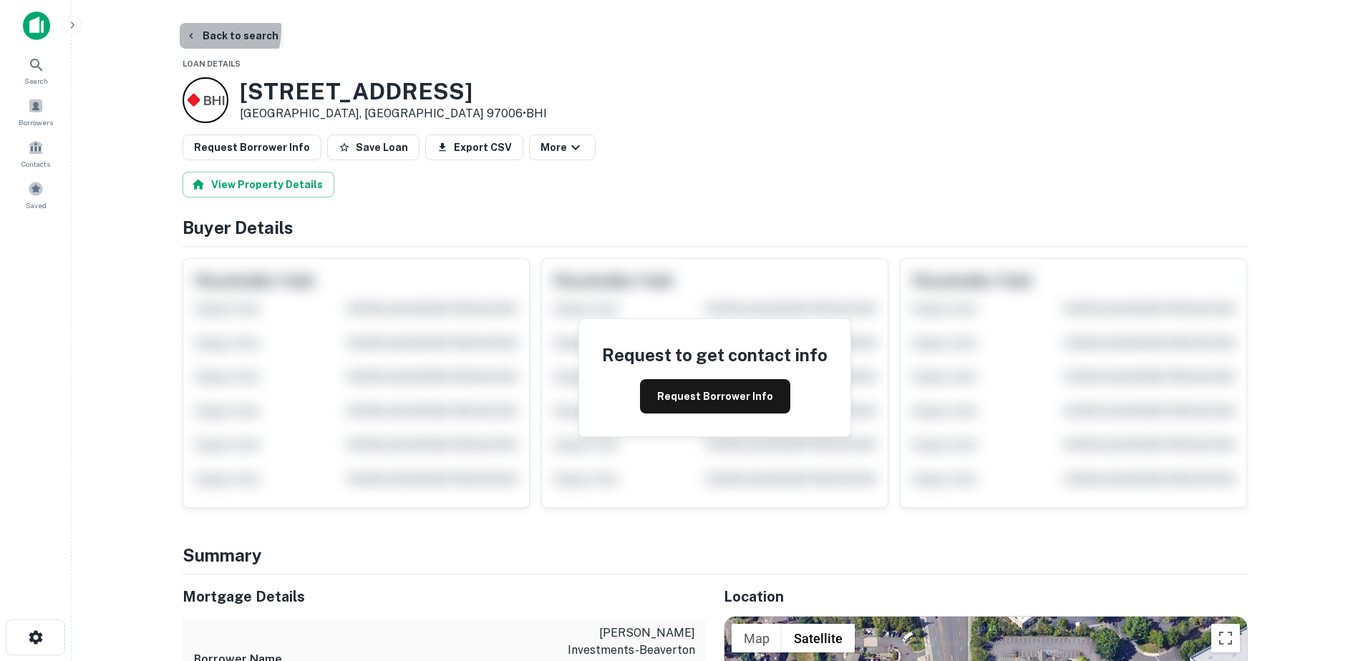
click at [200, 28] on button "Back to search" at bounding box center [232, 36] width 105 height 26
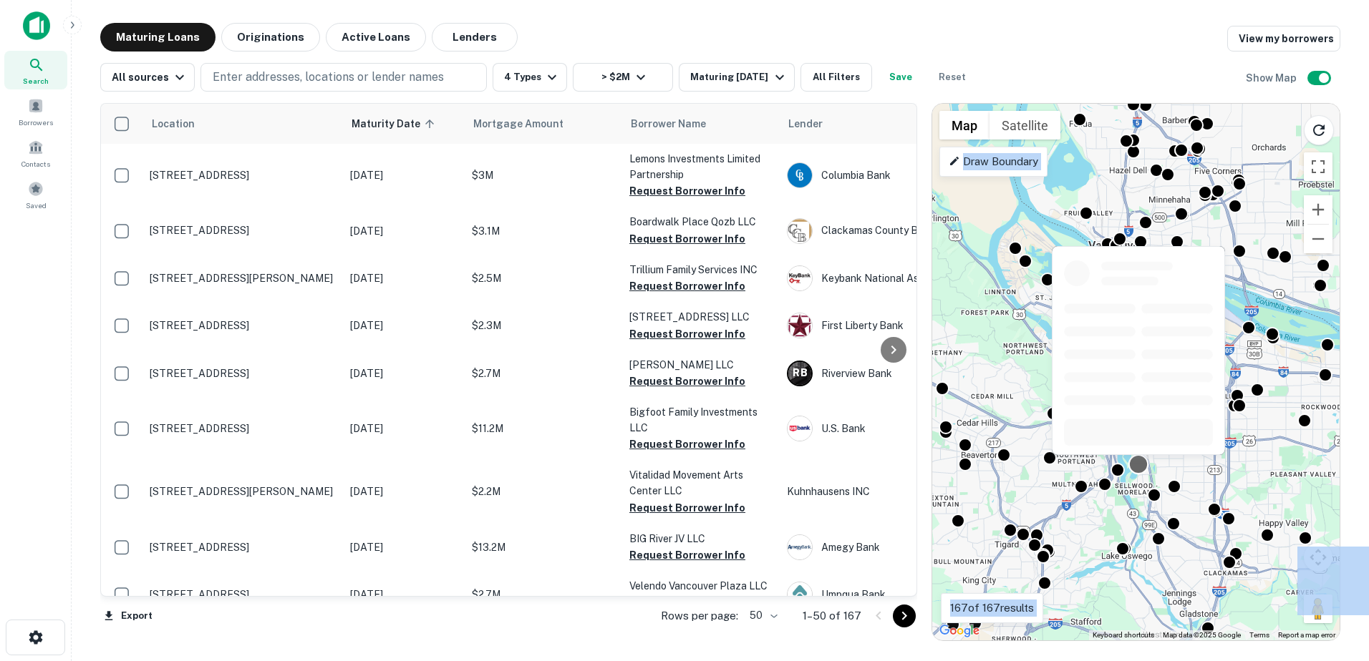
drag, startPoint x: 1218, startPoint y: 288, endPoint x: 1143, endPoint y: 466, distance: 192.8
click at [1143, 466] on div at bounding box center [1137, 465] width 21 height 21
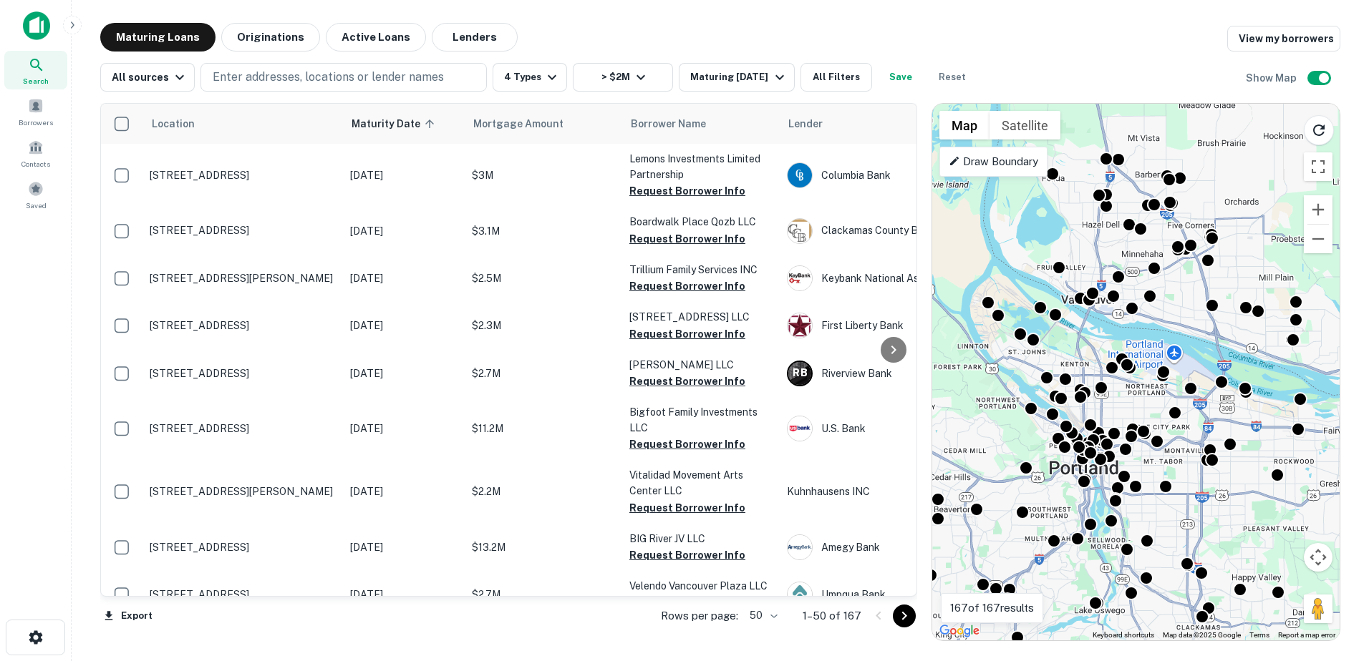
drag, startPoint x: 987, startPoint y: 314, endPoint x: 936, endPoint y: 412, distance: 111.1
click at [936, 412] on div "To navigate, press the arrow keys. To activate drag with keyboard, press Alt + …" at bounding box center [1135, 372] width 407 height 537
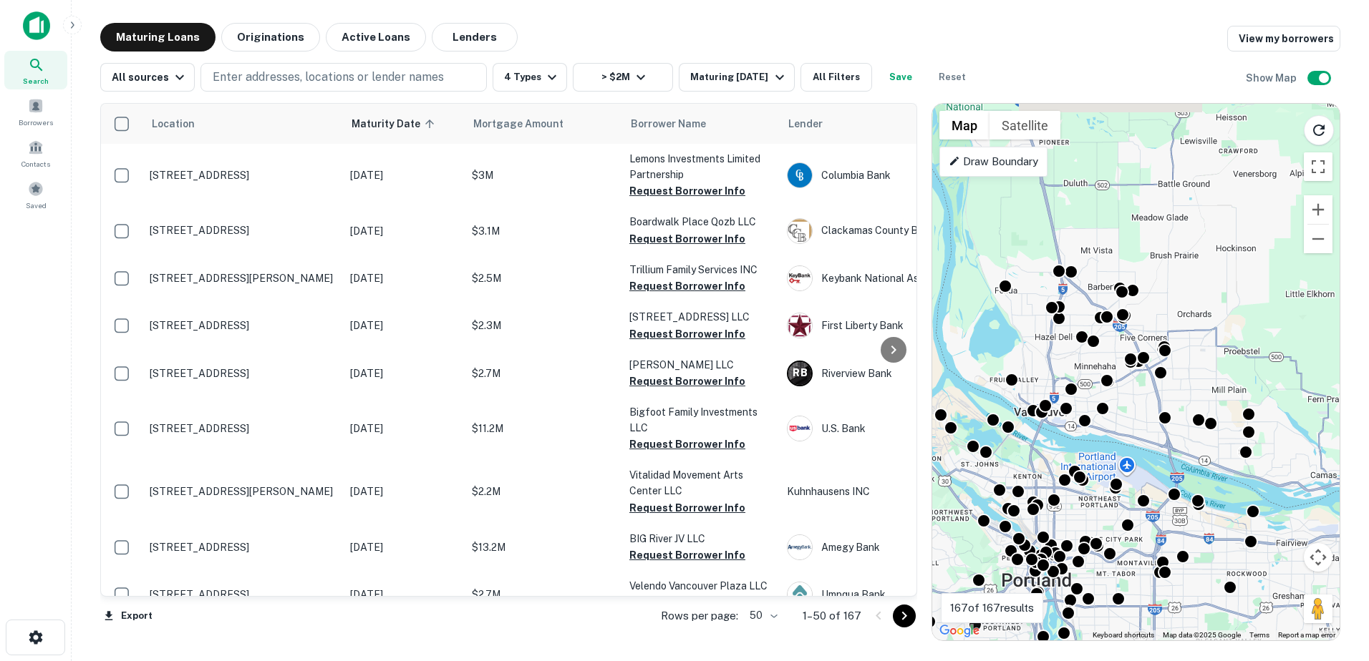
drag, startPoint x: 1043, startPoint y: 311, endPoint x: 1034, endPoint y: 350, distance: 40.5
click at [1034, 350] on div "To activate drag with keyboard, press Alt + Enter. Once in keyboard drag state,…" at bounding box center [1135, 372] width 407 height 537
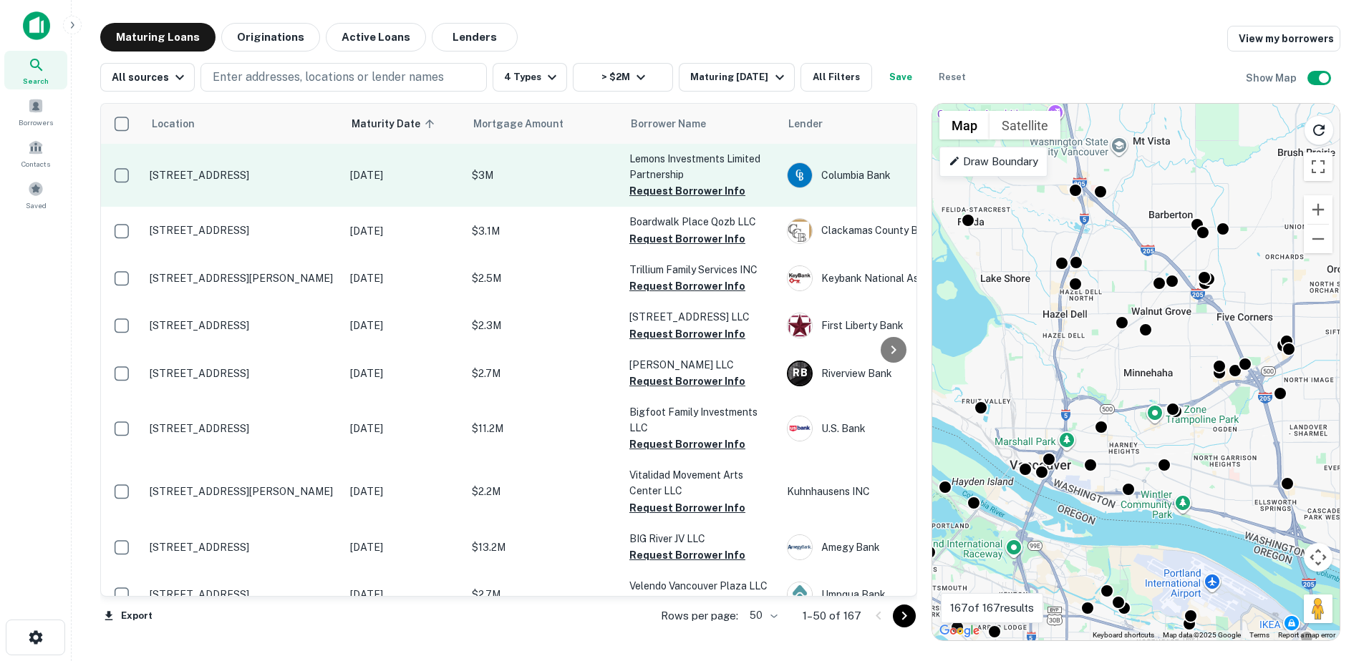
click at [662, 159] on p "Lemons Investments Limited Partnership" at bounding box center [700, 166] width 143 height 31
click at [255, 169] on p "[STREET_ADDRESS]" at bounding box center [243, 175] width 186 height 13
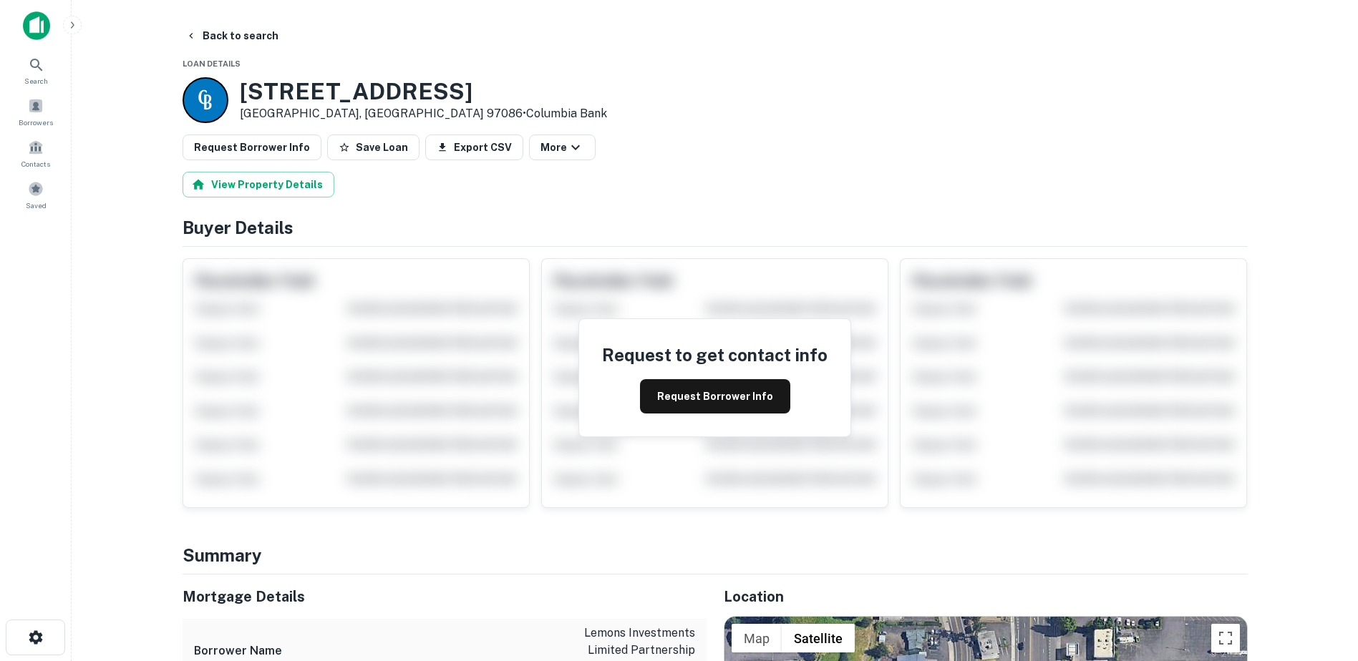
click at [213, 47] on button "Back to search" at bounding box center [232, 36] width 105 height 26
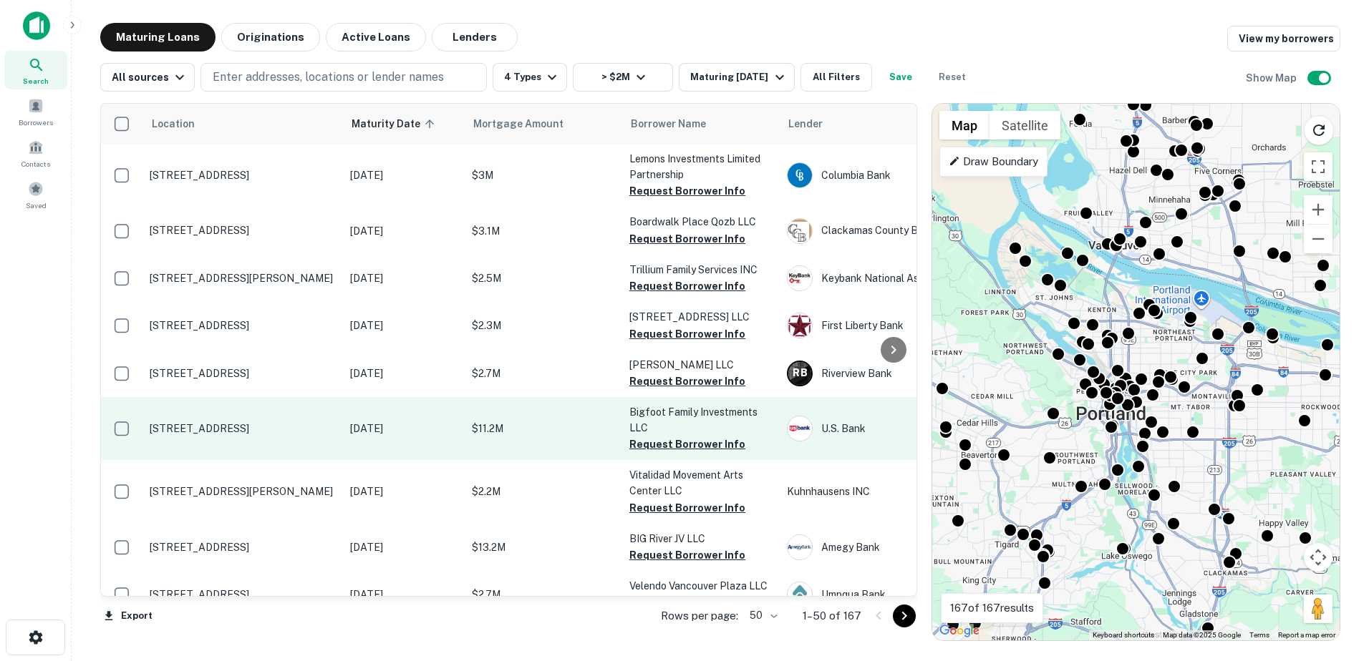
click at [208, 422] on p "8435 Ne Lombard St Portland, OR 97220" at bounding box center [243, 428] width 186 height 13
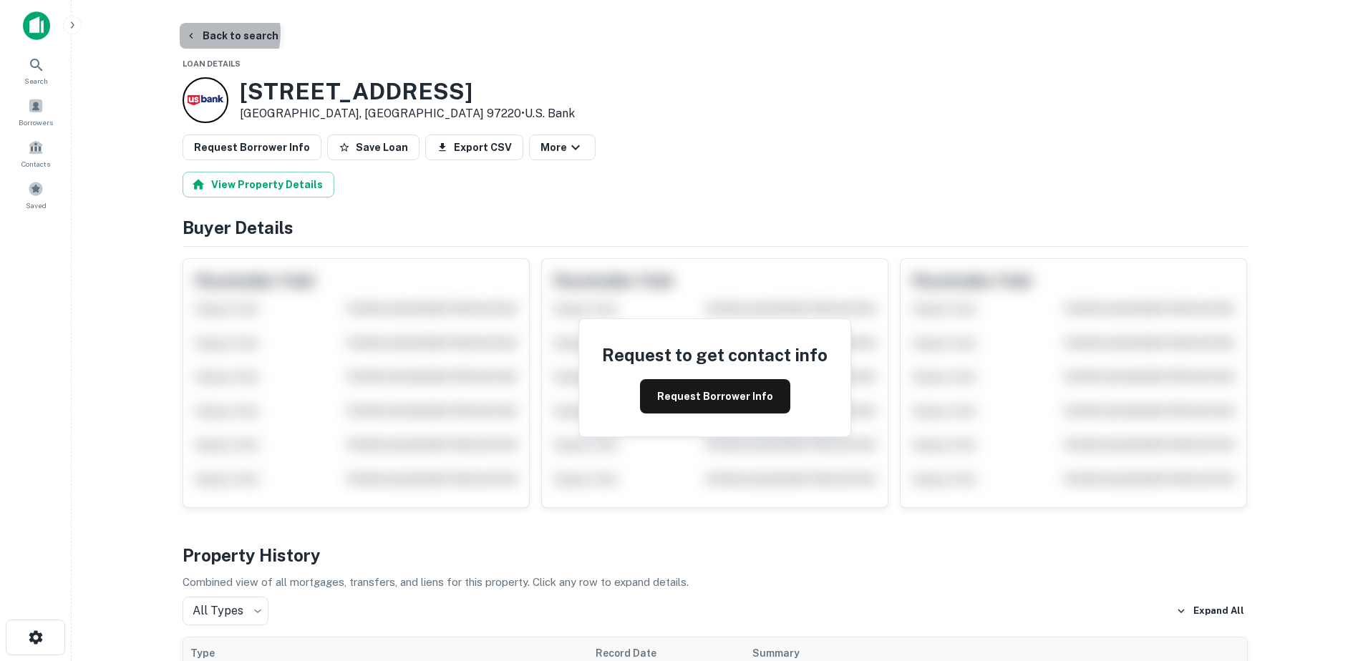
click at [200, 33] on button "Back to search" at bounding box center [232, 36] width 105 height 26
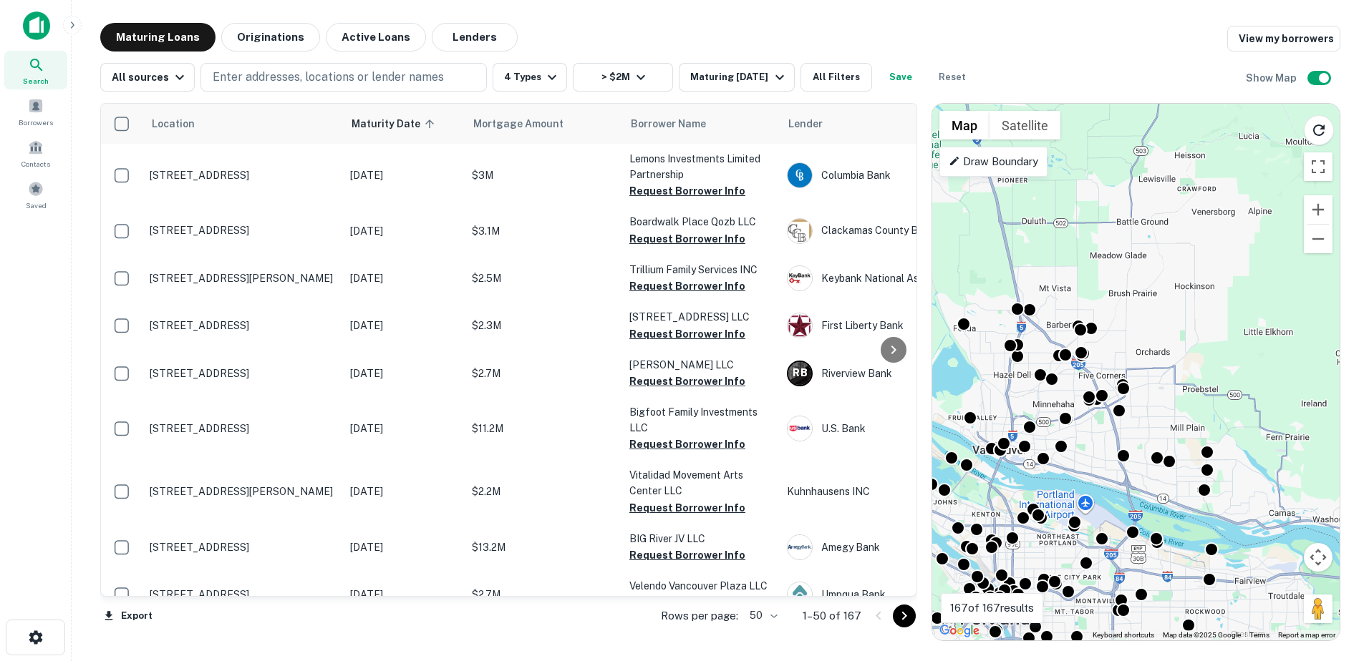
drag, startPoint x: 1113, startPoint y: 303, endPoint x: 1000, endPoint y: 498, distance: 225.2
click at [1000, 498] on div "To activate drag with keyboard, press Alt + Enter. Once in keyboard drag state,…" at bounding box center [1135, 372] width 407 height 537
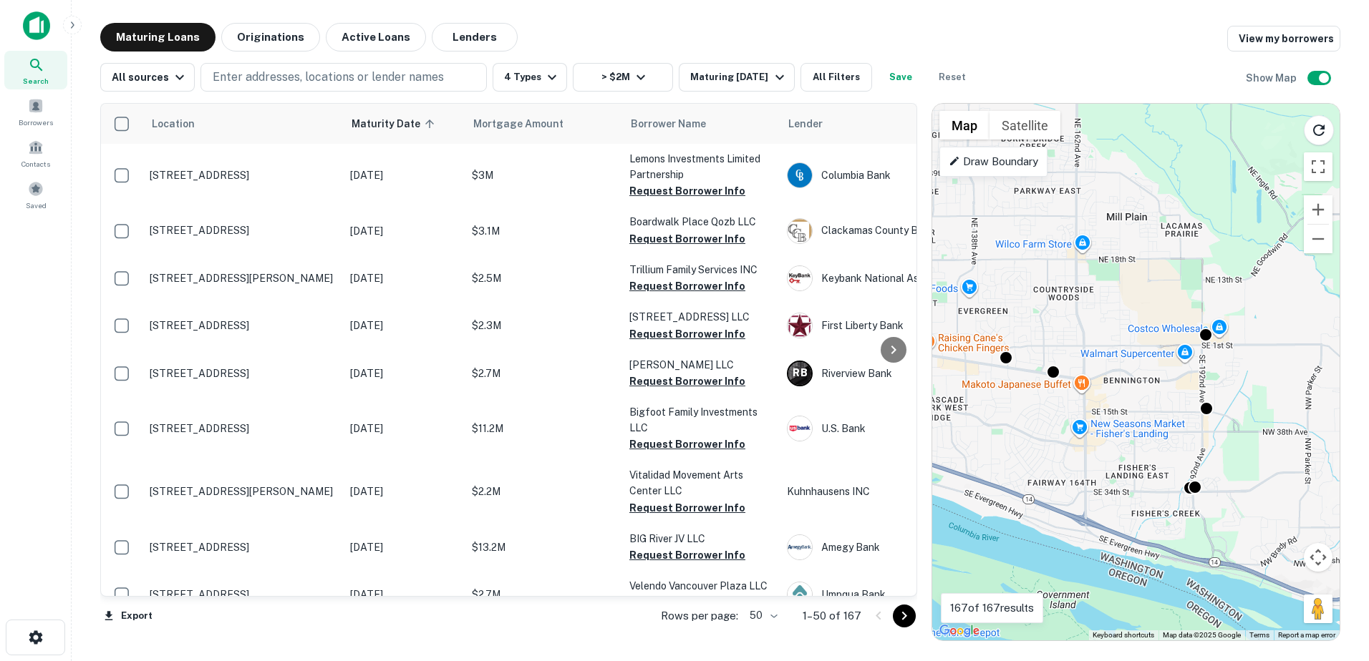
drag, startPoint x: 1185, startPoint y: 469, endPoint x: 1240, endPoint y: 468, distance: 55.8
click at [1240, 468] on div "To activate drag with keyboard, press Alt + Enter. Once in keyboard drag state,…" at bounding box center [1135, 372] width 407 height 537
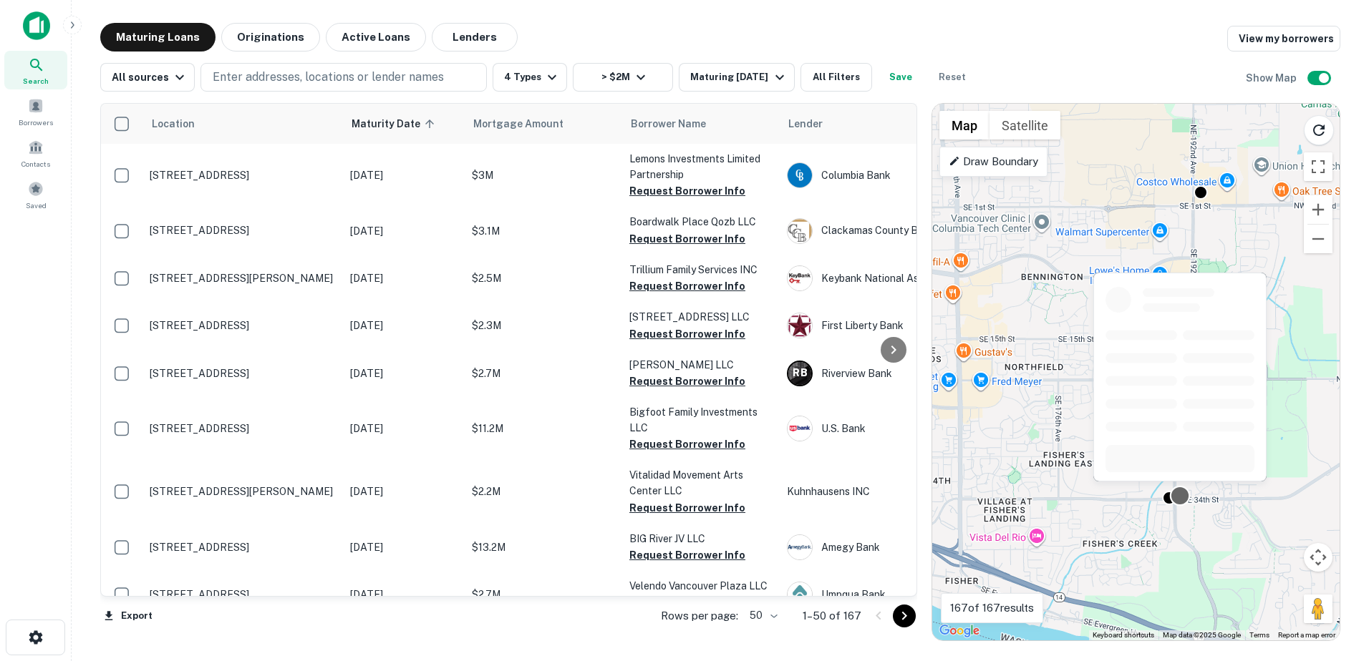
click at [1184, 498] on div at bounding box center [1179, 496] width 21 height 21
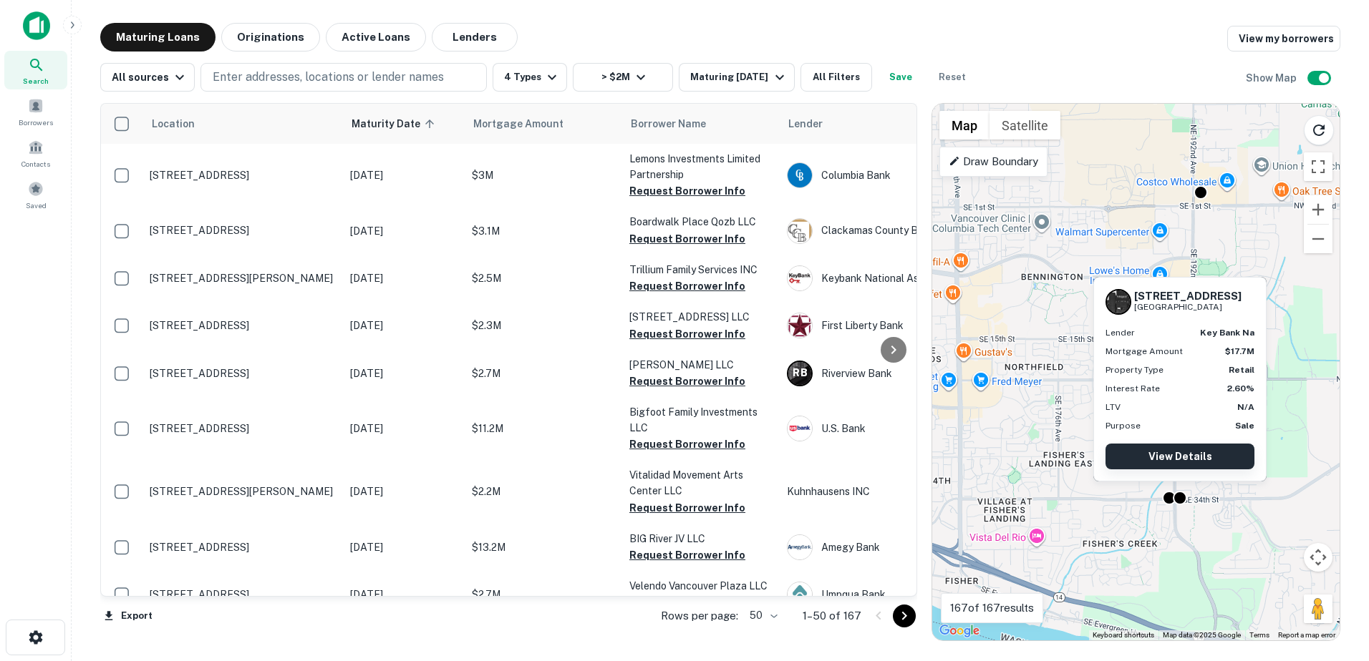
click at [1183, 456] on link "View Details" at bounding box center [1179, 457] width 149 height 26
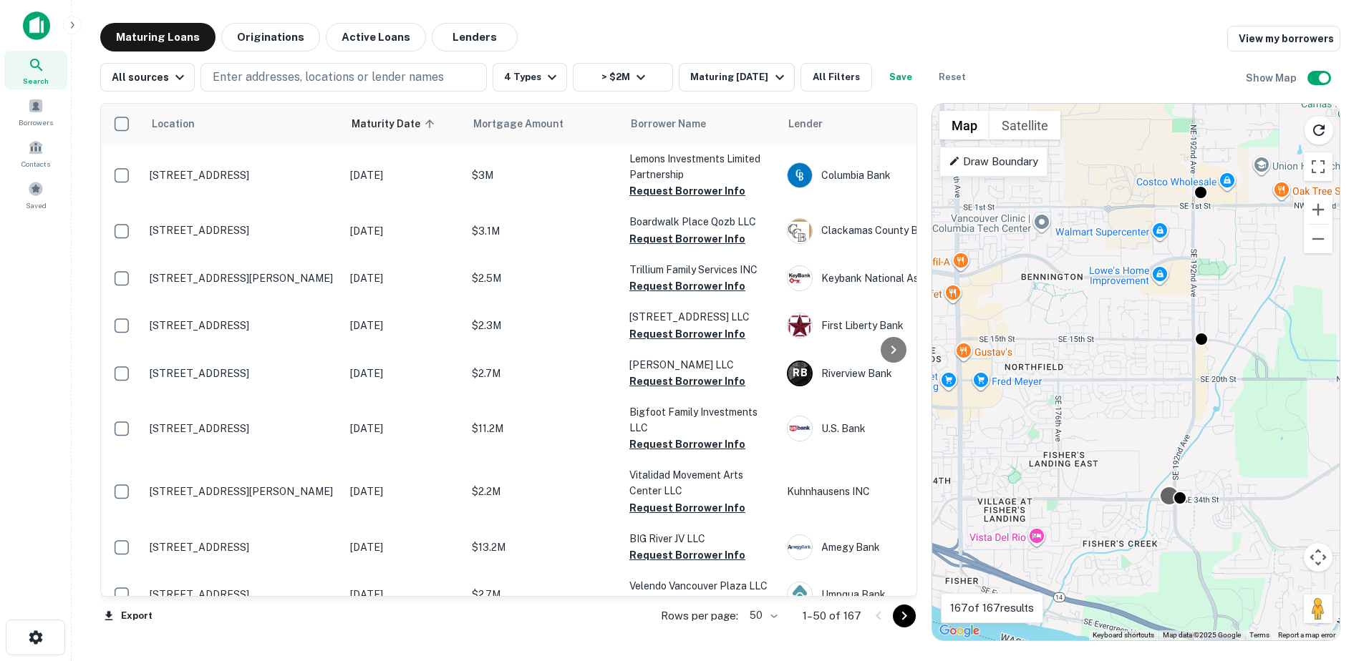
click at [1168, 496] on div at bounding box center [1168, 496] width 21 height 21
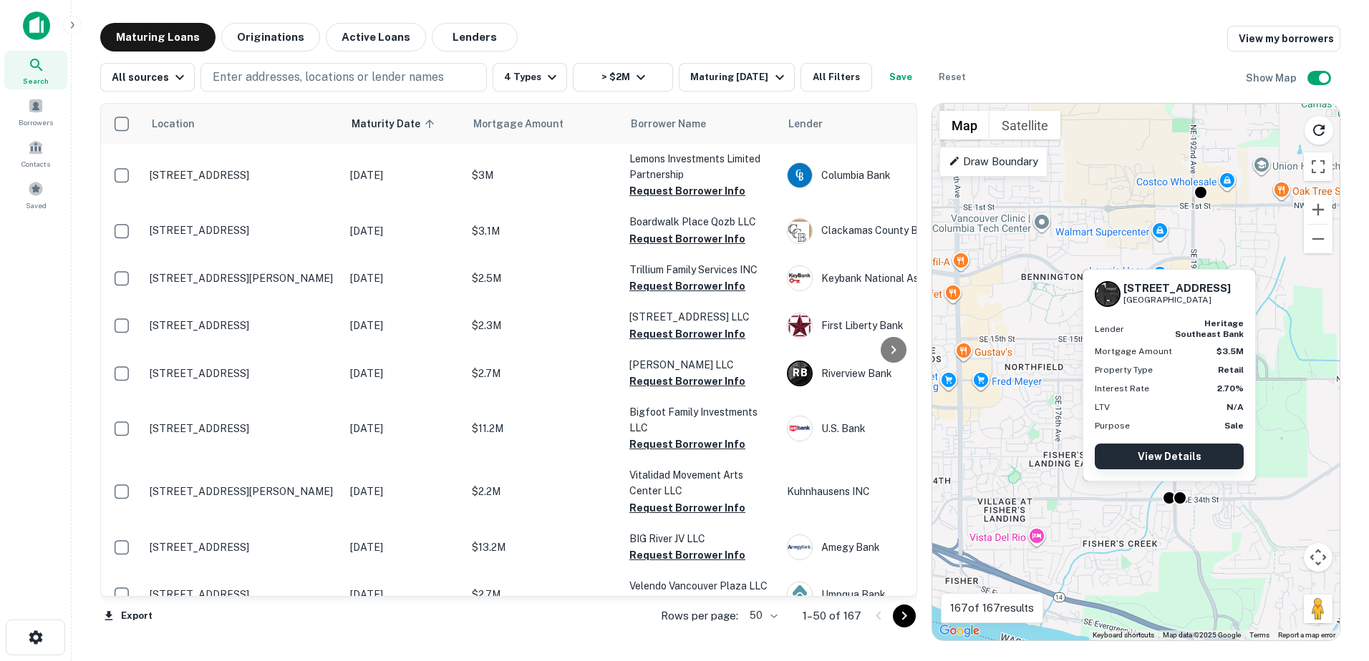
click at [1167, 456] on link "View Details" at bounding box center [1168, 457] width 149 height 26
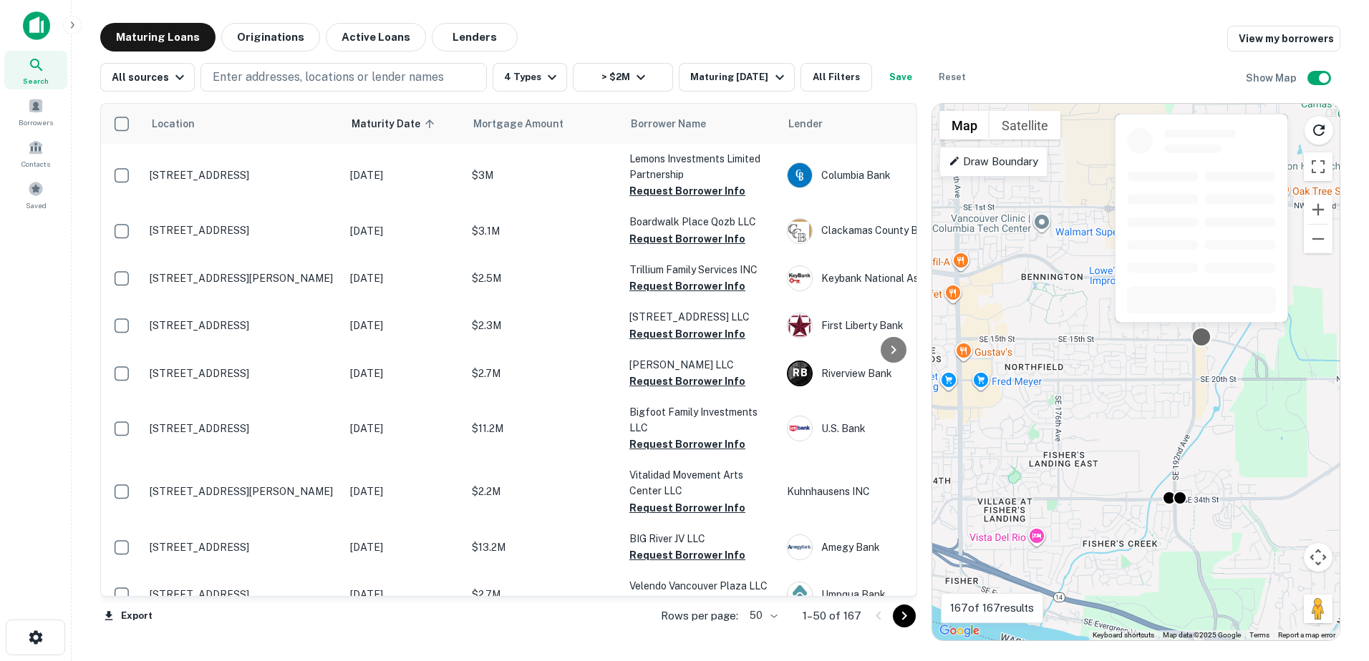
click at [1204, 339] on div at bounding box center [1200, 337] width 21 height 21
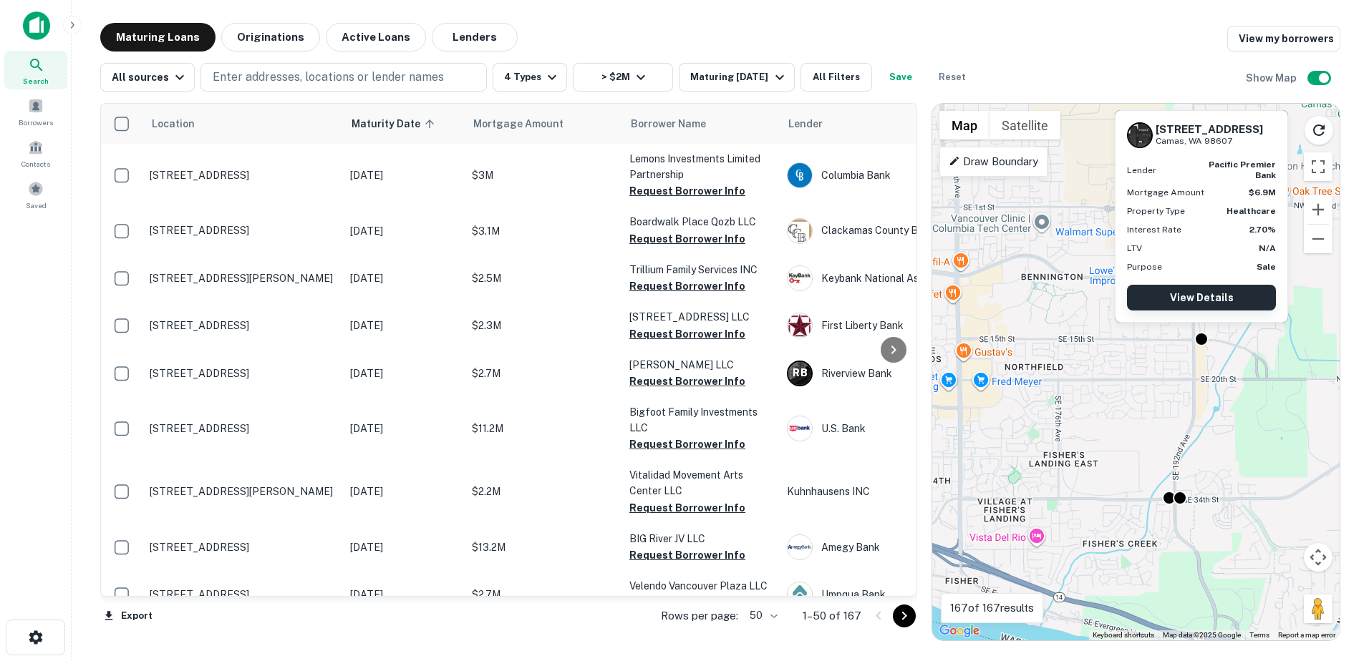
click at [1218, 299] on link "View Details" at bounding box center [1201, 298] width 149 height 26
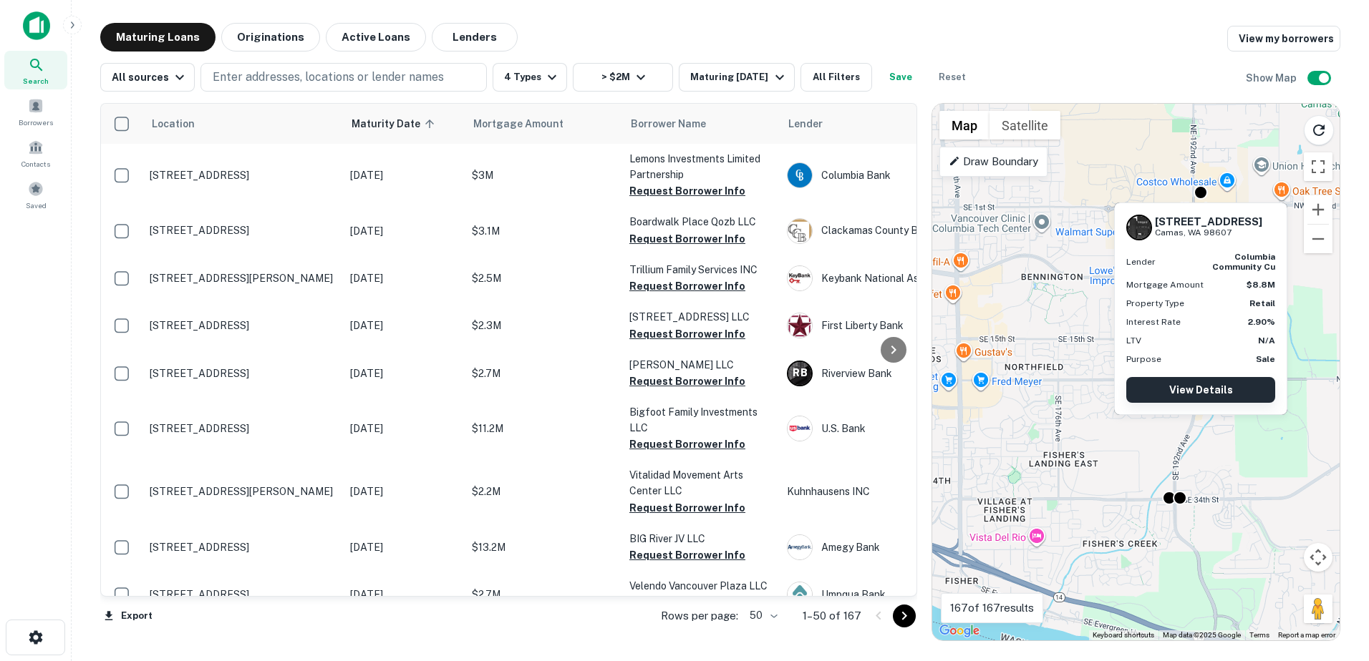
click at [1192, 389] on link "View Details" at bounding box center [1200, 390] width 149 height 26
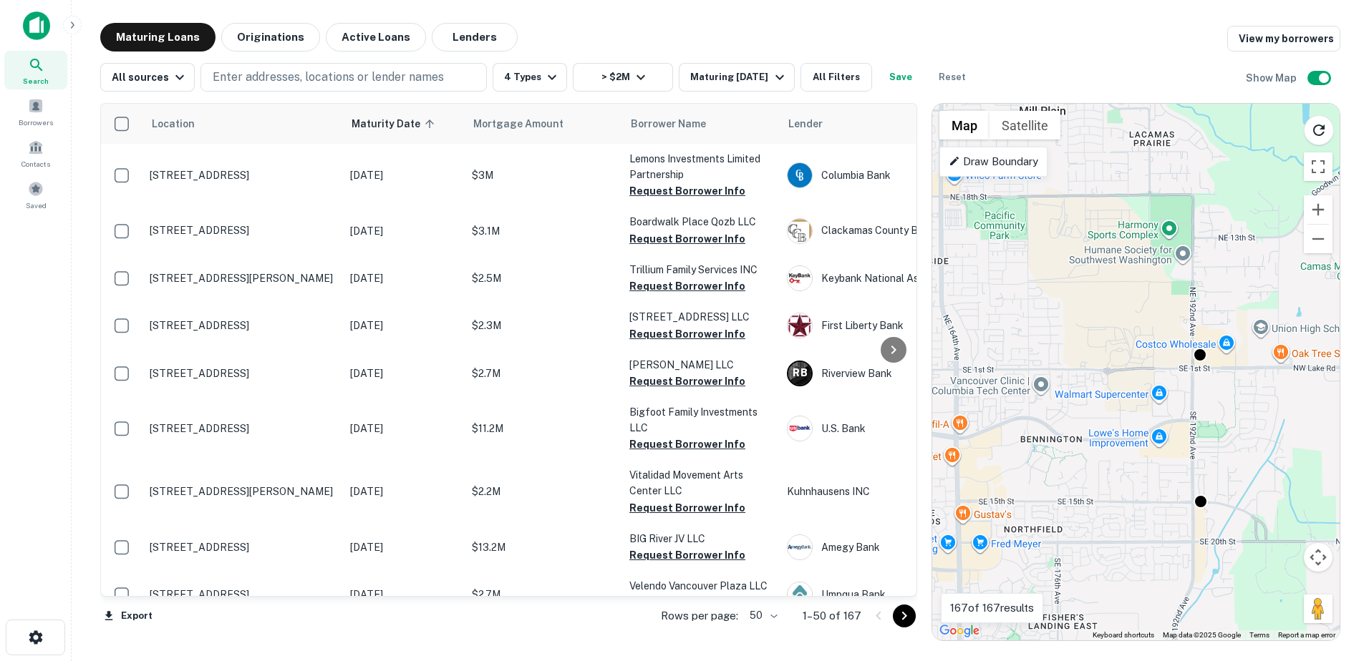
drag, startPoint x: 1205, startPoint y: 271, endPoint x: 1204, endPoint y: 437, distance: 166.1
click at [1204, 437] on div "To activate drag with keyboard, press Alt + Enter. Once in keyboard drag state,…" at bounding box center [1135, 372] width 407 height 537
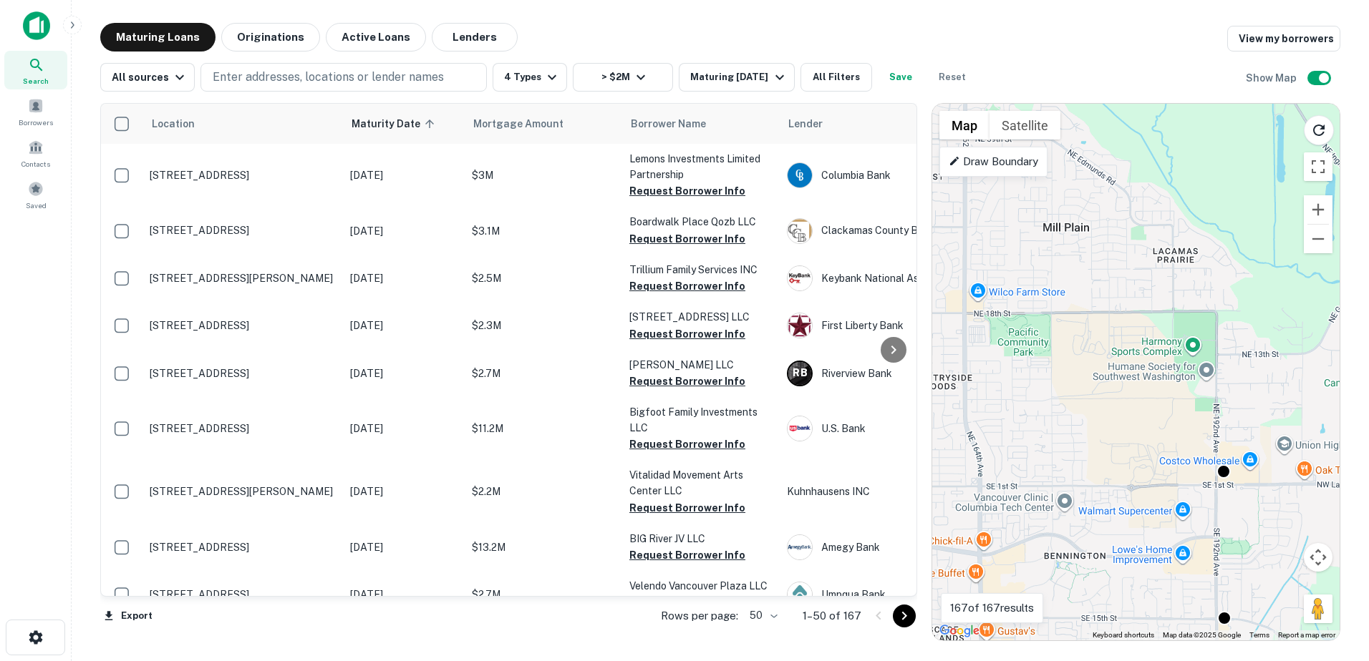
drag, startPoint x: 1202, startPoint y: 255, endPoint x: 1226, endPoint y: 386, distance: 133.2
click at [1226, 386] on div "To activate drag with keyboard, press Alt + Enter. Once in keyboard drag state,…" at bounding box center [1135, 372] width 407 height 537
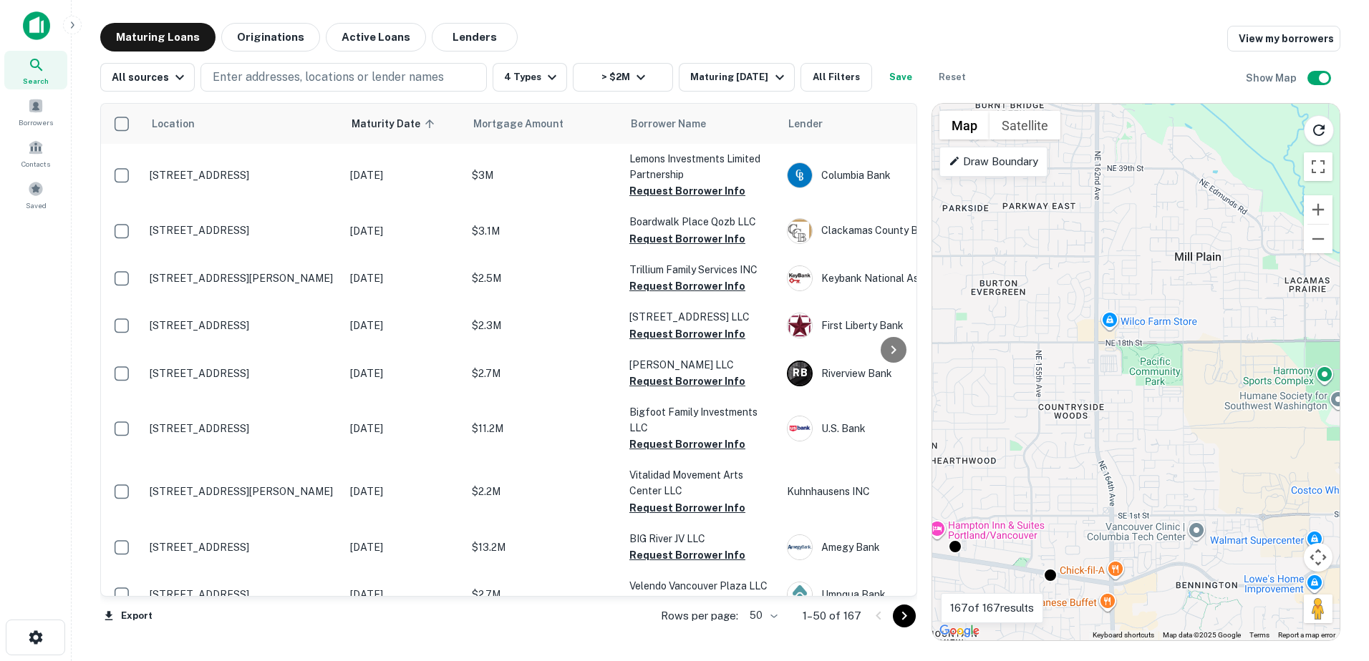
drag, startPoint x: 1177, startPoint y: 387, endPoint x: 1208, endPoint y: 388, distance: 30.8
click at [1208, 388] on div "To activate drag with keyboard, press Alt + Enter. Once in keyboard drag state,…" at bounding box center [1135, 372] width 407 height 537
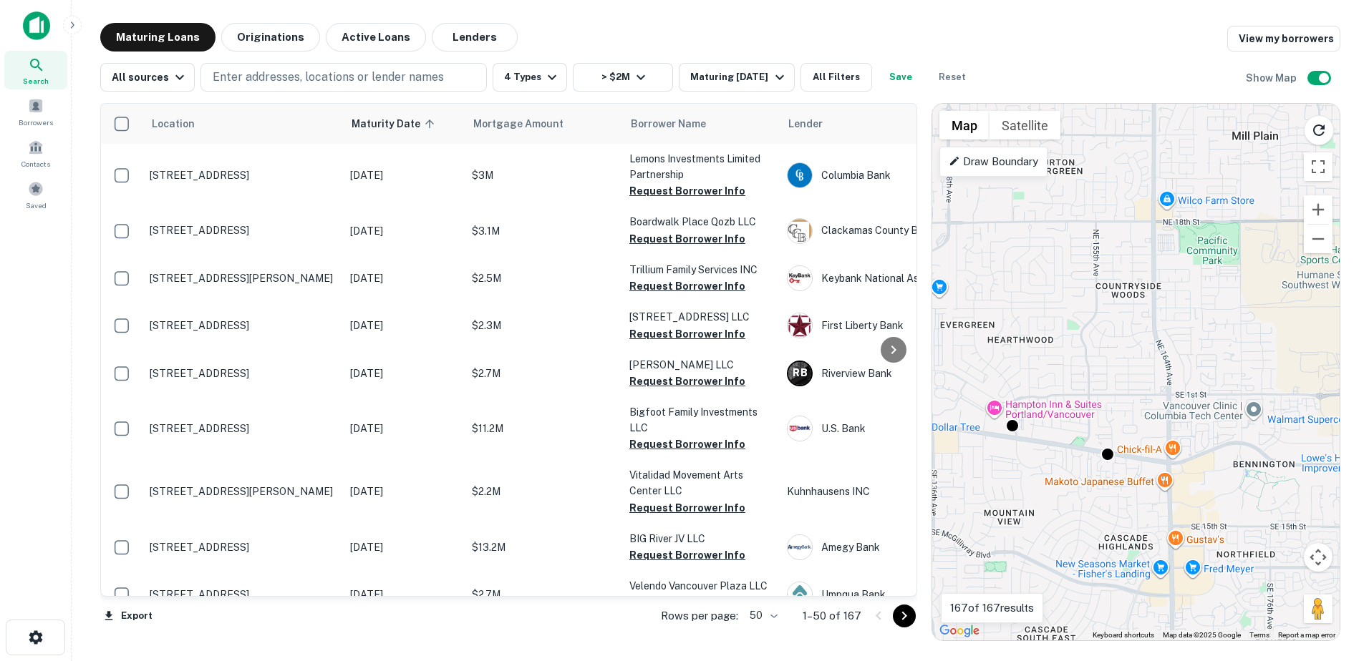
drag, startPoint x: 1168, startPoint y: 387, endPoint x: 1256, endPoint y: 206, distance: 200.7
click at [1256, 207] on div "To activate drag with keyboard, press Alt + Enter. Once in keyboard drag state,…" at bounding box center [1135, 372] width 407 height 537
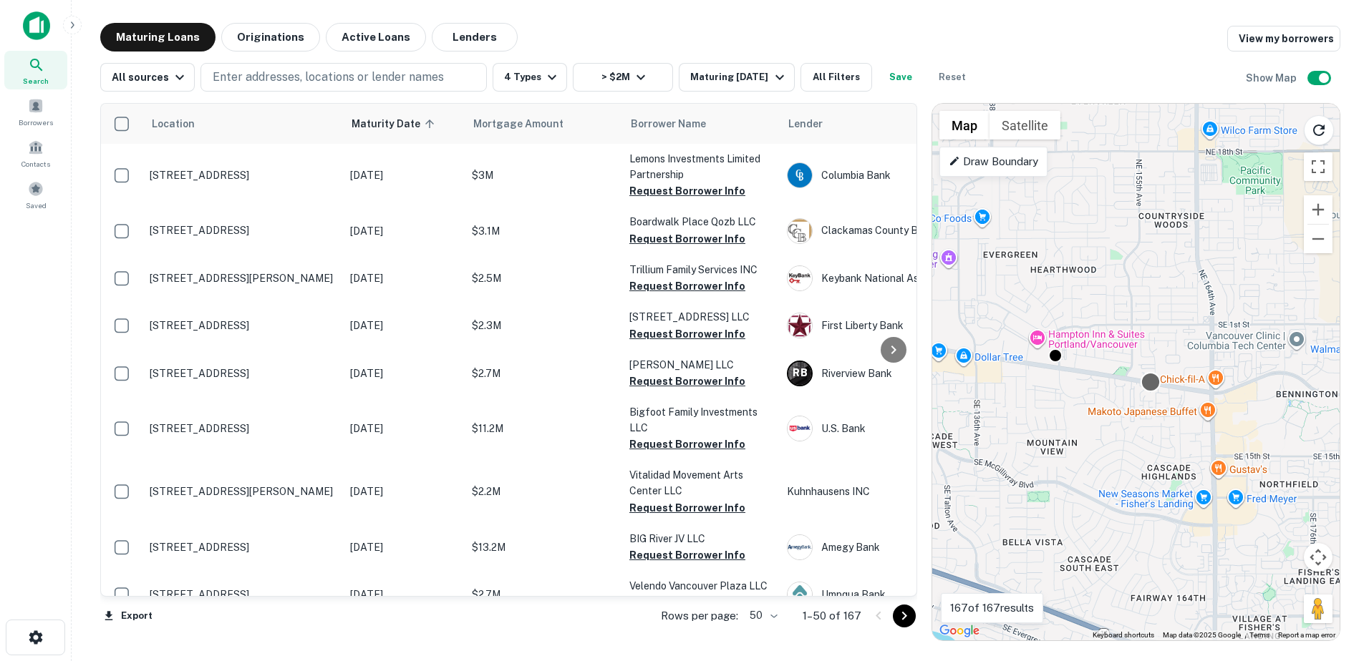
click at [1148, 381] on div at bounding box center [1150, 382] width 21 height 21
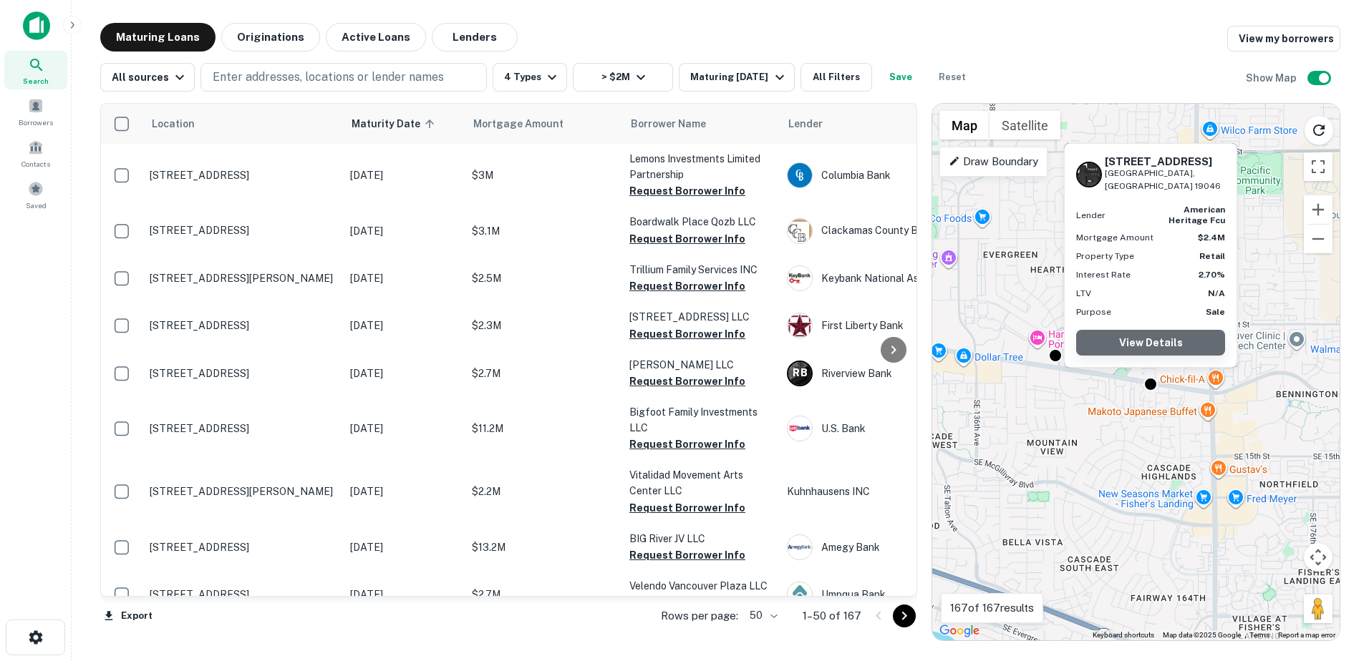
click at [1160, 341] on link "View Details" at bounding box center [1150, 343] width 149 height 26
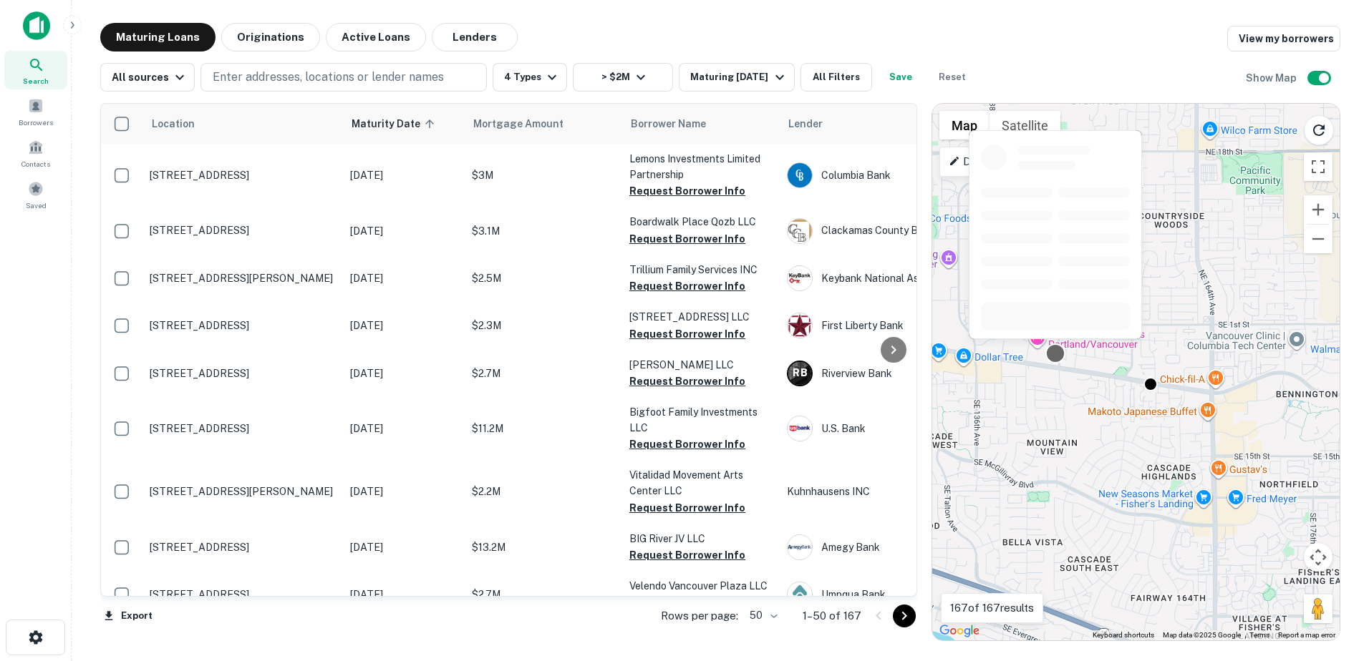
click at [1060, 359] on div at bounding box center [1054, 354] width 21 height 21
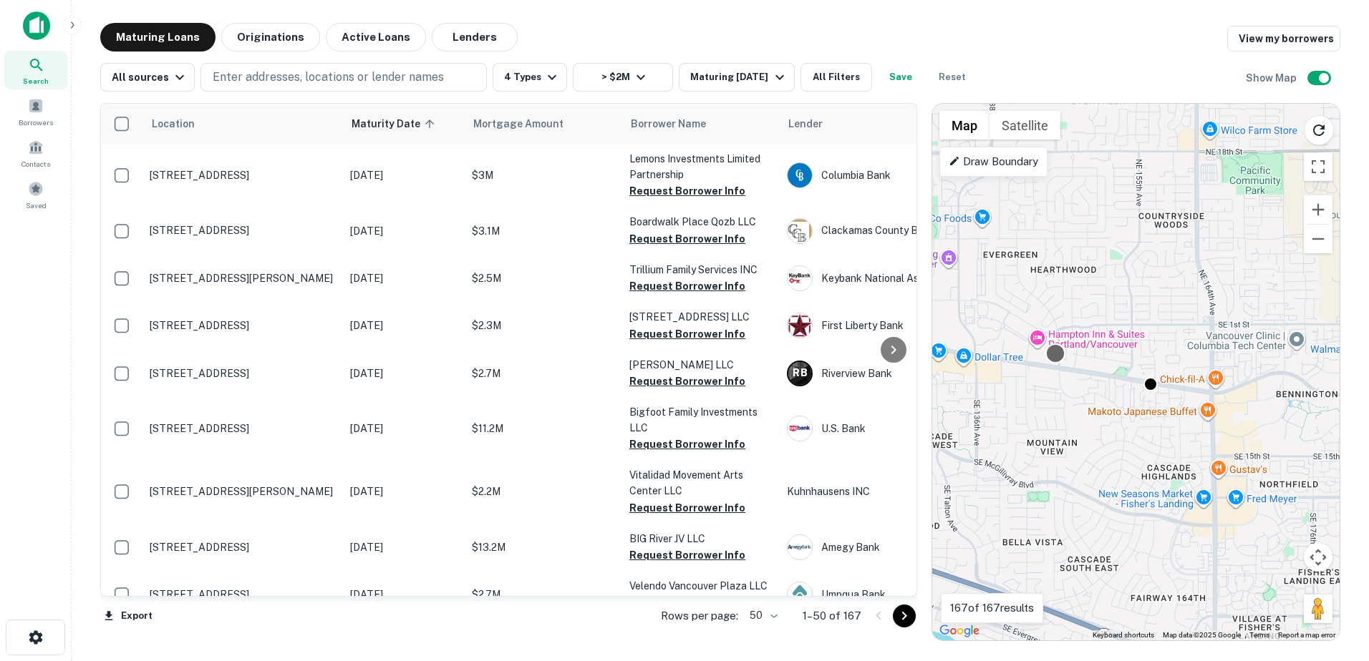
click at [1054, 359] on div at bounding box center [1054, 354] width 21 height 21
drag, startPoint x: 1031, startPoint y: 417, endPoint x: 1029, endPoint y: 467, distance: 50.2
click at [1029, 467] on div "To activate drag with keyboard, press Alt + Enter. Once in keyboard drag state,…" at bounding box center [1135, 372] width 407 height 537
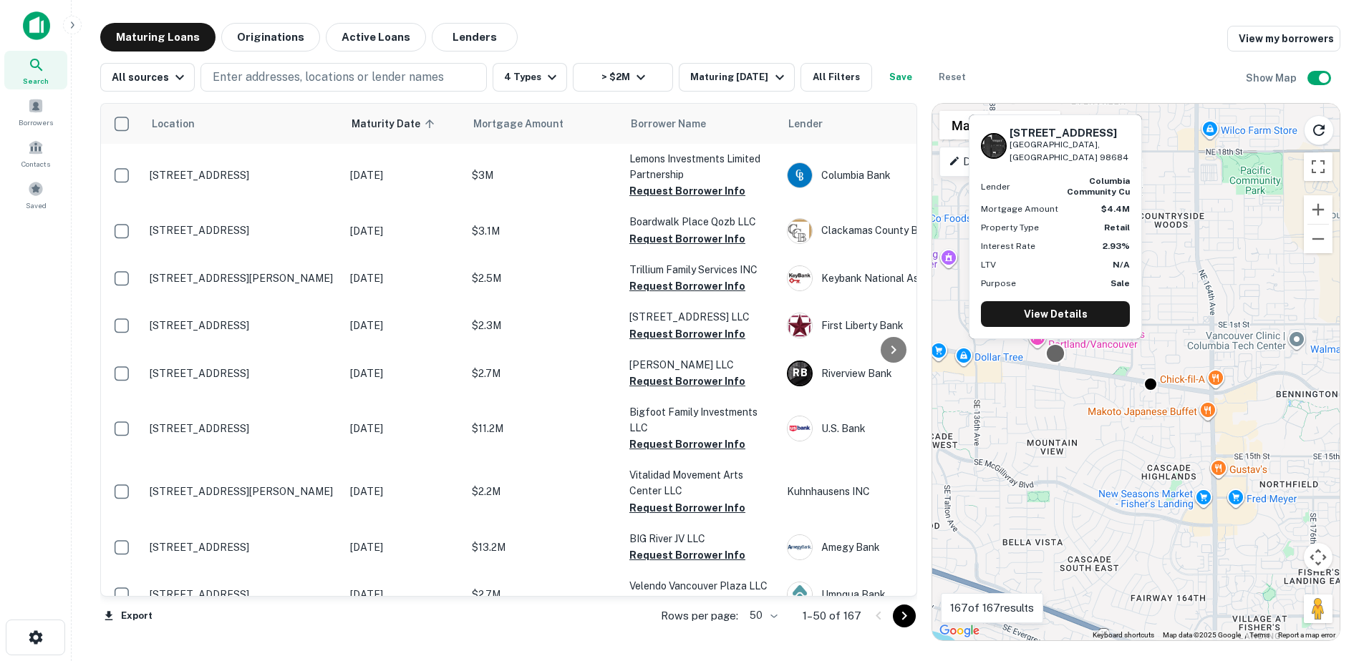
click at [1049, 353] on div at bounding box center [1054, 354] width 21 height 21
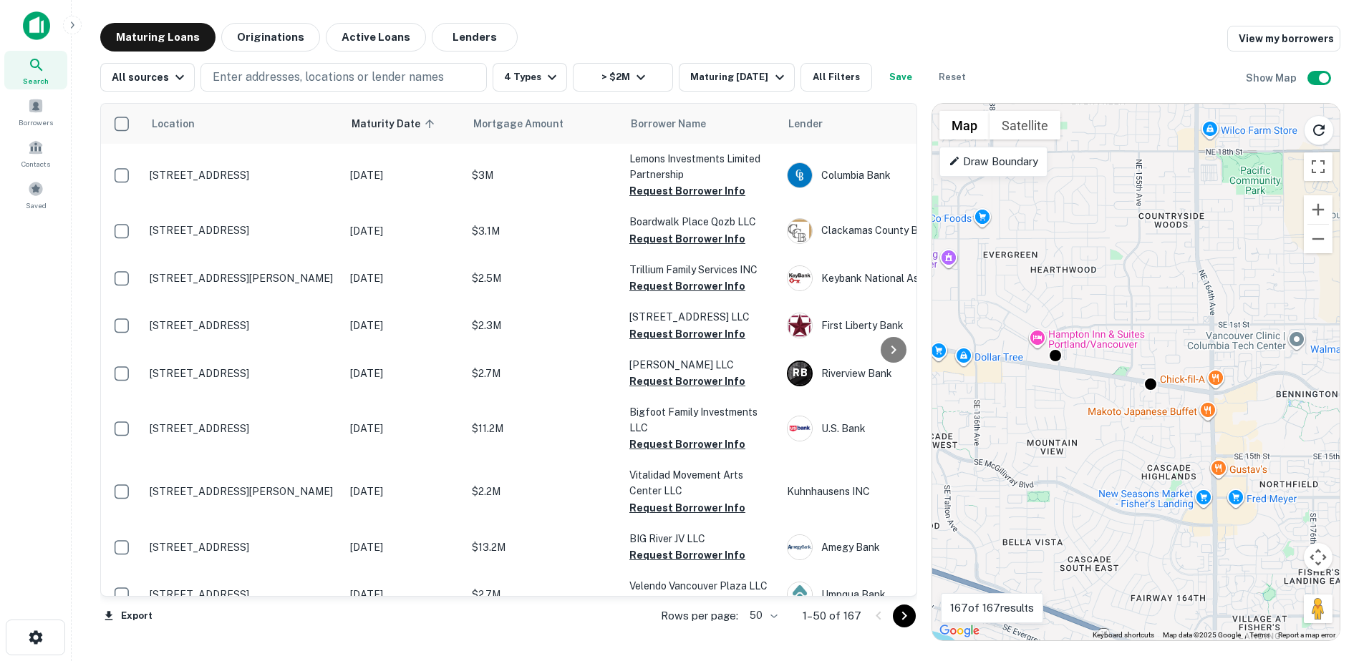
click at [1052, 309] on div "To navigate, press the arrow keys. To activate drag with keyboard, press Alt + …" at bounding box center [1135, 372] width 407 height 537
drag, startPoint x: 1085, startPoint y: 378, endPoint x: 1081, endPoint y: 439, distance: 61.0
click at [1081, 439] on div "To activate drag with keyboard, press Alt + Enter. Once in keyboard drag state,…" at bounding box center [1135, 372] width 407 height 537
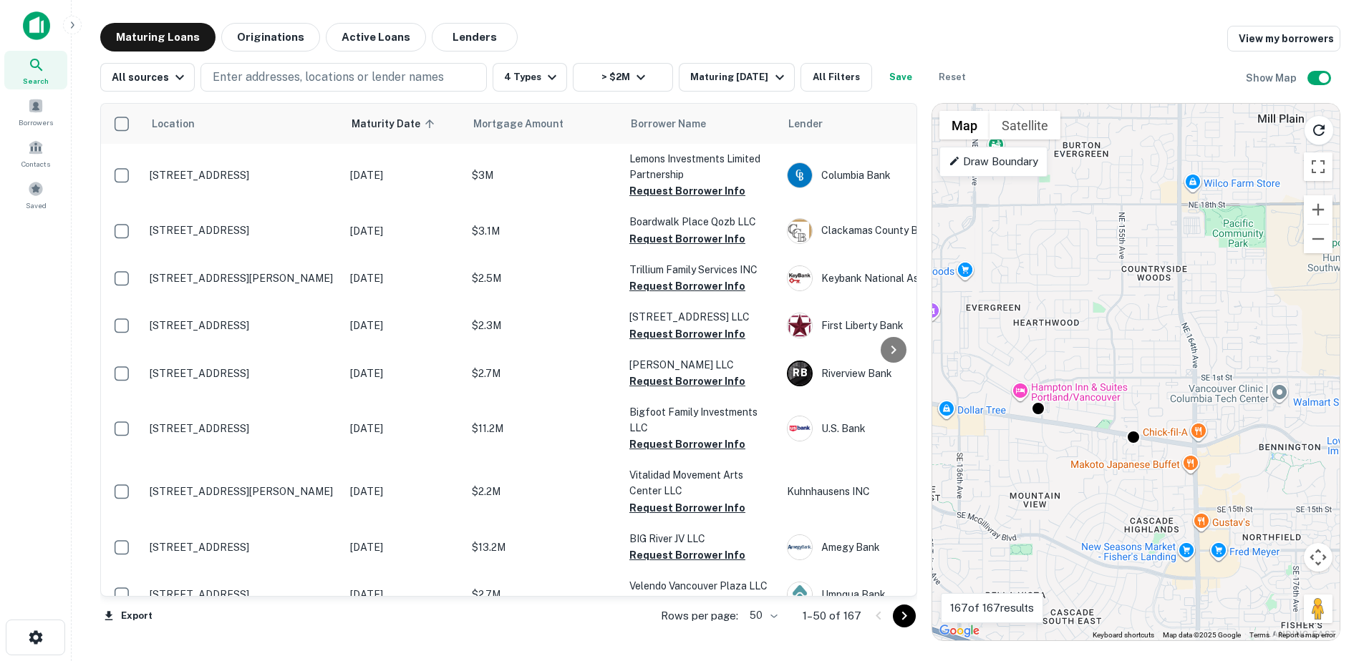
drag, startPoint x: 1109, startPoint y: 367, endPoint x: 1092, endPoint y: 420, distance: 55.7
click at [1092, 420] on div "To activate drag with keyboard, press Alt + Enter. Once in keyboard drag state,…" at bounding box center [1135, 372] width 407 height 537
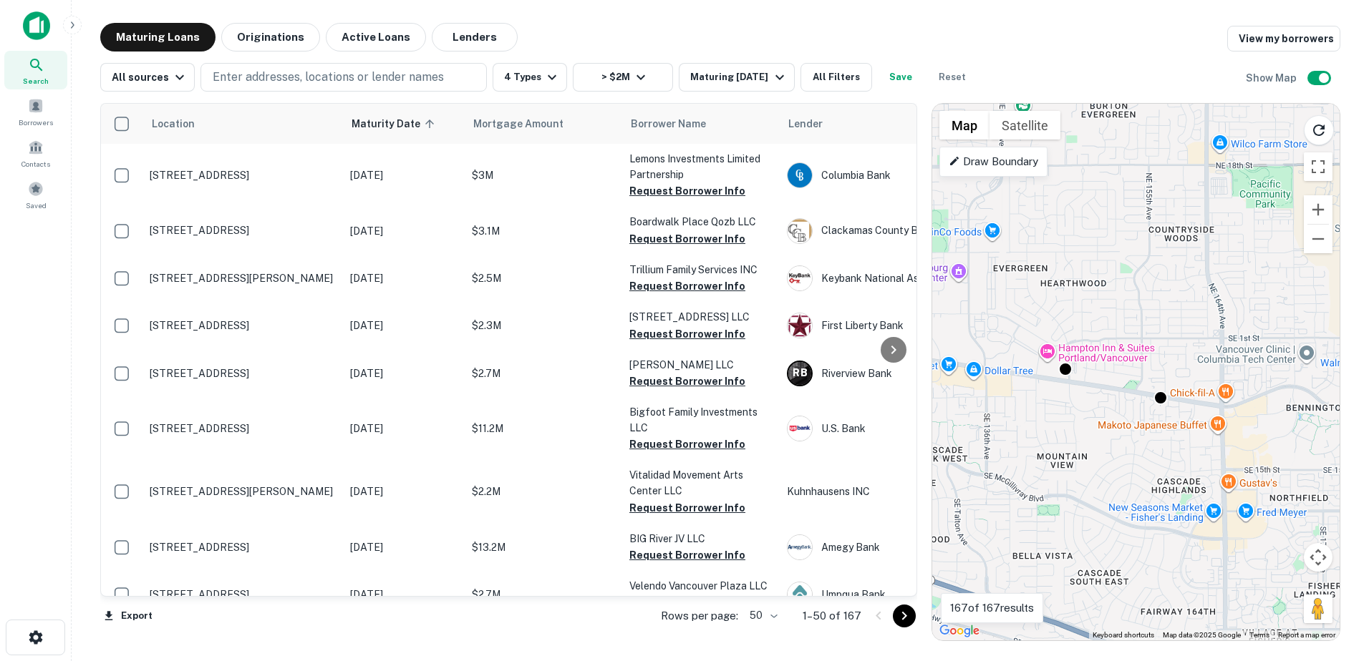
drag, startPoint x: 1048, startPoint y: 312, endPoint x: 1100, endPoint y: 241, distance: 88.0
click at [1100, 241] on div "To activate drag with keyboard, press Alt + Enter. Once in keyboard drag state,…" at bounding box center [1135, 372] width 407 height 537
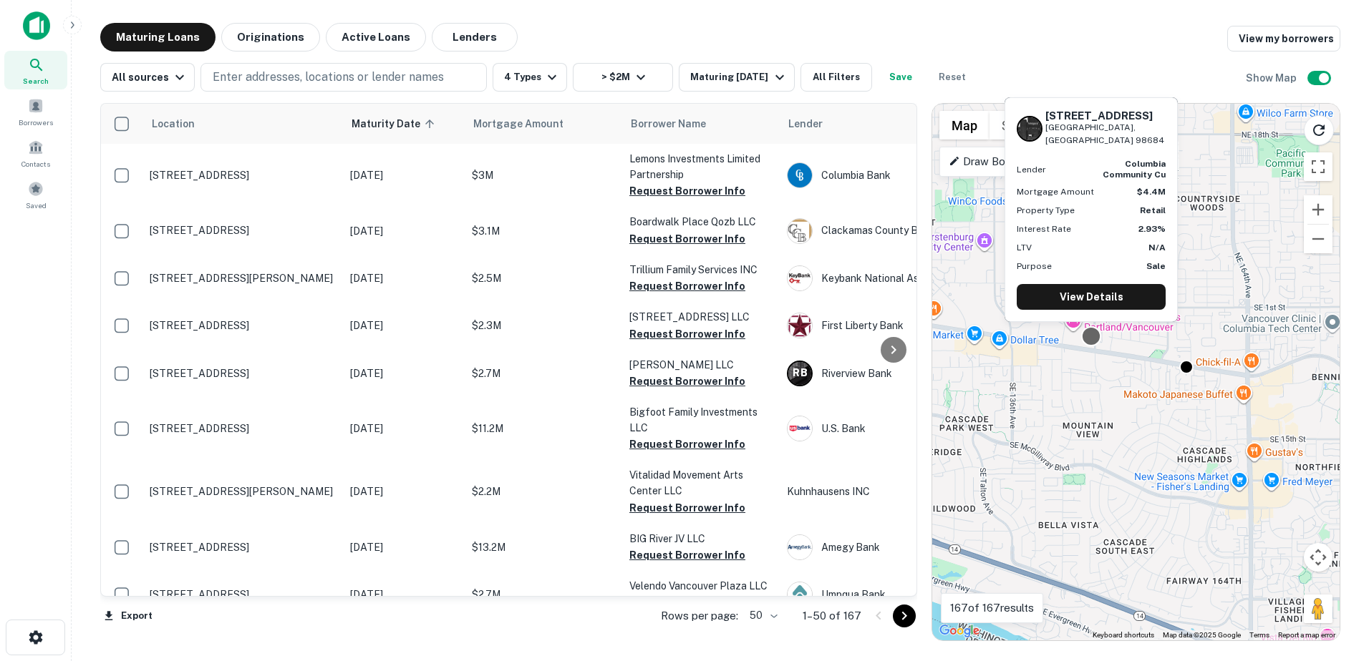
click at [1094, 344] on div at bounding box center [1090, 336] width 21 height 21
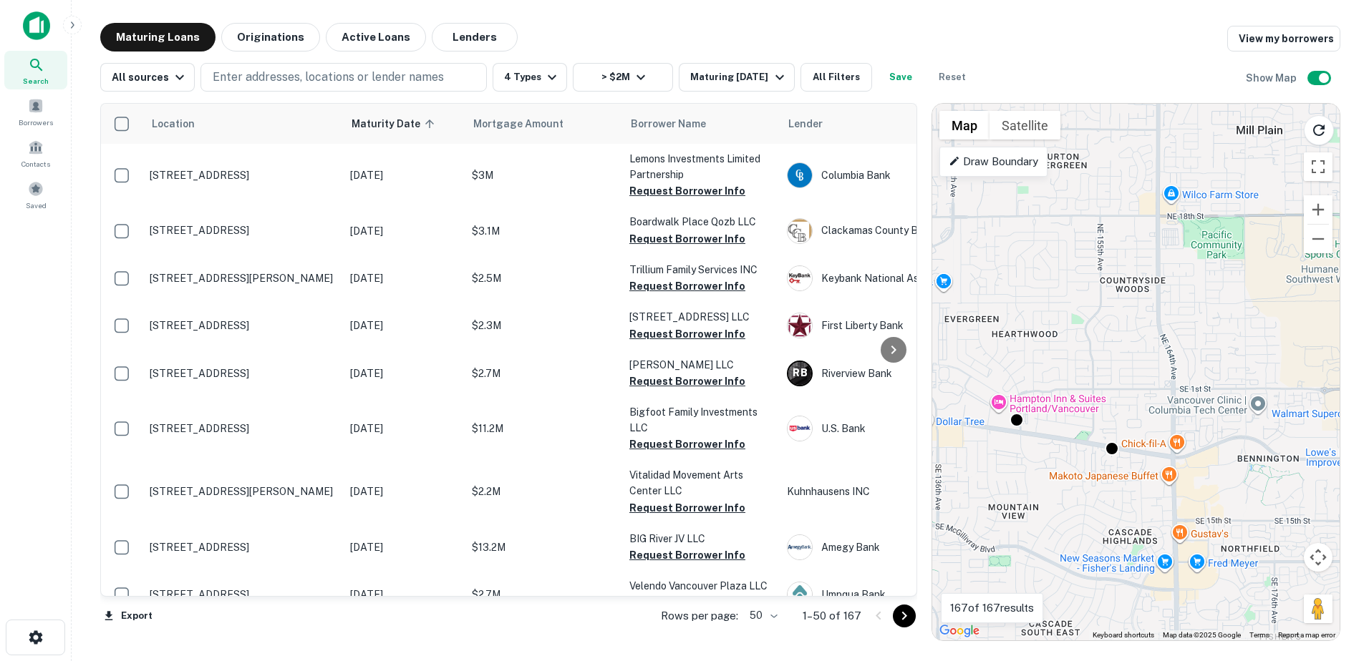
drag, startPoint x: 1021, startPoint y: 344, endPoint x: 946, endPoint y: 423, distance: 108.9
click at [946, 423] on div "To activate drag with keyboard, press Alt + Enter. Once in keyboard drag state,…" at bounding box center [1135, 372] width 407 height 537
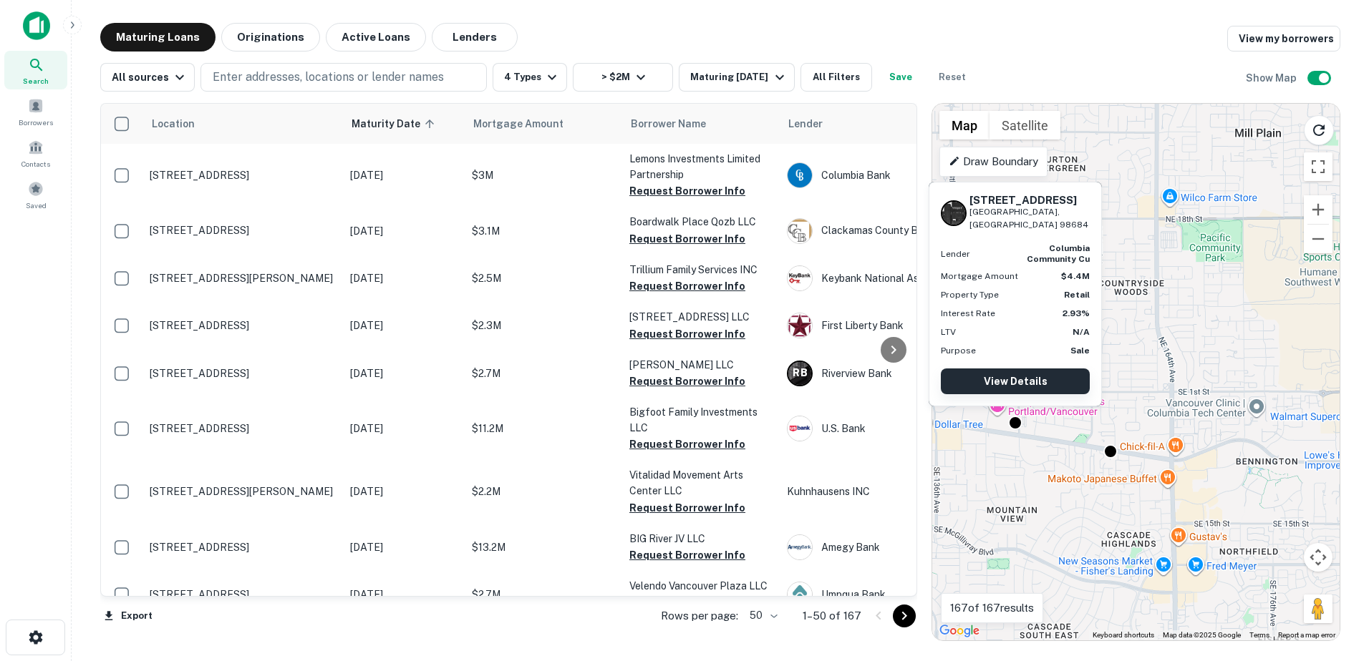
click at [1046, 392] on link "View Details" at bounding box center [1015, 382] width 149 height 26
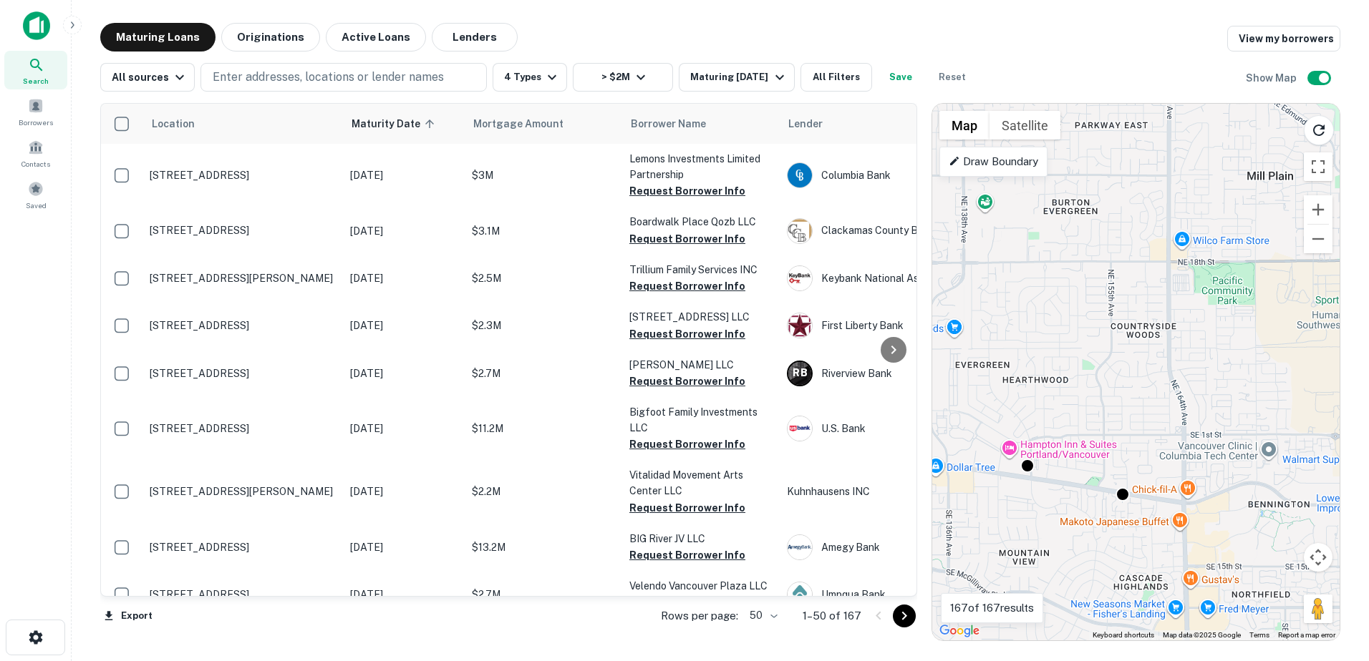
drag, startPoint x: 1087, startPoint y: 297, endPoint x: 1147, endPoint y: 496, distance: 207.9
click at [1147, 496] on div "To activate drag with keyboard, press Alt + Enter. Once in keyboard drag state,…" at bounding box center [1135, 372] width 407 height 537
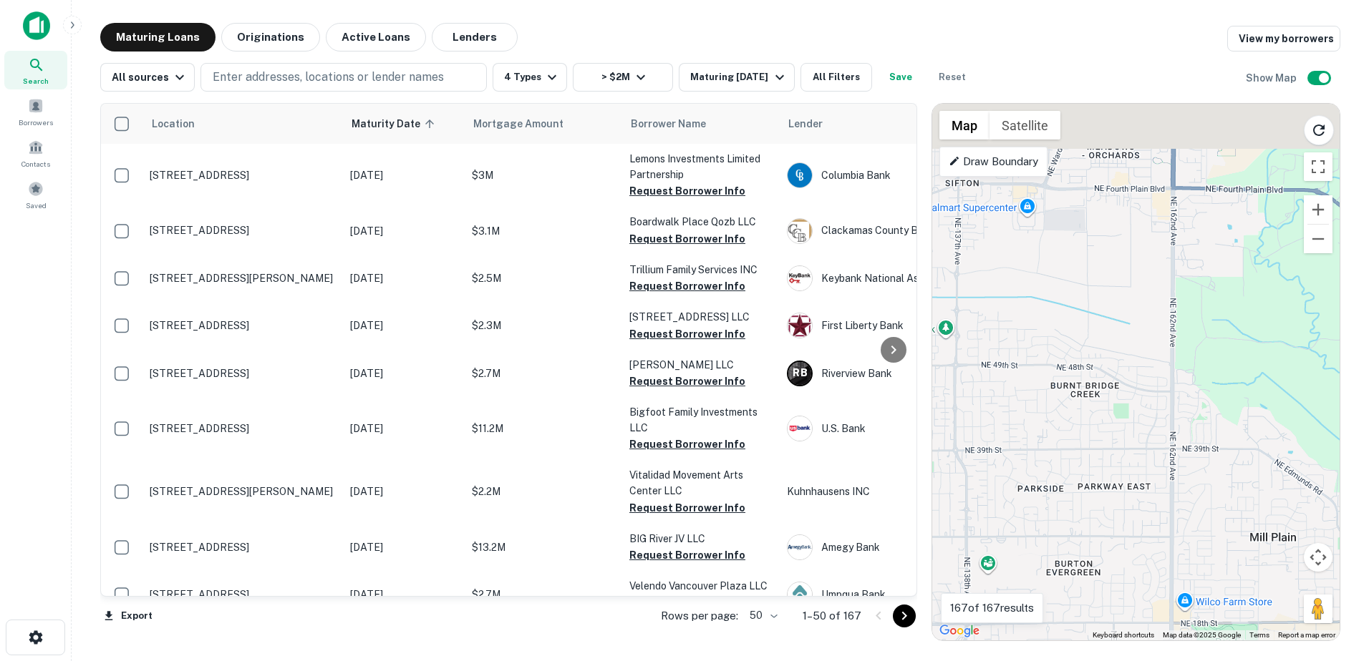
drag, startPoint x: 1099, startPoint y: 227, endPoint x: 1052, endPoint y: 425, distance: 203.8
click at [1052, 425] on div "To activate drag with keyboard, press Alt + Enter. Once in keyboard drag state,…" at bounding box center [1135, 372] width 407 height 537
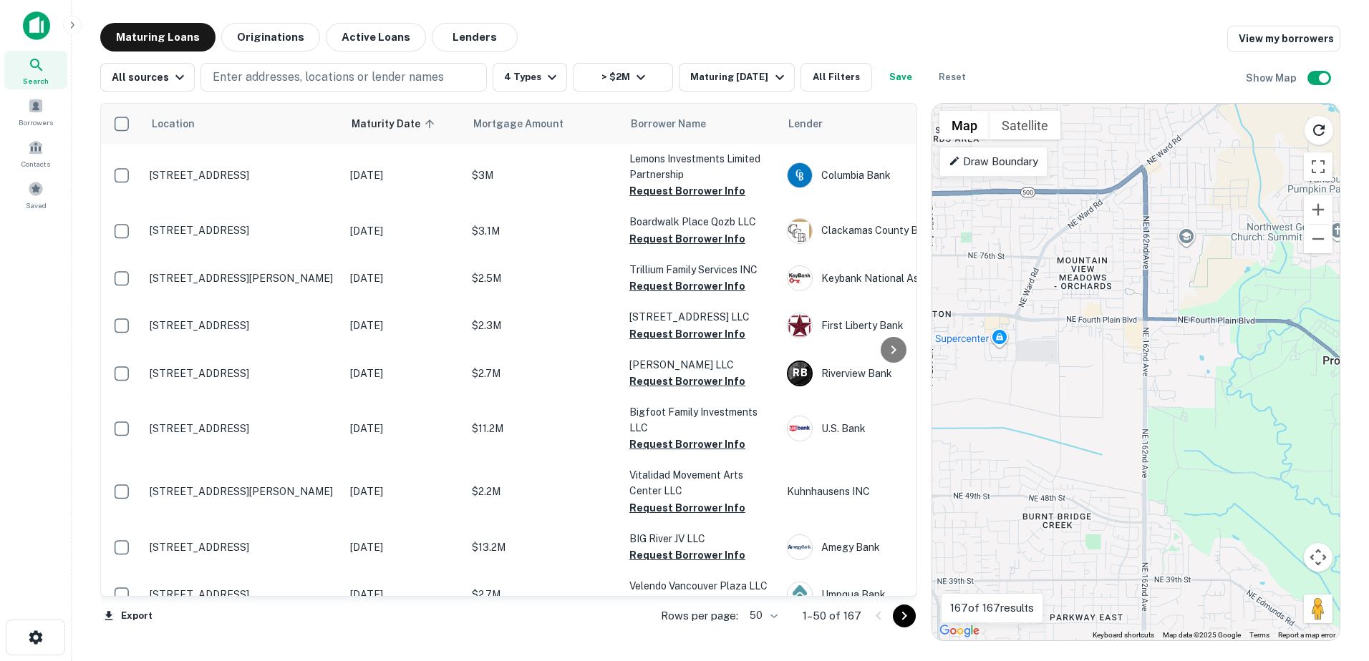
drag, startPoint x: 1052, startPoint y: 325, endPoint x: 1022, endPoint y: 468, distance: 146.3
click at [1022, 468] on div "To activate drag with keyboard, press Alt + Enter. Once in keyboard drag state,…" at bounding box center [1135, 372] width 407 height 537
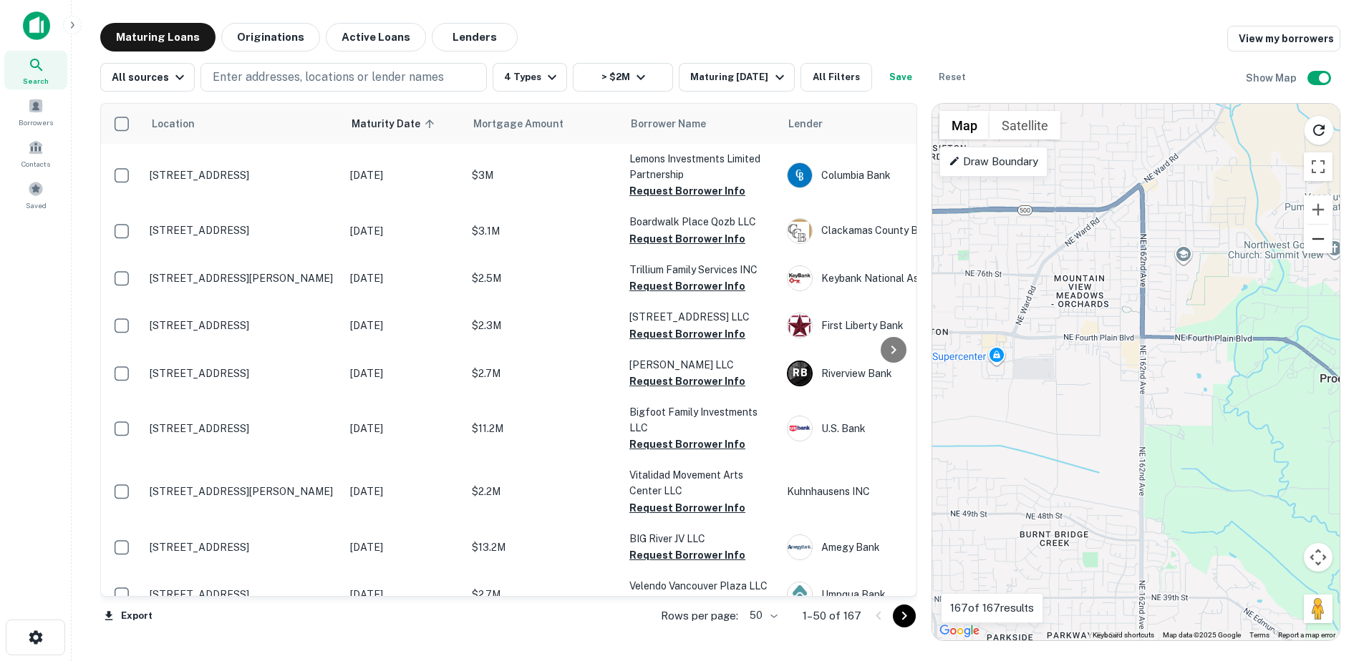
click at [1313, 243] on button "Zoom out" at bounding box center [1317, 239] width 29 height 29
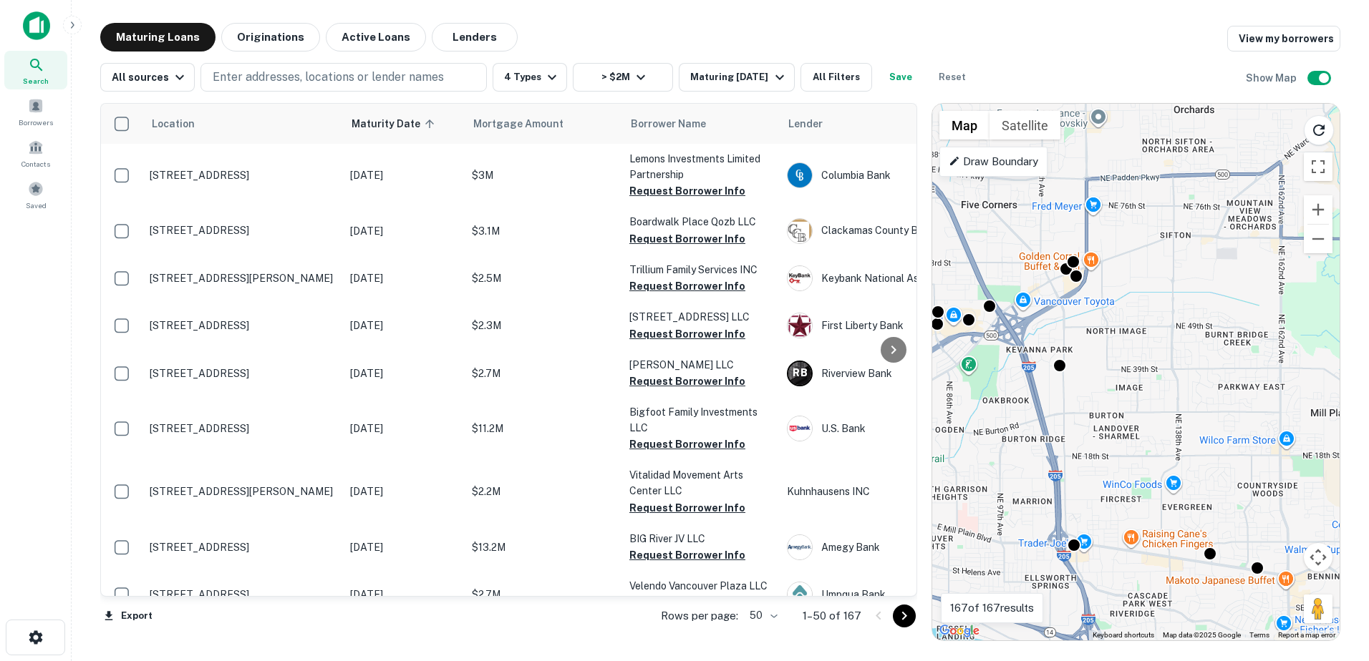
drag, startPoint x: 1108, startPoint y: 375, endPoint x: 1250, endPoint y: 257, distance: 185.0
click at [1250, 257] on div "To activate drag with keyboard, press Alt + Enter. Once in keyboard drag state,…" at bounding box center [1135, 372] width 407 height 537
click at [543, 81] on icon "button" at bounding box center [551, 77] width 17 height 17
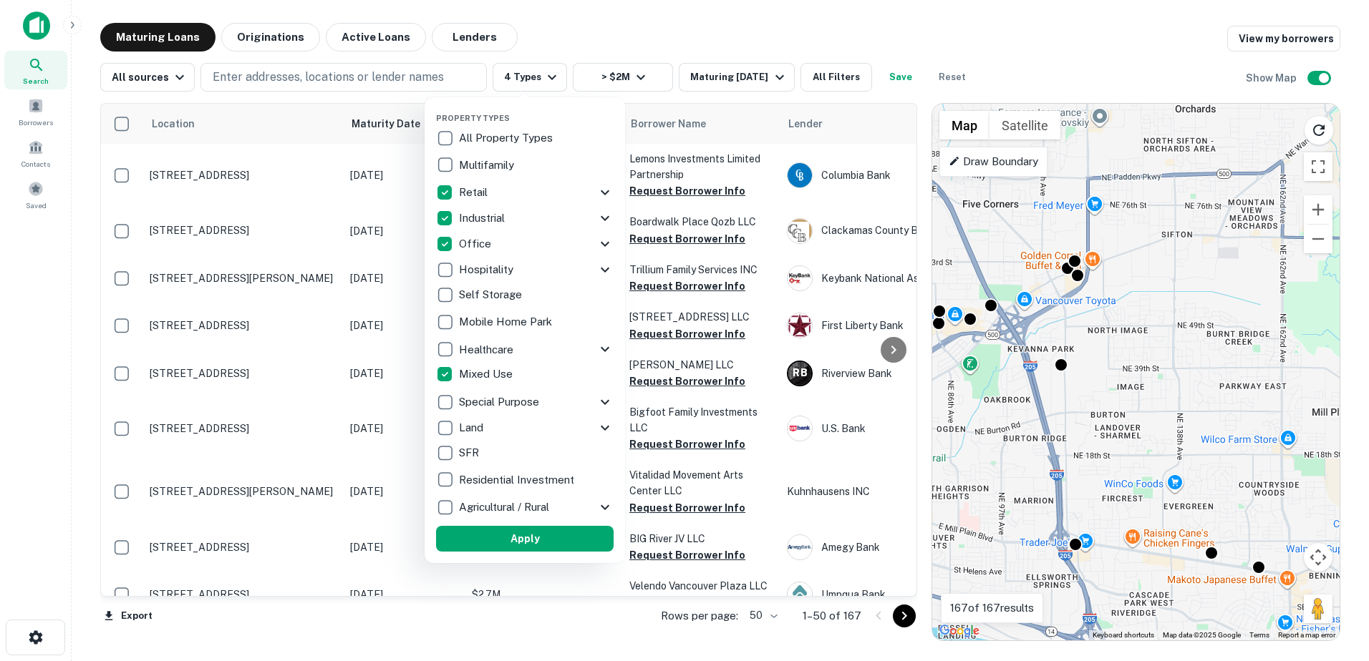
click at [603, 268] on icon at bounding box center [604, 269] width 17 height 17
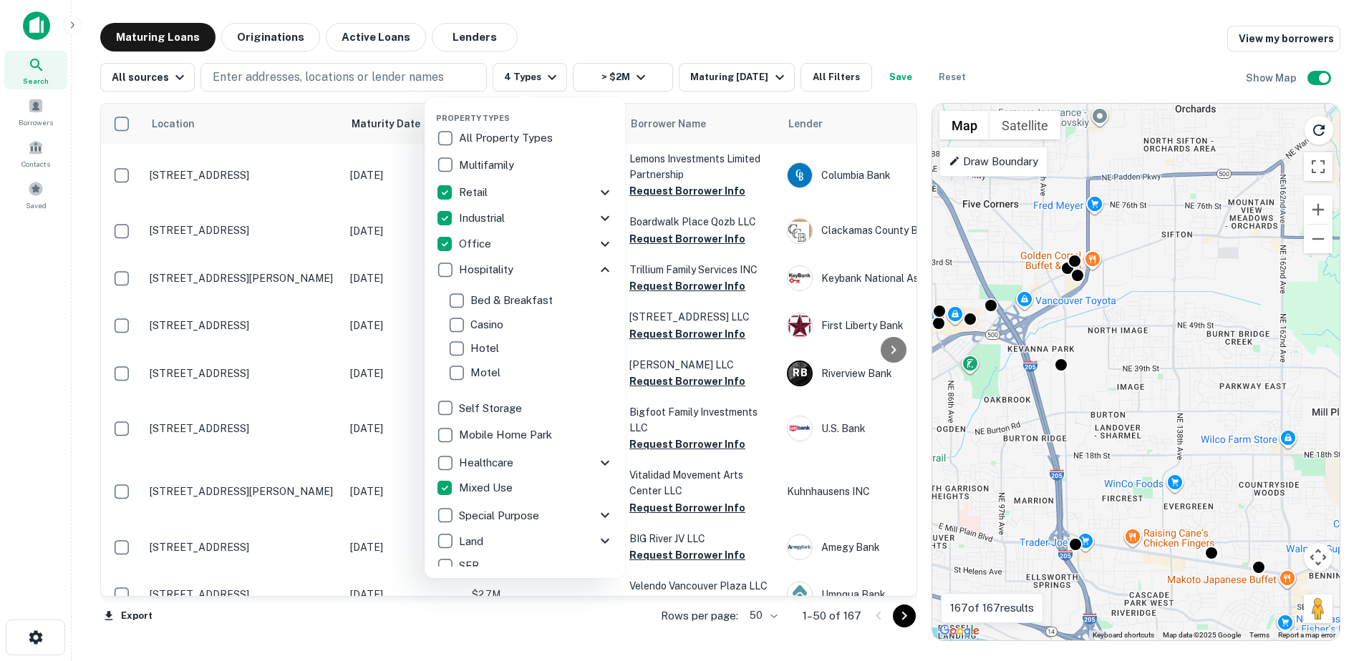
click at [601, 268] on icon at bounding box center [605, 269] width 9 height 5
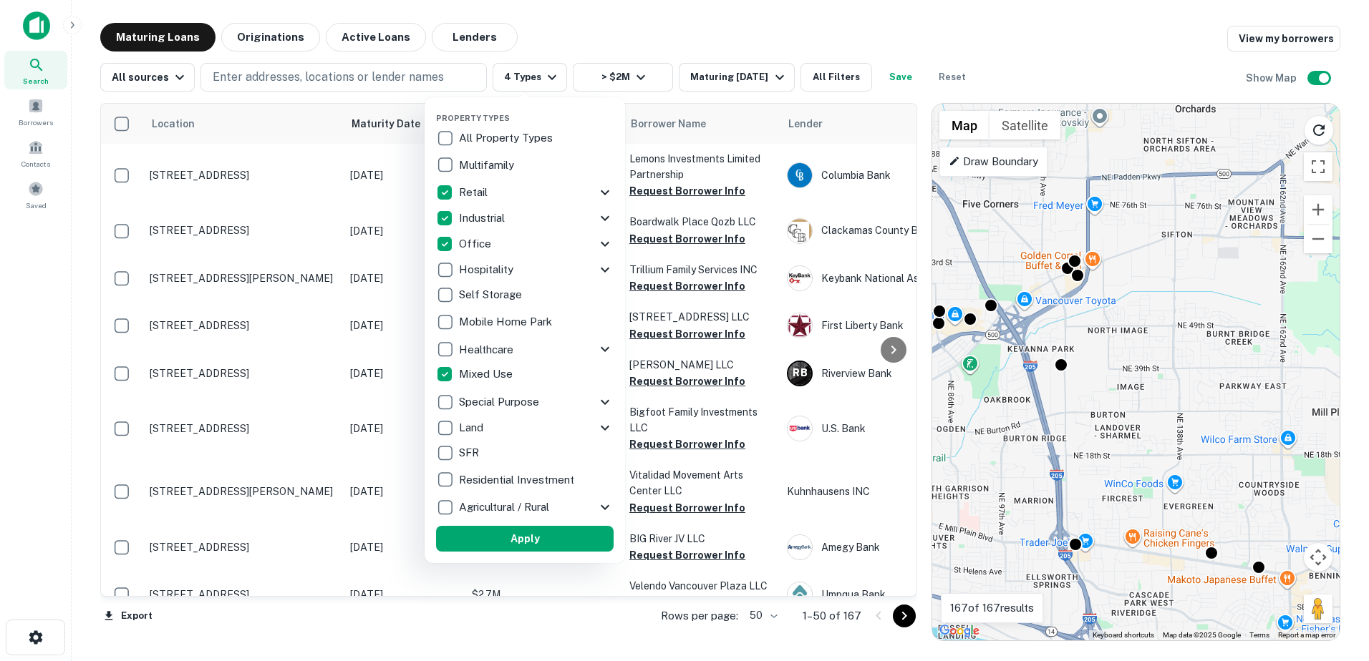
click at [602, 349] on icon at bounding box center [605, 349] width 9 height 5
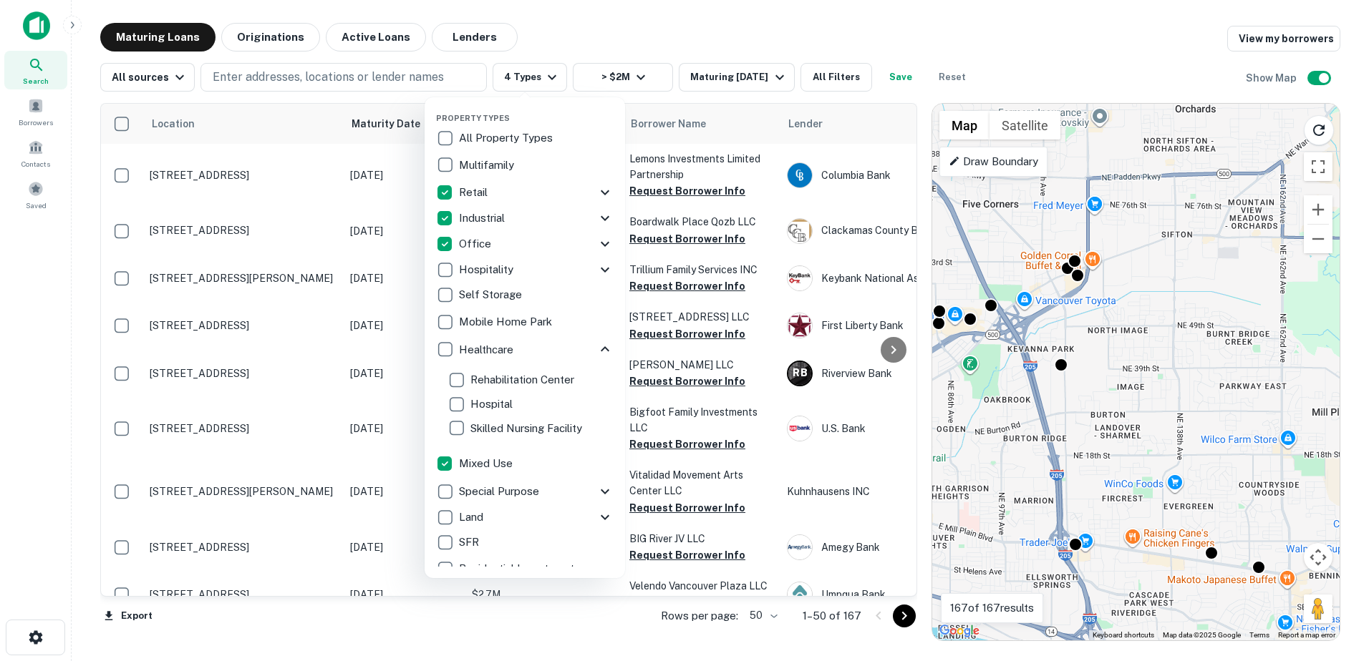
click at [596, 347] on icon at bounding box center [604, 349] width 17 height 17
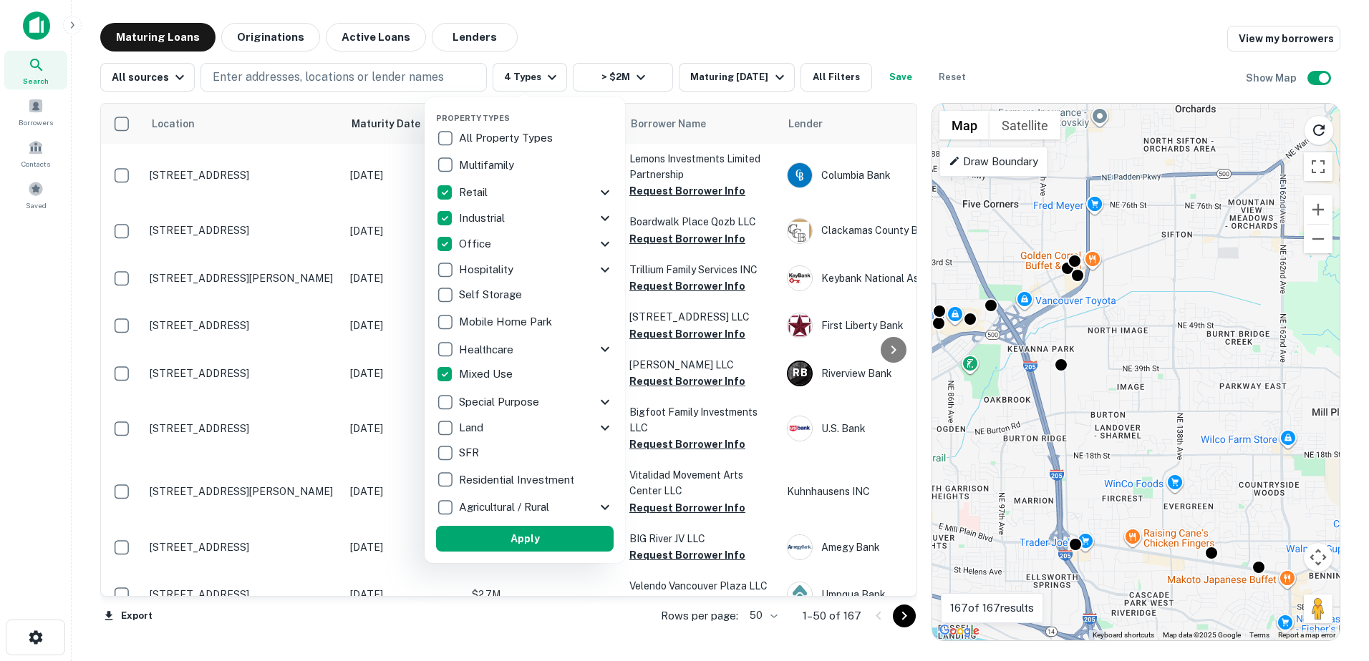
click at [599, 399] on icon at bounding box center [604, 402] width 17 height 17
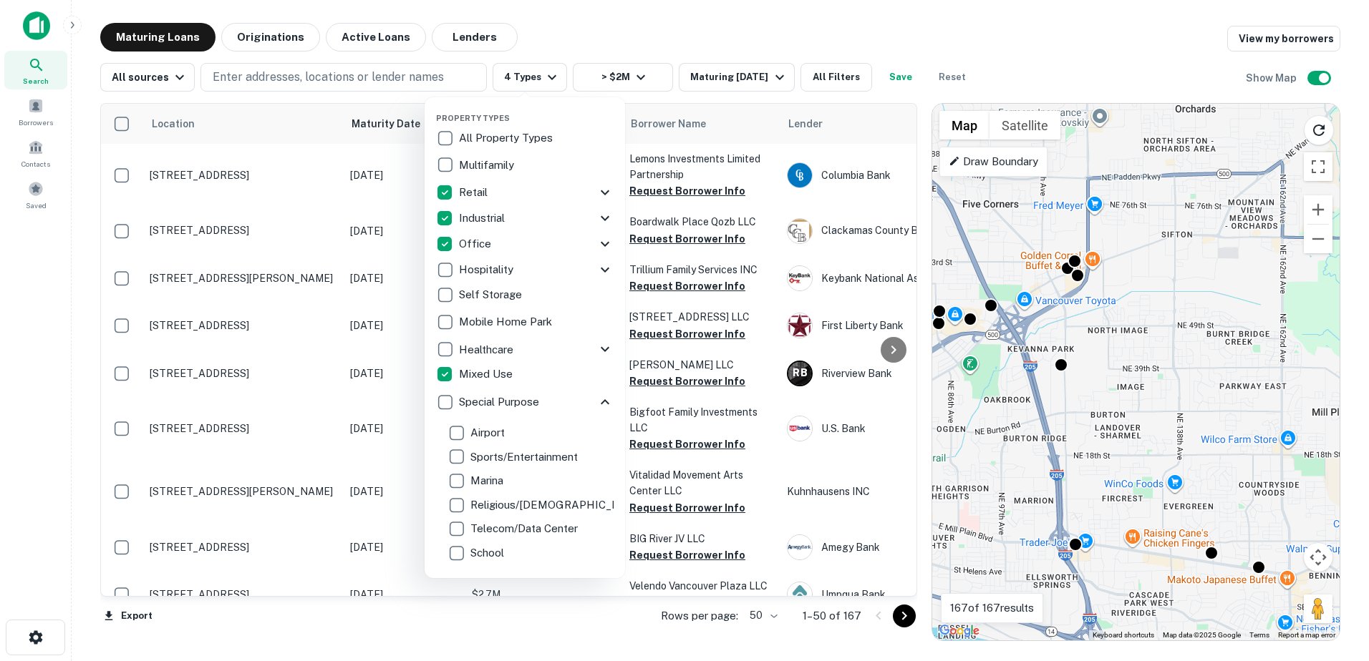
click at [601, 401] on icon at bounding box center [605, 401] width 9 height 5
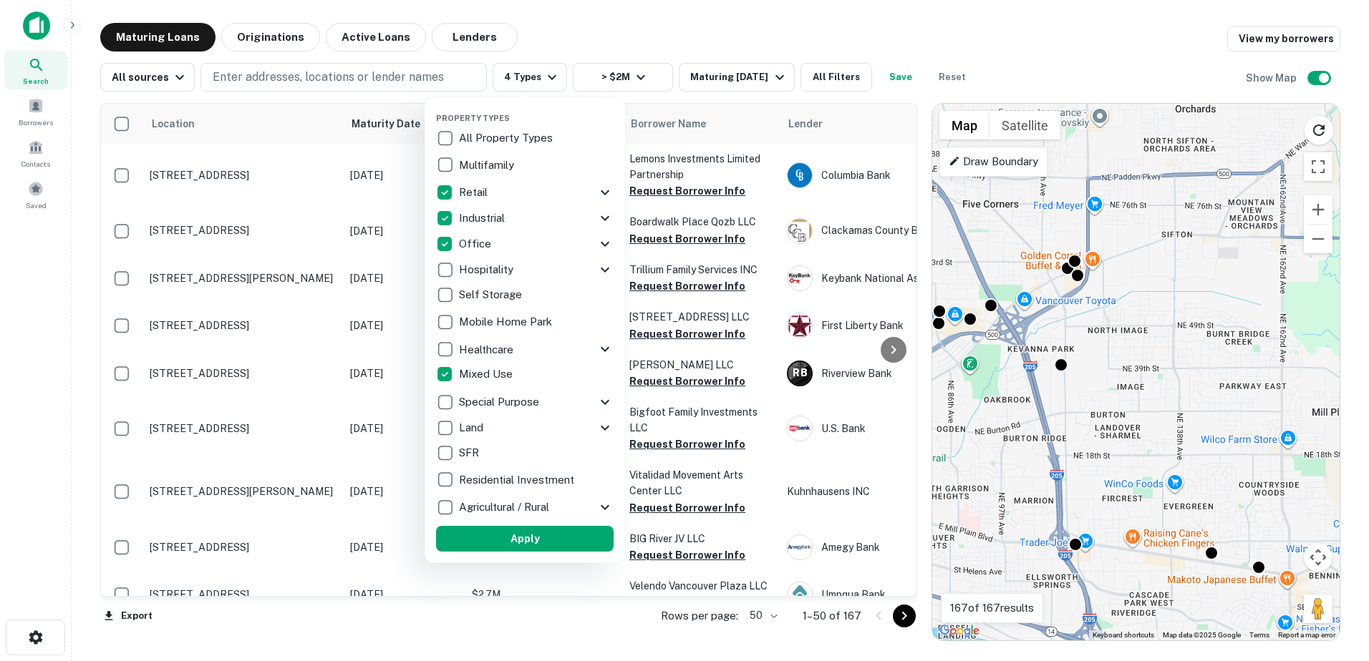
click at [850, 31] on div at bounding box center [684, 330] width 1369 height 661
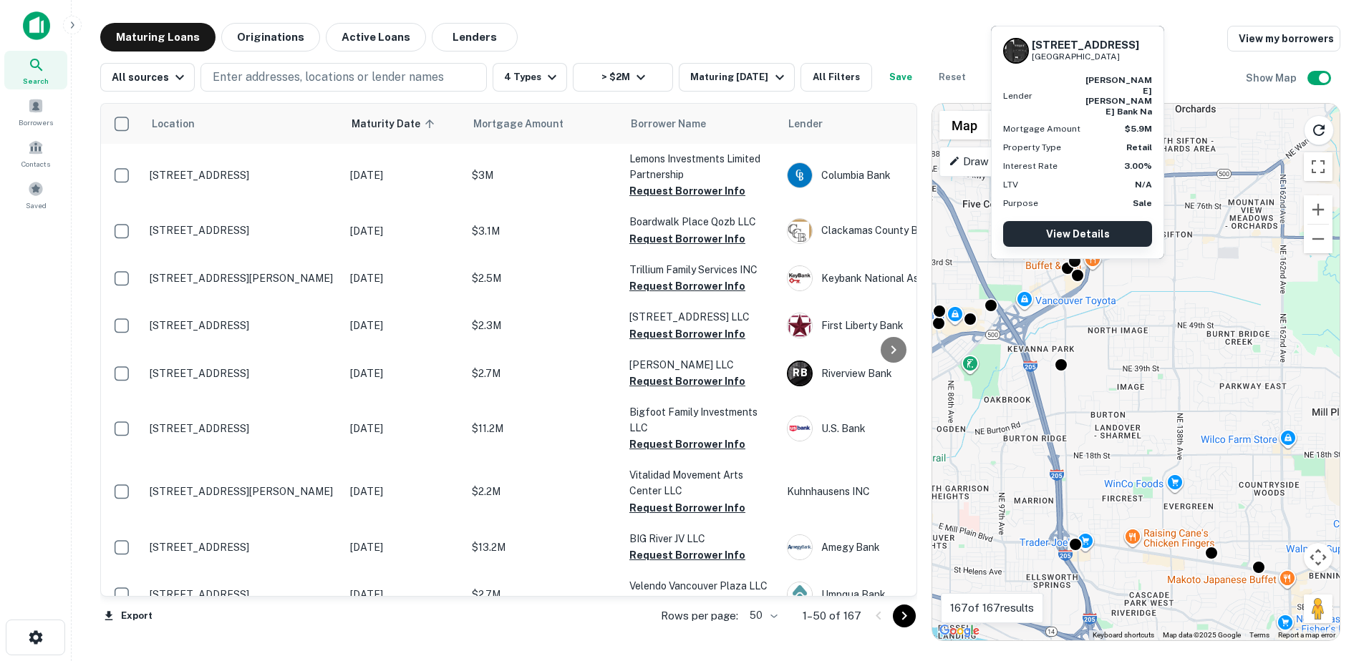
click at [1087, 233] on link "View Details" at bounding box center [1077, 234] width 149 height 26
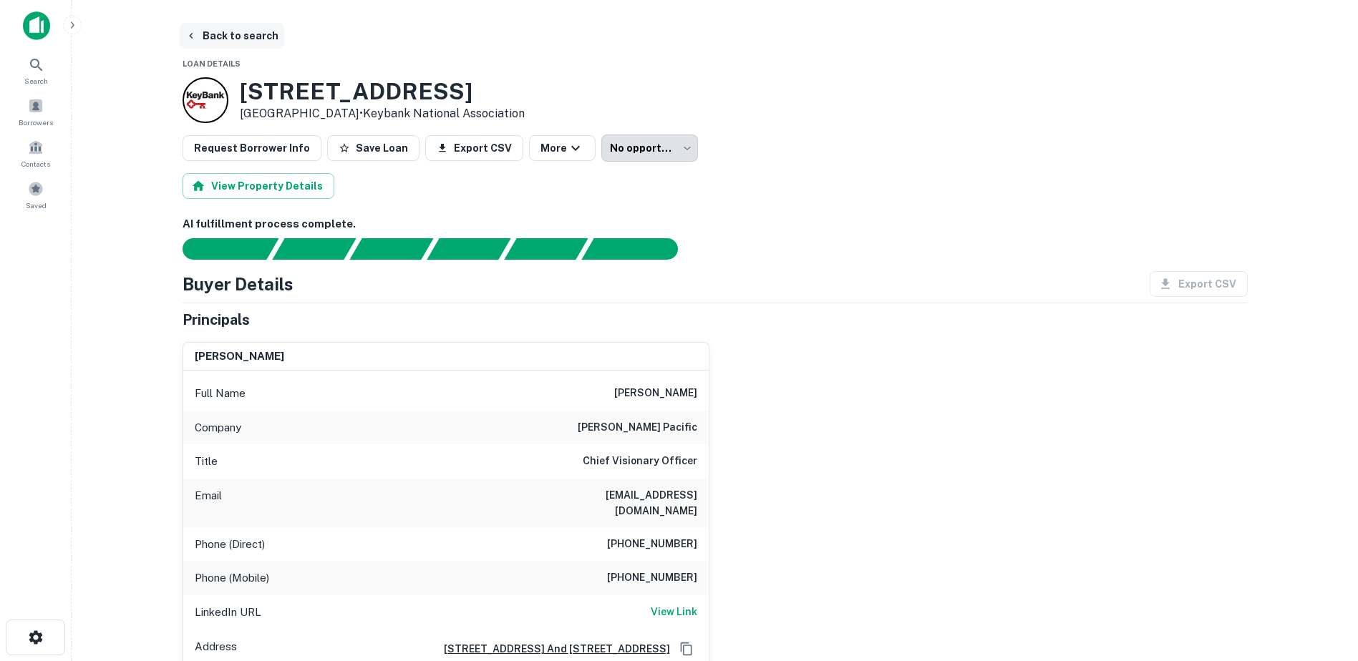
click at [219, 32] on button "Back to search" at bounding box center [232, 36] width 105 height 26
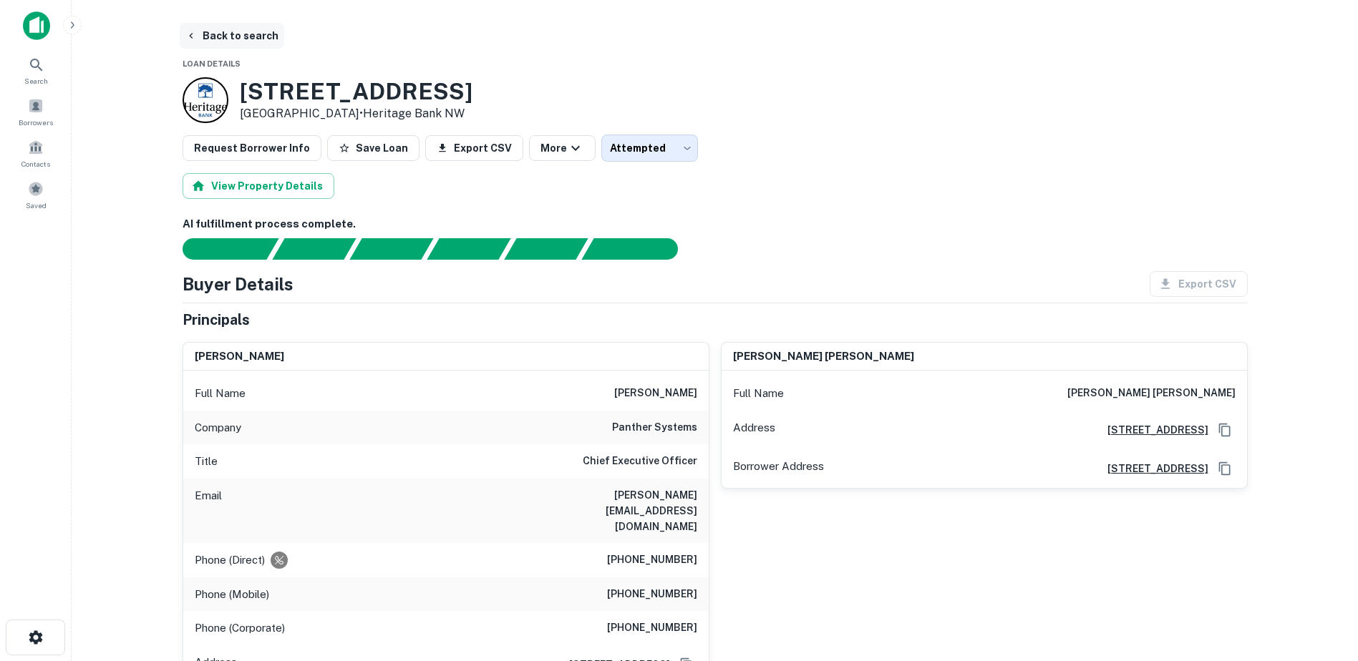
click at [228, 38] on button "Back to search" at bounding box center [232, 36] width 105 height 26
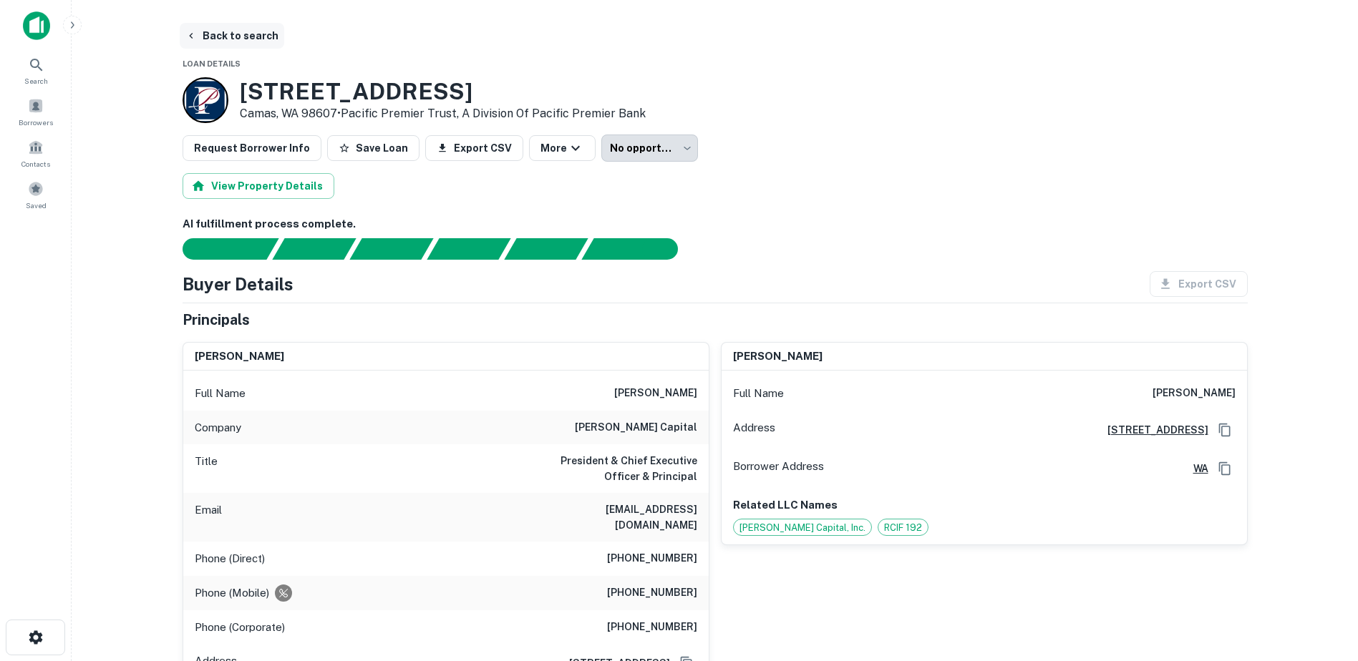
click at [216, 39] on button "Back to search" at bounding box center [232, 36] width 105 height 26
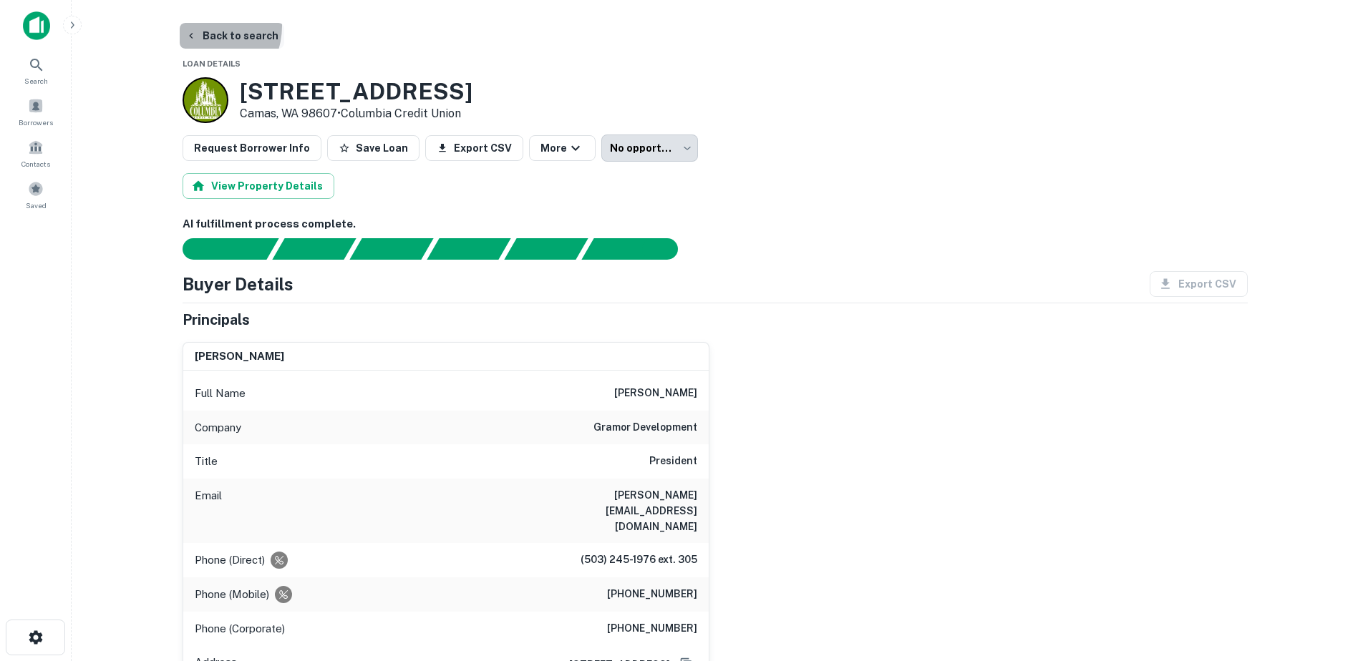
click at [202, 26] on button "Back to search" at bounding box center [232, 36] width 105 height 26
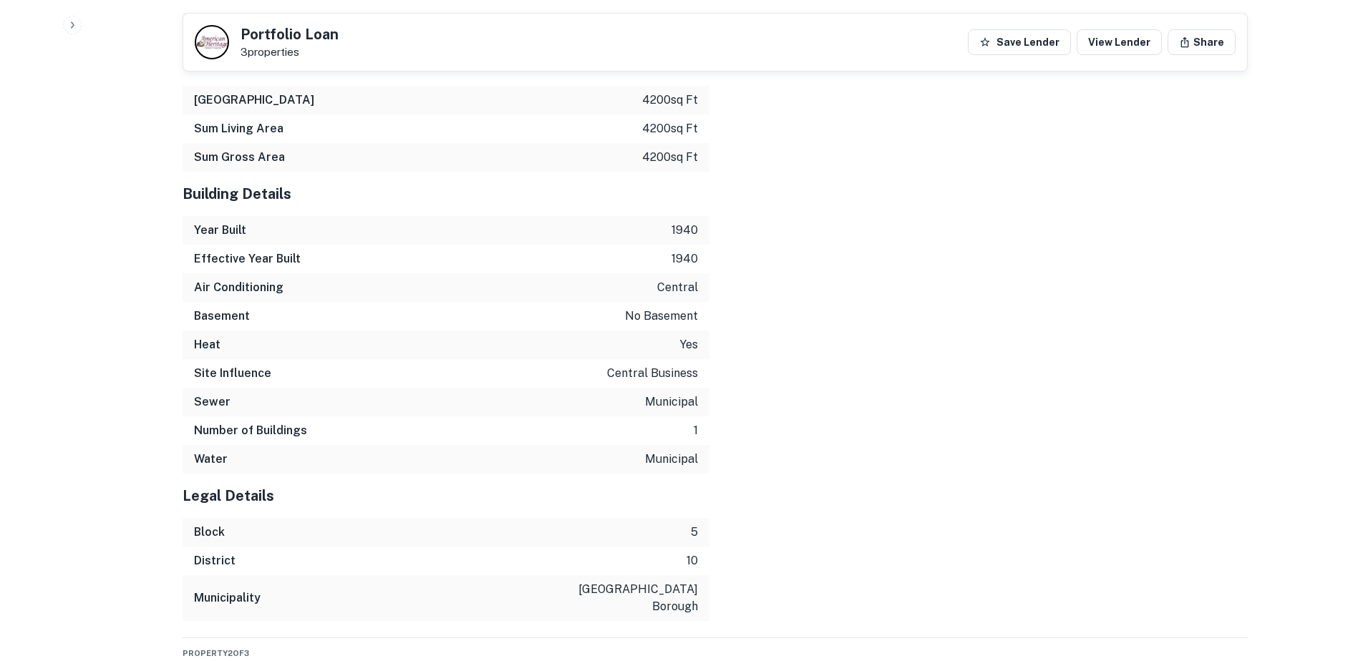
scroll to position [1789, 0]
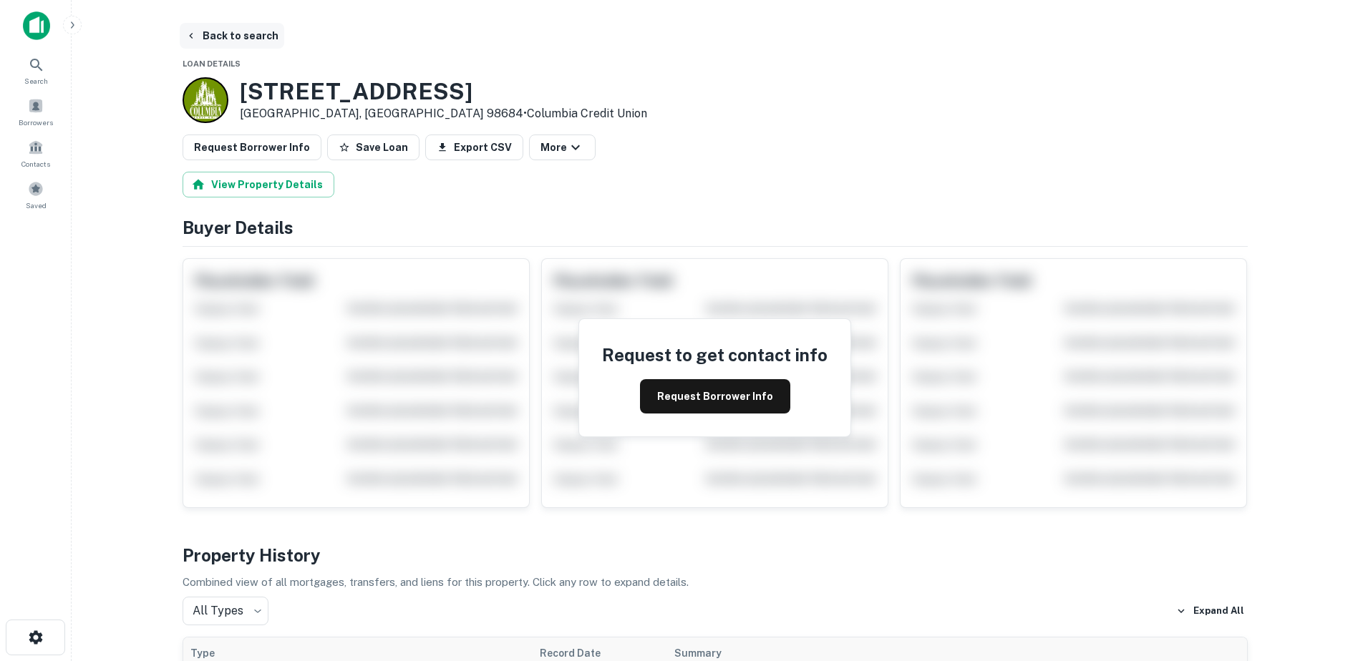
click at [236, 35] on button "Back to search" at bounding box center [232, 36] width 105 height 26
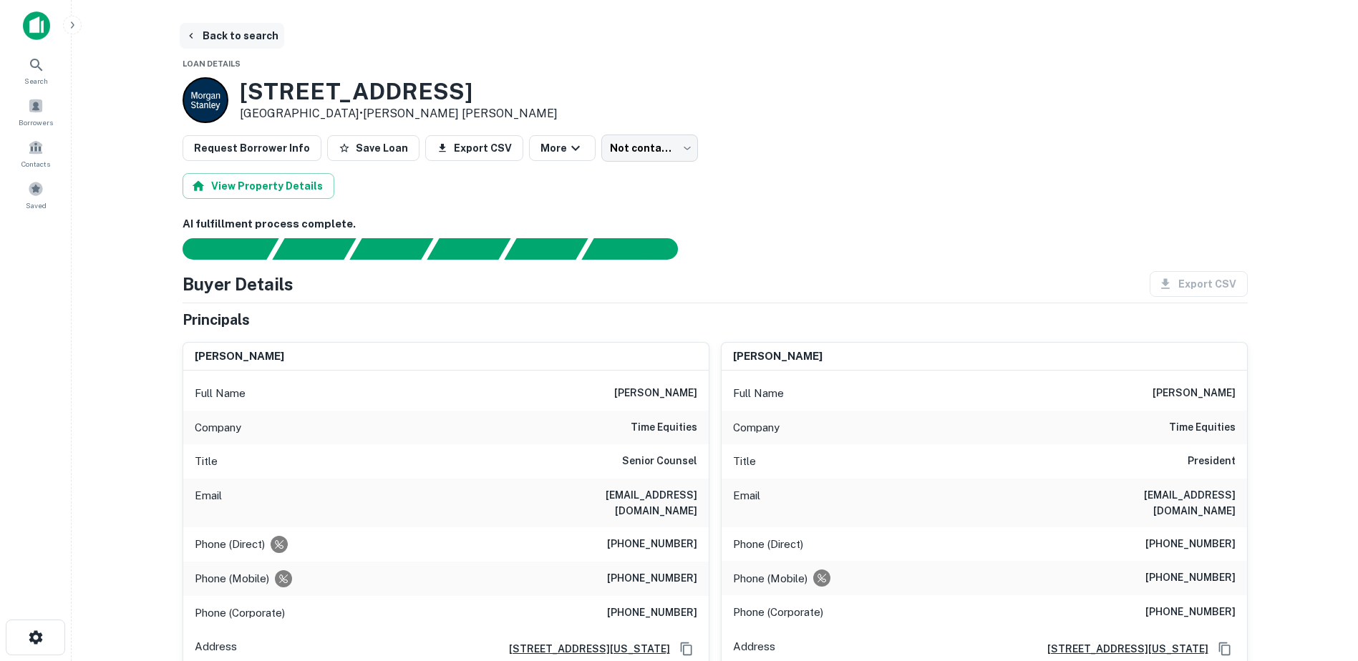
click at [240, 31] on button "Back to search" at bounding box center [232, 36] width 105 height 26
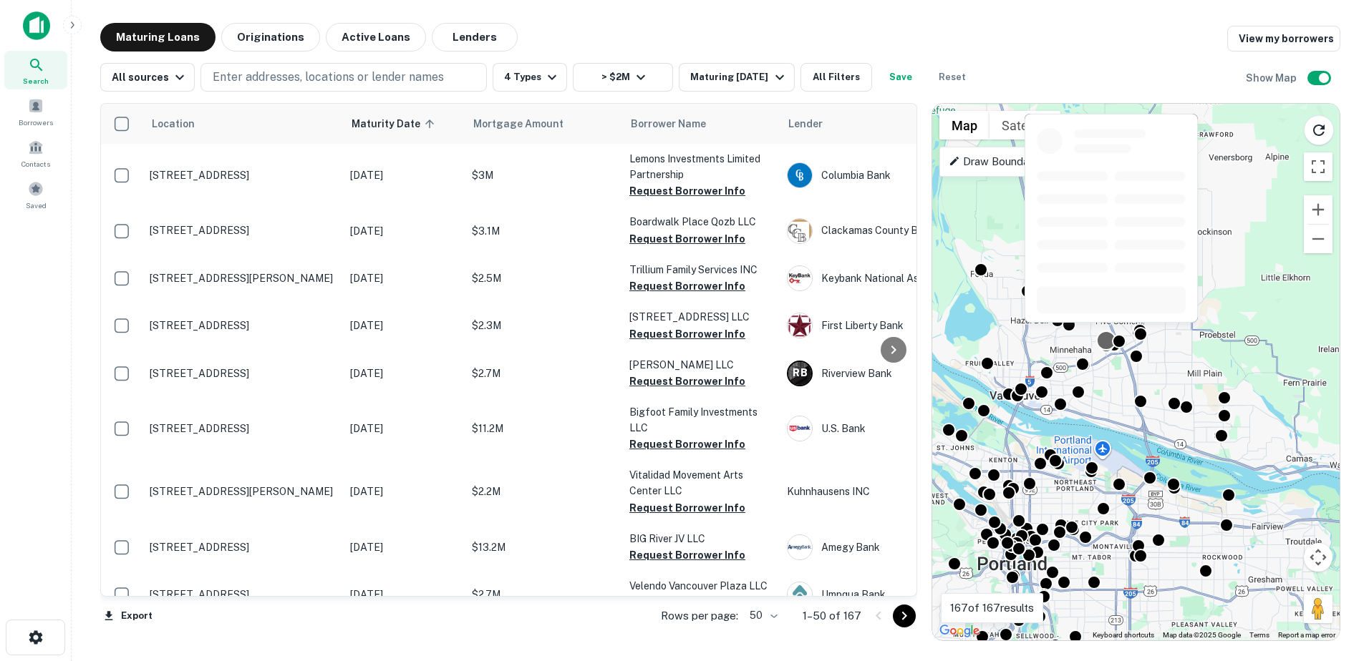
drag, startPoint x: 1204, startPoint y: 188, endPoint x: 1091, endPoint y: 365, distance: 209.9
click at [1095, 351] on div at bounding box center [1105, 341] width 21 height 21
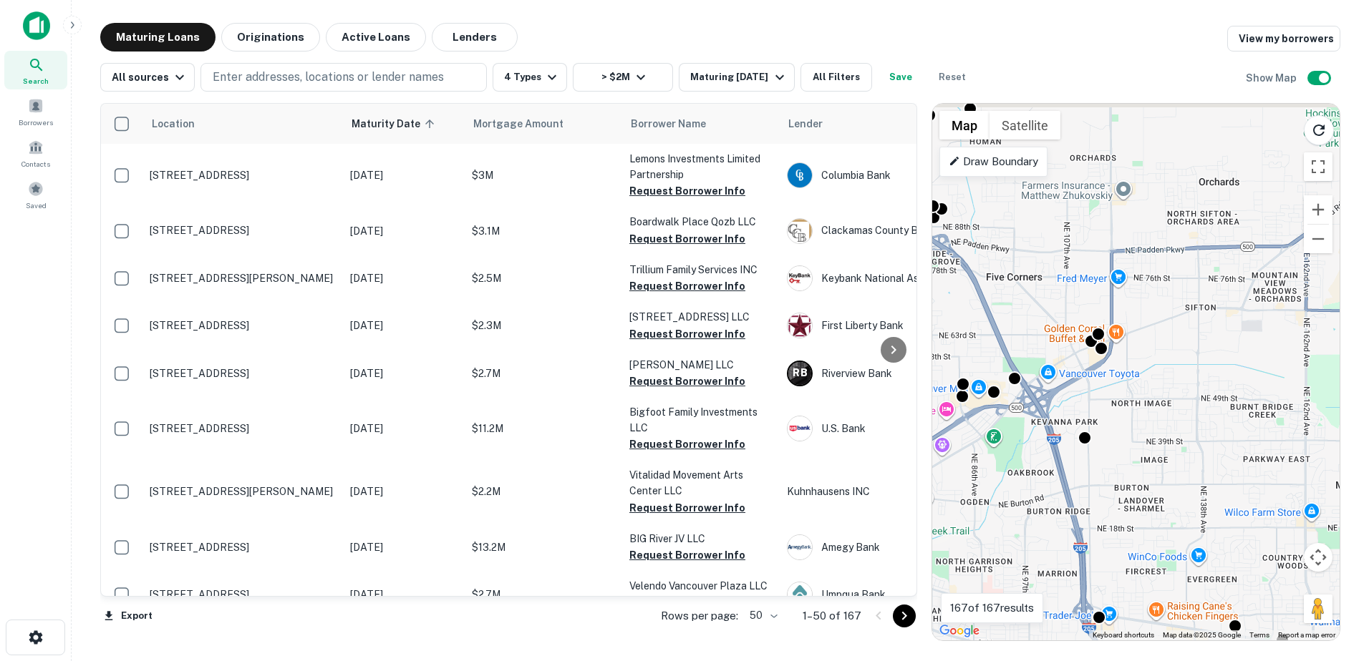
drag, startPoint x: 1112, startPoint y: 362, endPoint x: 1113, endPoint y: 391, distance: 28.7
click at [1113, 391] on div "To activate drag with keyboard, press Alt + Enter. Once in keyboard drag state,…" at bounding box center [1135, 372] width 407 height 537
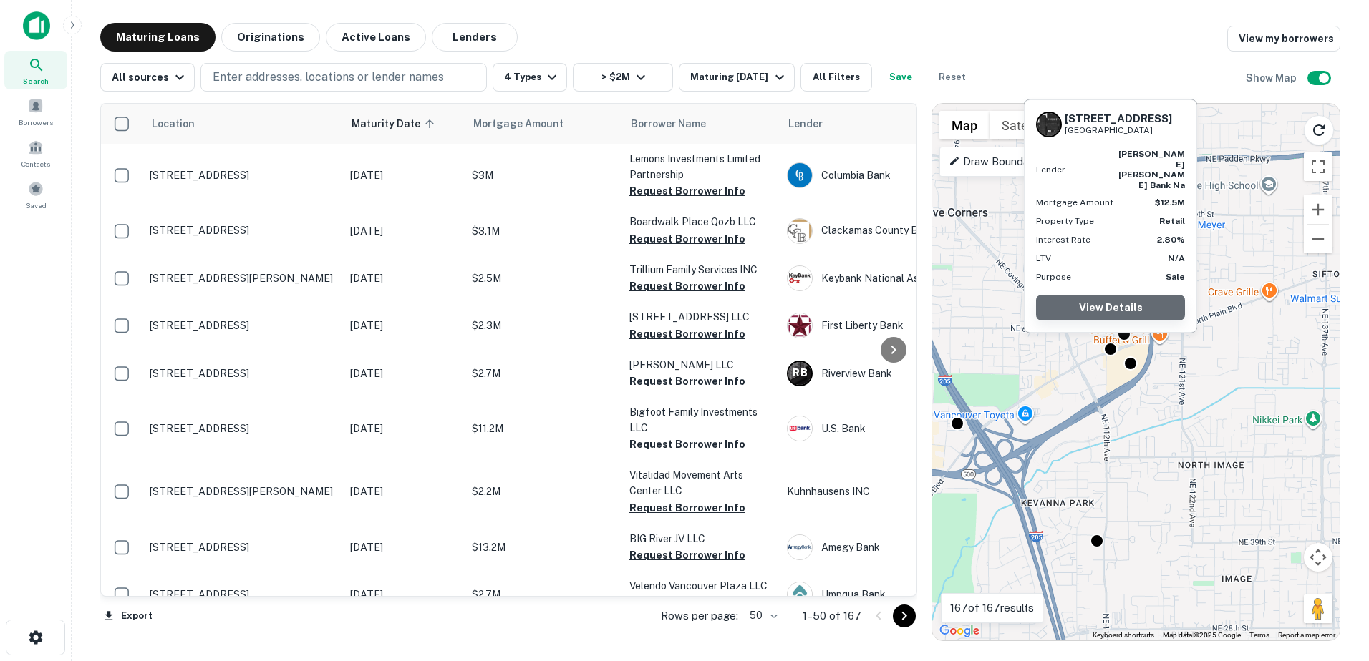
click at [1115, 302] on link "View Details" at bounding box center [1110, 308] width 149 height 26
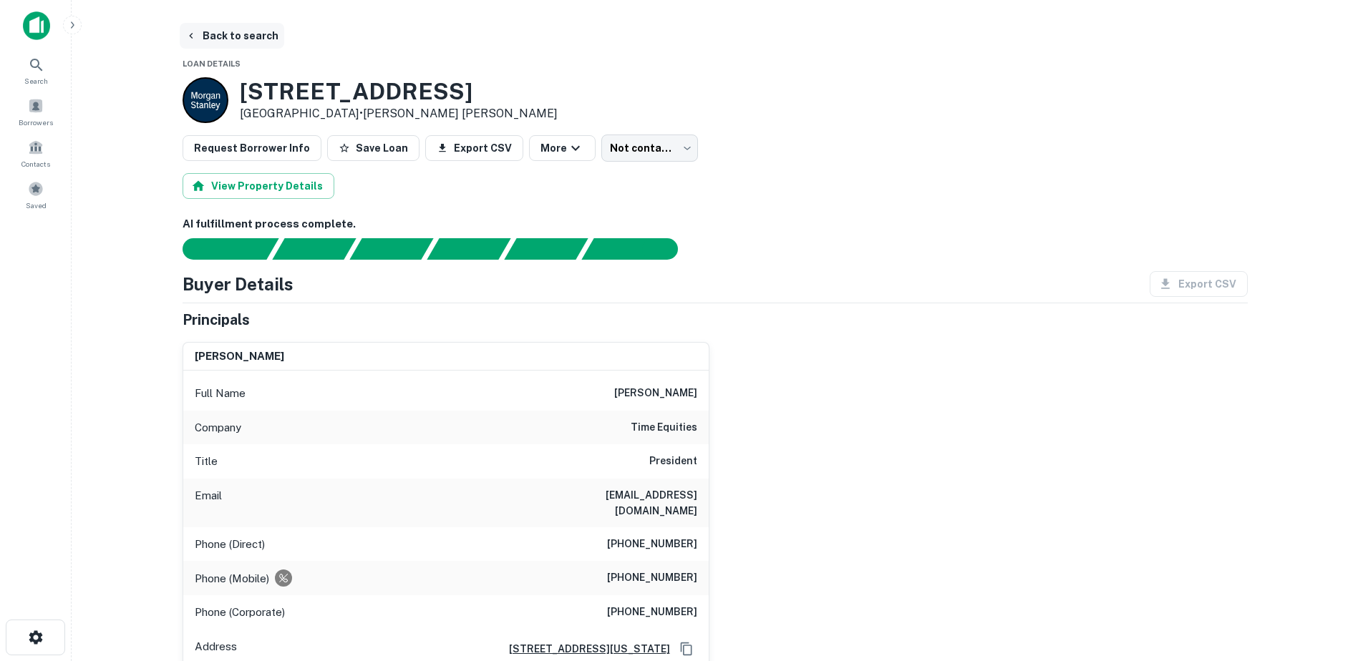
click at [195, 35] on icon "button" at bounding box center [190, 35] width 11 height 11
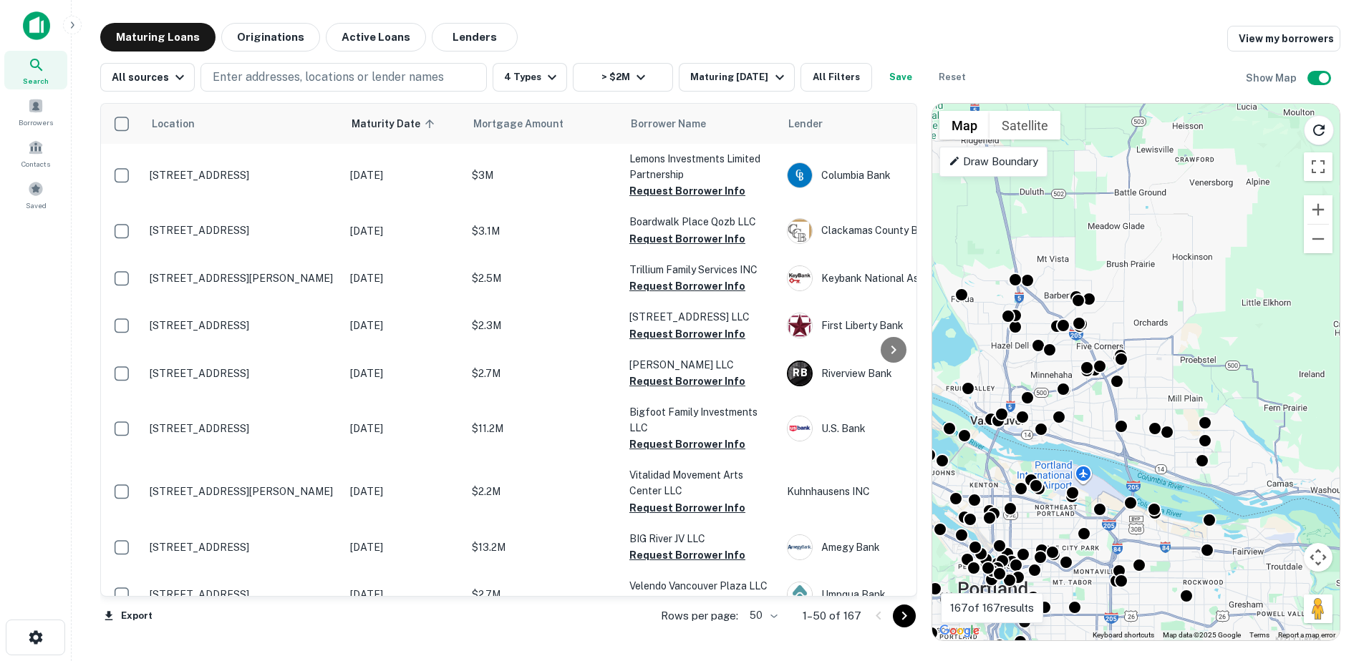
drag, startPoint x: 1193, startPoint y: 250, endPoint x: 1075, endPoint y: 428, distance: 213.8
click at [1075, 428] on div "To activate drag with keyboard, press Alt + Enter. Once in keyboard drag state,…" at bounding box center [1135, 372] width 407 height 537
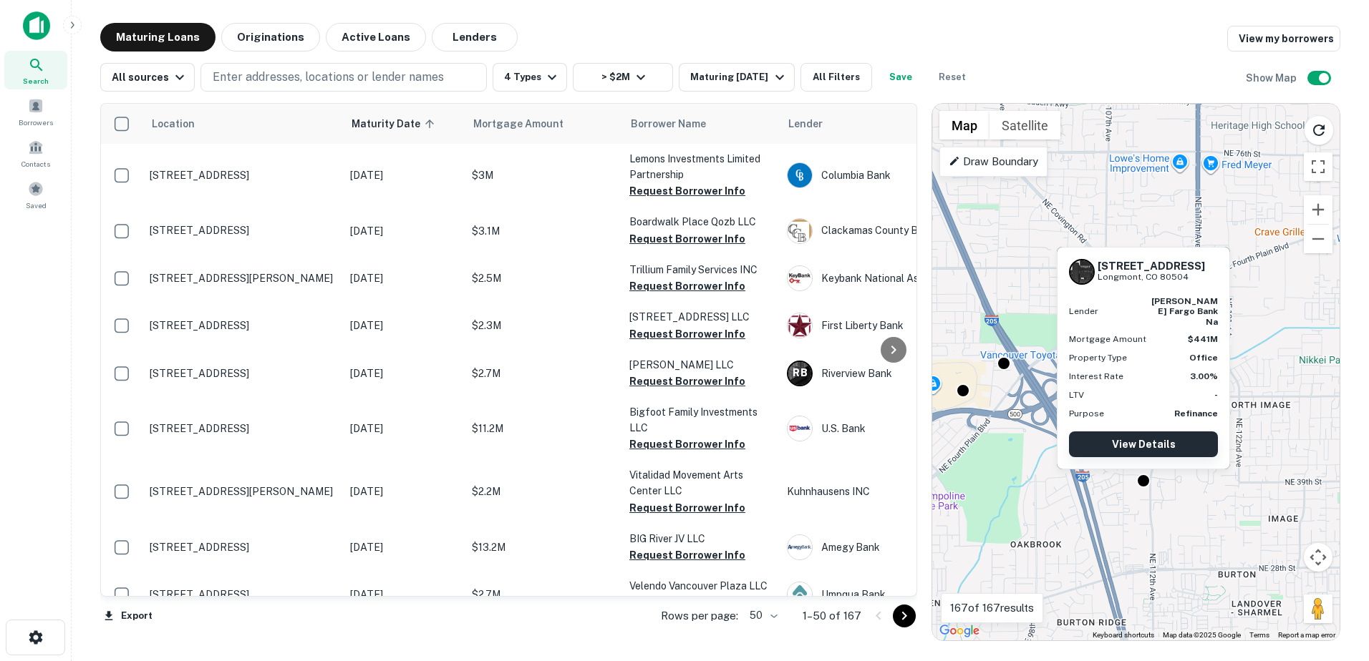
click at [1147, 448] on link "View Details" at bounding box center [1143, 445] width 149 height 26
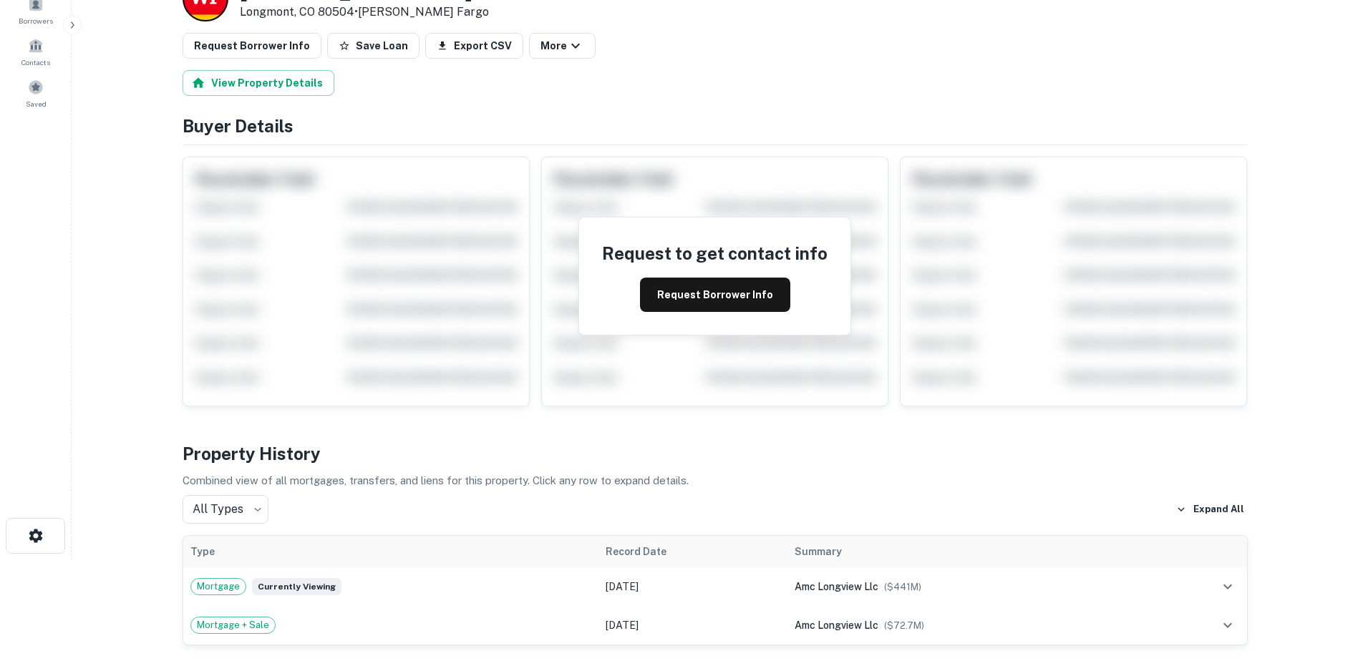
scroll to position [644, 0]
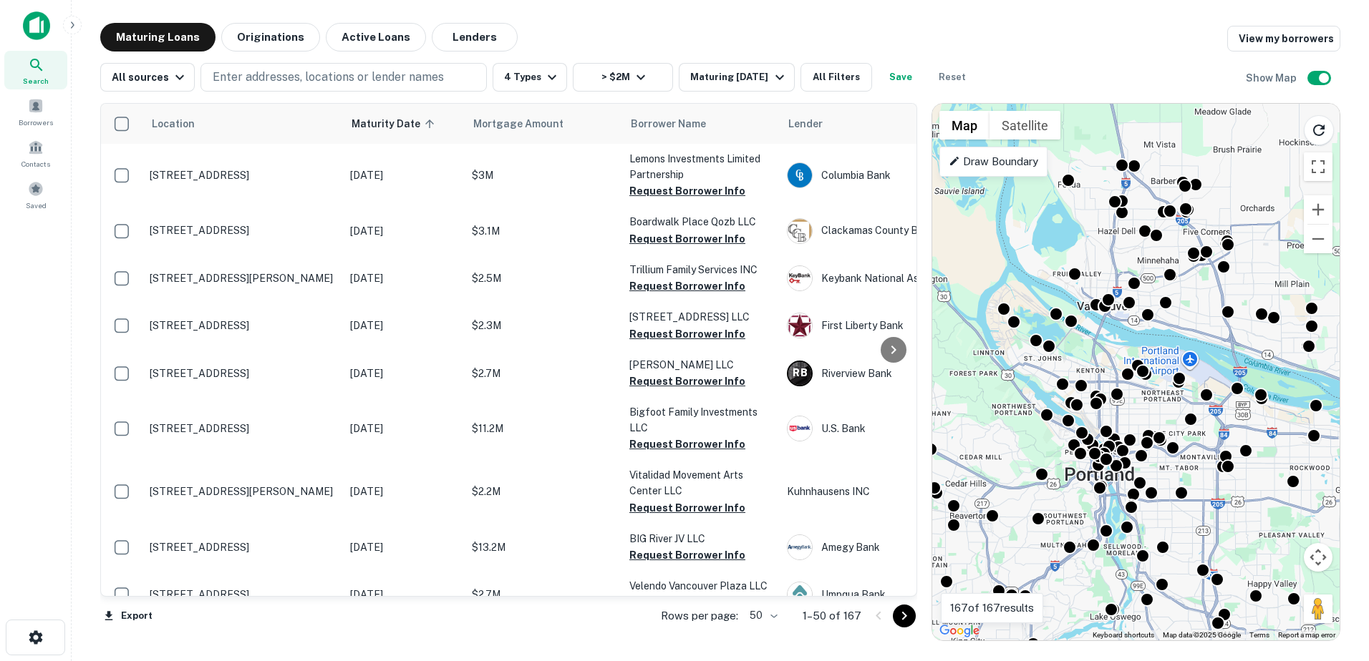
drag, startPoint x: 1203, startPoint y: 228, endPoint x: 1141, endPoint y: 410, distance: 192.2
click at [1141, 410] on div "To activate drag with keyboard, press Alt + Enter. Once in keyboard drag state,…" at bounding box center [1135, 372] width 407 height 537
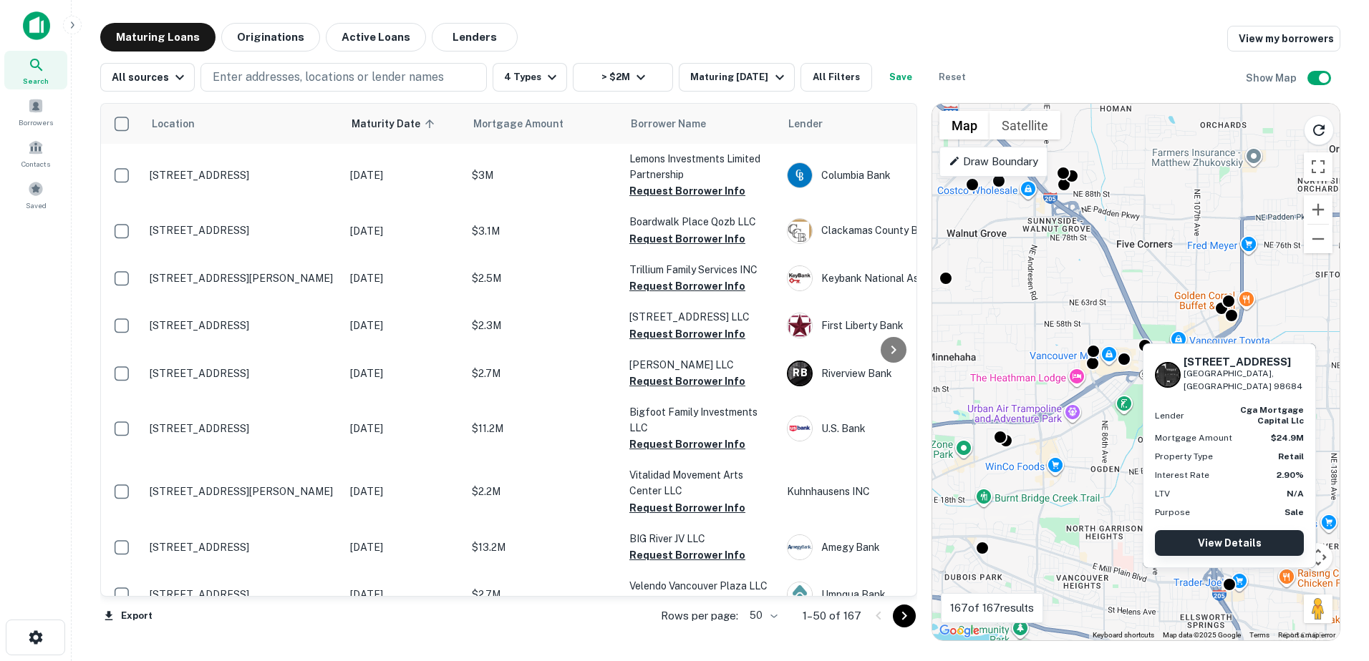
click at [1230, 543] on link "View Details" at bounding box center [1229, 543] width 149 height 26
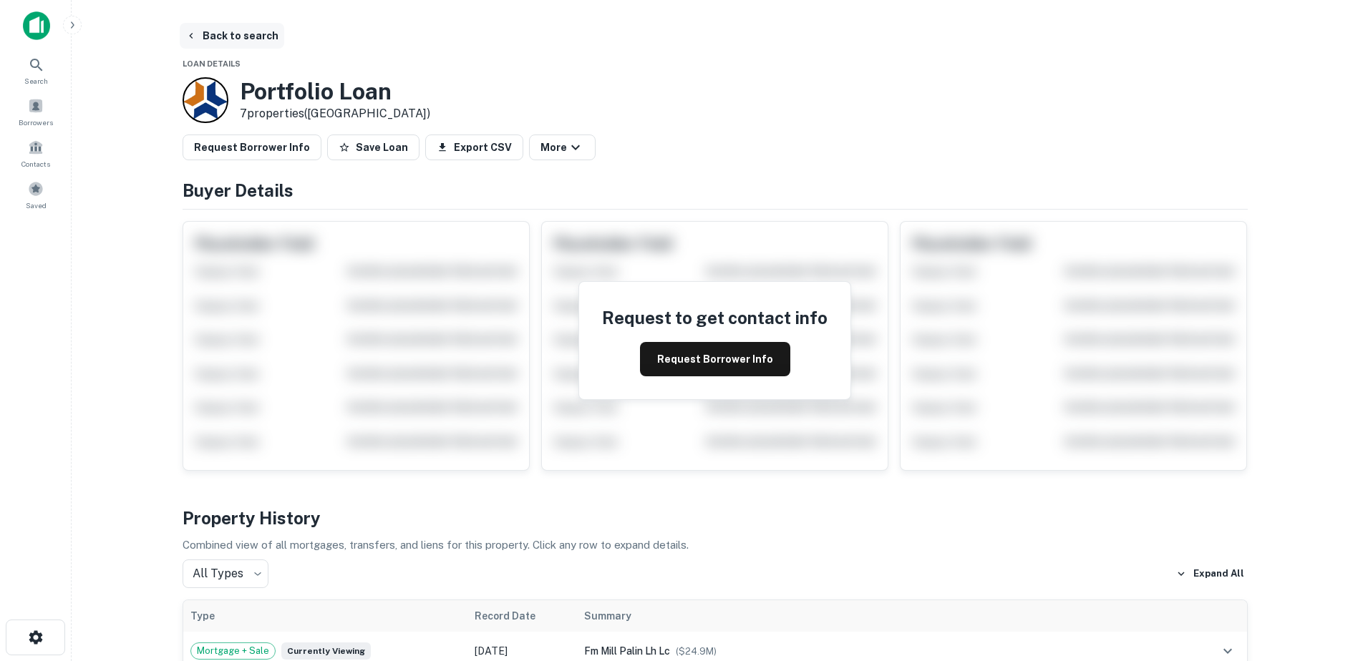
click at [211, 38] on button "Back to search" at bounding box center [232, 36] width 105 height 26
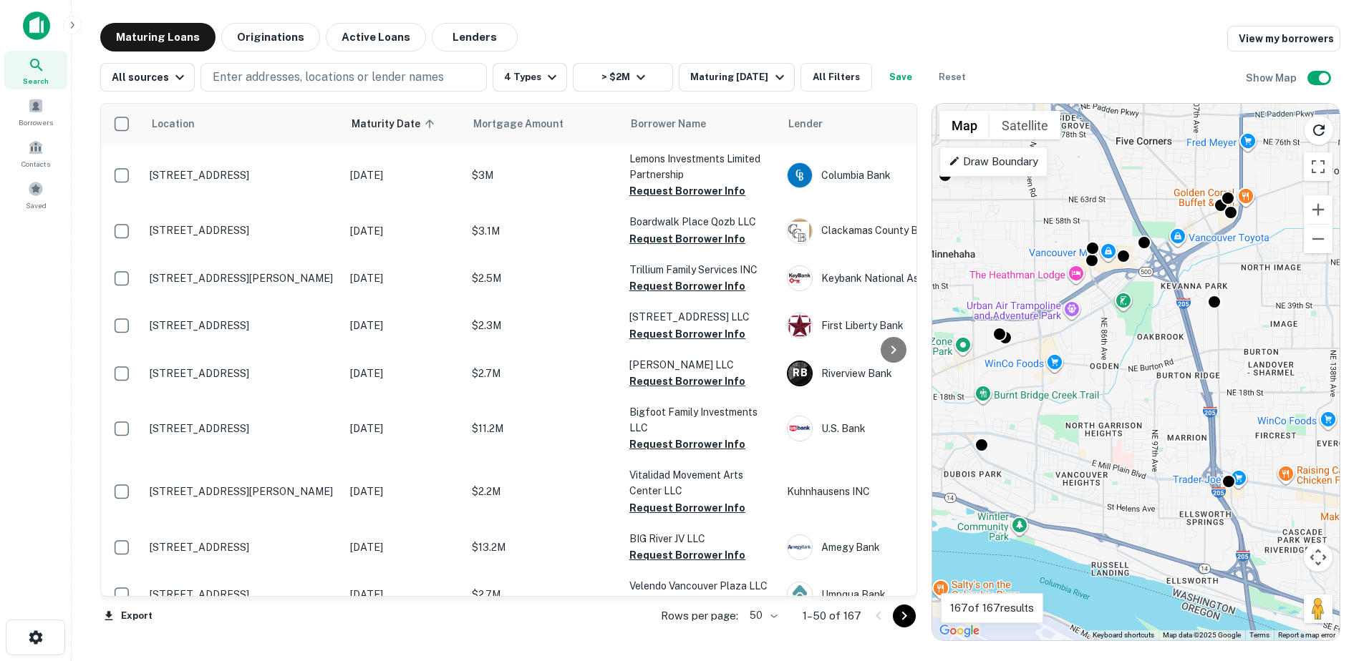
drag, startPoint x: 1223, startPoint y: 331, endPoint x: 1083, endPoint y: 339, distance: 139.8
click at [1083, 339] on div "To activate drag with keyboard, press Alt + Enter. Once in keyboard drag state,…" at bounding box center [1135, 372] width 407 height 537
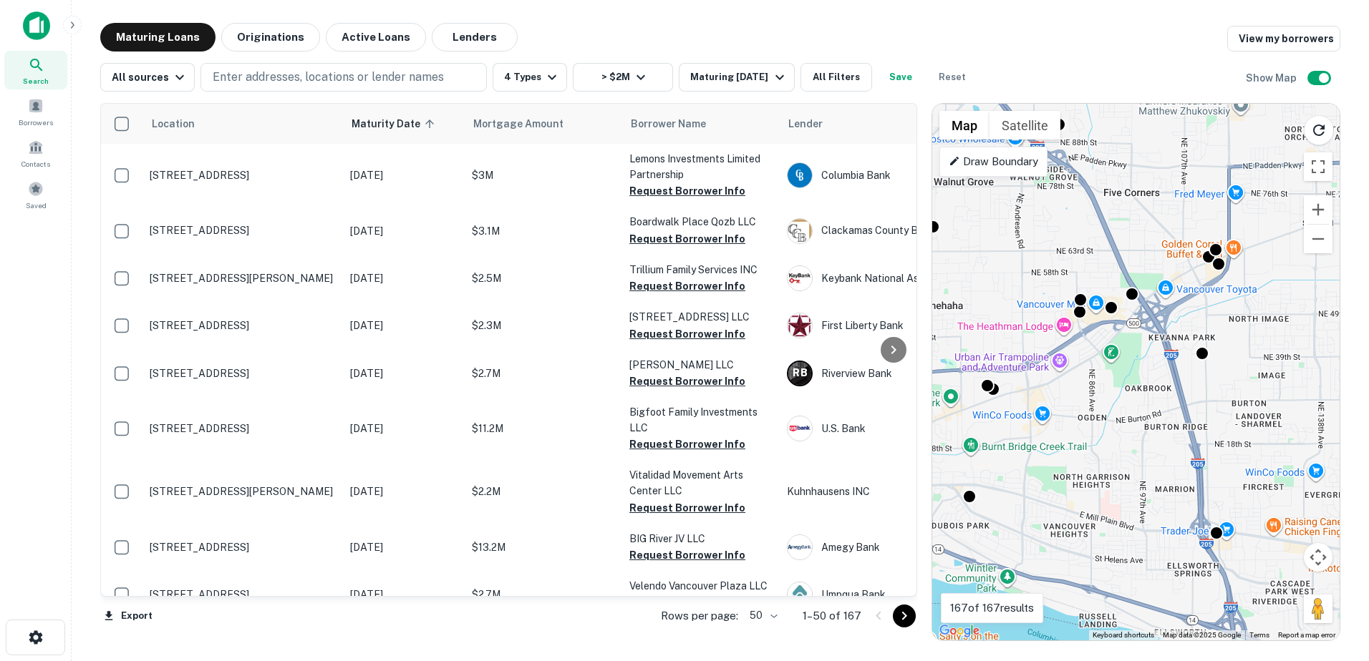
drag, startPoint x: 1087, startPoint y: 307, endPoint x: 1087, endPoint y: 364, distance: 56.5
click at [1087, 364] on div "To activate drag with keyboard, press Alt + Enter. Once in keyboard drag state,…" at bounding box center [1135, 372] width 407 height 537
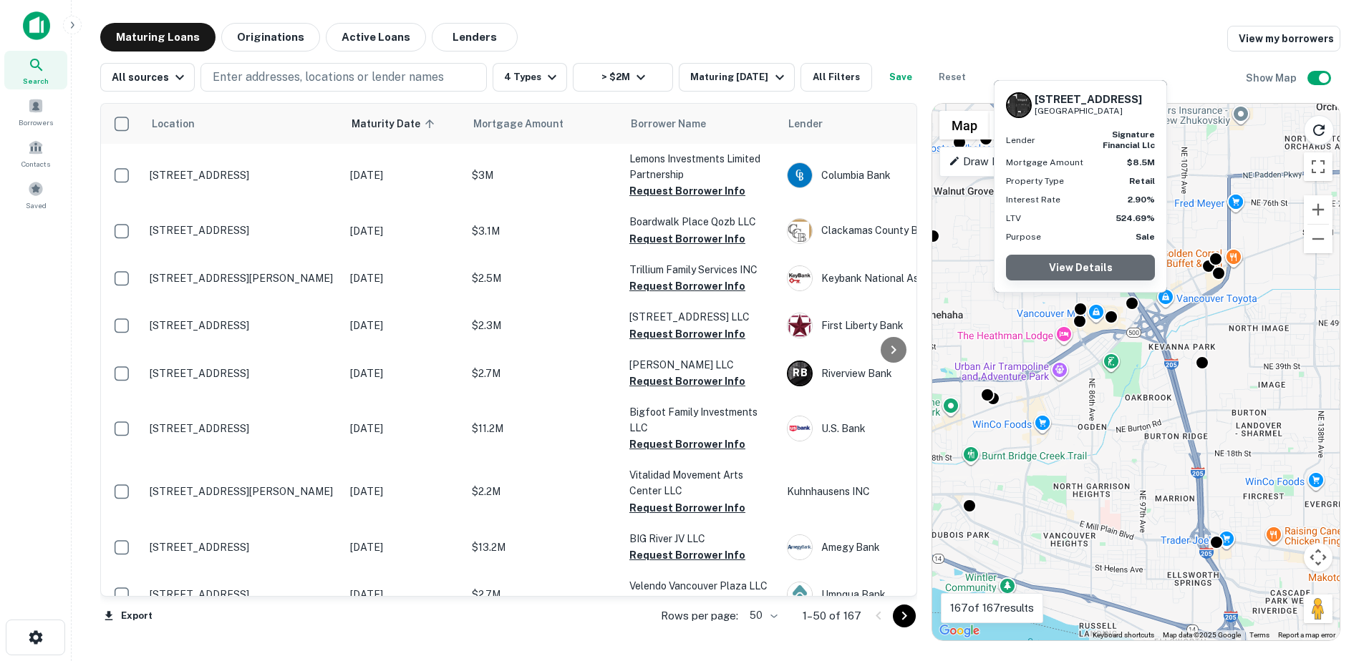
click at [1069, 266] on link "View Details" at bounding box center [1080, 268] width 149 height 26
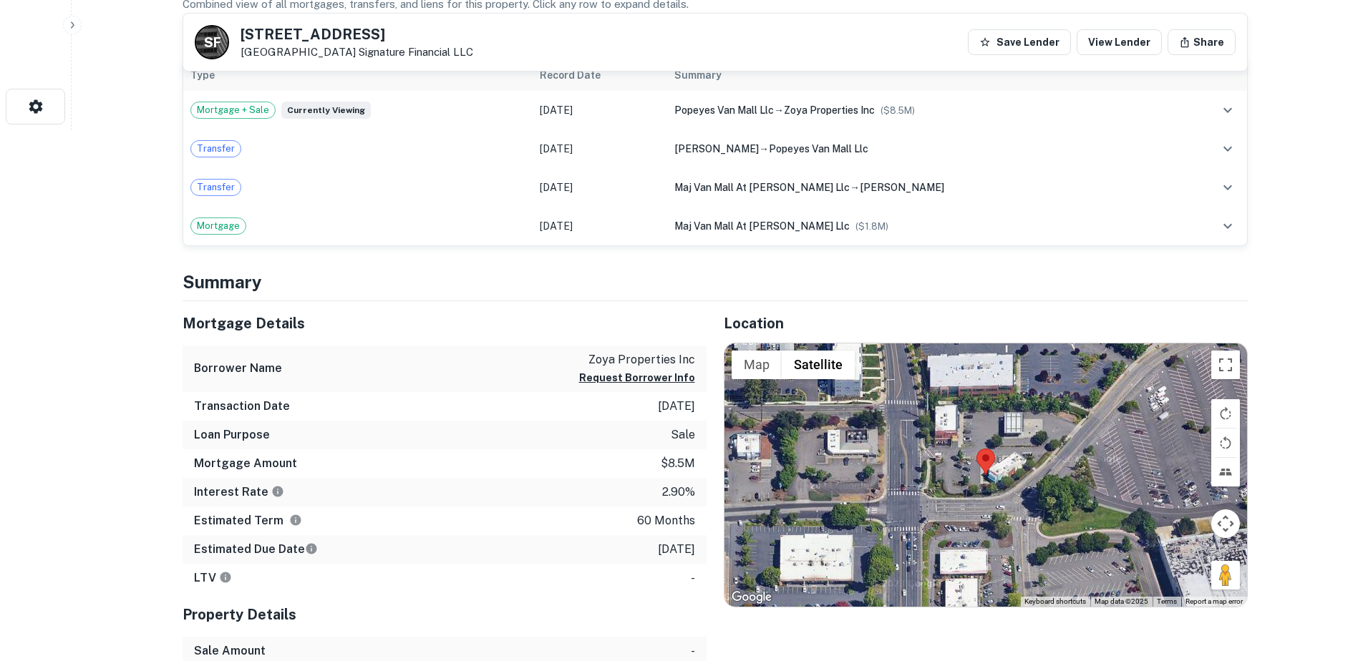
scroll to position [545, 0]
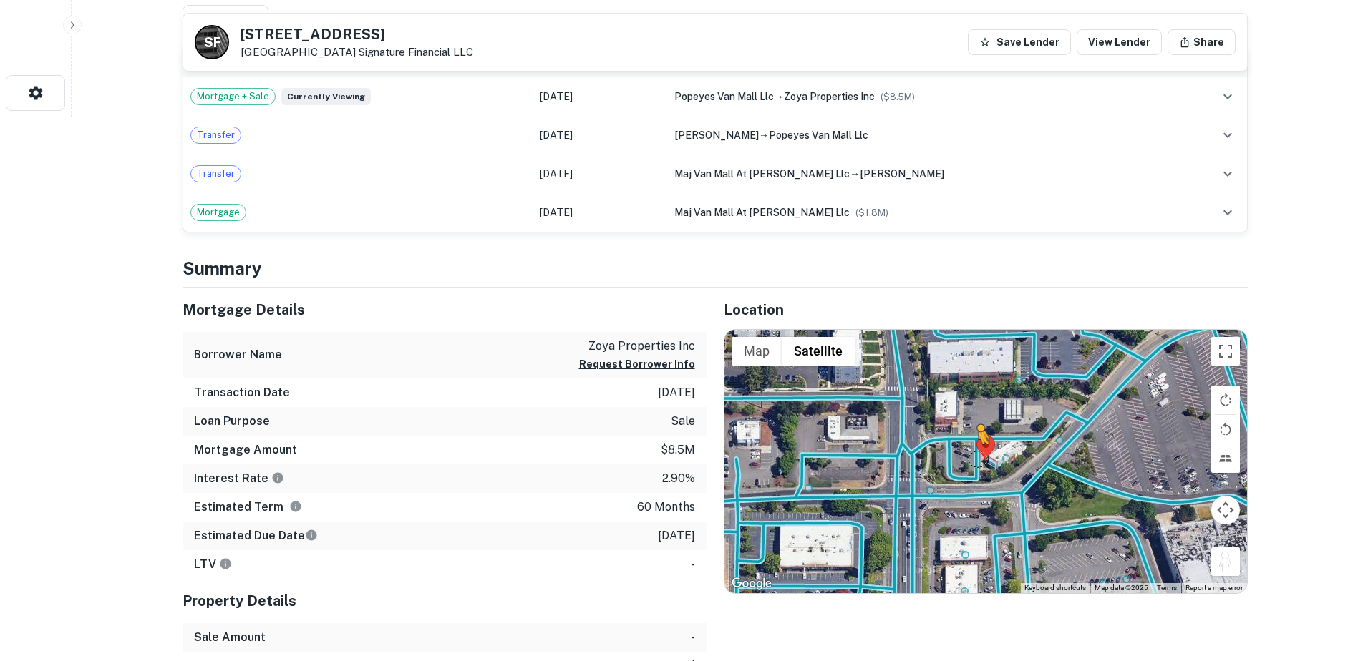
drag, startPoint x: 1230, startPoint y: 557, endPoint x: 977, endPoint y: 459, distance: 271.7
click at [977, 459] on div "To activate drag with keyboard, press Alt + Enter. Once in keyboard drag state,…" at bounding box center [985, 461] width 523 height 263
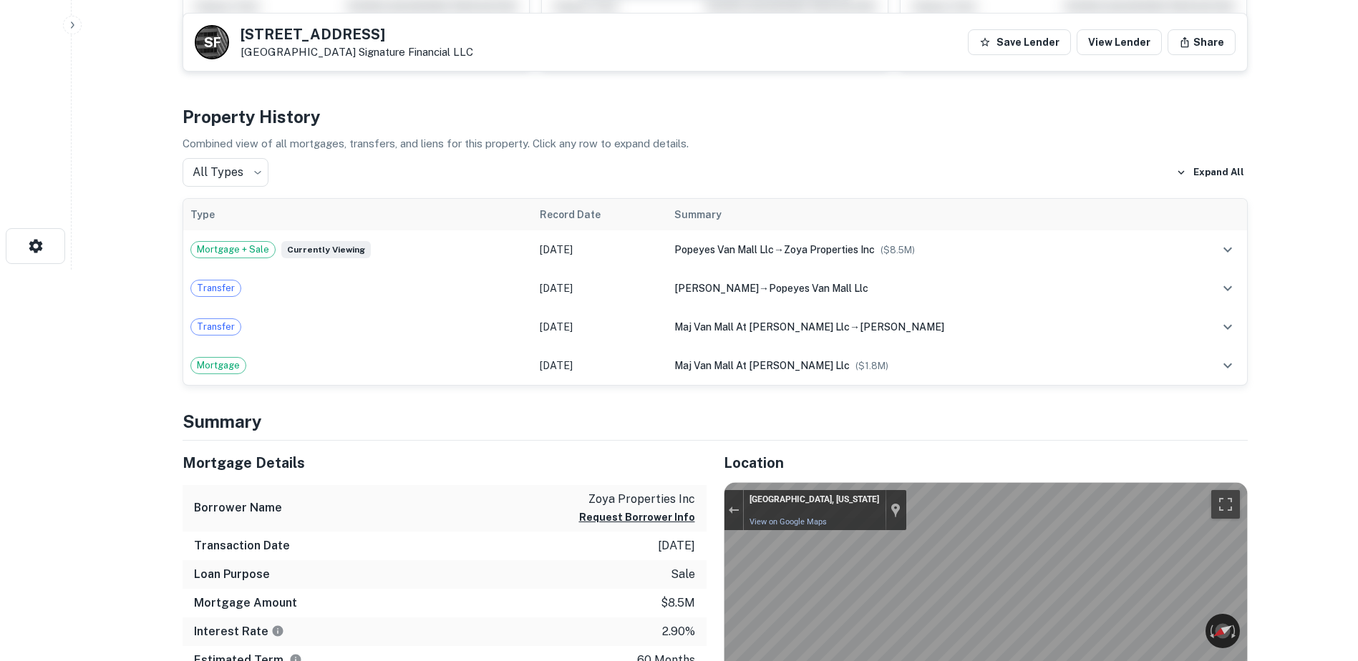
scroll to position [0, 0]
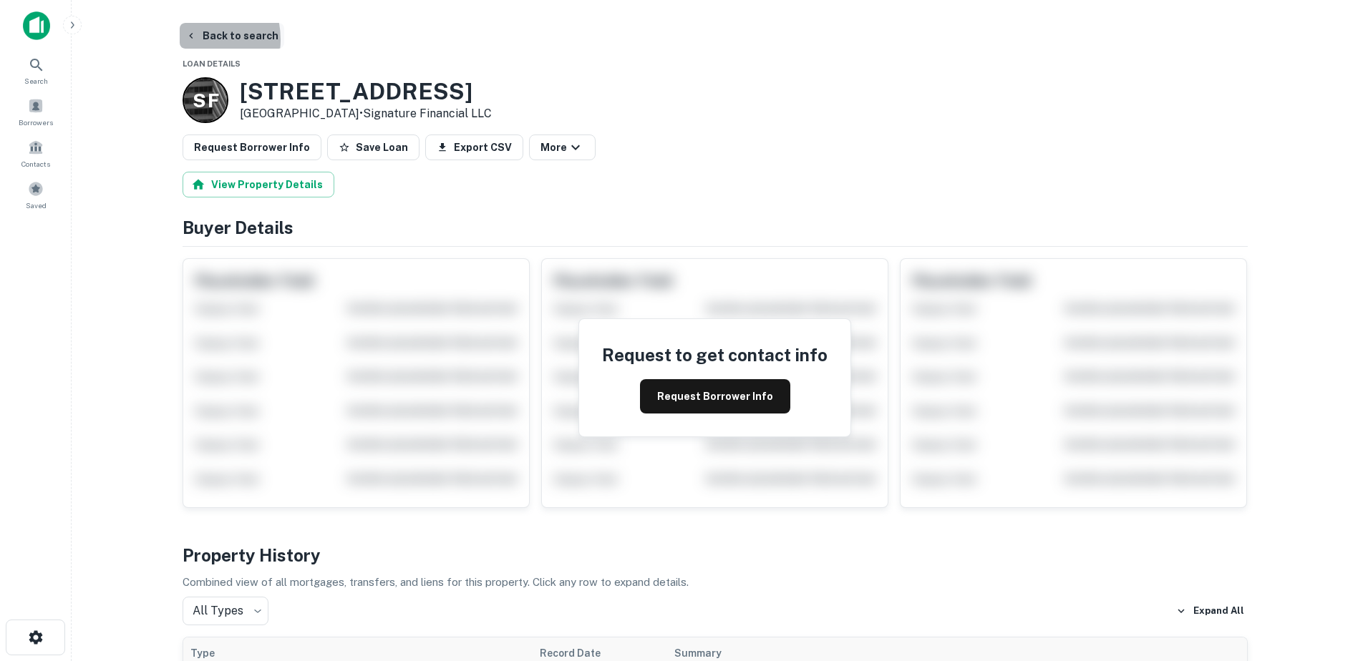
click at [190, 39] on icon "button" at bounding box center [190, 35] width 11 height 11
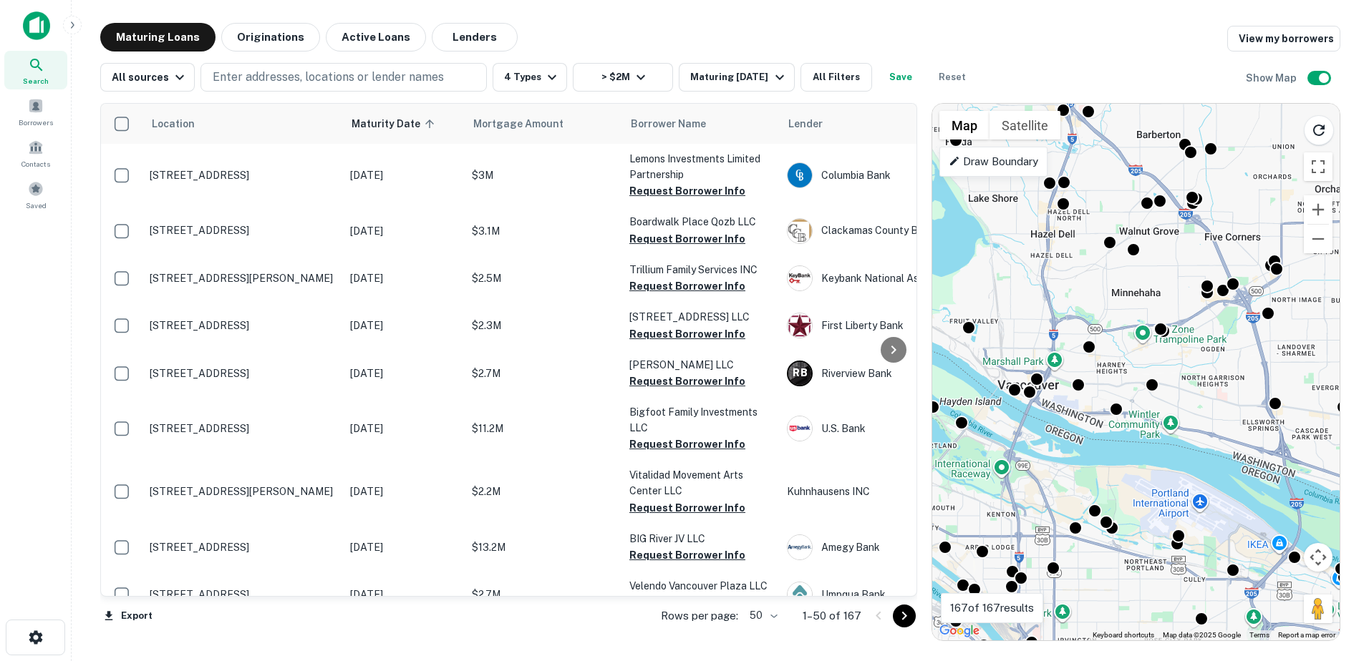
drag, startPoint x: 1191, startPoint y: 264, endPoint x: 1180, endPoint y: 437, distance: 173.6
click at [1180, 437] on div "To activate drag with keyboard, press Alt + Enter. Once in keyboard drag state,…" at bounding box center [1135, 372] width 407 height 537
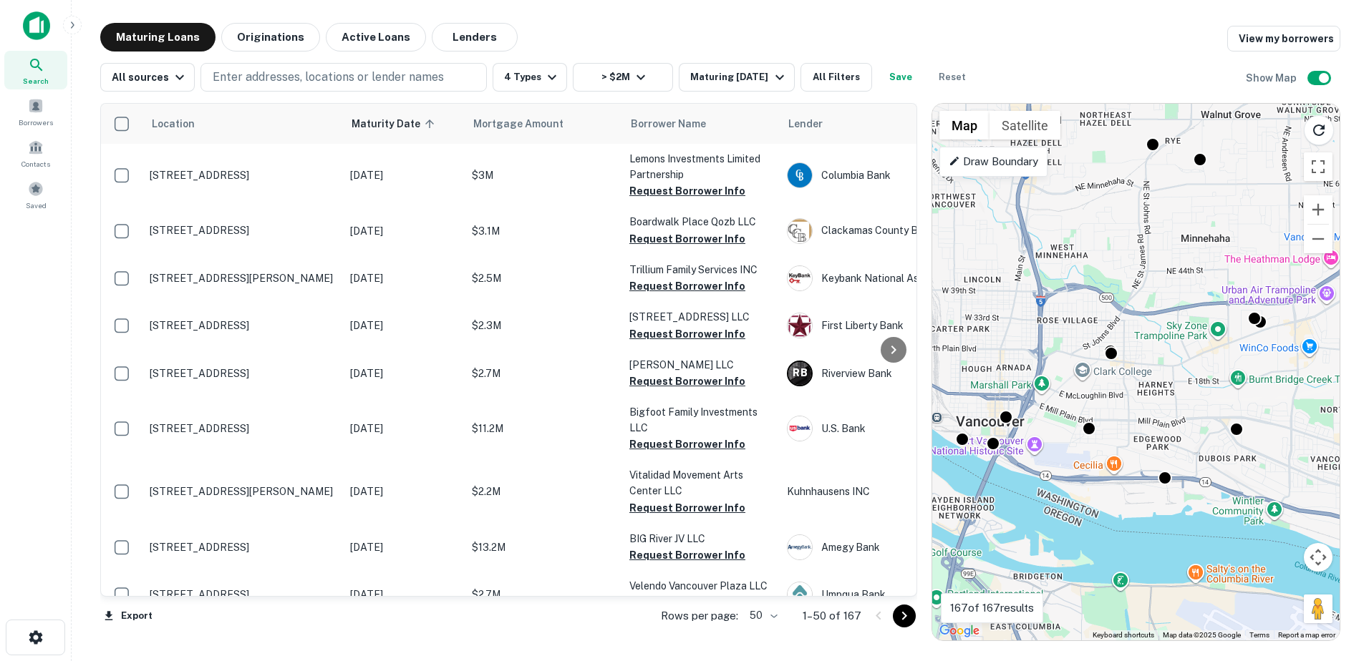
drag, startPoint x: 1144, startPoint y: 392, endPoint x: 1260, endPoint y: 478, distance: 144.7
click at [1260, 478] on div "To activate drag with keyboard, press Alt + Enter. Once in keyboard drag state,…" at bounding box center [1135, 372] width 407 height 537
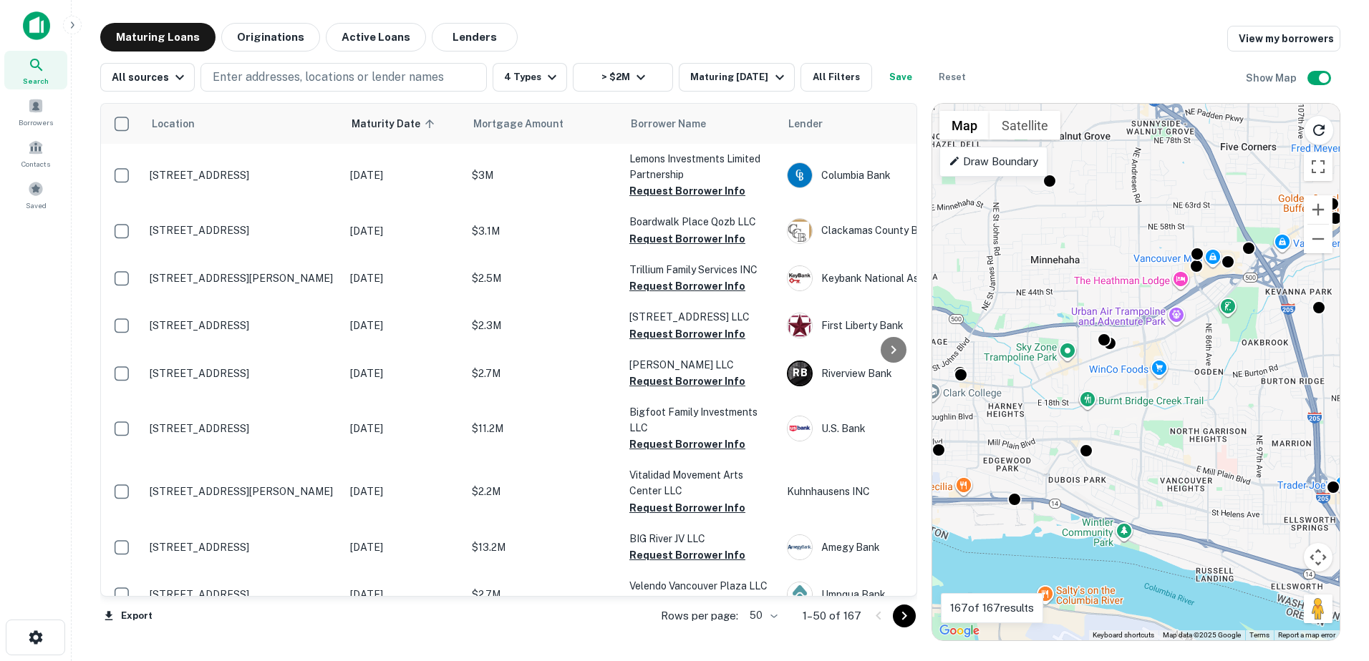
drag, startPoint x: 1266, startPoint y: 470, endPoint x: 1114, endPoint y: 492, distance: 152.6
click at [1114, 492] on div "To activate drag with keyboard, press Alt + Enter. Once in keyboard drag state,…" at bounding box center [1135, 372] width 407 height 537
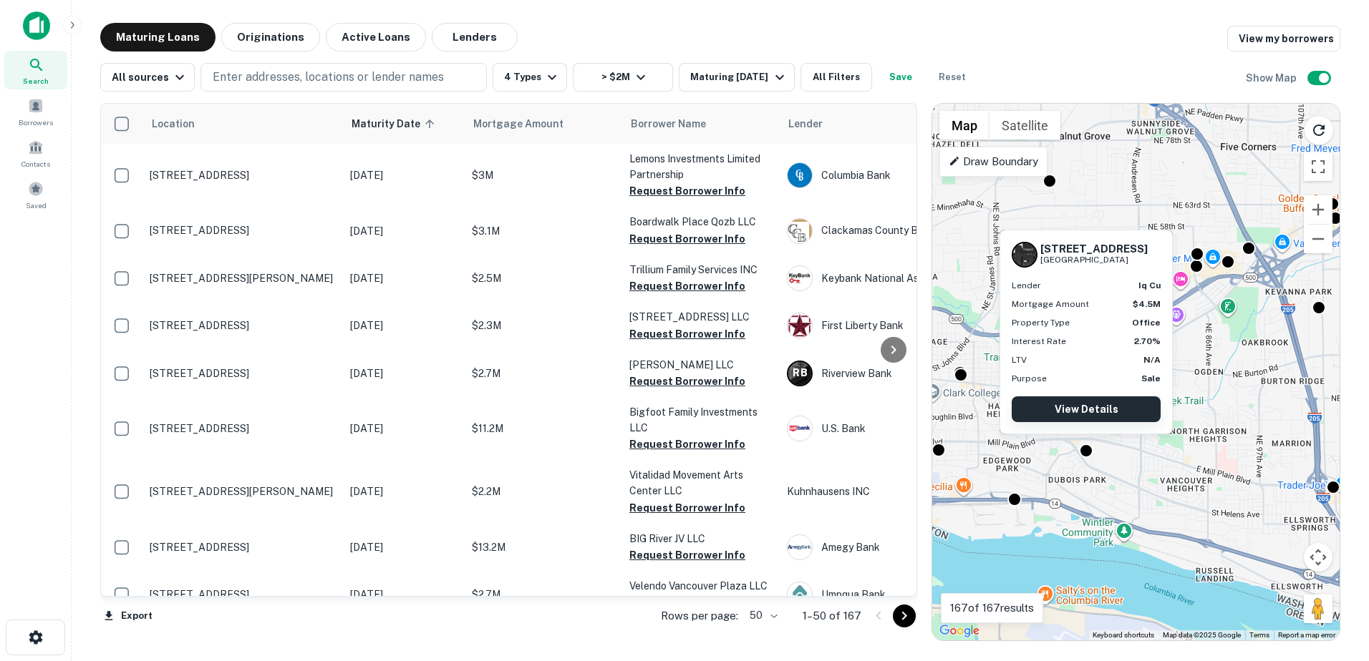
click at [1084, 407] on link "View Details" at bounding box center [1085, 410] width 149 height 26
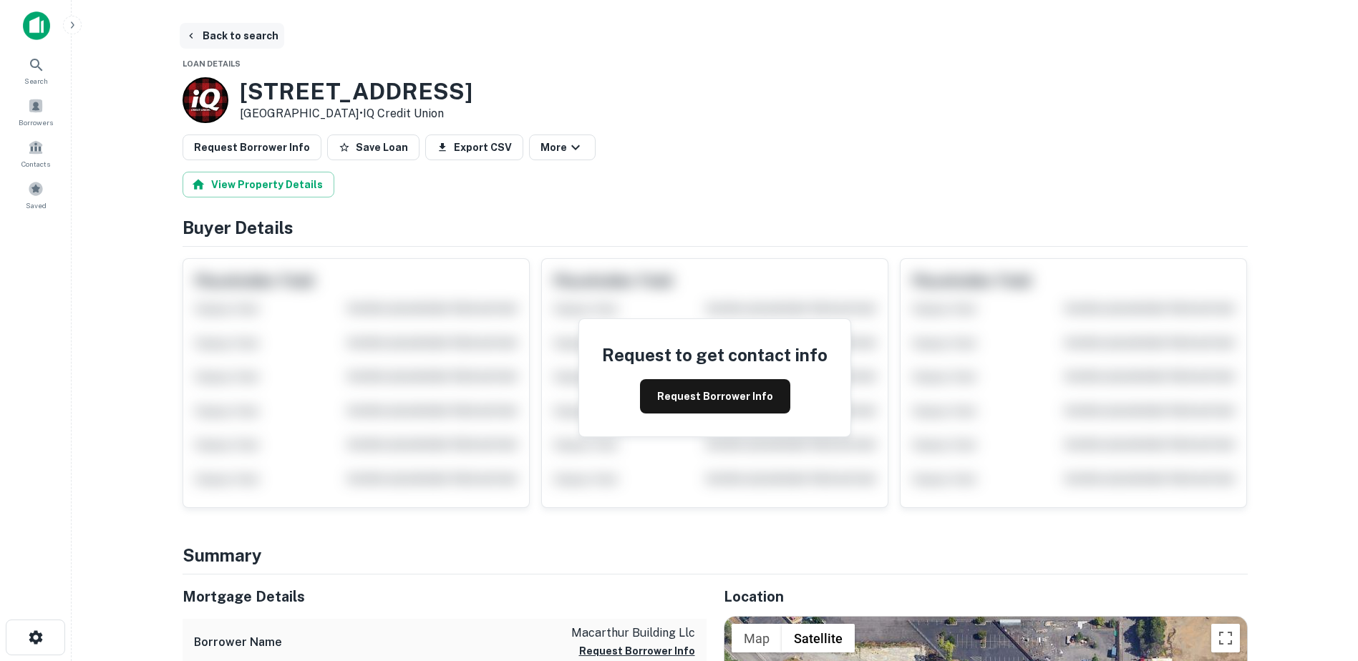
click at [248, 36] on button "Back to search" at bounding box center [232, 36] width 105 height 26
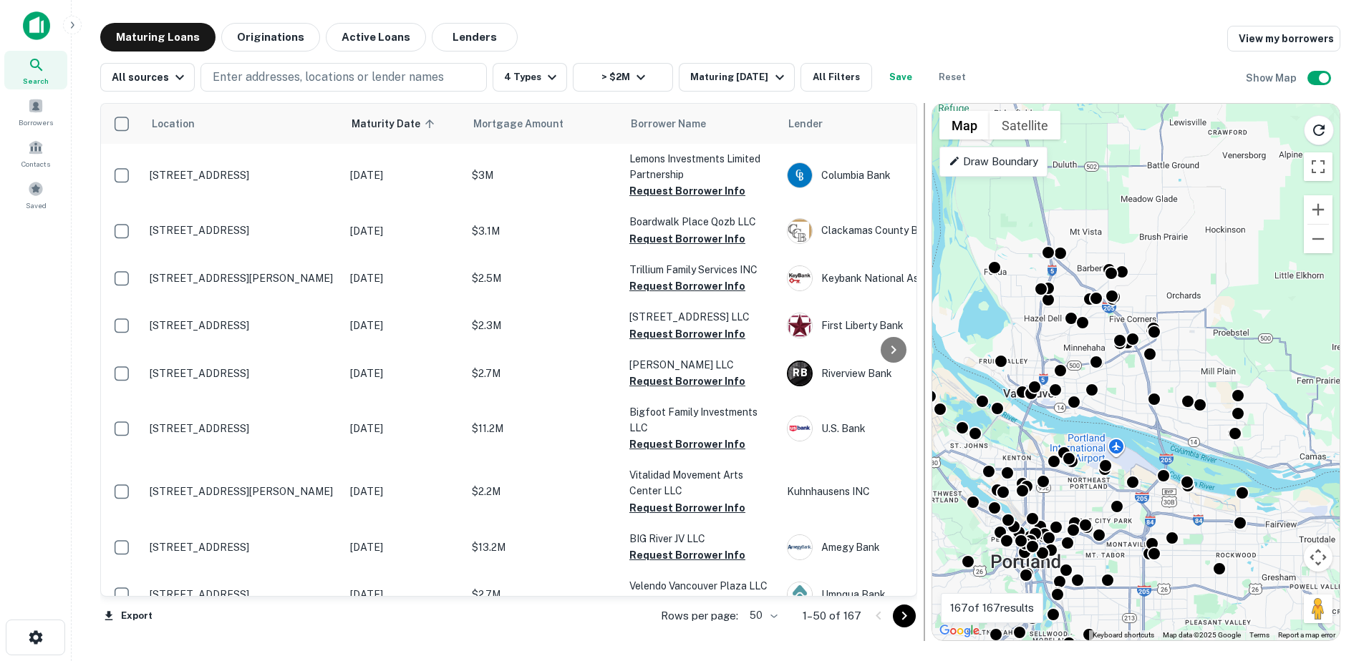
drag, startPoint x: 1005, startPoint y: 222, endPoint x: 919, endPoint y: 376, distance: 176.2
click at [919, 376] on div "Location Maturity Date sorted ascending Mortgage Amount Borrower Name Lender Pu…" at bounding box center [720, 367] width 1240 height 550
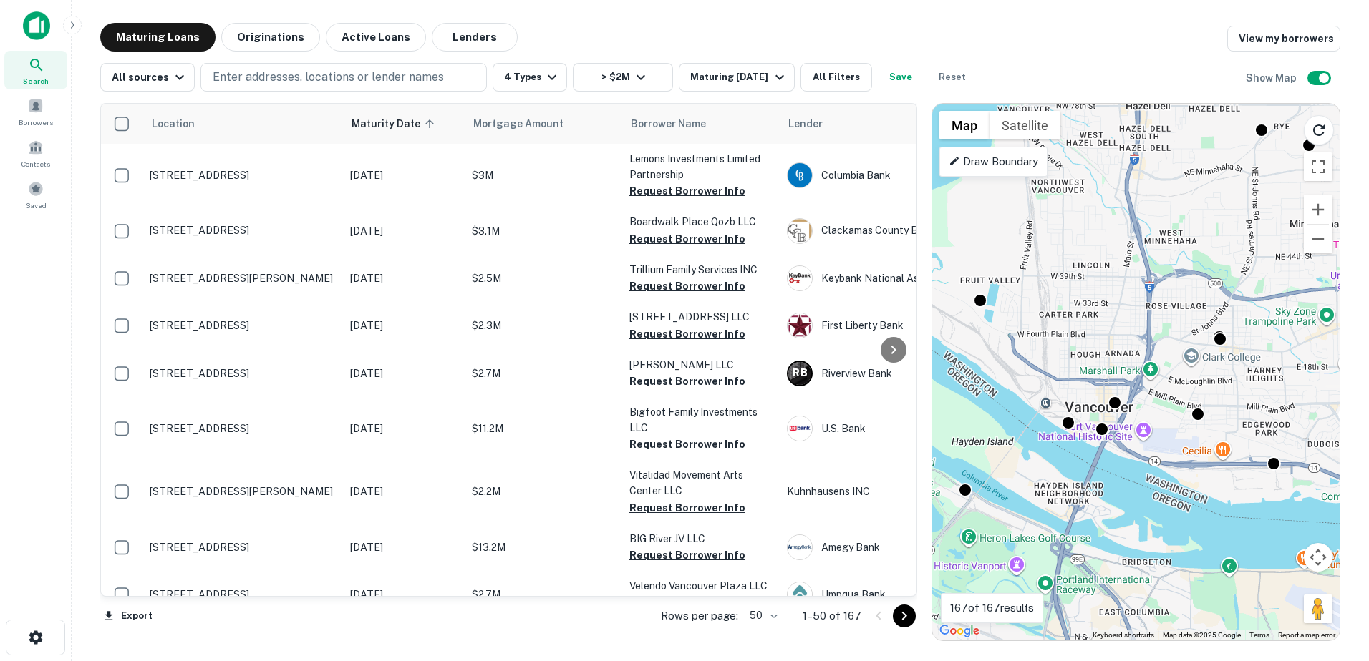
drag, startPoint x: 1092, startPoint y: 403, endPoint x: 1185, endPoint y: 319, distance: 125.7
click at [1185, 319] on div "To activate drag with keyboard, press Alt + Enter. Once in keyboard drag state,…" at bounding box center [1135, 372] width 407 height 537
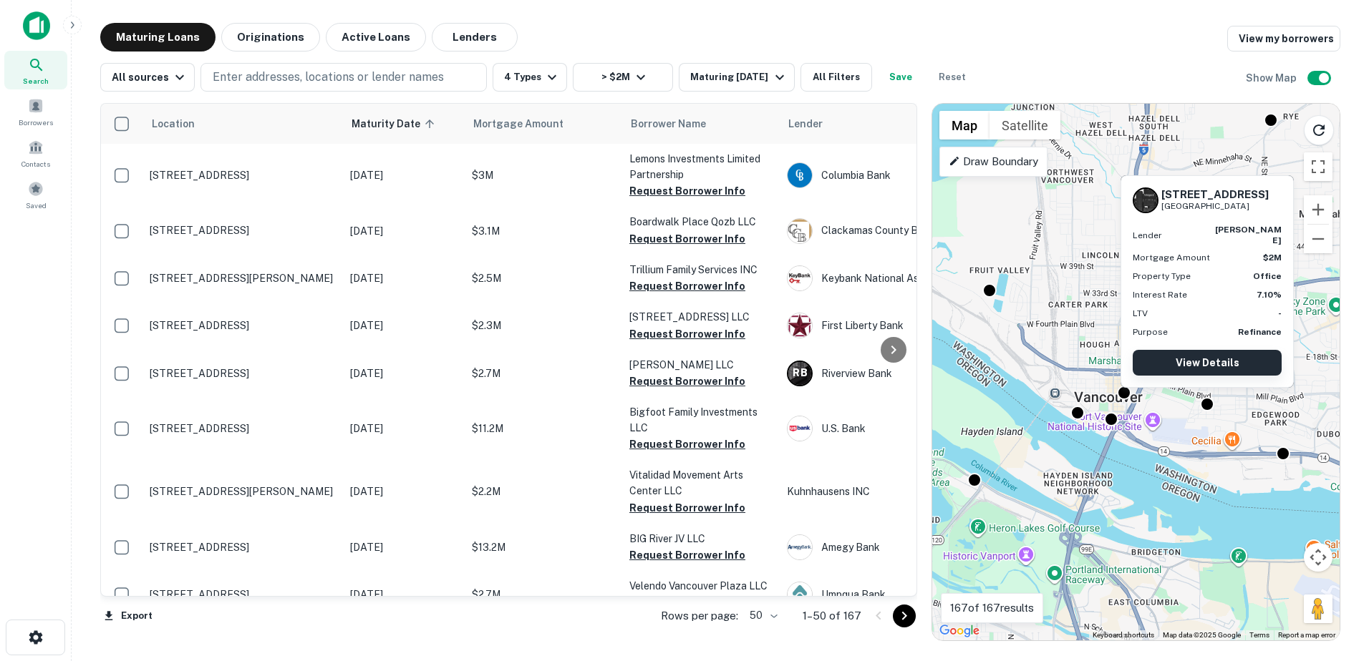
click at [1221, 366] on link "View Details" at bounding box center [1206, 363] width 149 height 26
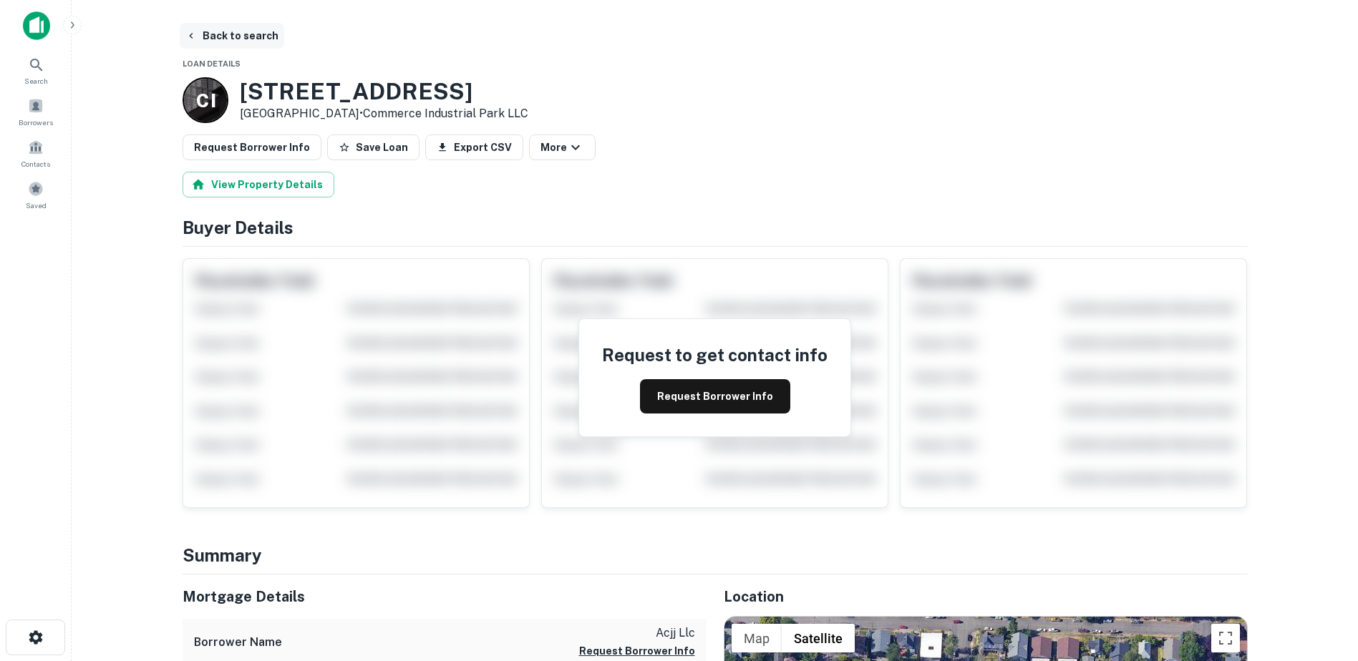
click at [248, 34] on button "Back to search" at bounding box center [232, 36] width 105 height 26
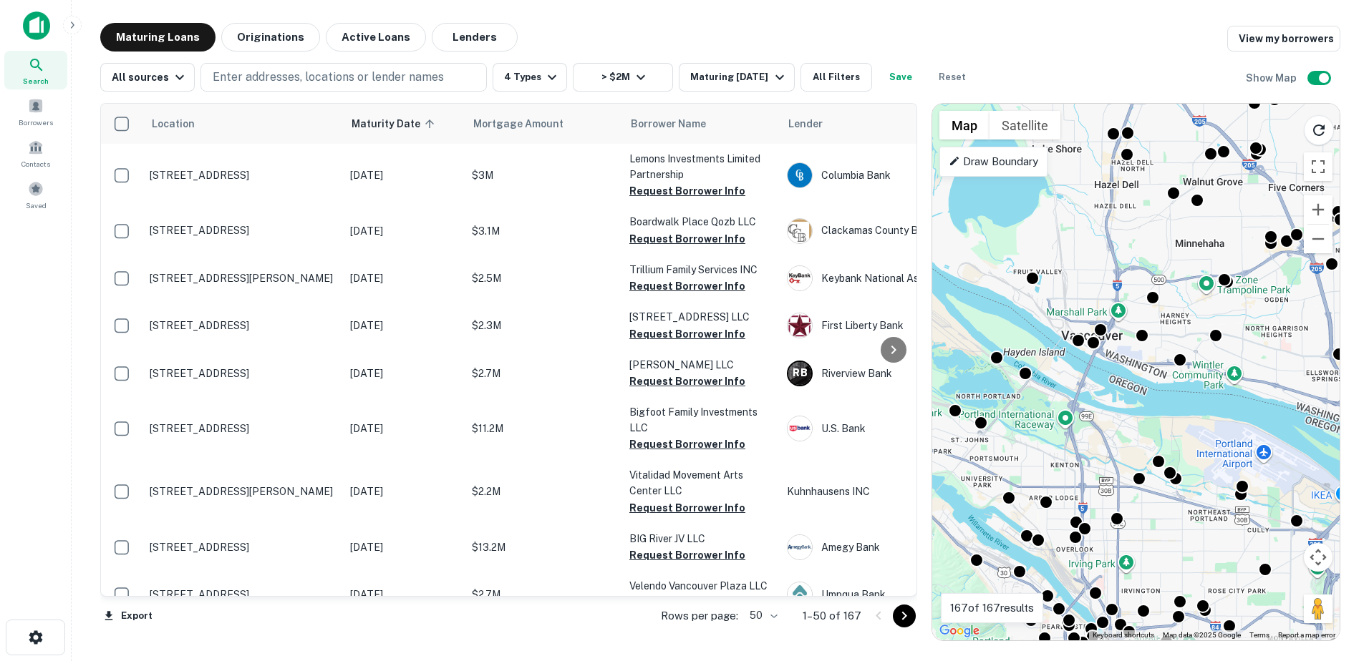
drag, startPoint x: 1133, startPoint y: 268, endPoint x: 1121, endPoint y: 386, distance: 118.0
click at [1121, 386] on div "To activate drag with keyboard, press Alt + Enter. Once in keyboard drag state,…" at bounding box center [1135, 372] width 407 height 537
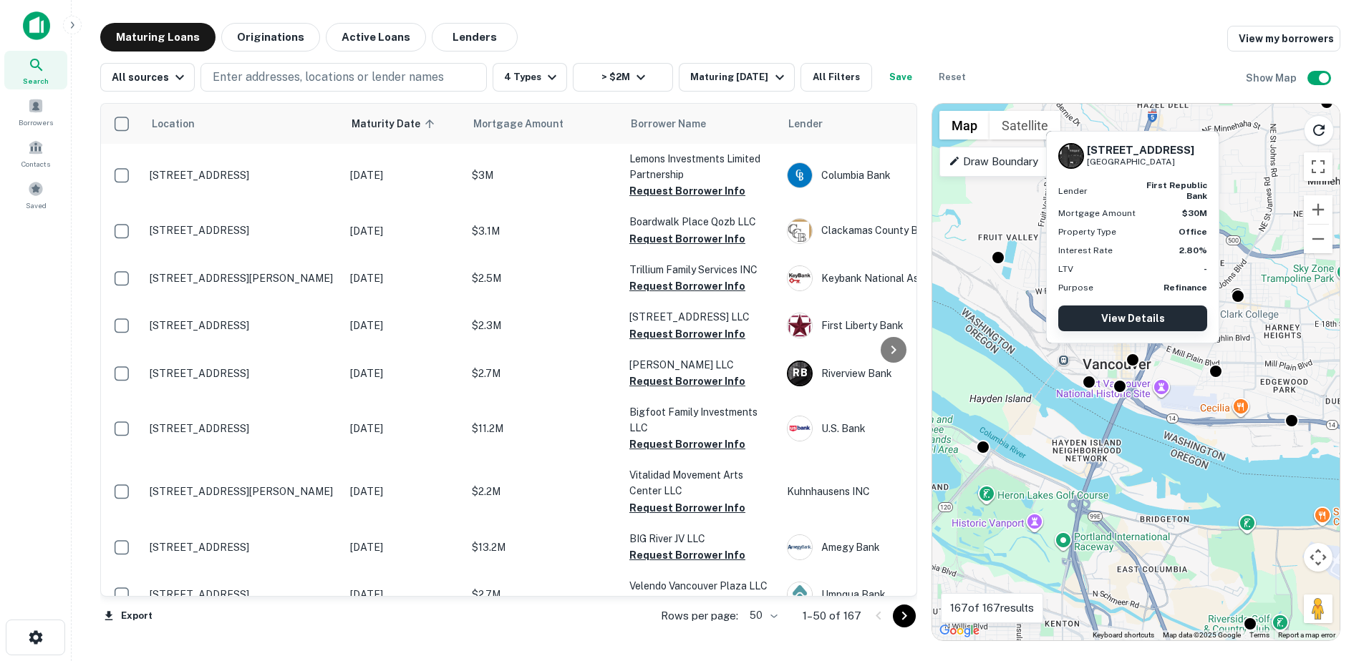
click at [1129, 323] on link "View Details" at bounding box center [1132, 319] width 149 height 26
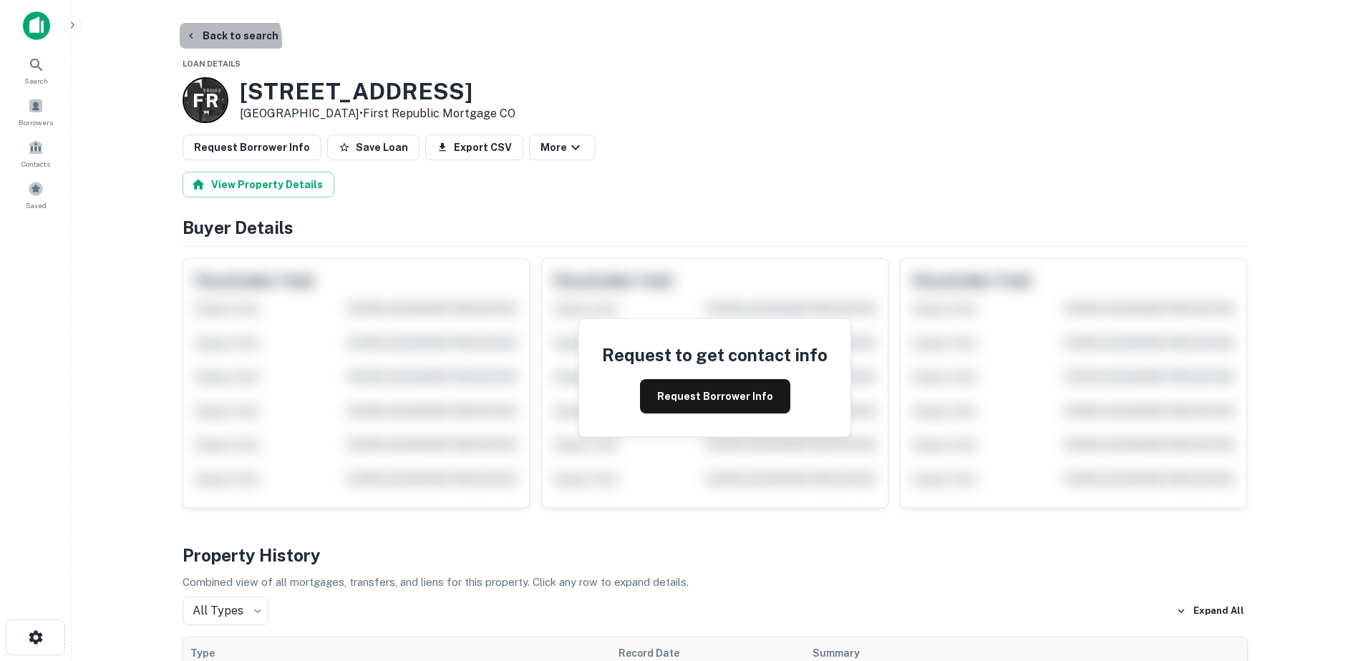
click at [214, 42] on button "Back to search" at bounding box center [232, 36] width 105 height 26
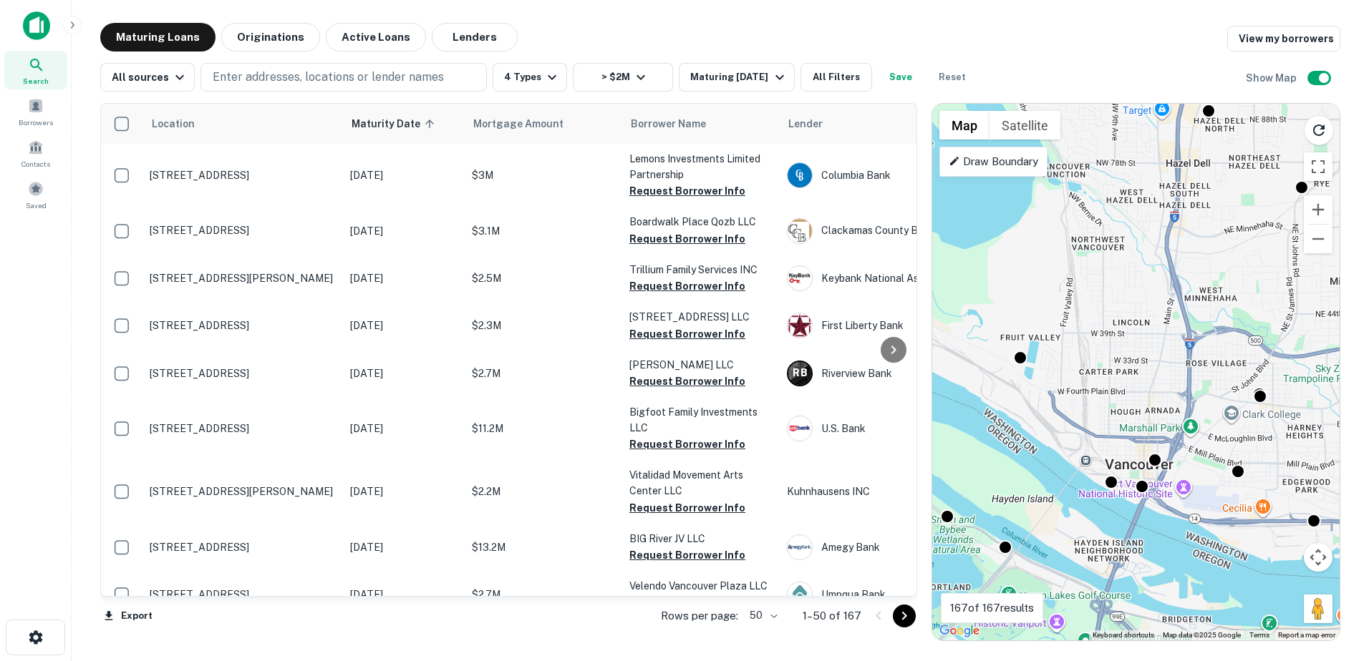
drag, startPoint x: 1112, startPoint y: 245, endPoint x: 1079, endPoint y: 447, distance: 204.5
click at [1079, 447] on div "To activate drag with keyboard, press Alt + Enter. Once in keyboard drag state,…" at bounding box center [1135, 372] width 407 height 537
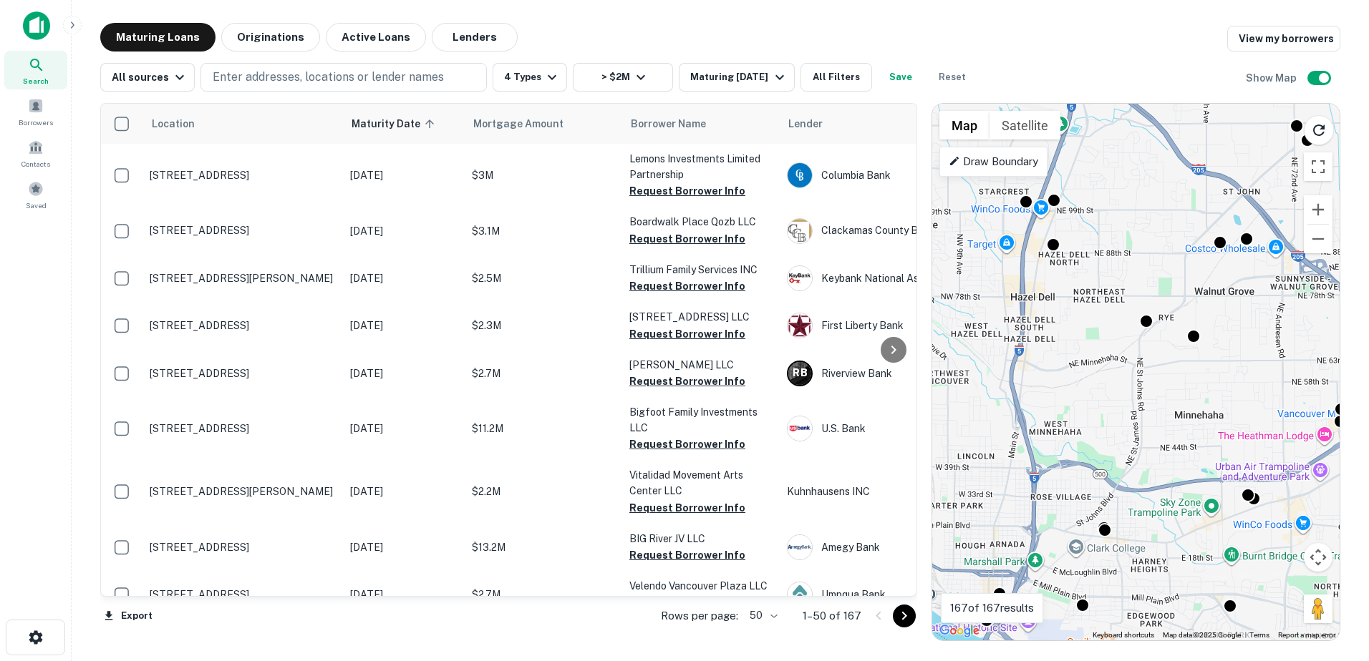
drag, startPoint x: 1182, startPoint y: 342, endPoint x: 1009, endPoint y: 480, distance: 221.7
click at [1009, 480] on div "To activate drag with keyboard, press Alt + Enter. Once in keyboard drag state,…" at bounding box center [1135, 372] width 407 height 537
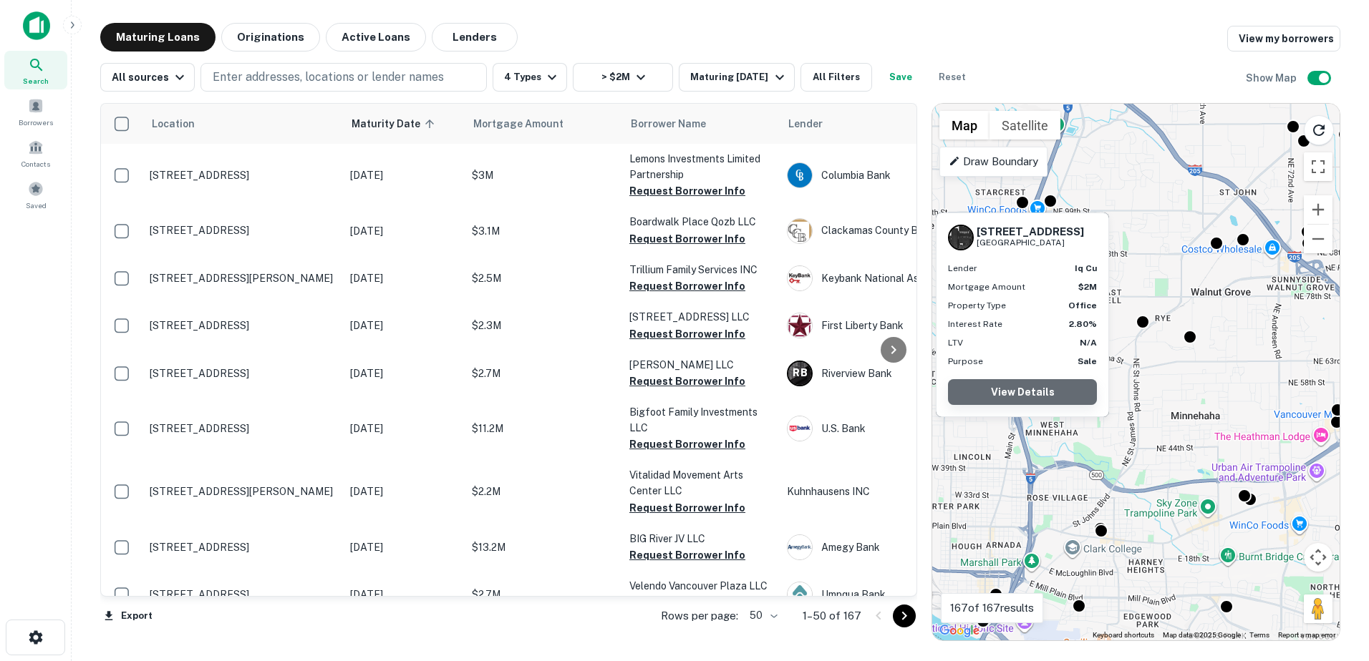
click at [1012, 391] on link "View Details" at bounding box center [1022, 392] width 149 height 26
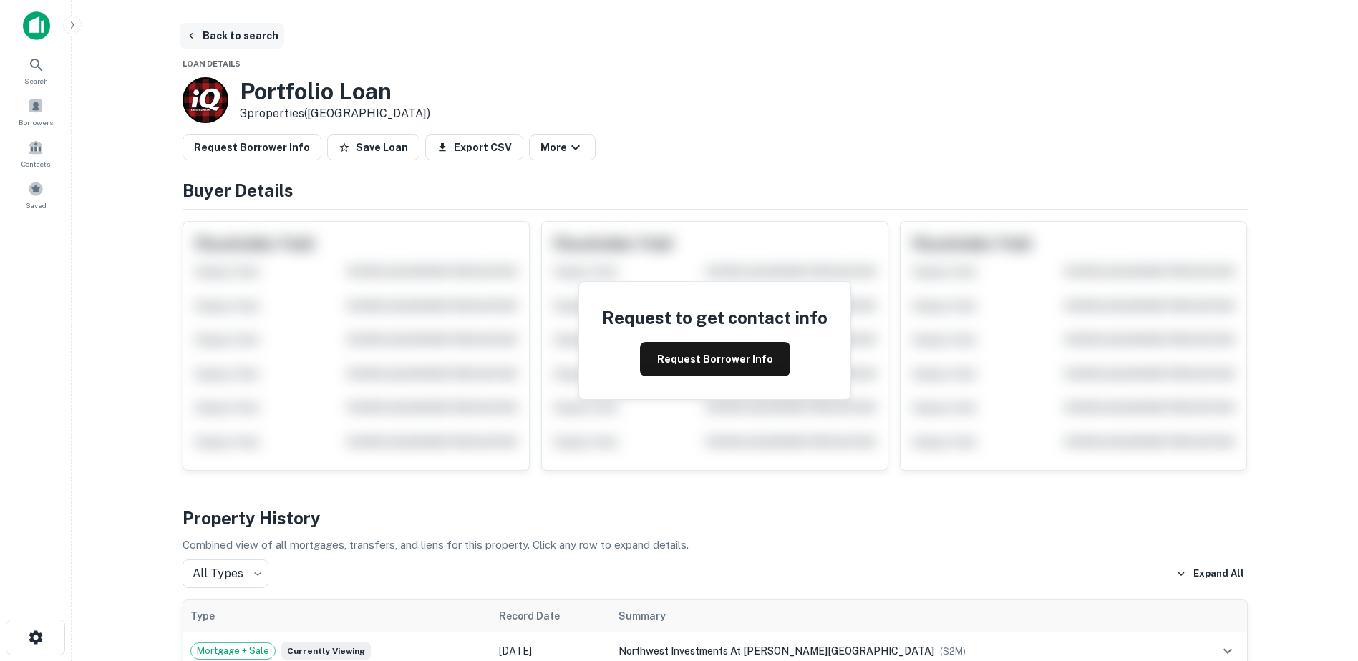
click at [203, 42] on button "Back to search" at bounding box center [232, 36] width 105 height 26
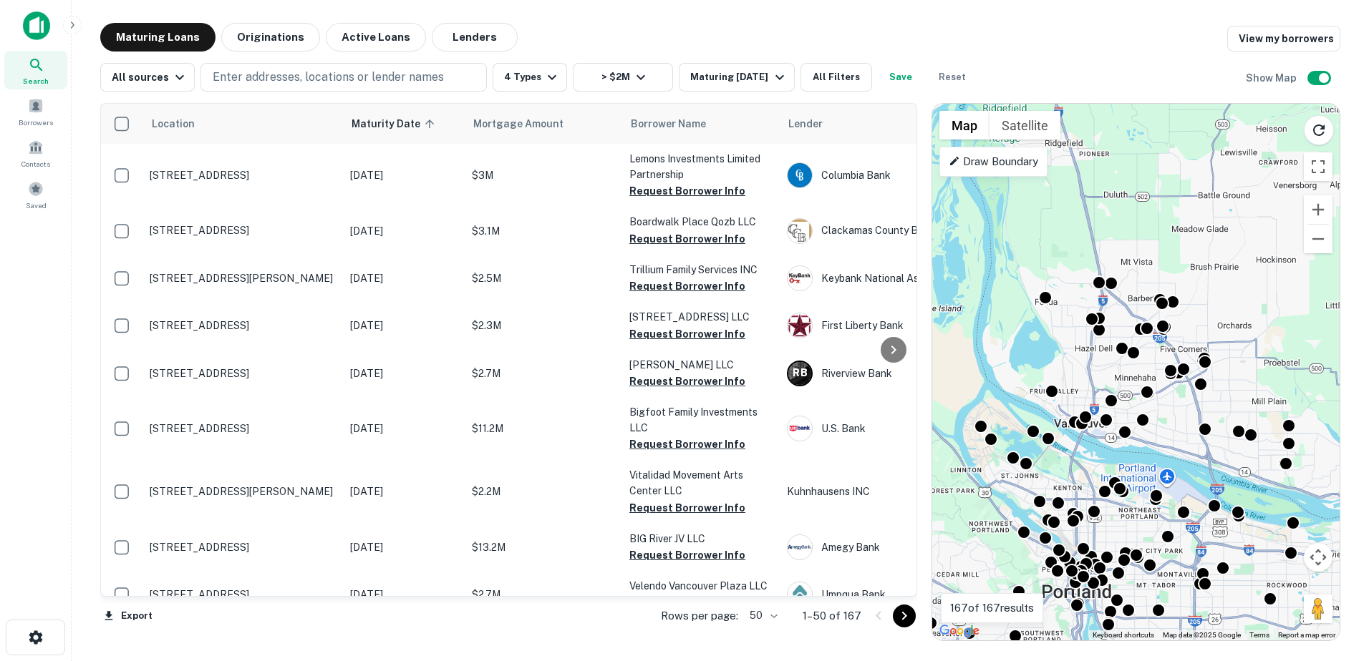
drag, startPoint x: 1104, startPoint y: 173, endPoint x: 1070, endPoint y: 362, distance: 192.1
click at [1070, 362] on div "To activate drag with keyboard, press Alt + Enter. Once in keyboard drag state,…" at bounding box center [1135, 372] width 407 height 537
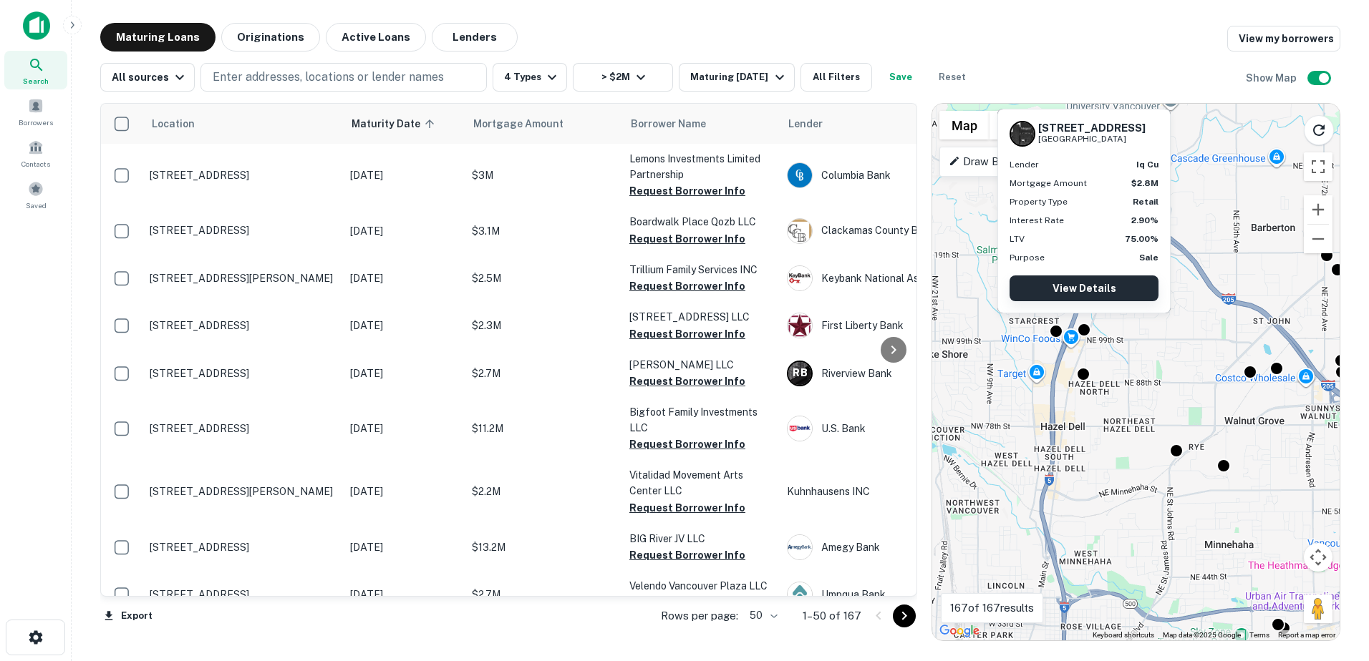
click at [1084, 298] on link "View Details" at bounding box center [1083, 289] width 149 height 26
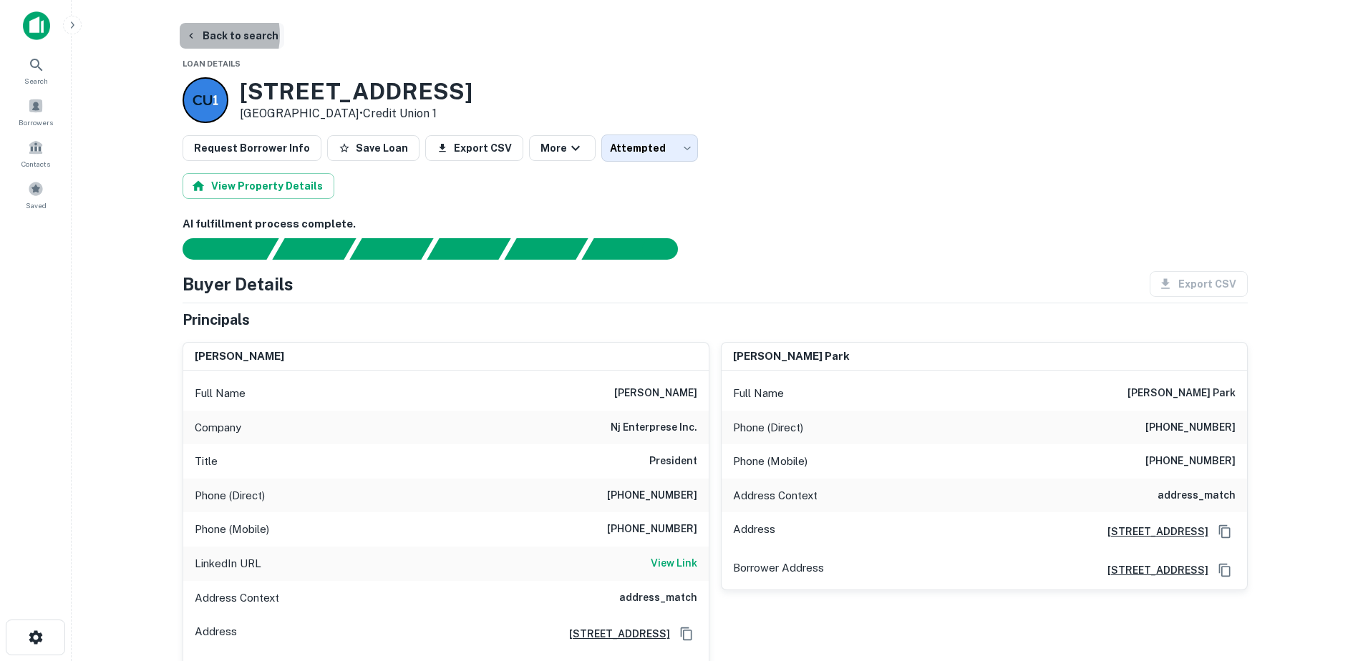
click at [205, 35] on button "Back to search" at bounding box center [232, 36] width 105 height 26
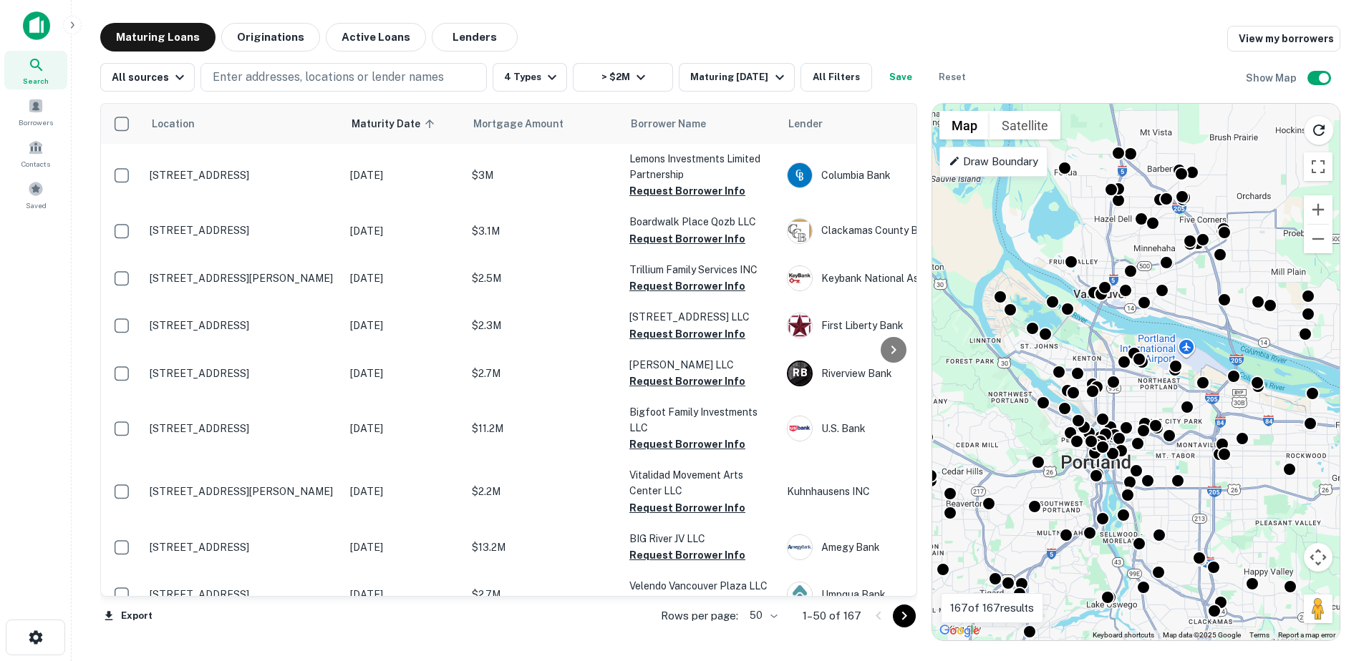
drag, startPoint x: 1190, startPoint y: 271, endPoint x: 1153, endPoint y: 405, distance: 138.9
click at [1153, 405] on div "To activate drag with keyboard, press Alt + Enter. Once in keyboard drag state,…" at bounding box center [1135, 372] width 407 height 537
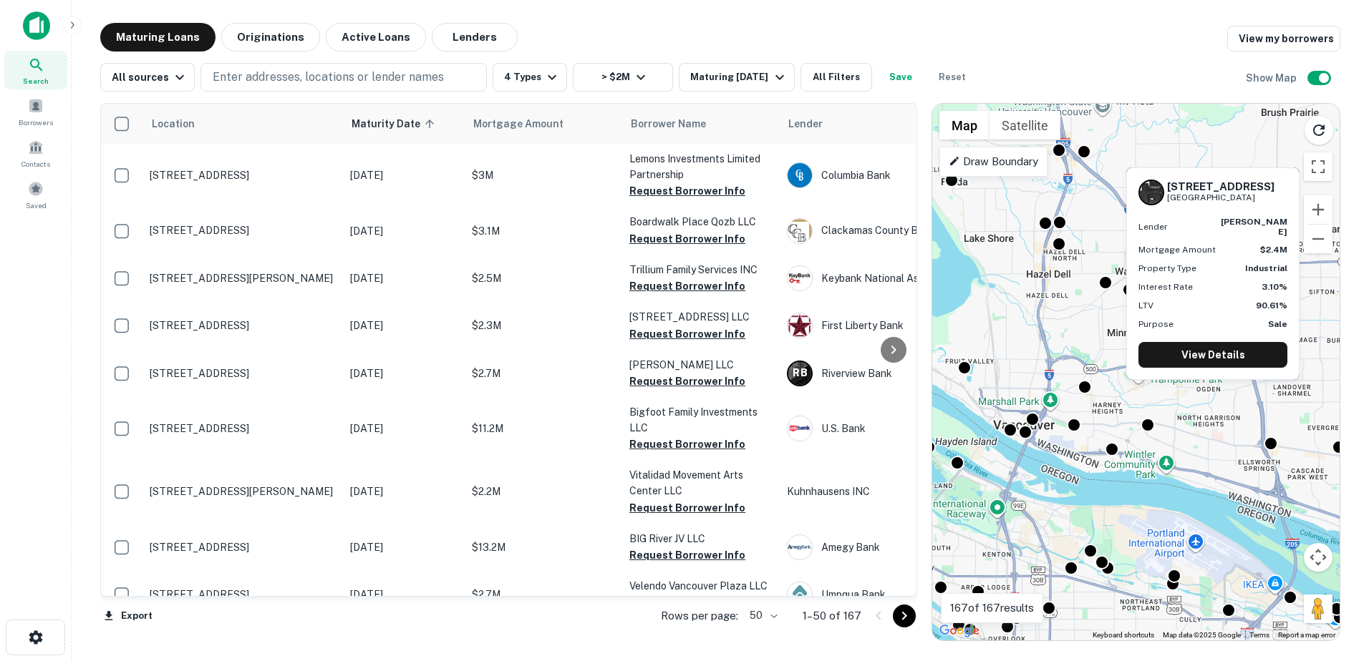
drag, startPoint x: 1235, startPoint y: 139, endPoint x: 1188, endPoint y: 178, distance: 61.5
click at [1188, 178] on body "Search Borrowers Contacts Saved Maturing Loans Originations Active Loans Lender…" at bounding box center [684, 330] width 1369 height 661
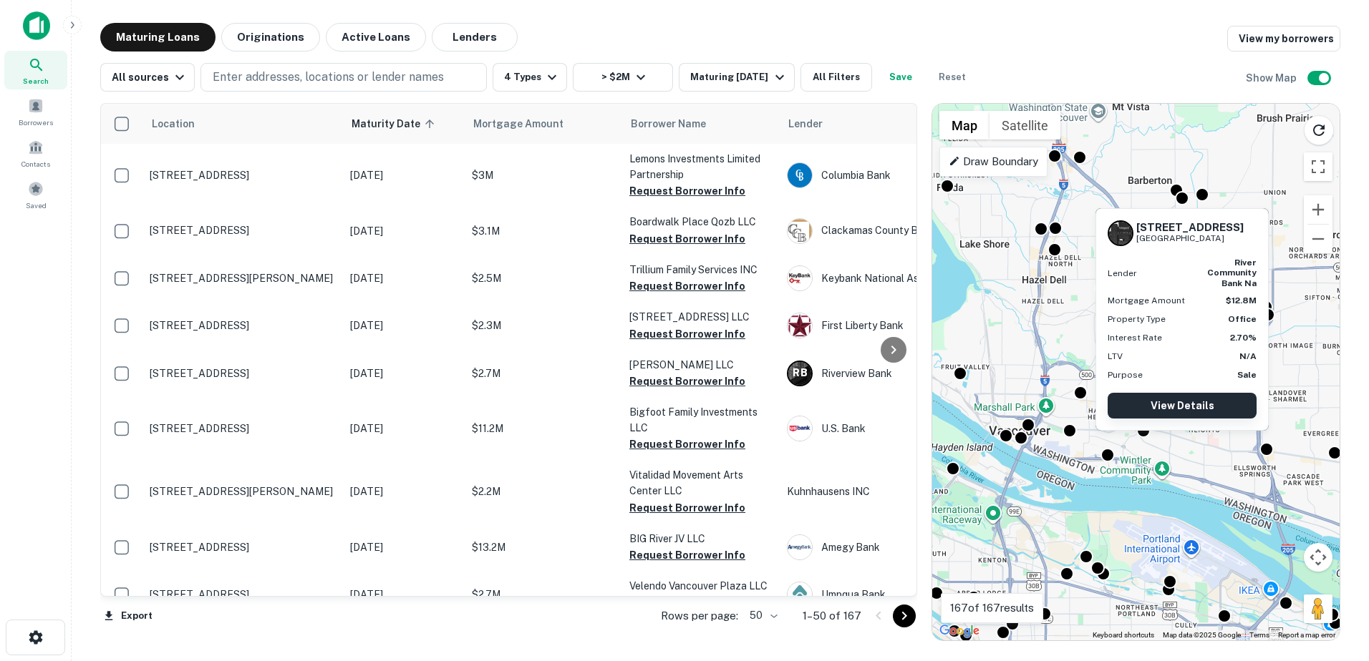
click at [1179, 394] on link "View Details" at bounding box center [1181, 406] width 149 height 26
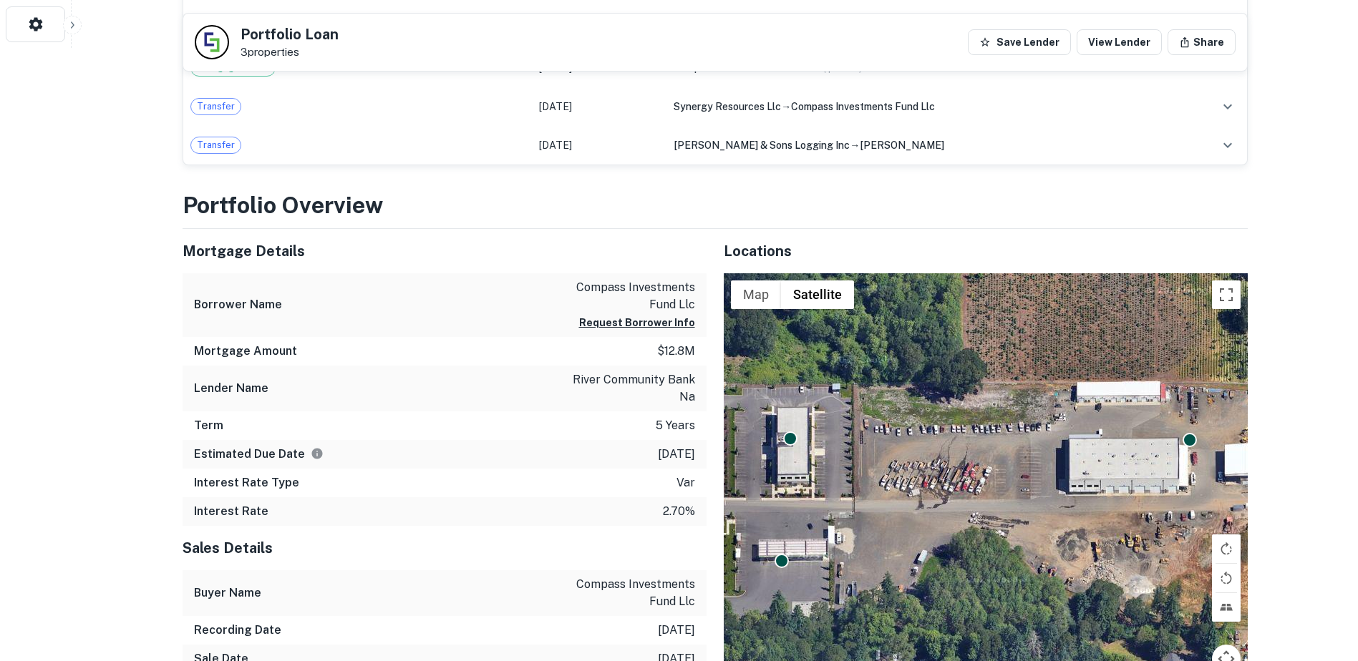
scroll to position [616, 0]
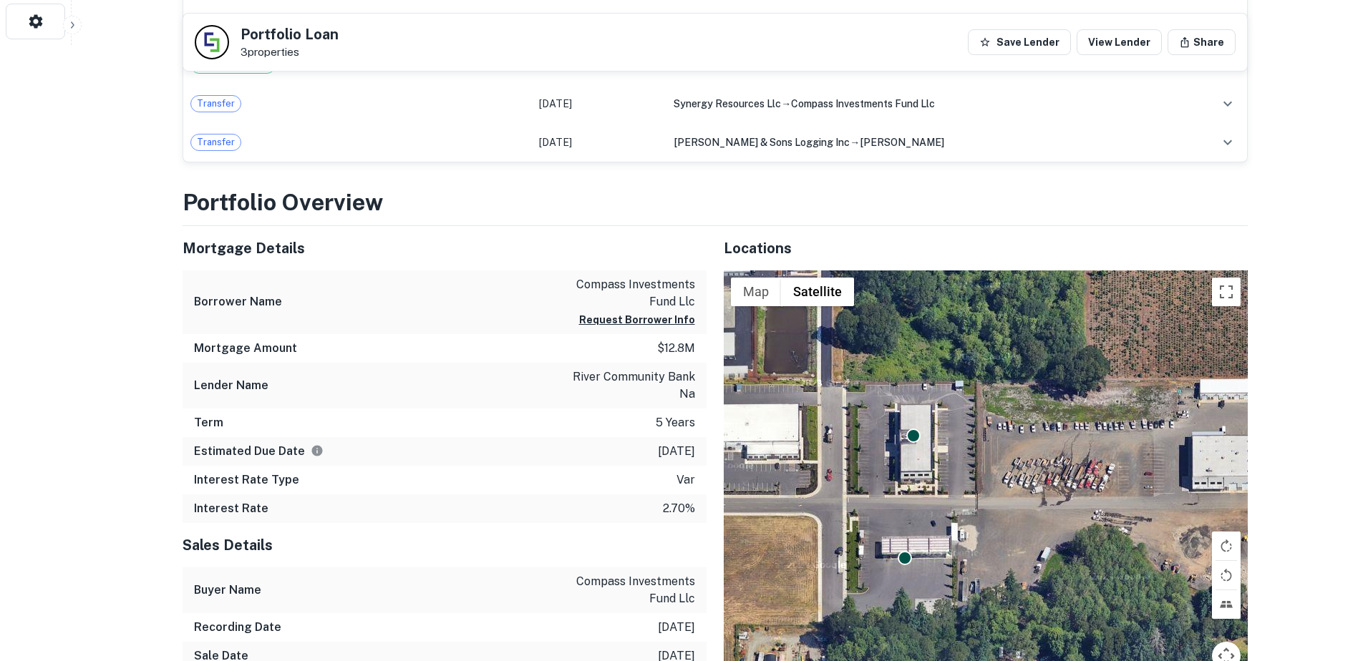
drag, startPoint x: 888, startPoint y: 448, endPoint x: 1054, endPoint y: 445, distance: 165.4
click at [1054, 445] on div "To activate drag with keyboard, press Alt + Enter. Once in keyboard drag state,…" at bounding box center [986, 505] width 524 height 469
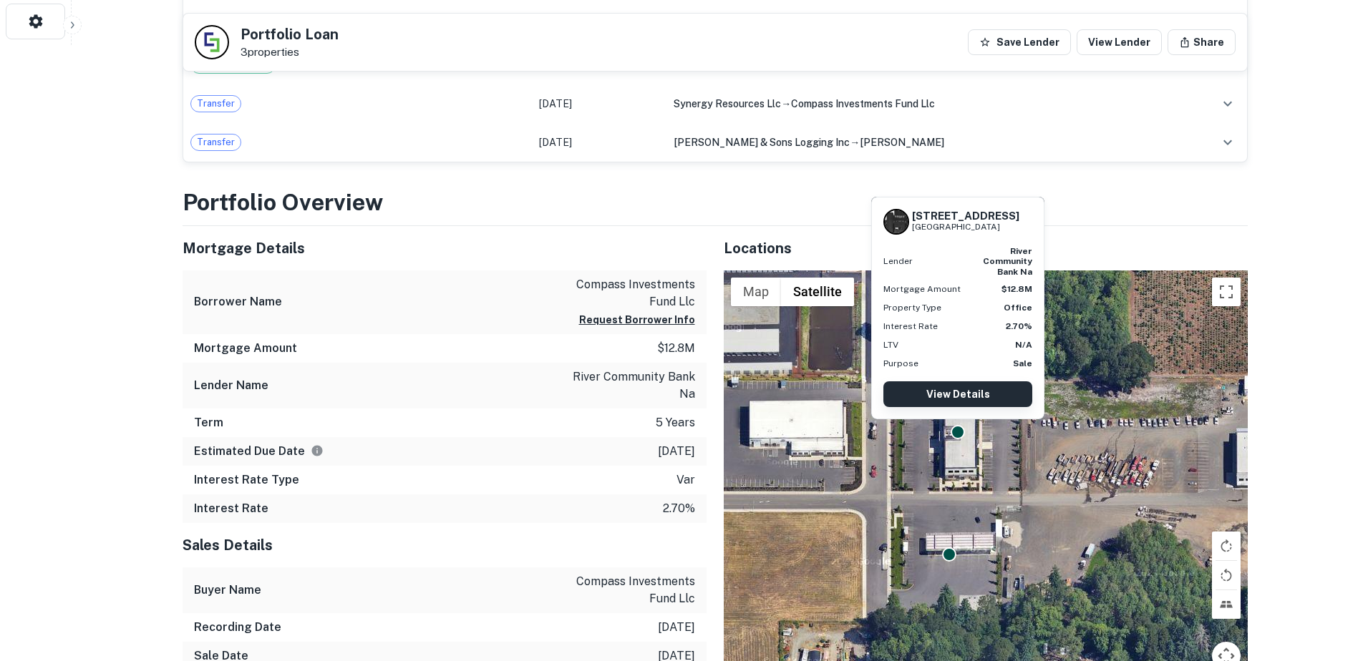
click at [960, 395] on link "View Details" at bounding box center [957, 395] width 149 height 26
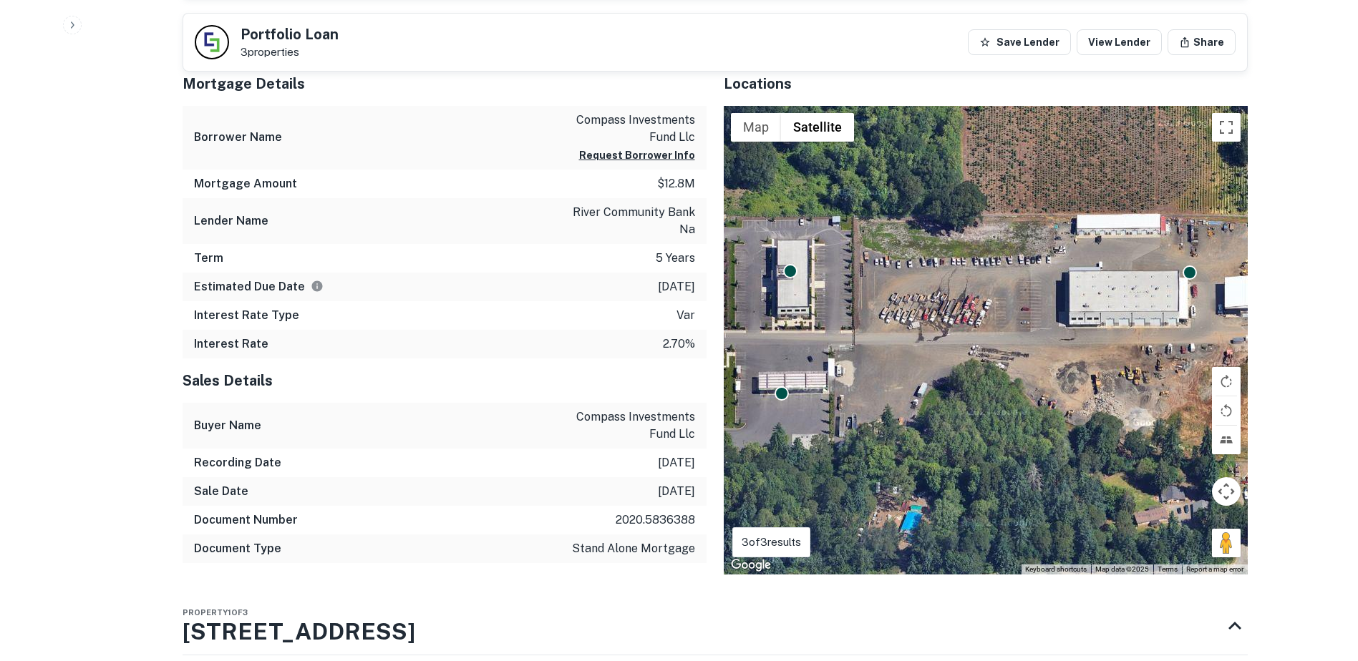
scroll to position [787, 0]
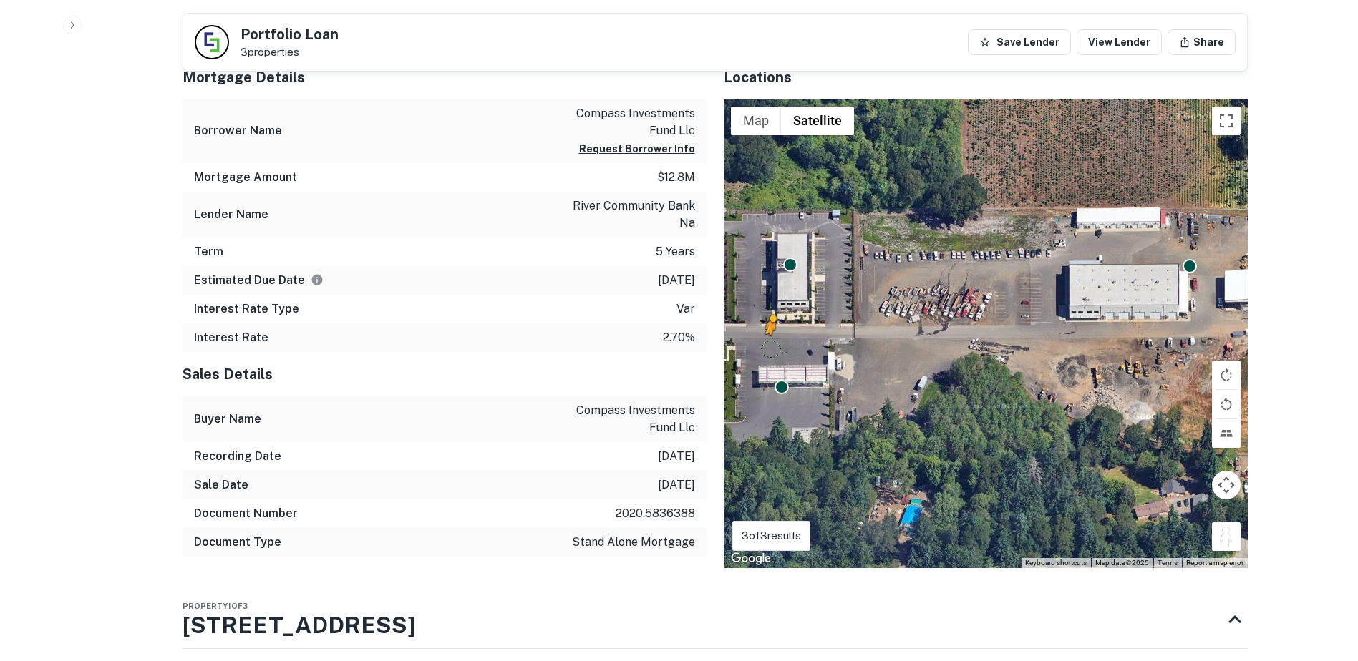
drag, startPoint x: 1224, startPoint y: 539, endPoint x: 771, endPoint y: 349, distance: 491.5
click at [771, 349] on div "To activate drag with keyboard, press Alt + Enter. Once in keyboard drag state,…" at bounding box center [986, 333] width 524 height 469
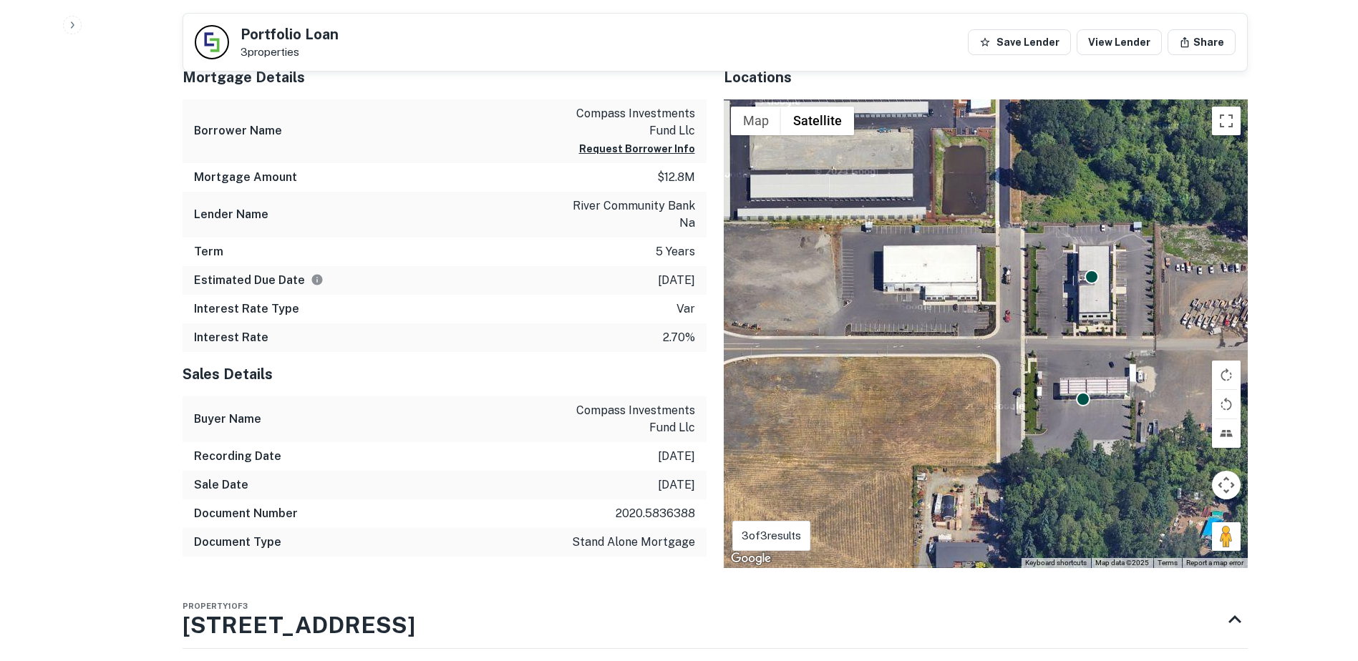
drag, startPoint x: 838, startPoint y: 343, endPoint x: 1140, endPoint y: 357, distance: 301.7
click at [1140, 357] on div "To activate drag with keyboard, press Alt + Enter. Once in keyboard drag state,…" at bounding box center [986, 333] width 524 height 469
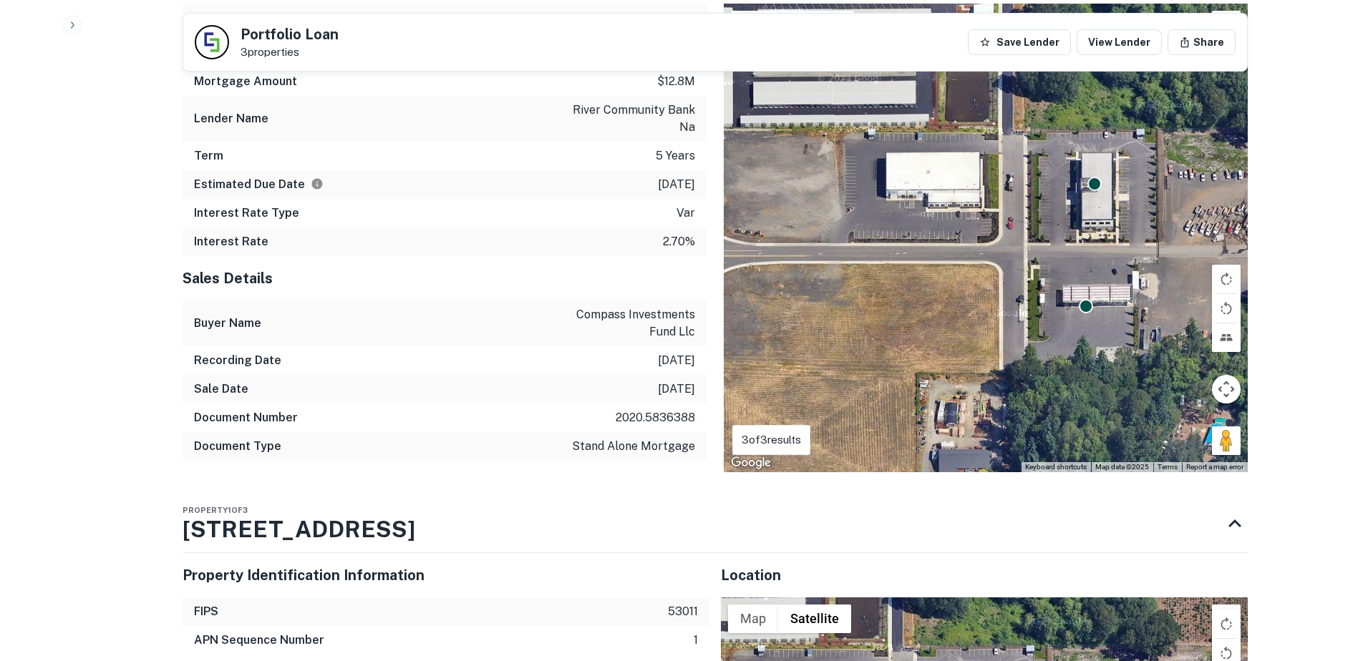
scroll to position [755, 0]
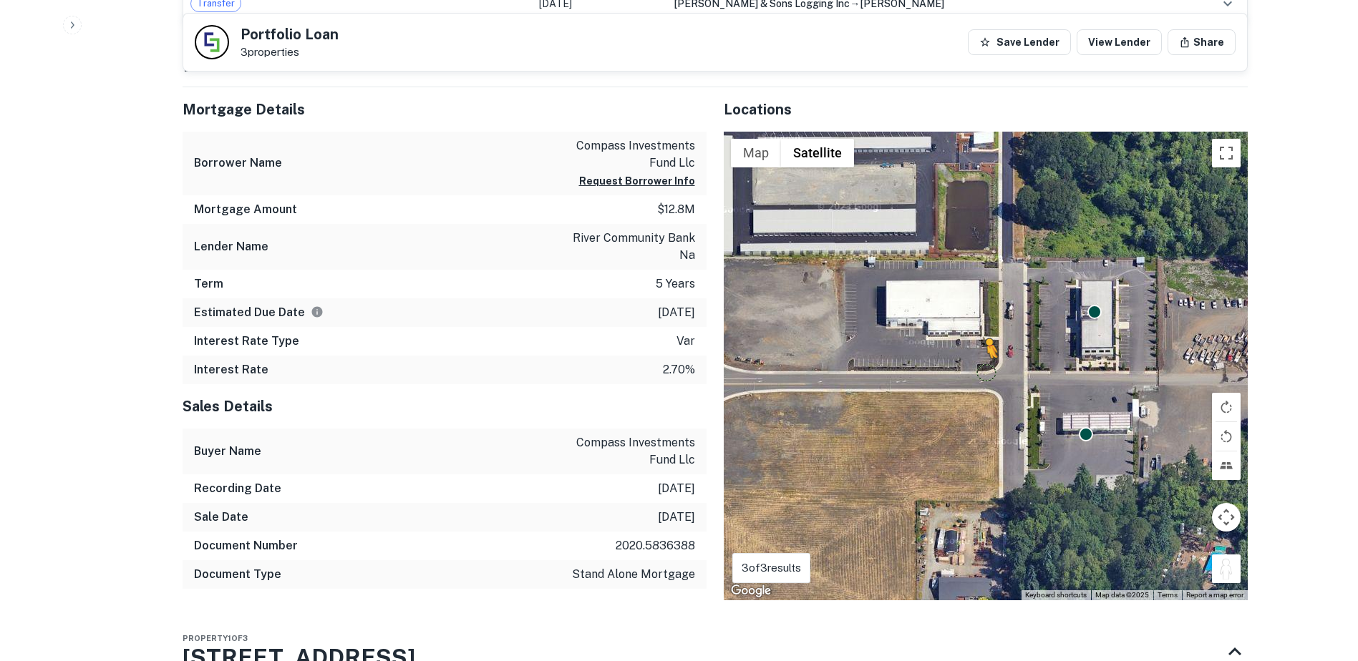
drag, startPoint x: 1225, startPoint y: 569, endPoint x: 986, endPoint y: 373, distance: 309.8
click at [986, 373] on div "To activate drag with keyboard, press Alt + Enter. Once in keyboard drag state,…" at bounding box center [986, 366] width 524 height 469
click at [679, 178] on button "Request Borrower Info" at bounding box center [637, 181] width 116 height 17
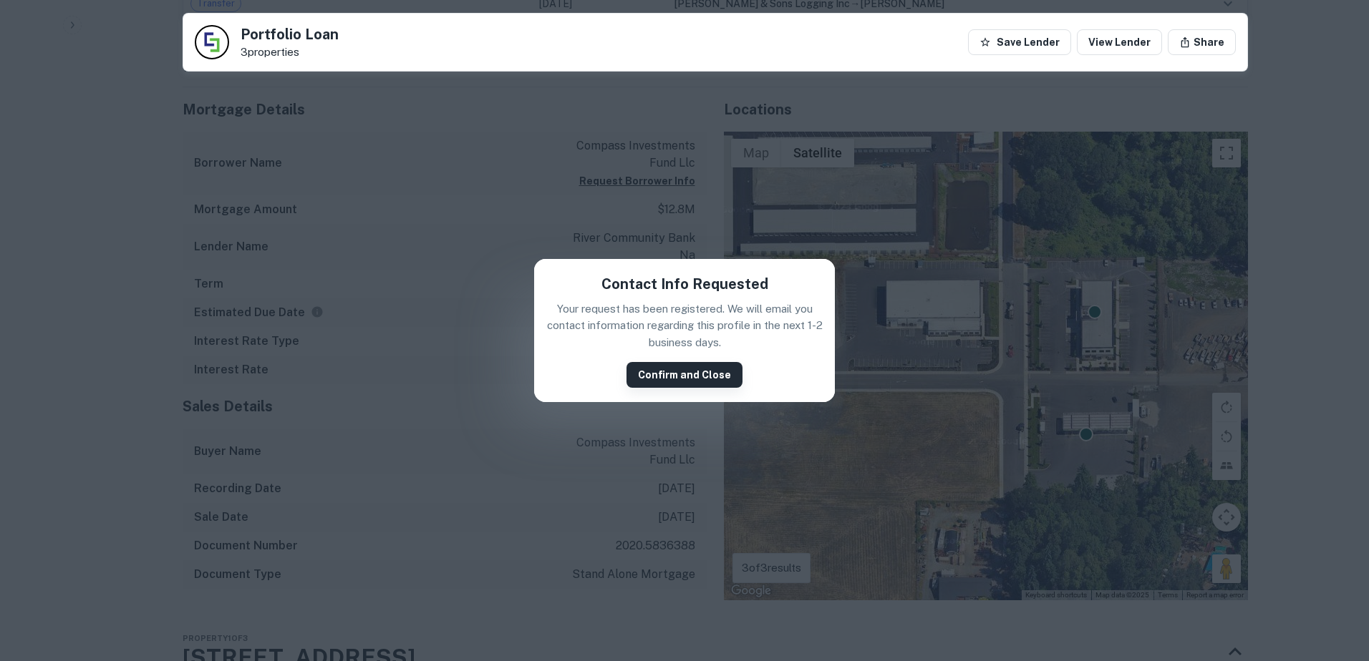
click at [692, 369] on button "Confirm and Close" at bounding box center [684, 375] width 116 height 26
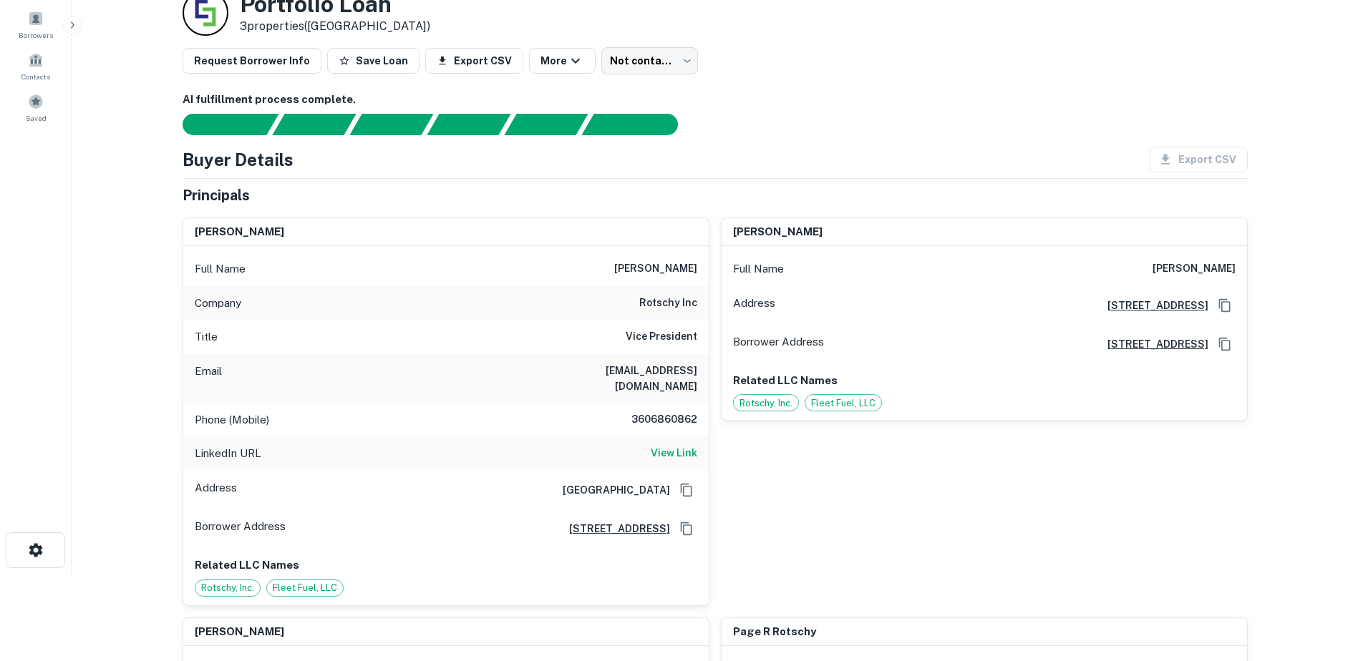
scroll to position [0, 0]
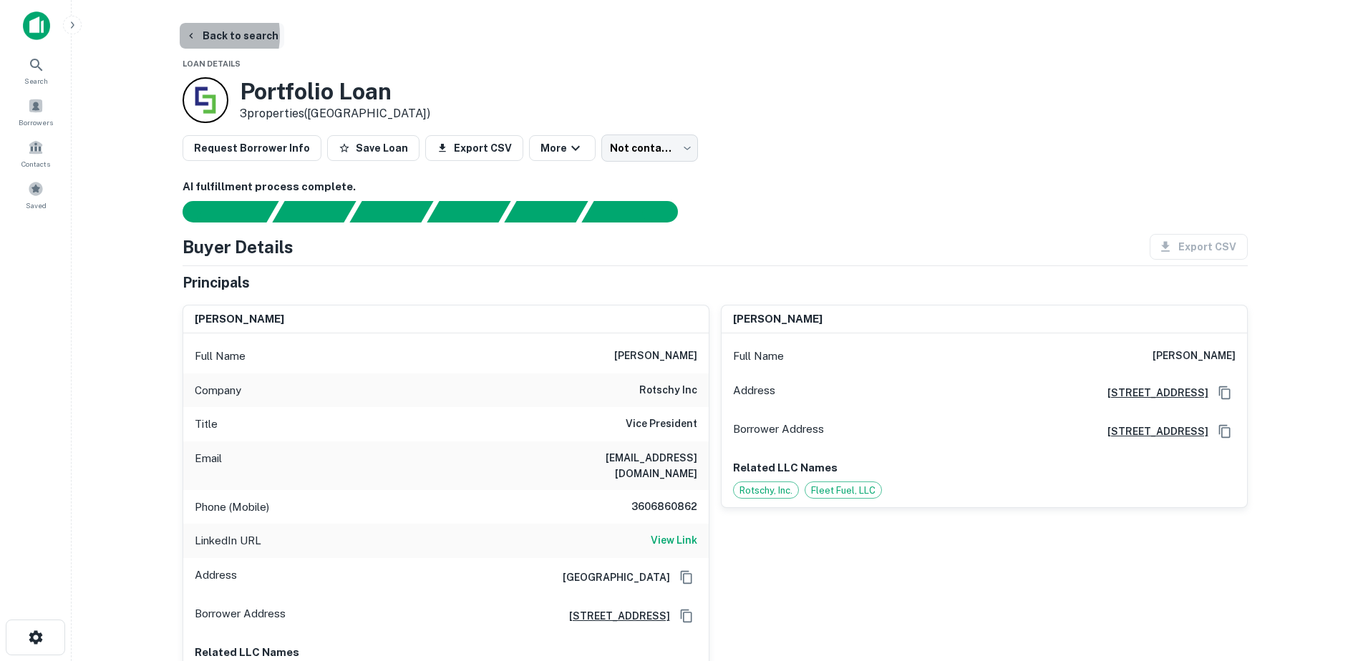
click at [196, 35] on icon "button" at bounding box center [190, 35] width 11 height 11
click at [228, 34] on button "Back to search" at bounding box center [232, 36] width 105 height 26
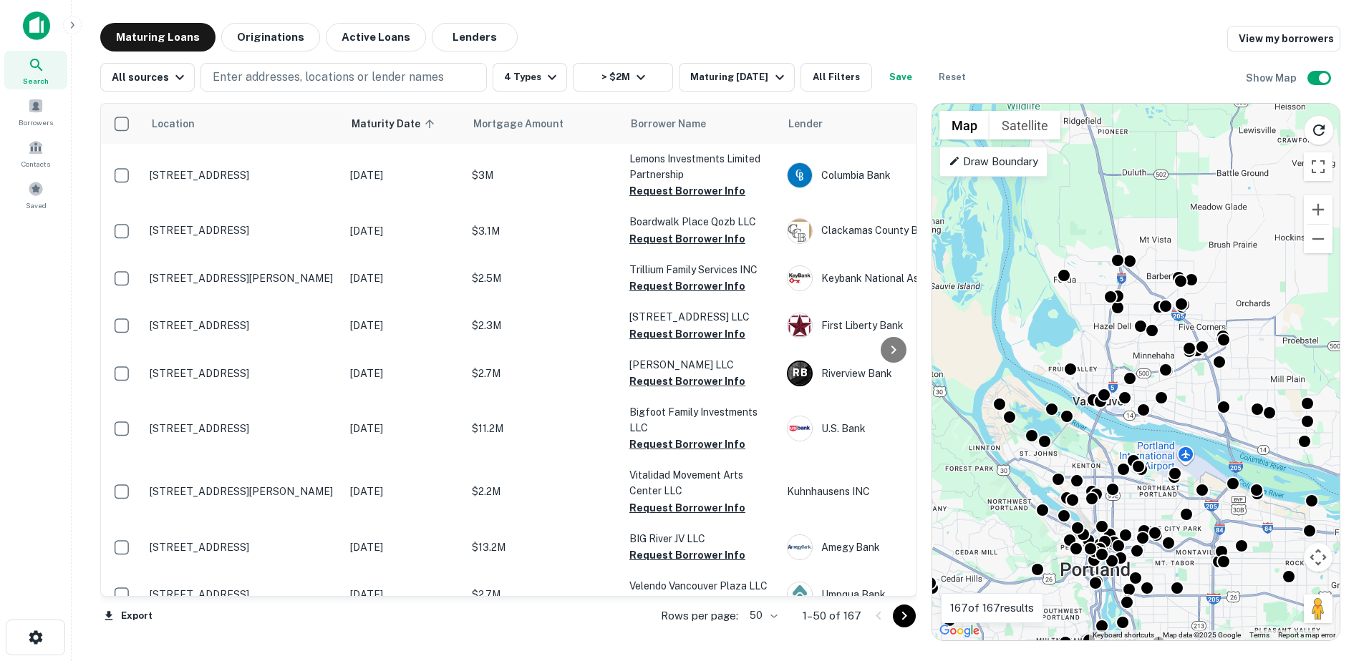
drag, startPoint x: 1207, startPoint y: 236, endPoint x: 1195, endPoint y: 382, distance: 146.5
click at [1195, 382] on div "To activate drag with keyboard, press Alt + Enter. Once in keyboard drag state,…" at bounding box center [1135, 372] width 407 height 537
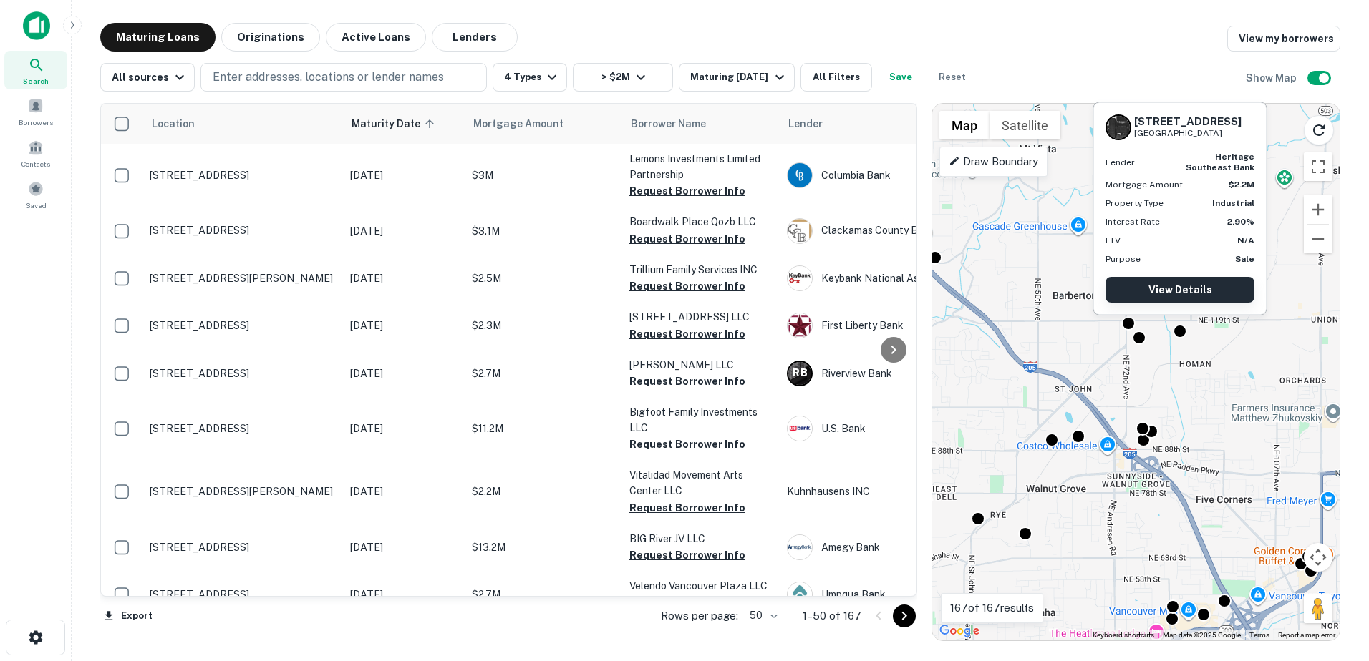
click at [1185, 296] on link "View Details" at bounding box center [1179, 290] width 149 height 26
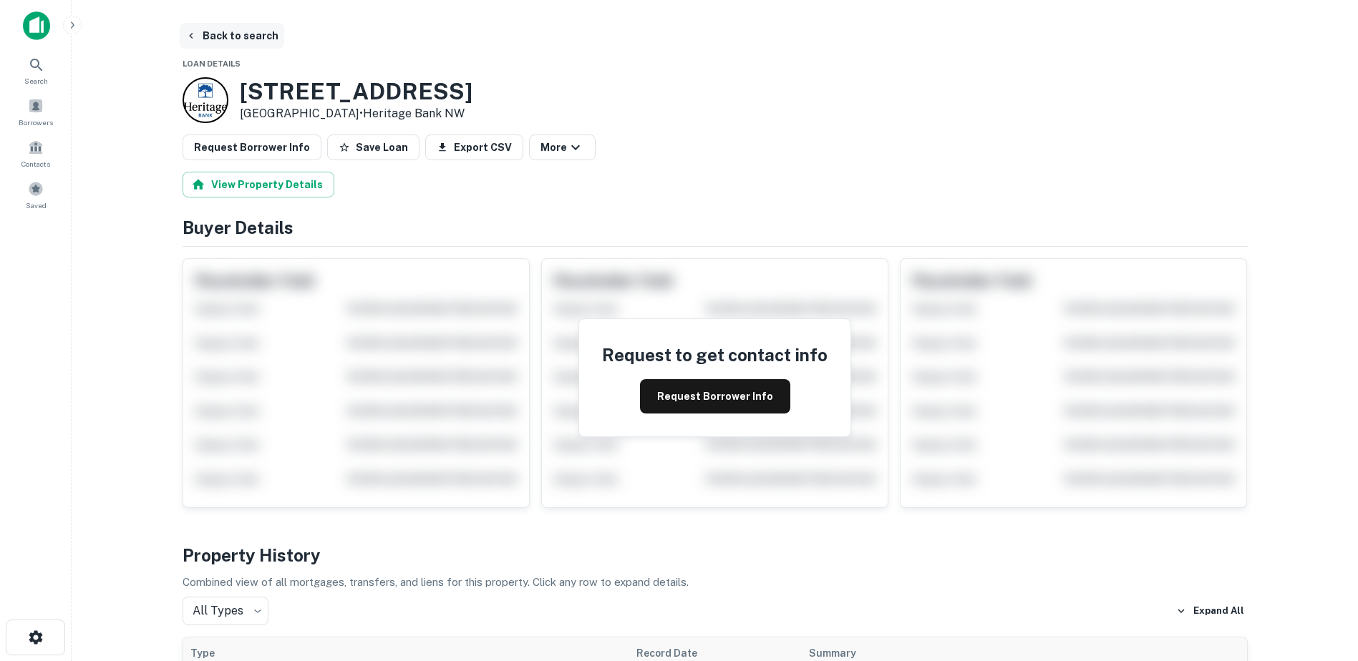
click at [209, 26] on button "Back to search" at bounding box center [232, 36] width 105 height 26
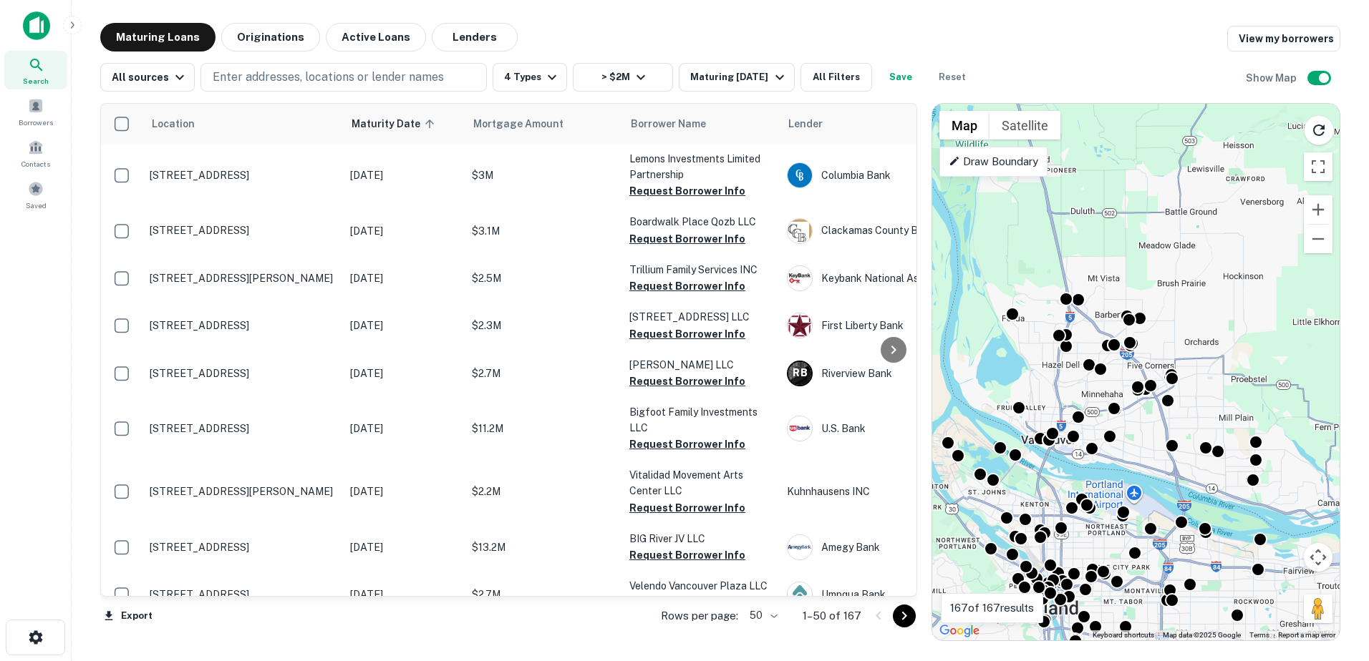
drag, startPoint x: 1202, startPoint y: 203, endPoint x: 1132, endPoint y: 407, distance: 215.0
click at [1132, 407] on div "To activate drag with keyboard, press Alt + Enter. Once in keyboard drag state,…" at bounding box center [1135, 372] width 407 height 537
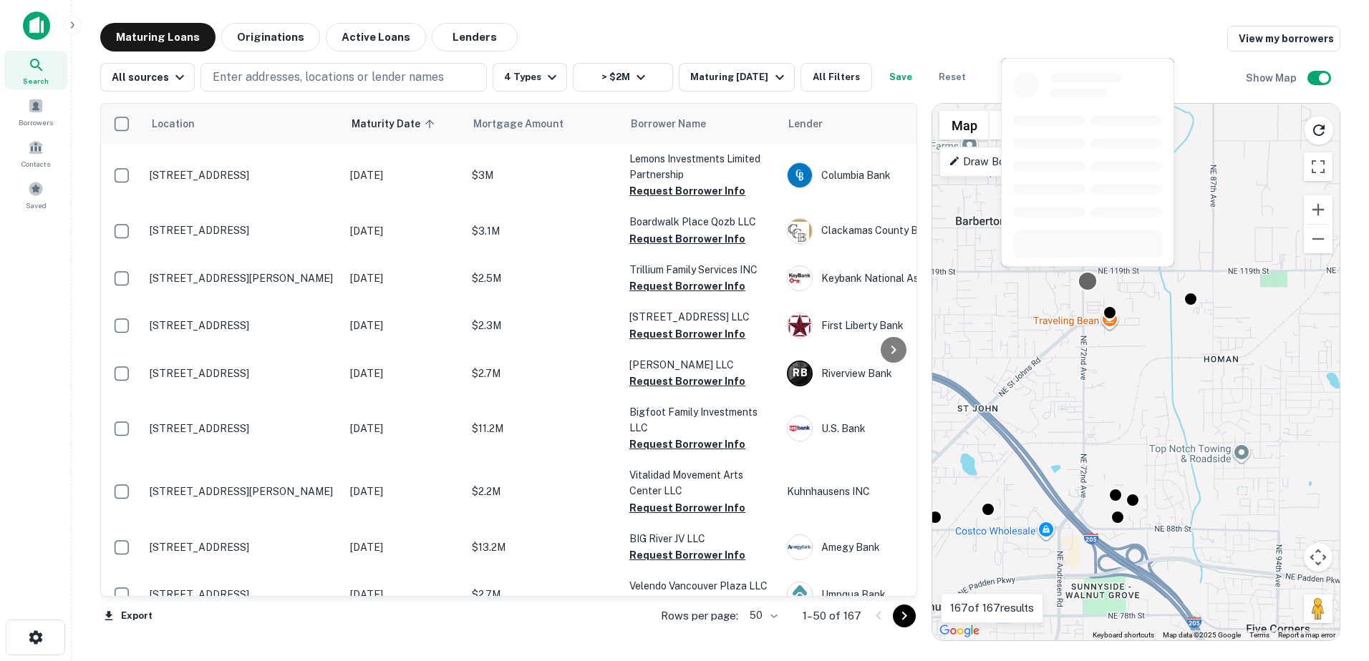
click at [1085, 285] on div at bounding box center [1087, 281] width 21 height 21
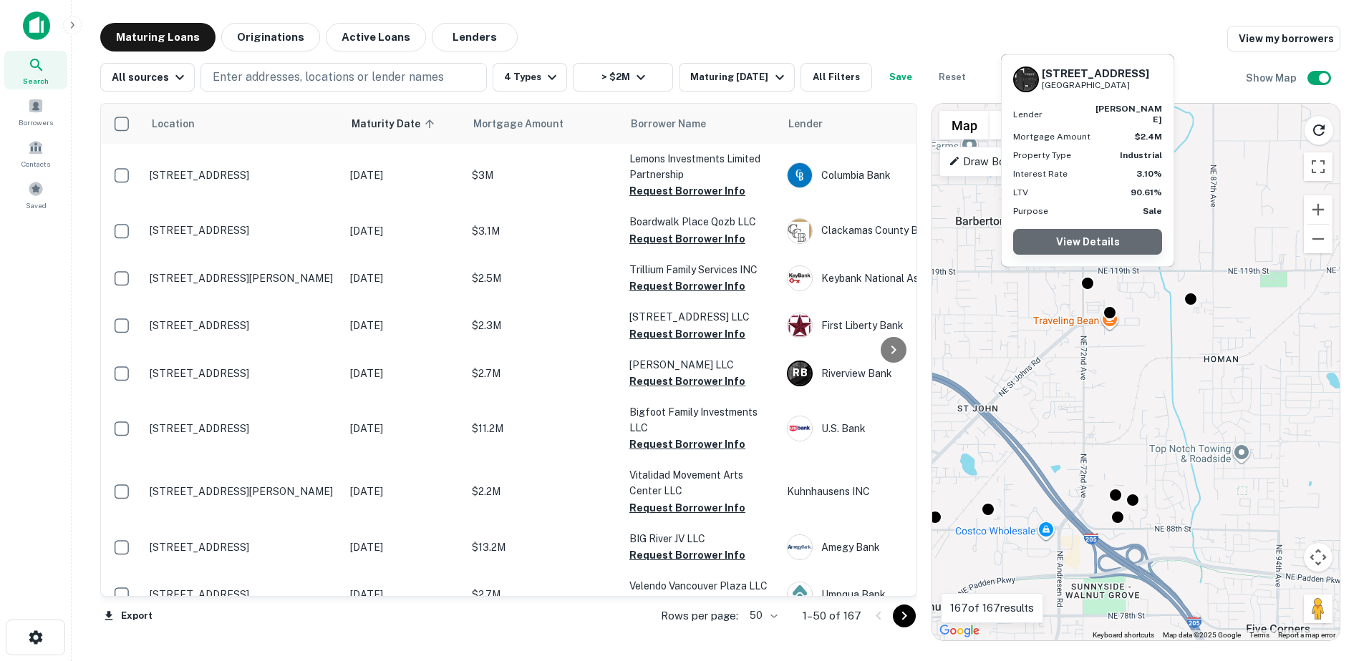
click at [1087, 245] on link "View Details" at bounding box center [1087, 242] width 149 height 26
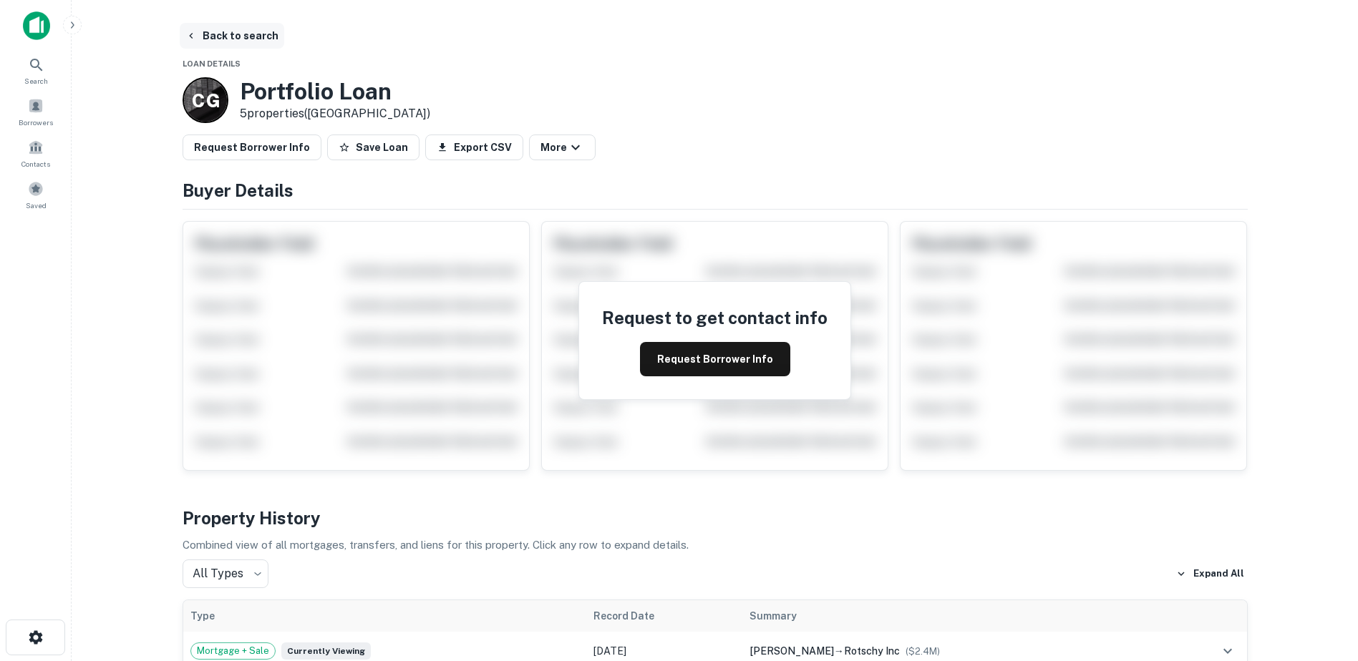
click at [268, 34] on button "Back to search" at bounding box center [232, 36] width 105 height 26
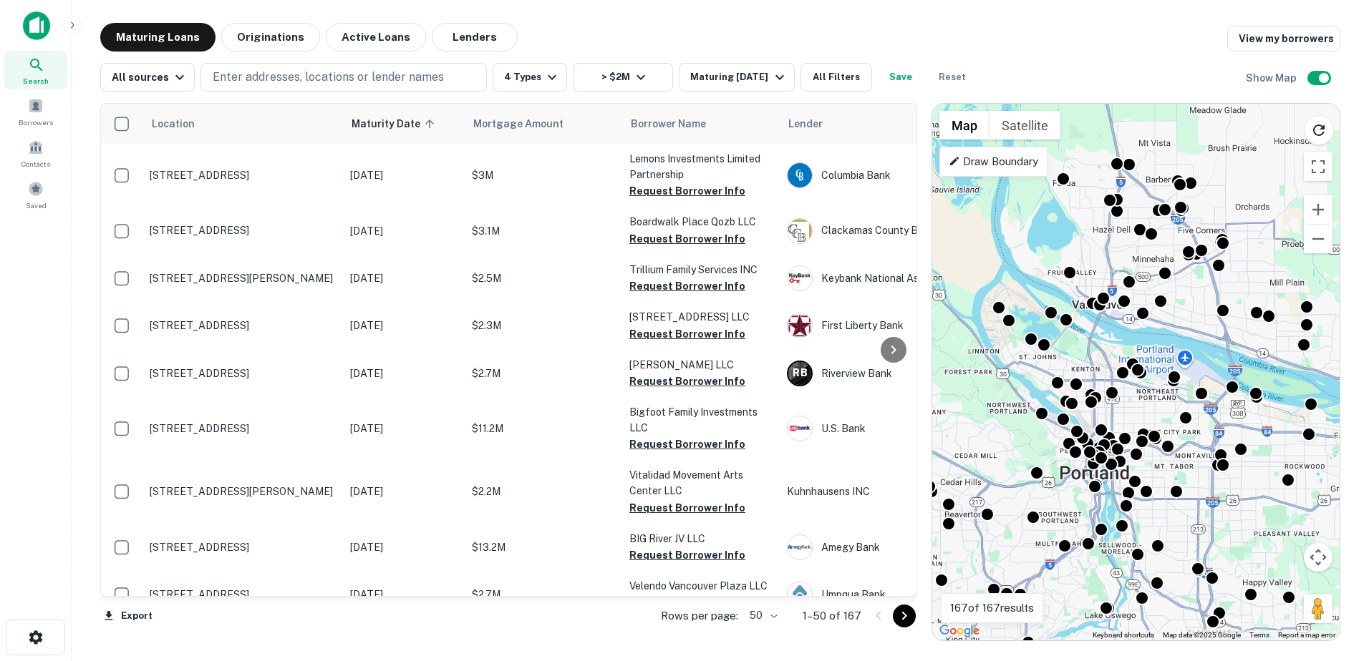
drag, startPoint x: 1228, startPoint y: 162, endPoint x: 1184, endPoint y: 319, distance: 162.7
click at [1184, 319] on div "To activate drag with keyboard, press Alt + Enter. Once in keyboard drag state,…" at bounding box center [1135, 372] width 407 height 537
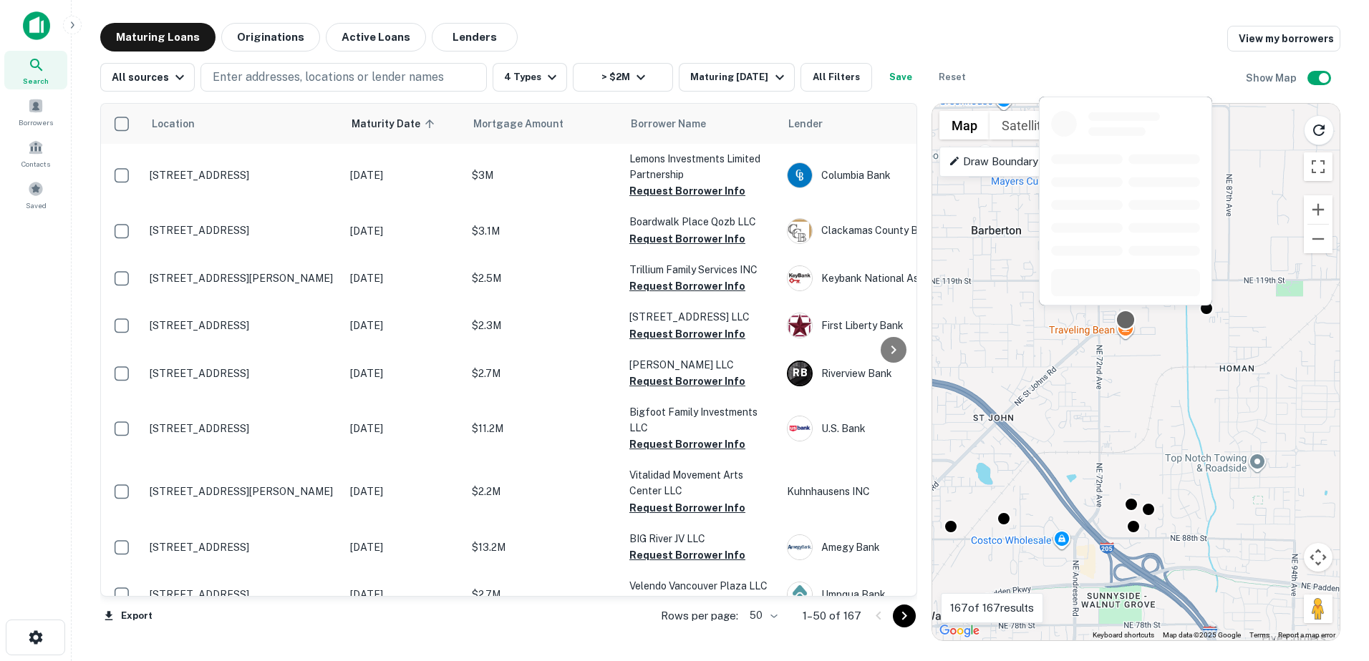
click at [1122, 318] on div at bounding box center [1124, 320] width 21 height 21
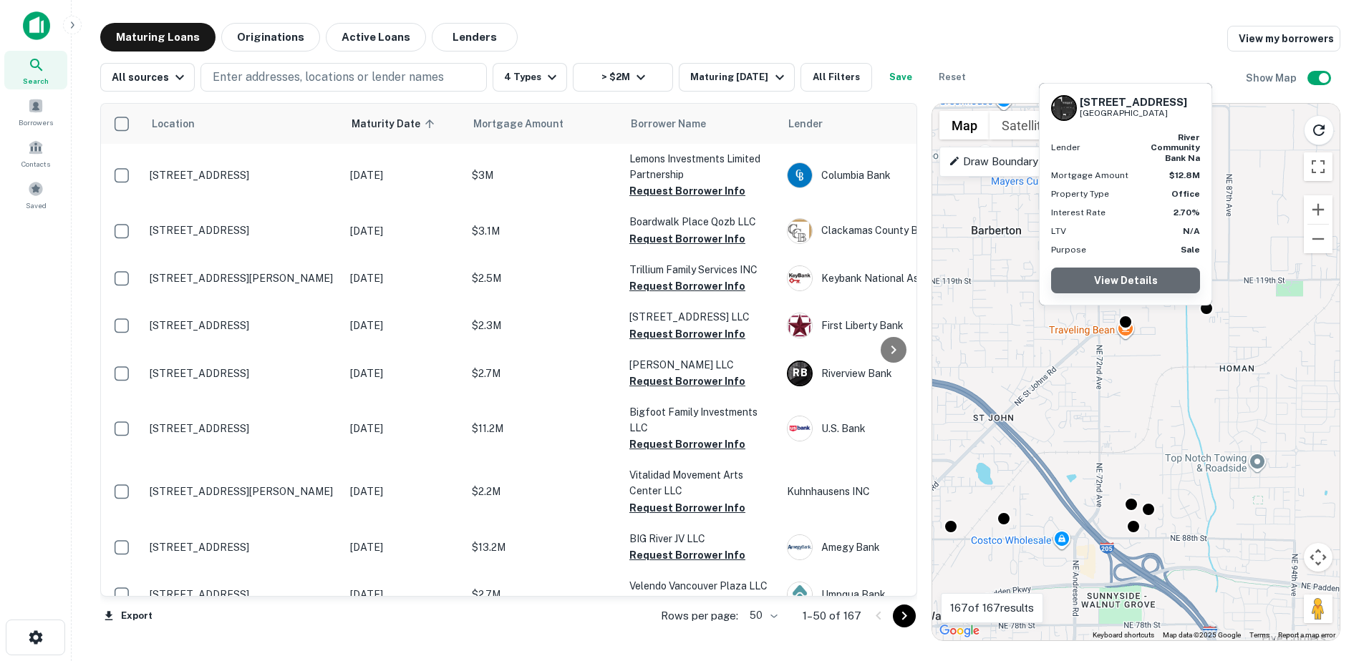
click at [1122, 283] on link "View Details" at bounding box center [1125, 281] width 149 height 26
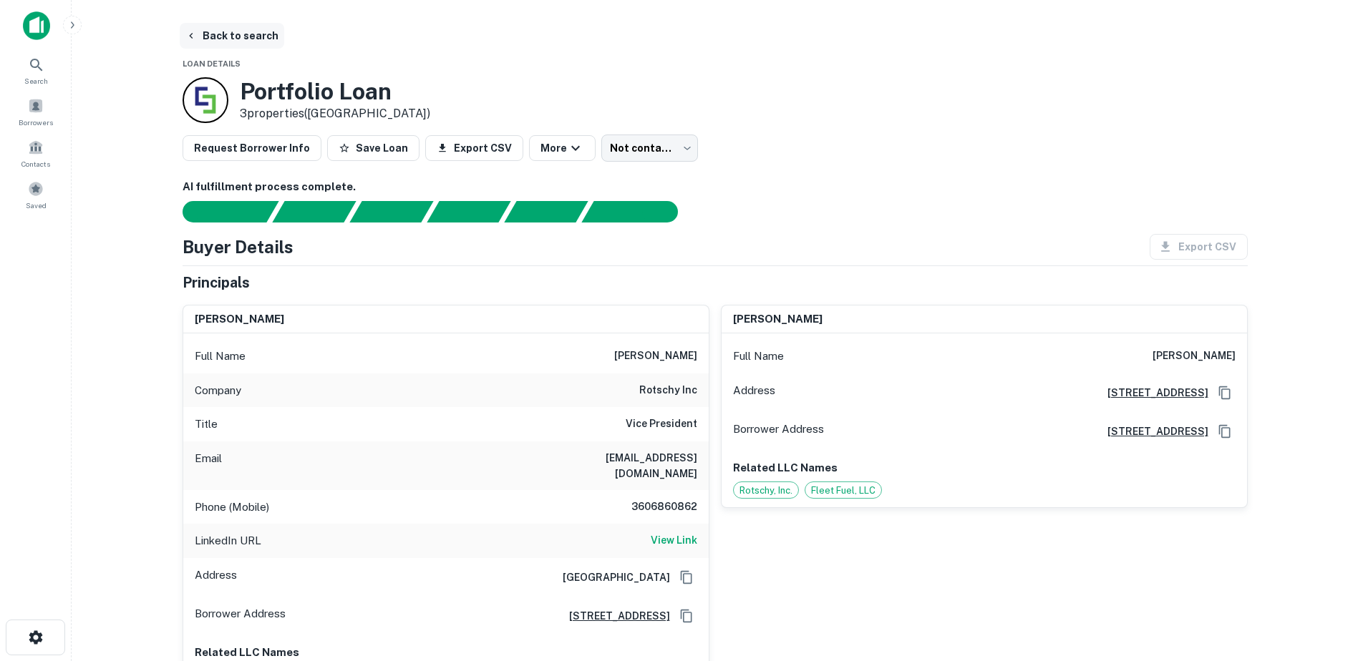
click at [217, 35] on button "Back to search" at bounding box center [232, 36] width 105 height 26
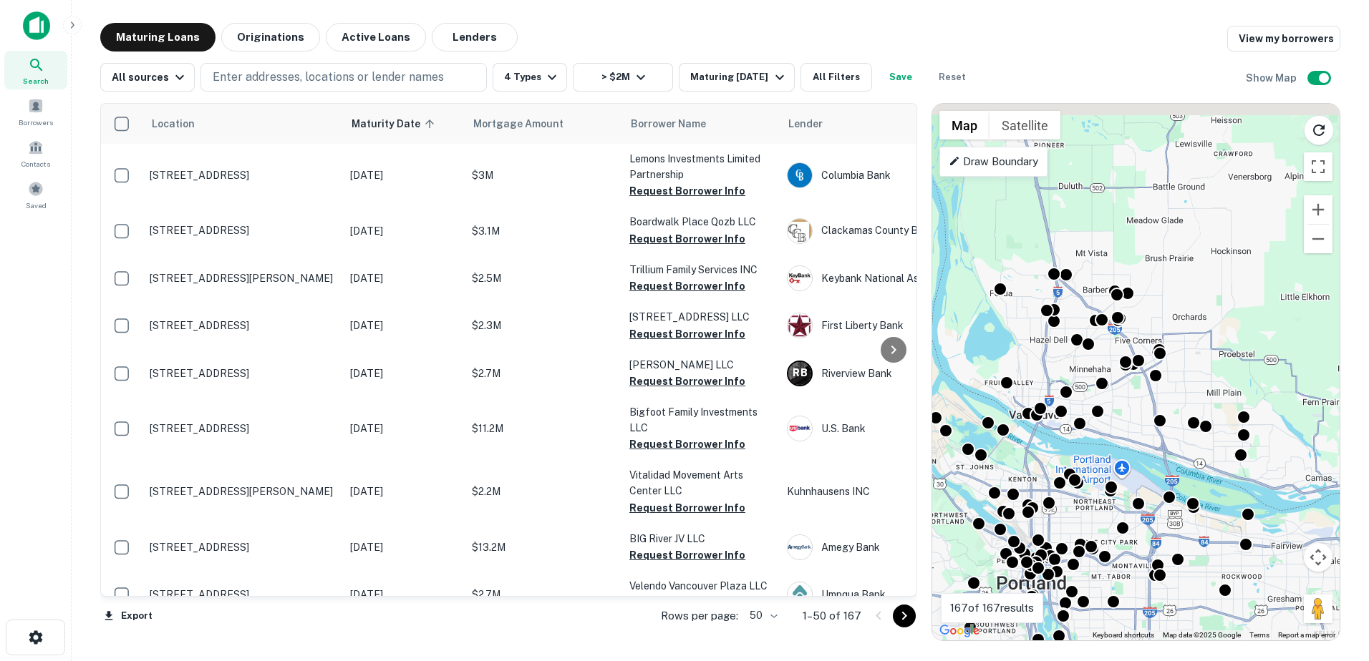
drag, startPoint x: 1225, startPoint y: 264, endPoint x: 1130, endPoint y: 496, distance: 250.7
click at [1130, 496] on div "To activate drag with keyboard, press Alt + Enter. Once in keyboard drag state,…" at bounding box center [1135, 372] width 407 height 537
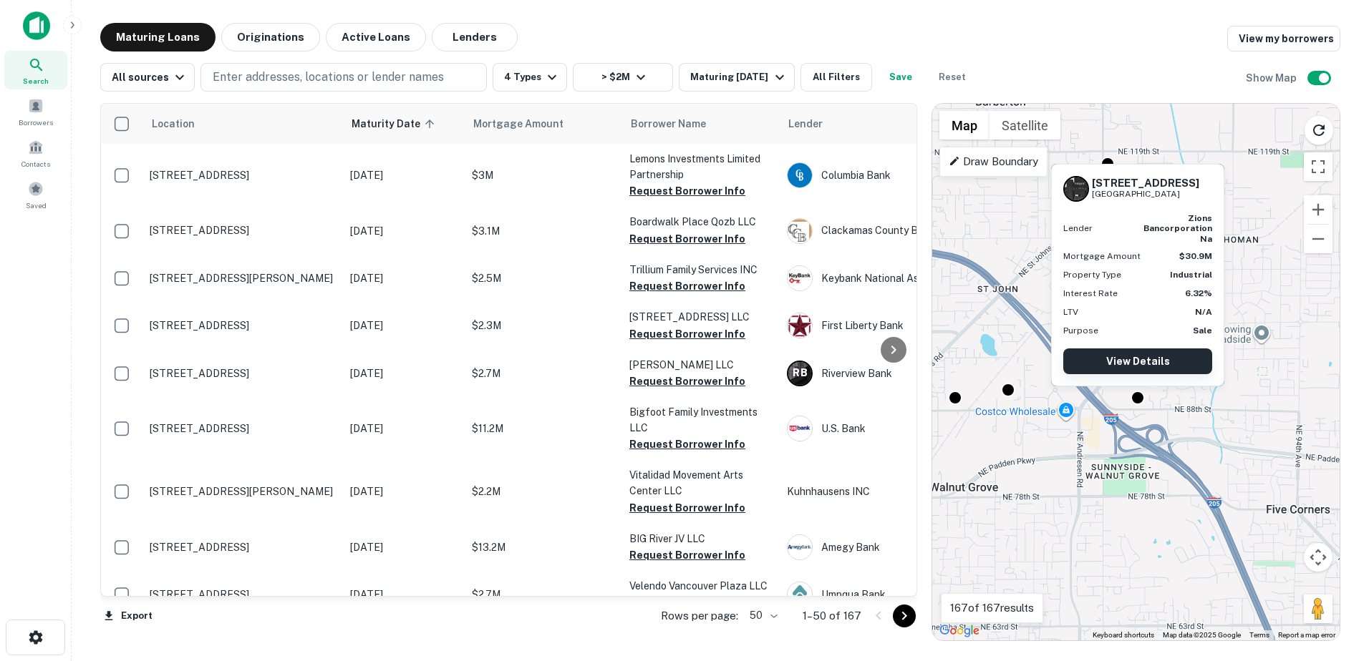
click at [1144, 369] on link "View Details" at bounding box center [1137, 362] width 149 height 26
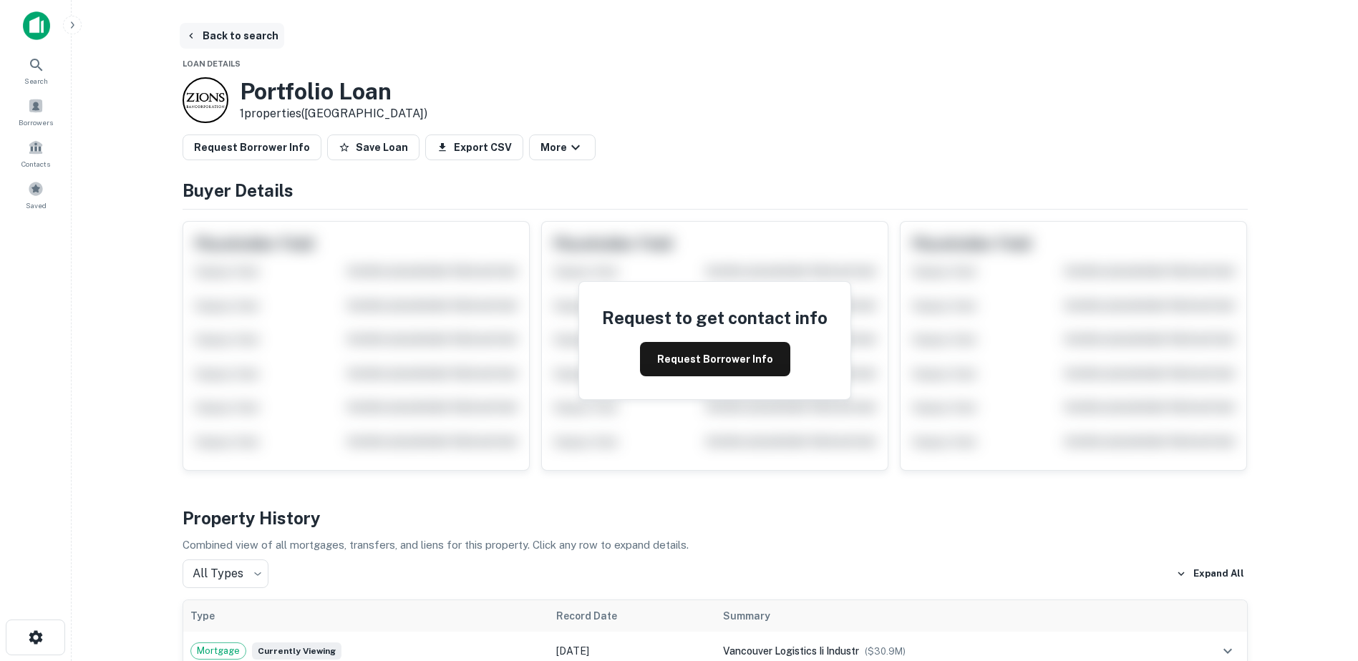
click at [207, 39] on button "Back to search" at bounding box center [232, 36] width 105 height 26
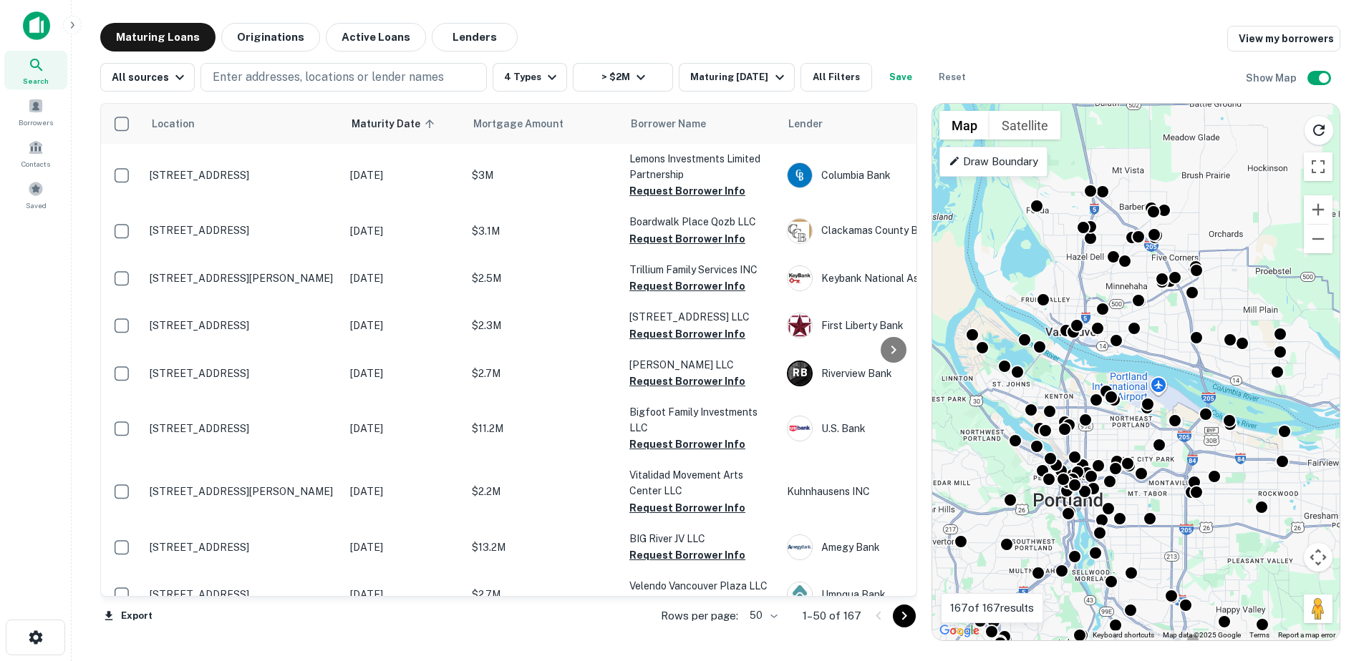
drag, startPoint x: 1213, startPoint y: 249, endPoint x: 1161, endPoint y: 343, distance: 107.3
click at [1165, 349] on div "To activate drag with keyboard, press Alt + Enter. Once in keyboard drag state,…" at bounding box center [1135, 372] width 407 height 537
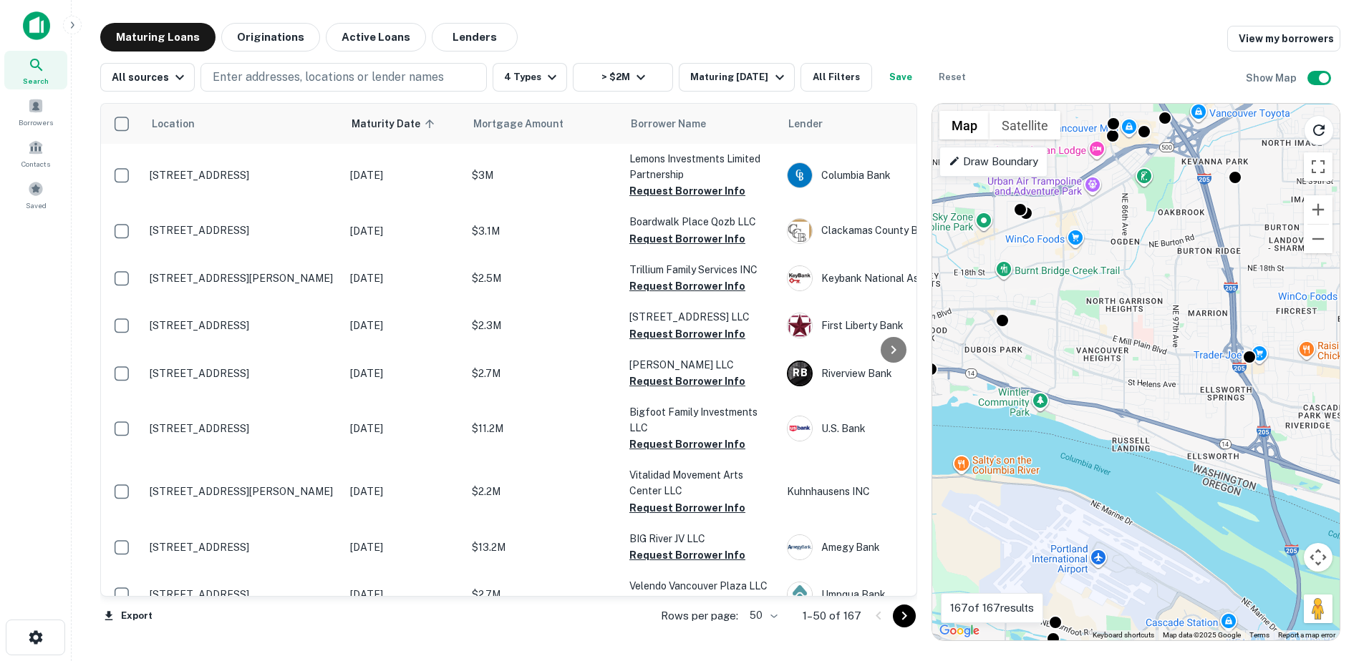
drag, startPoint x: 1166, startPoint y: 375, endPoint x: 1162, endPoint y: 179, distance: 196.2
click at [1162, 179] on div "To activate drag with keyboard, press Alt + Enter. Once in keyboard drag state,…" at bounding box center [1135, 372] width 407 height 537
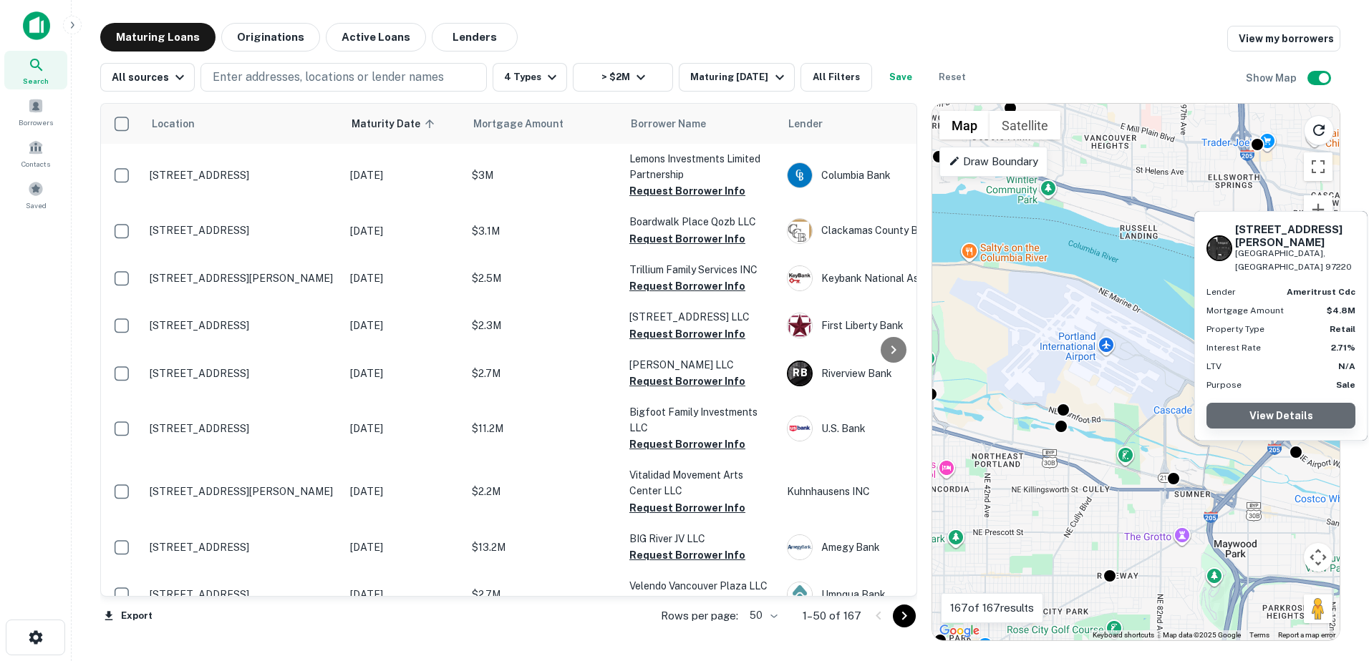
click at [1299, 422] on link "View Details" at bounding box center [1280, 416] width 149 height 26
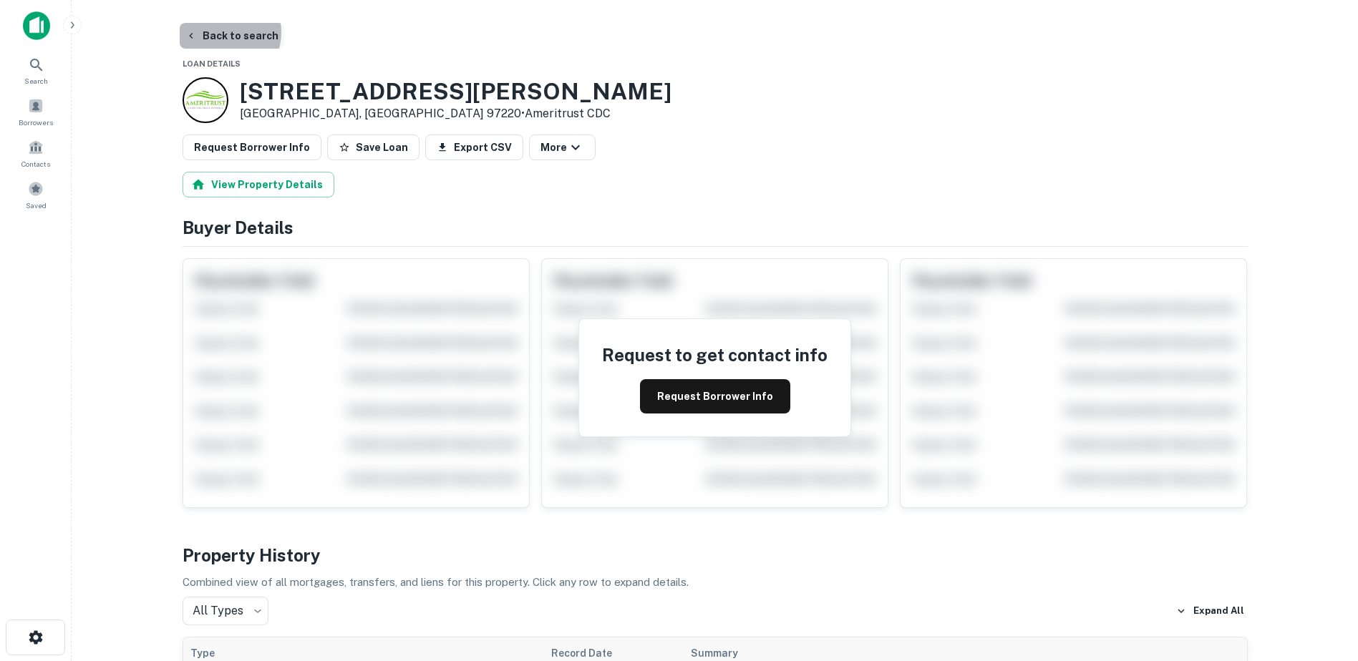
click at [222, 32] on button "Back to search" at bounding box center [232, 36] width 105 height 26
